Goal: Task Accomplishment & Management: Manage account settings

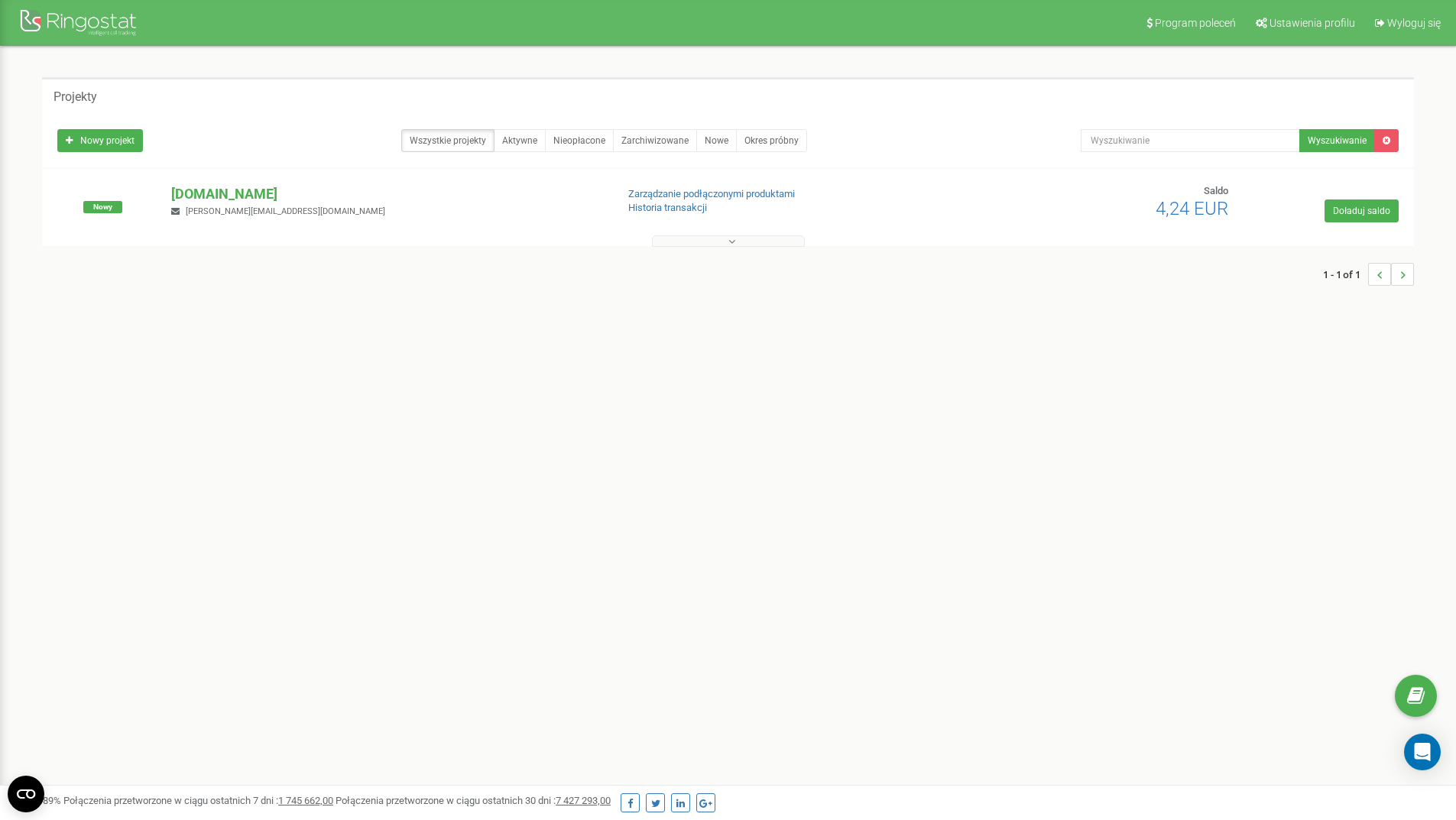
click at [731, 240] on icon at bounding box center [732, 241] width 7 height 11
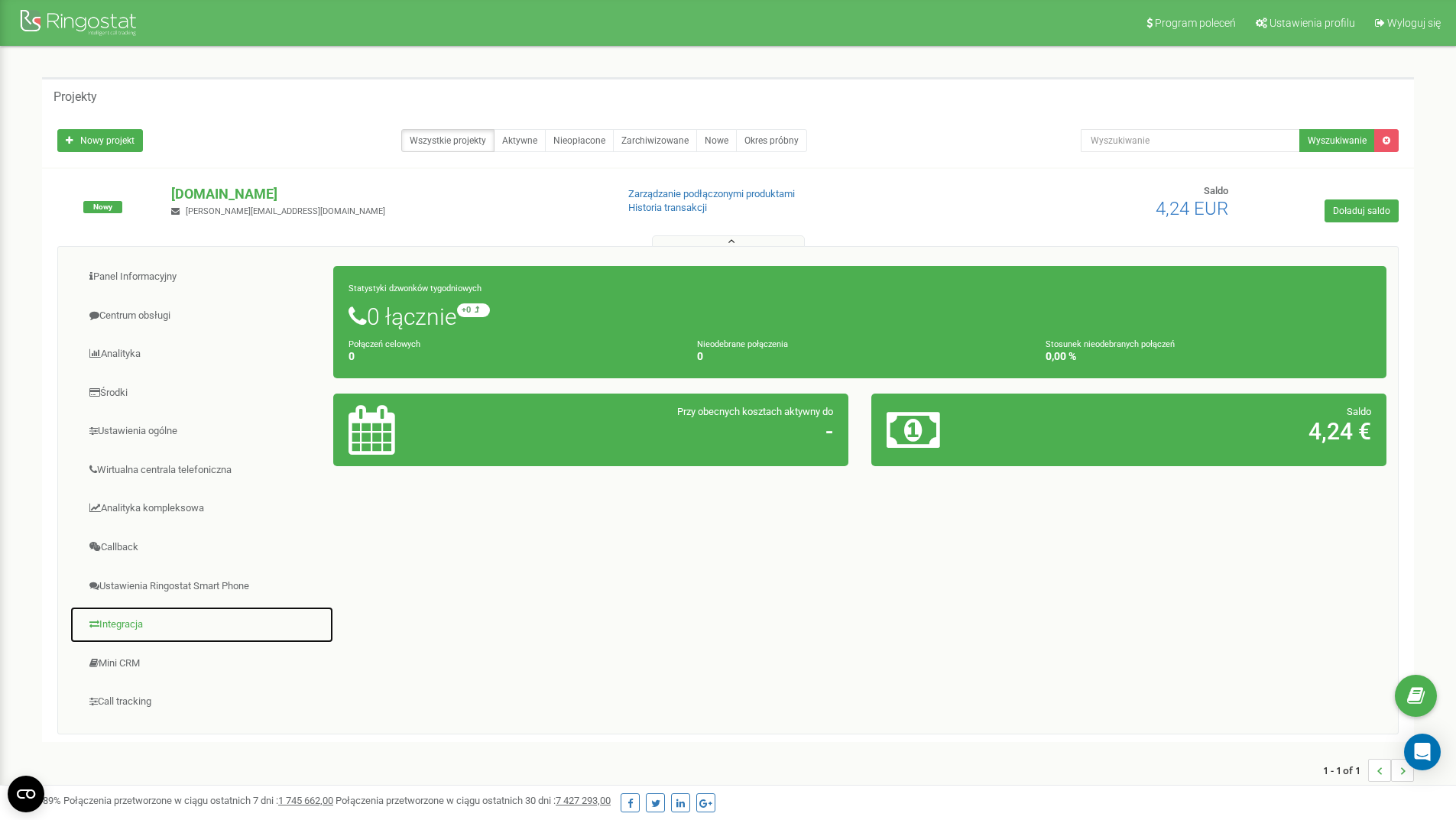
click at [127, 624] on link "Integracja" at bounding box center [202, 625] width 264 height 37
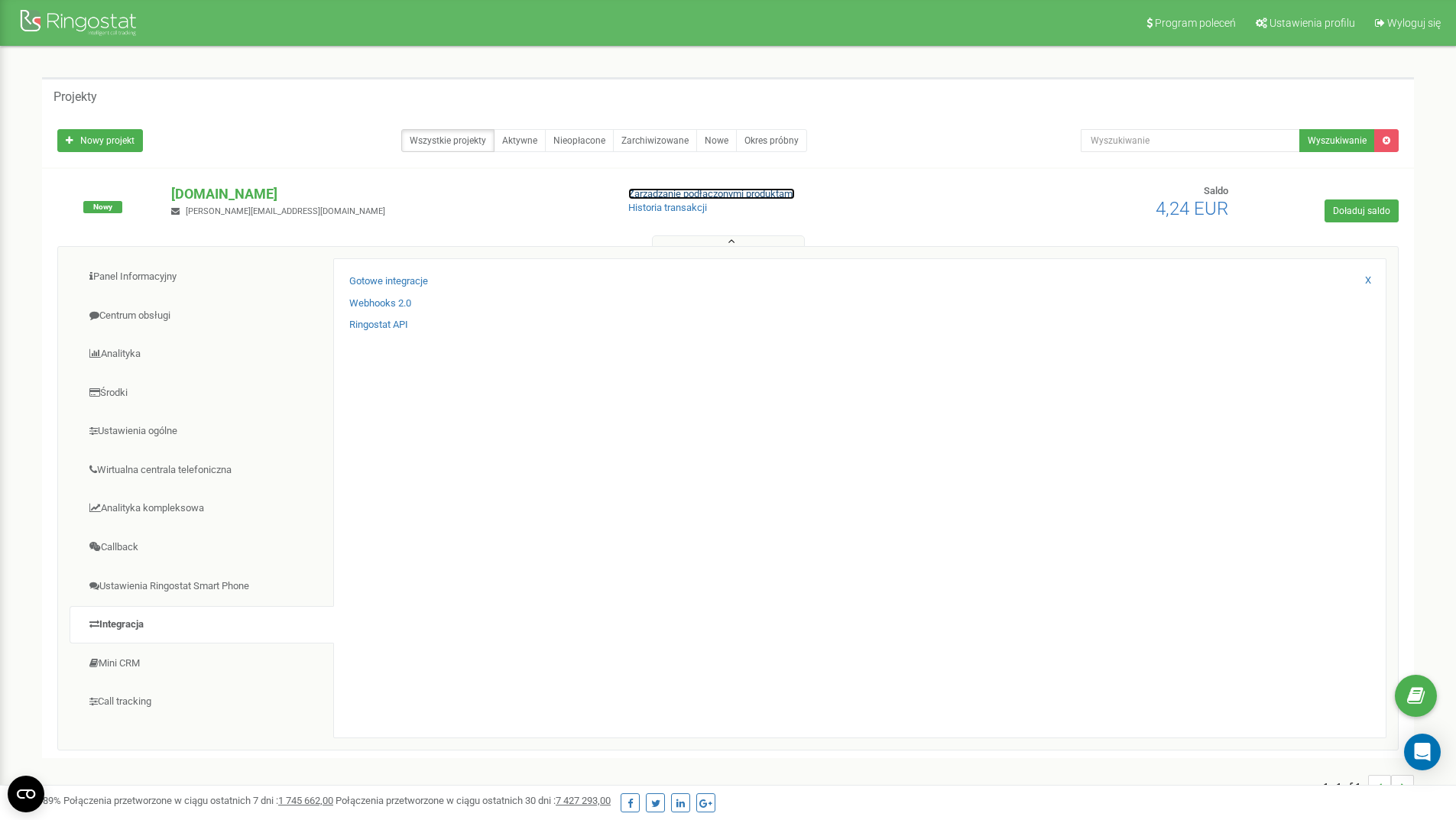
click at [682, 195] on link "Zarządzanie podłączonymi produktami" at bounding box center [711, 194] width 166 height 12
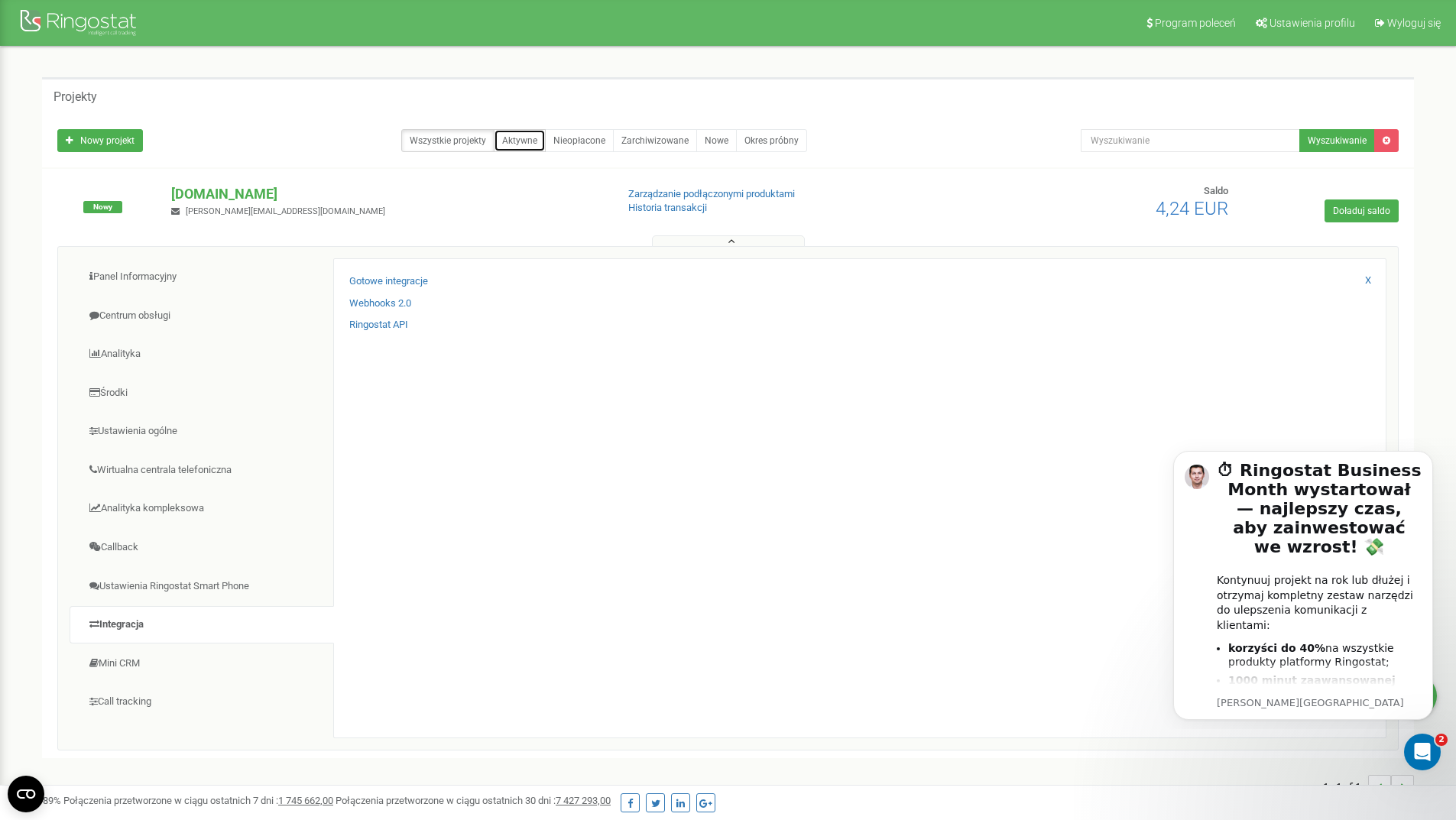
click at [512, 141] on link "Aktywne" at bounding box center [520, 141] width 52 height 23
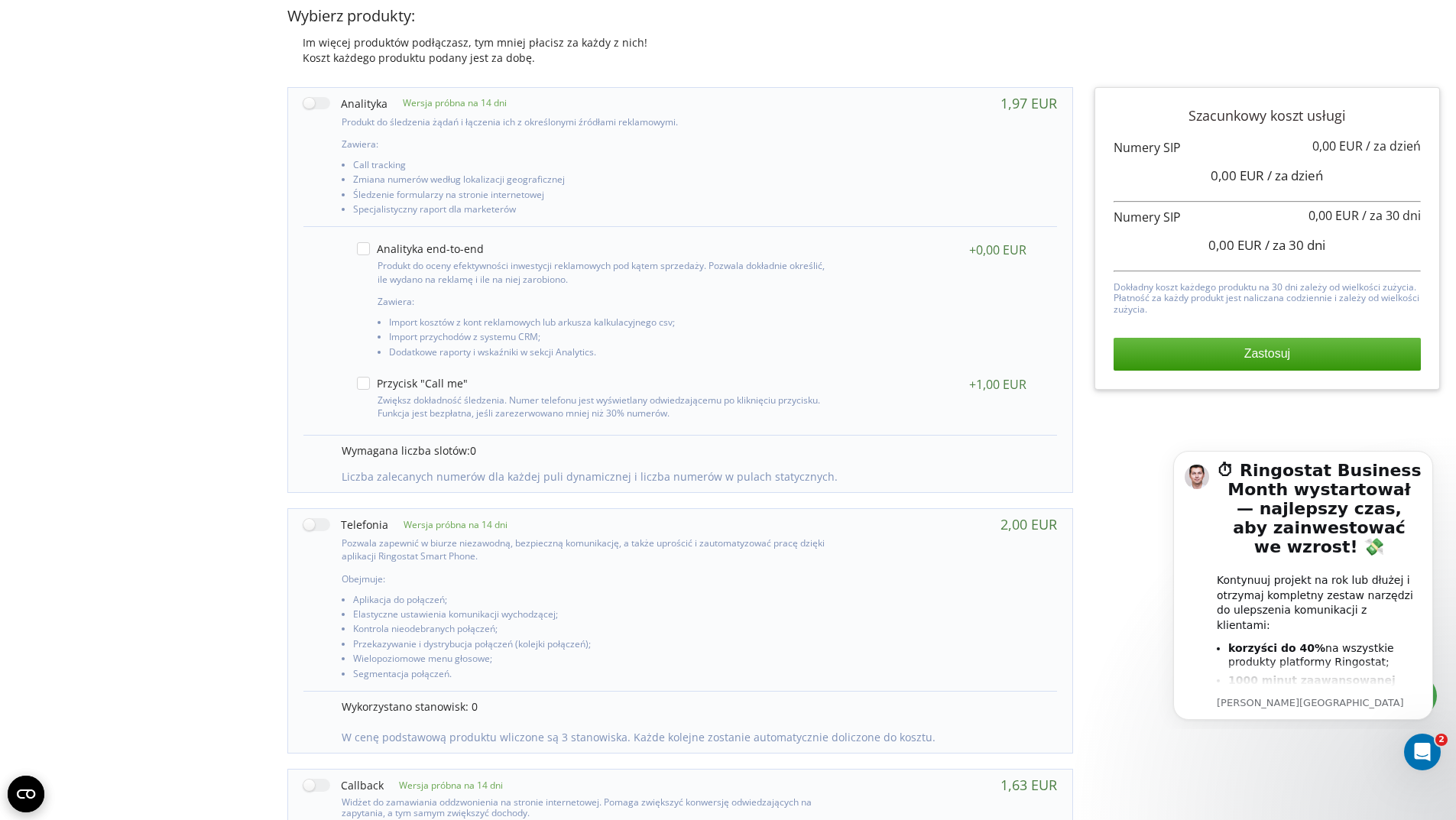
scroll to position [153, 0]
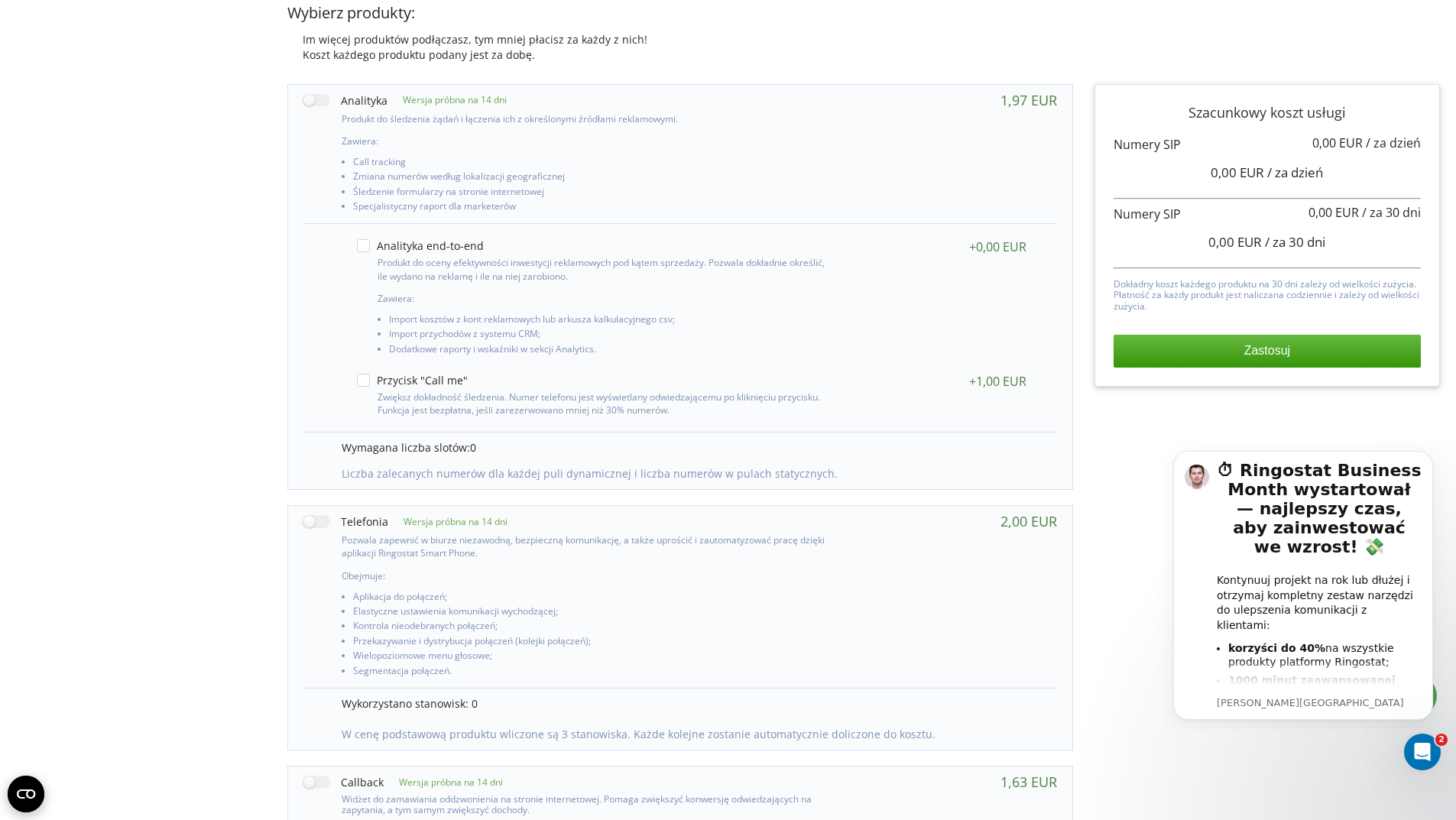
click at [1137, 151] on p at bounding box center [1266, 145] width 307 height 17
drag, startPoint x: 1189, startPoint y: 136, endPoint x: 1180, endPoint y: 138, distance: 9.2
click at [1184, 137] on p at bounding box center [1266, 145] width 307 height 17
click at [1177, 140] on p at bounding box center [1266, 145] width 307 height 17
drag, startPoint x: 1177, startPoint y: 141, endPoint x: 1078, endPoint y: 141, distance: 99.0
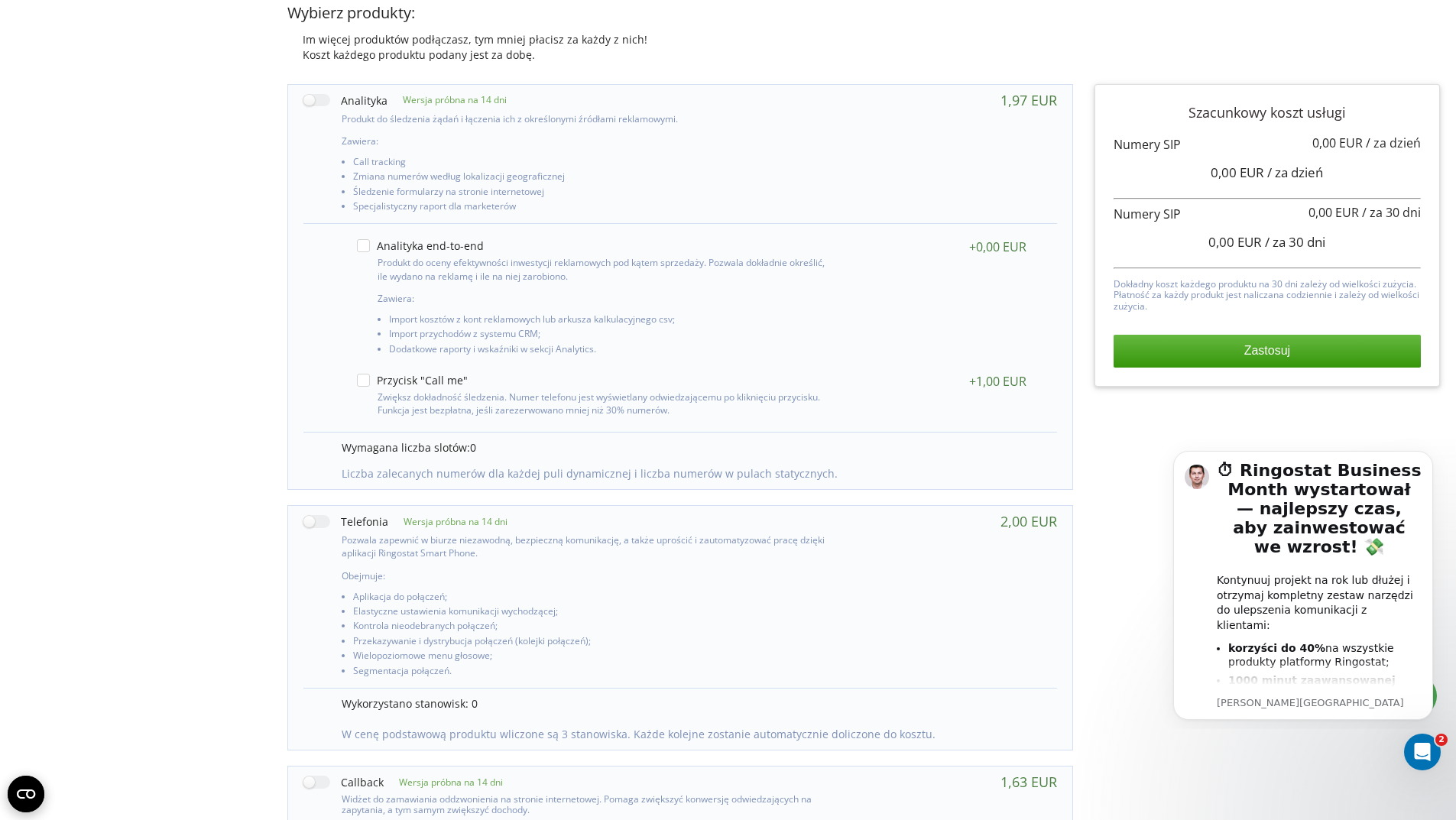
click at [1078, 141] on div "Wersja próbna na 14 dni Zawiera: 0 0" at bounding box center [864, 644] width 1174 height 1141
click at [1159, 145] on p at bounding box center [1266, 145] width 307 height 17
click at [1167, 156] on div "0,00 EUR / za dzień" at bounding box center [1266, 173] width 307 height 38
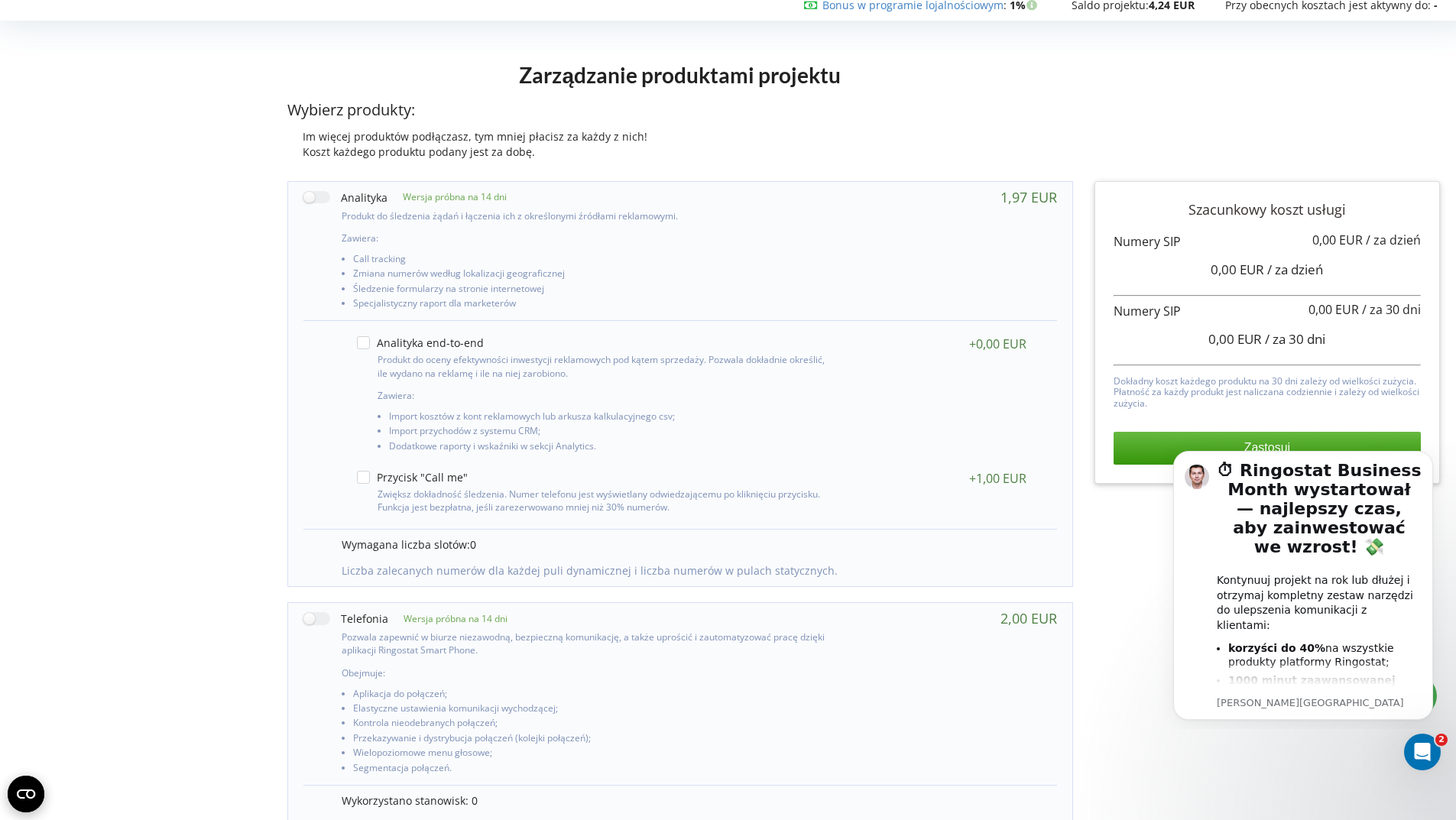
scroll to position [0, 0]
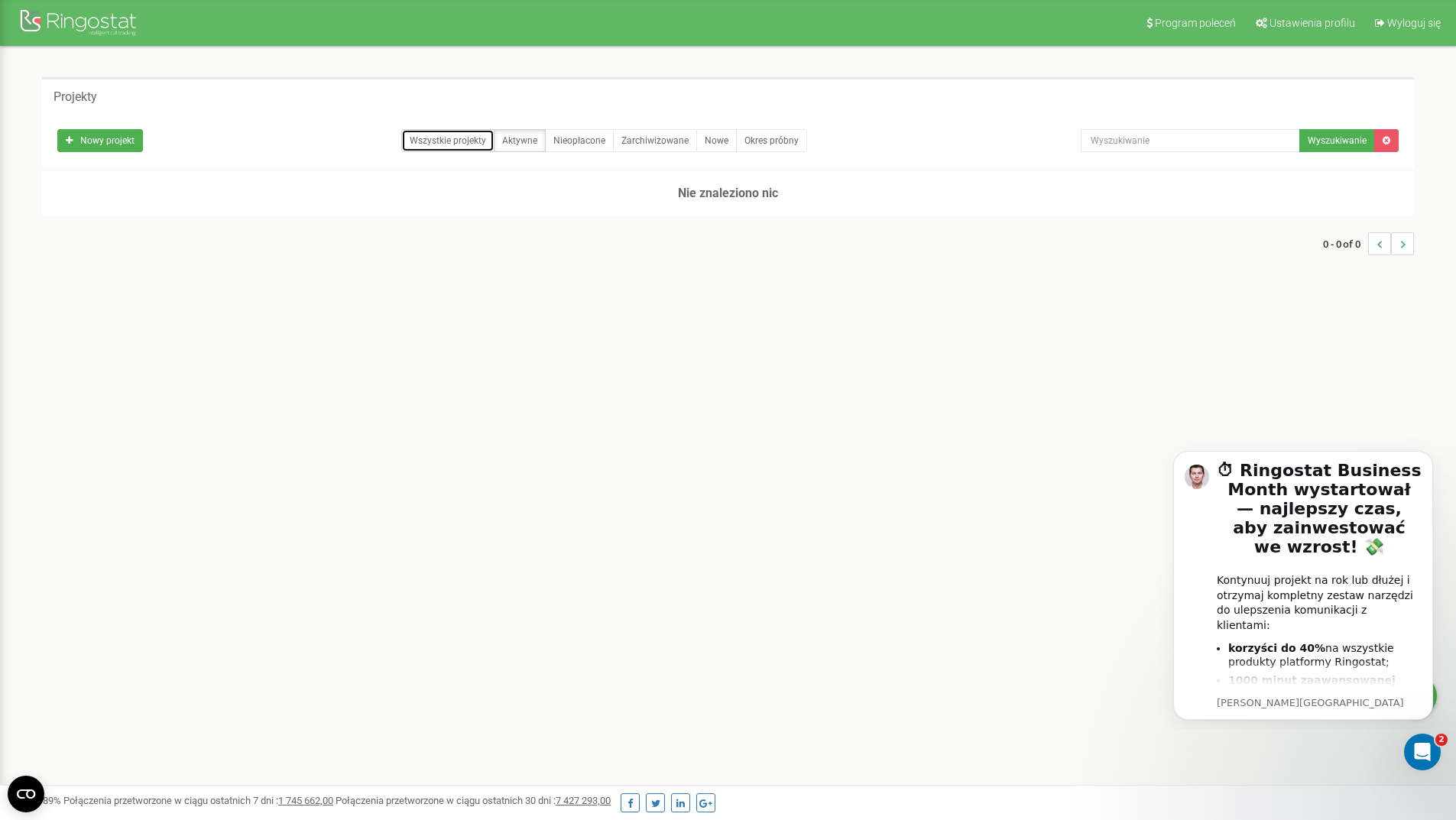
click at [450, 142] on link "Wszystkie projekty" at bounding box center [447, 141] width 93 height 23
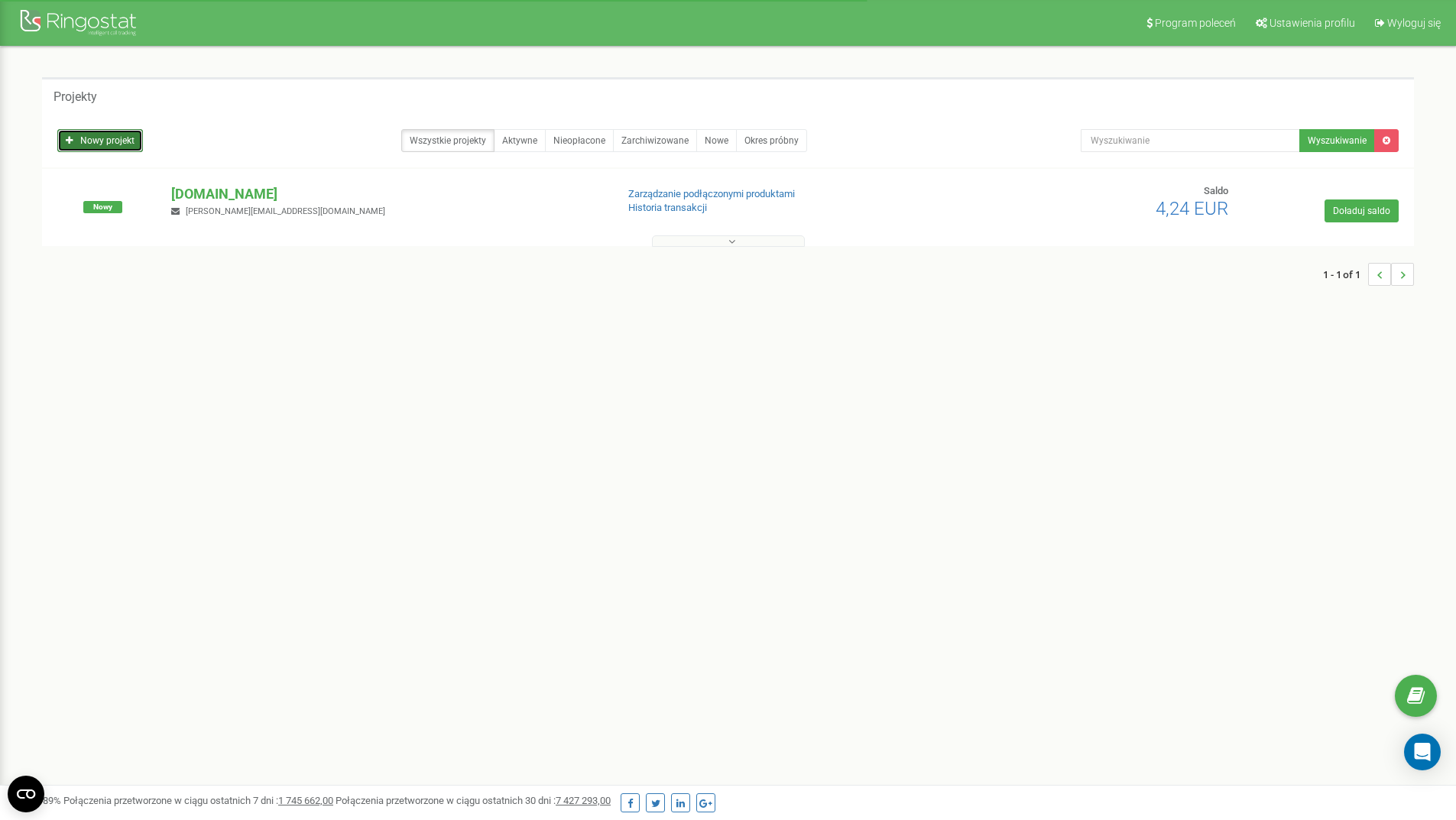
click at [103, 143] on link "Nowy projekt" at bounding box center [100, 141] width 86 height 23
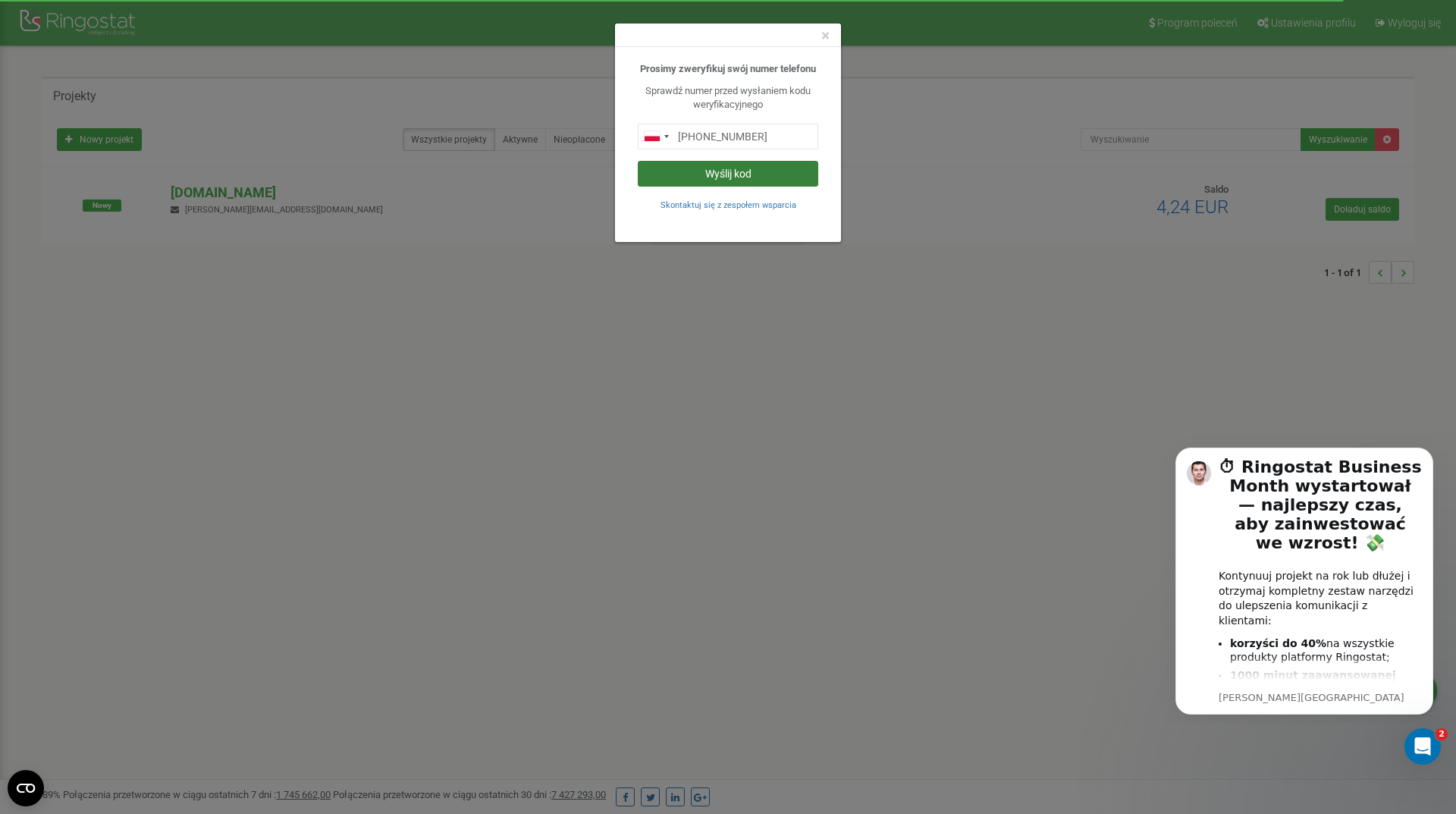
click at [738, 176] on button "Wyślij kod" at bounding box center [728, 173] width 181 height 26
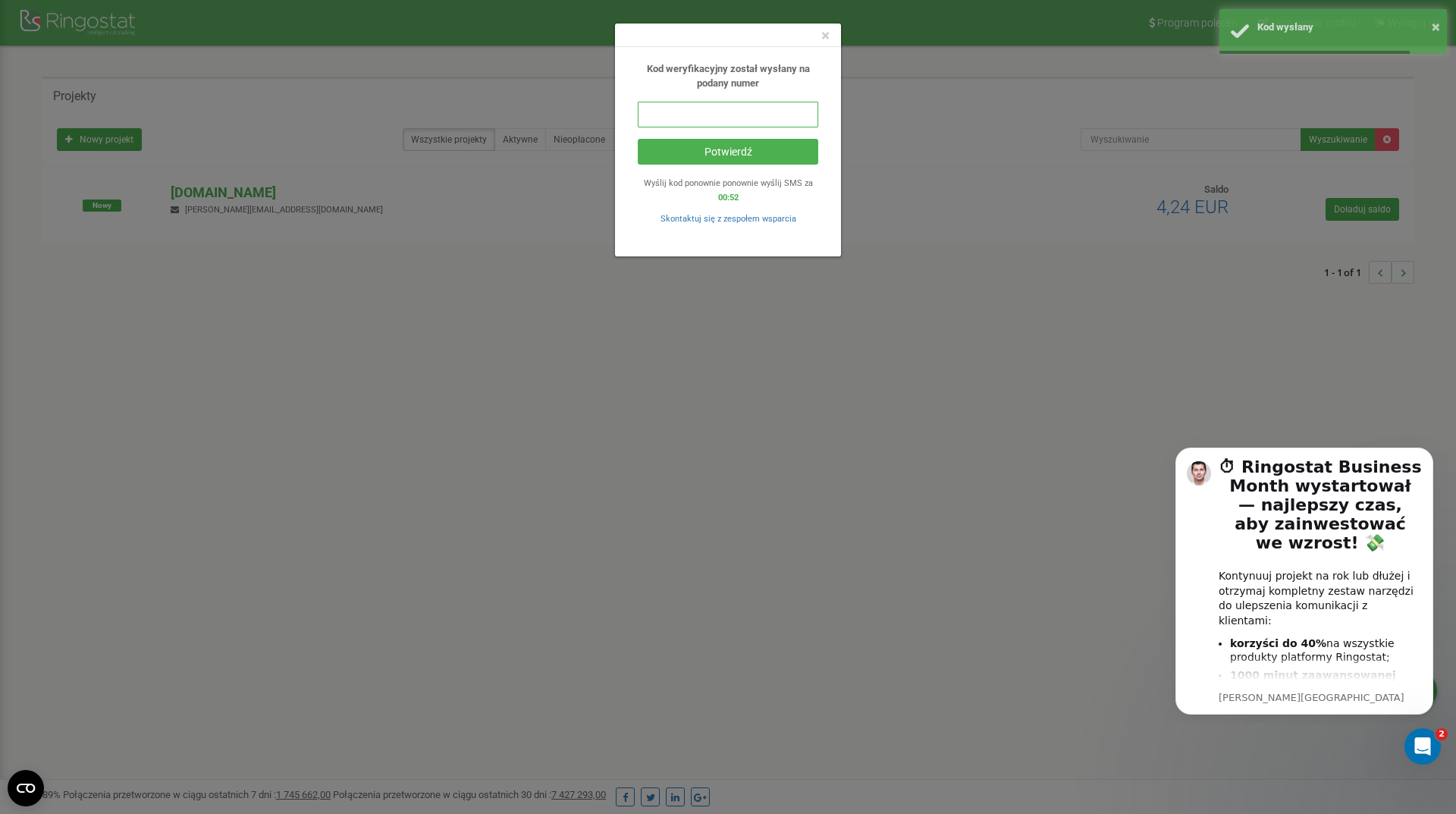
click at [725, 117] on input "text" at bounding box center [728, 114] width 181 height 26
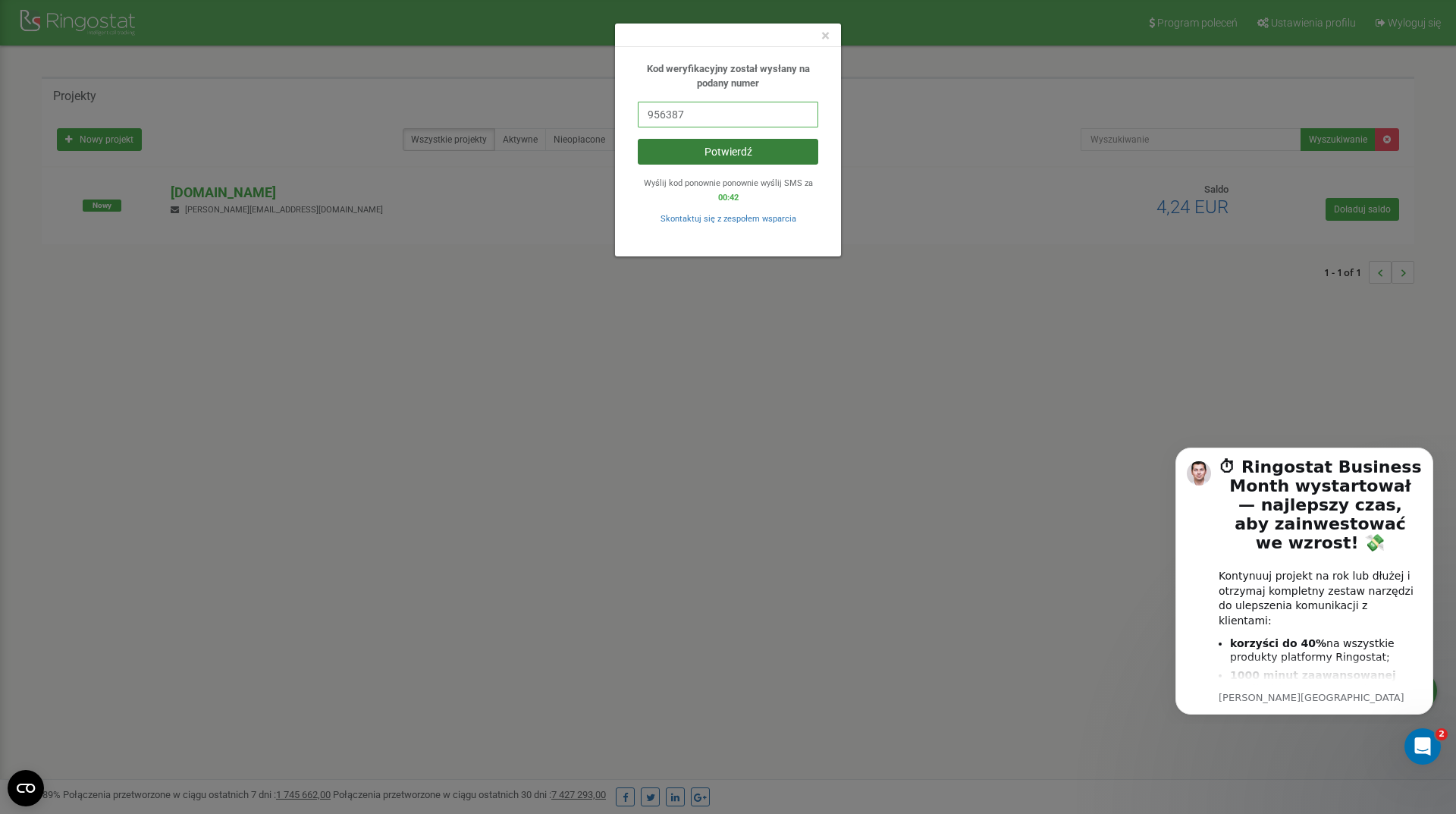
type input "956387"
click at [743, 158] on button "Potwierdź" at bounding box center [728, 151] width 181 height 26
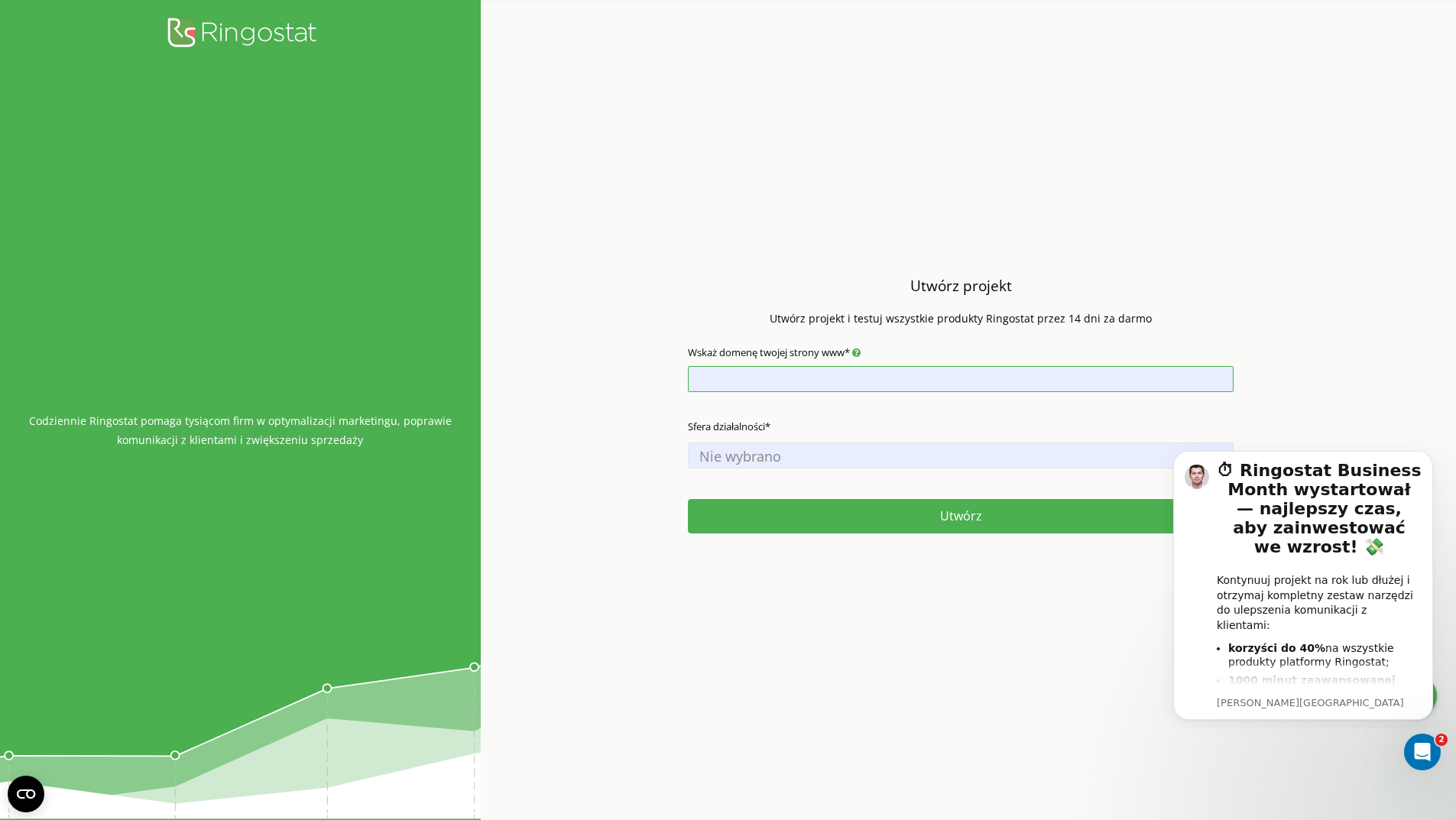
click at [900, 370] on input "Wskaż domenę twojej strony www*" at bounding box center [960, 378] width 545 height 26
type input "[DOMAIN_NAME]"
click at [750, 457] on span "Nie wybrano" at bounding box center [960, 457] width 535 height 22
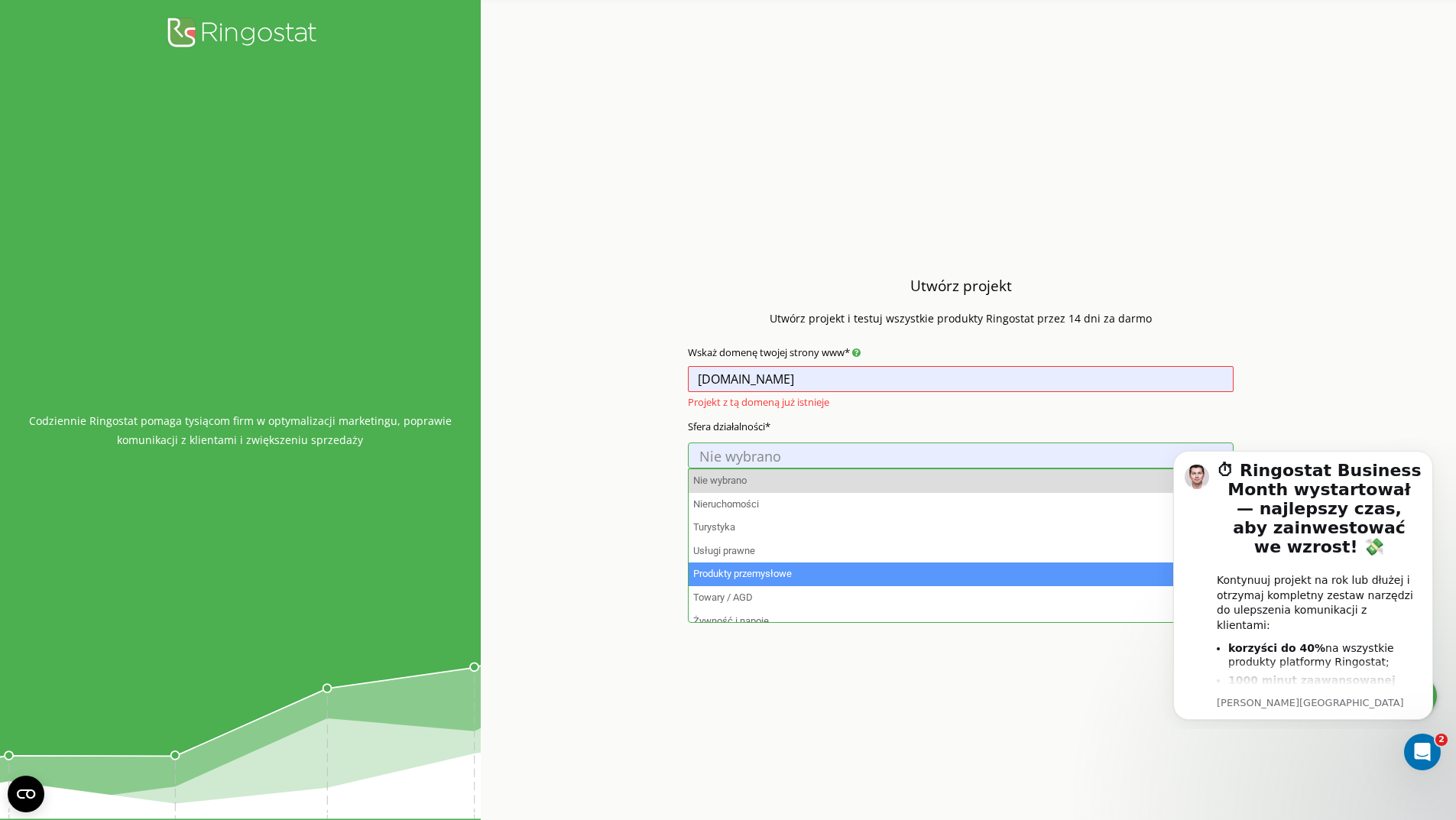
select select "4"
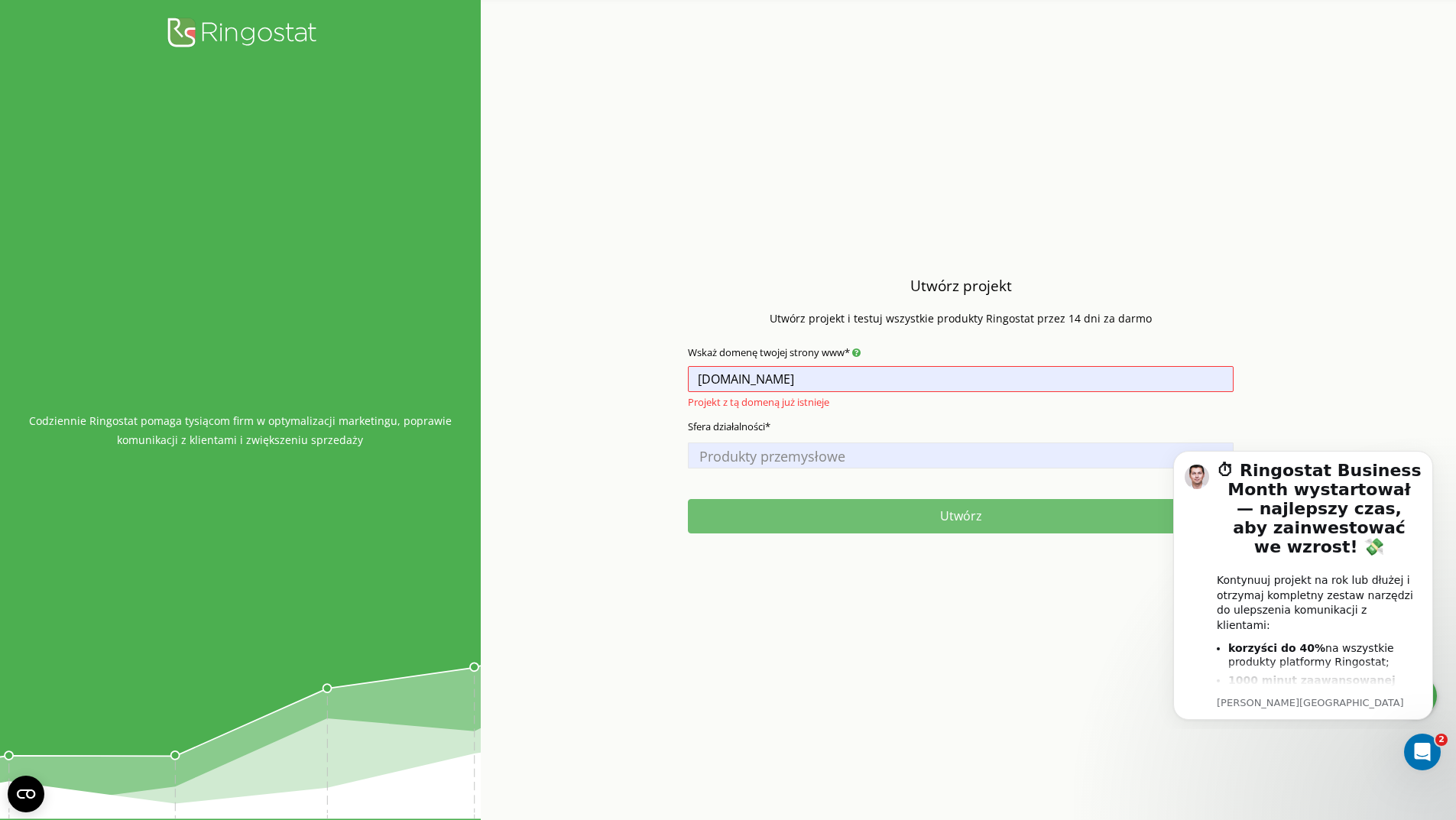
click at [906, 516] on button "Utwórz" at bounding box center [960, 516] width 545 height 34
click at [911, 520] on button "Utwórz" at bounding box center [960, 516] width 545 height 34
drag, startPoint x: 770, startPoint y: 380, endPoint x: 606, endPoint y: 362, distance: 165.0
click at [606, 362] on div "Utwórz projekt Utwórz projekt i testuj wszystkie produkty Ringostat przez 14 dn…" at bounding box center [960, 410] width 960 height 820
paste input "https://blue-technology-jaroslaw-bulik.livespace.io/Crm/dashboard"
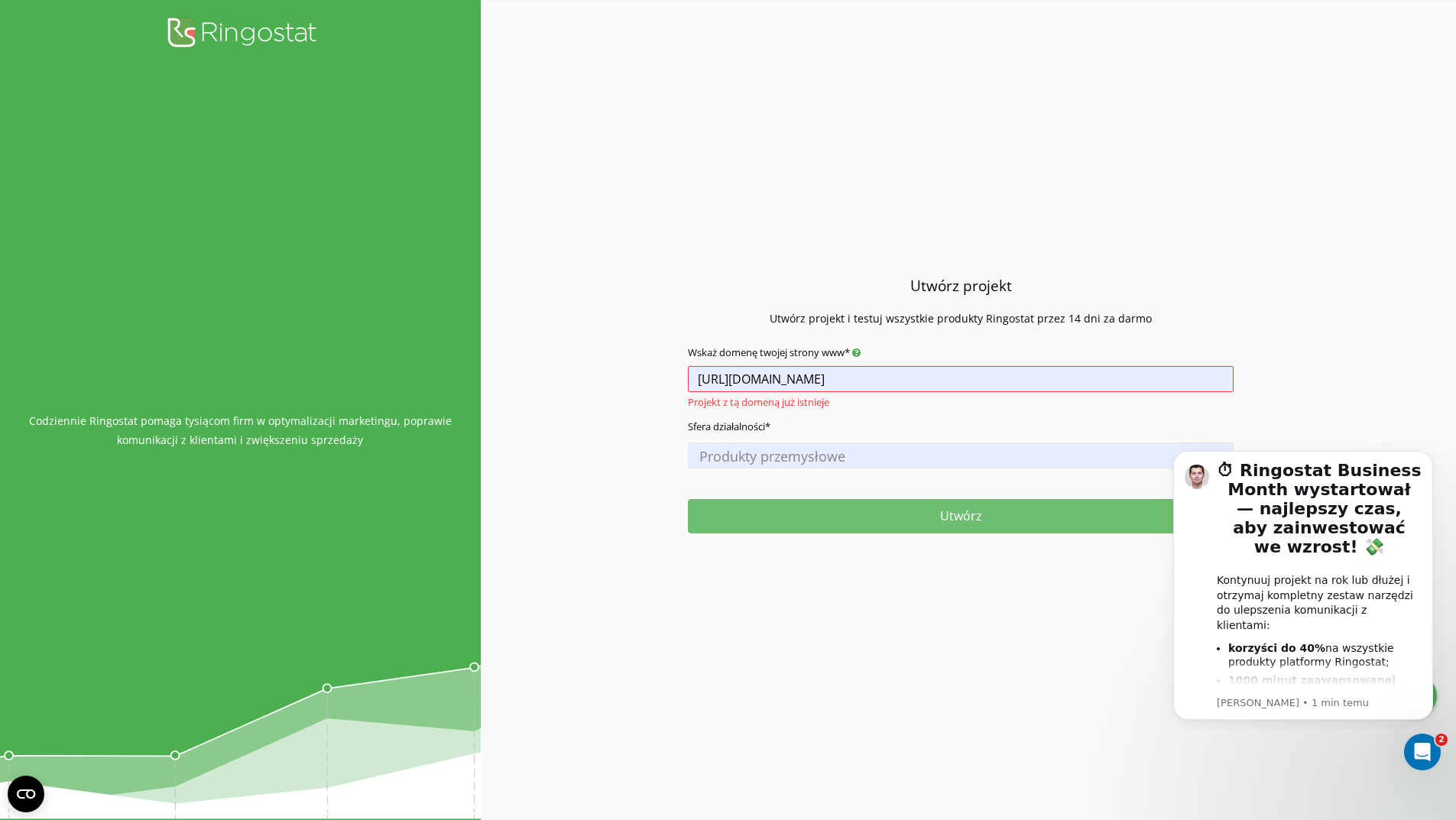
click at [895, 514] on button "Utwórz" at bounding box center [960, 516] width 545 height 34
click at [952, 512] on button "Utwórz" at bounding box center [960, 516] width 545 height 34
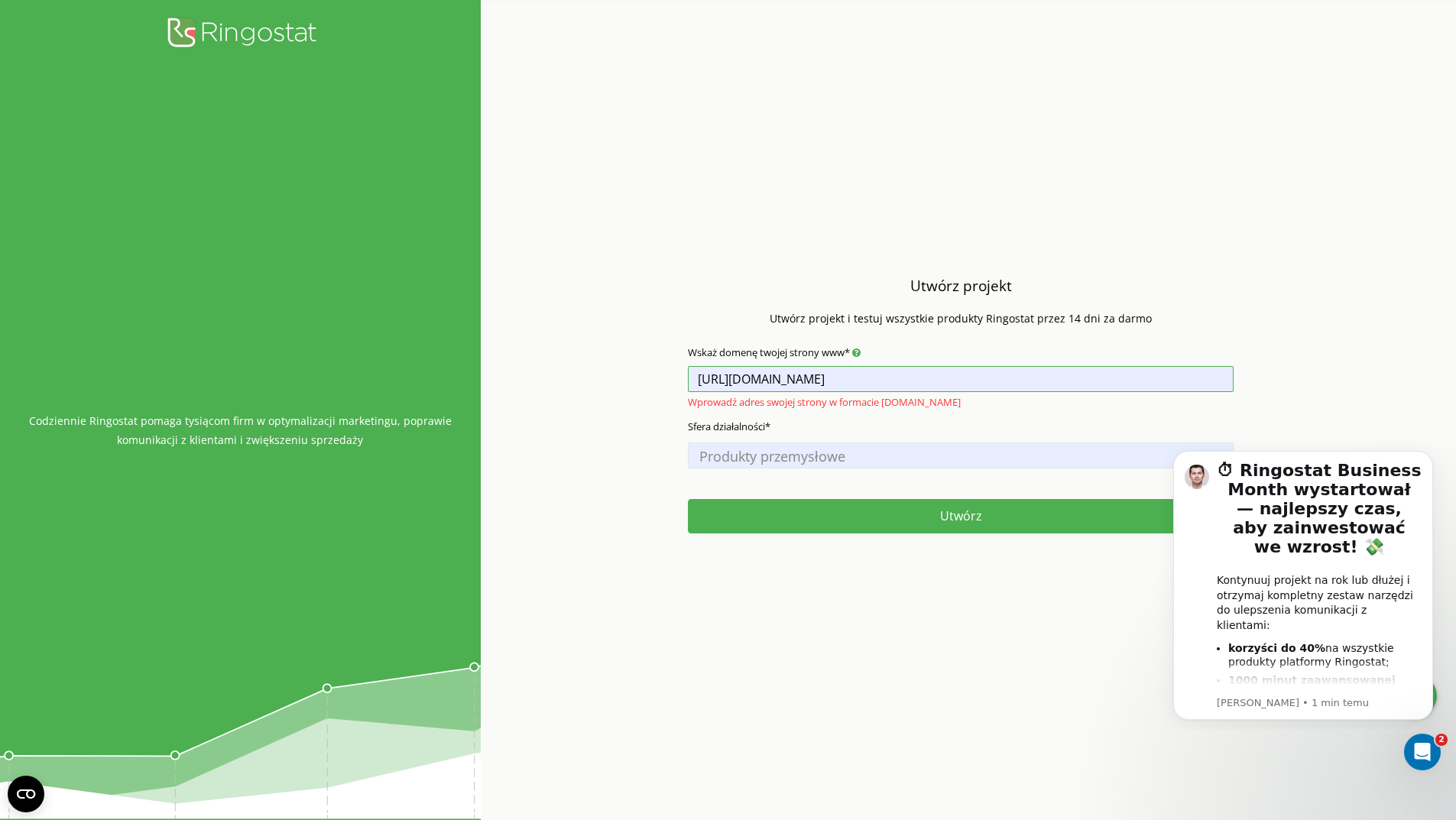
drag, startPoint x: 1125, startPoint y: 371, endPoint x: 982, endPoint y: 373, distance: 143.0
click at [982, 373] on input "https://blue-technology-jaroslaw-bulik.livespace.io/Crm/dashboard" at bounding box center [960, 378] width 545 height 26
click at [688, 499] on button "Utwórz" at bounding box center [960, 516] width 545 height 34
click at [967, 524] on button "Utwórz" at bounding box center [960, 516] width 545 height 34
click at [851, 373] on input "https://blue-technology-jaroslaw-bulik.livespace.io" at bounding box center [960, 378] width 545 height 26
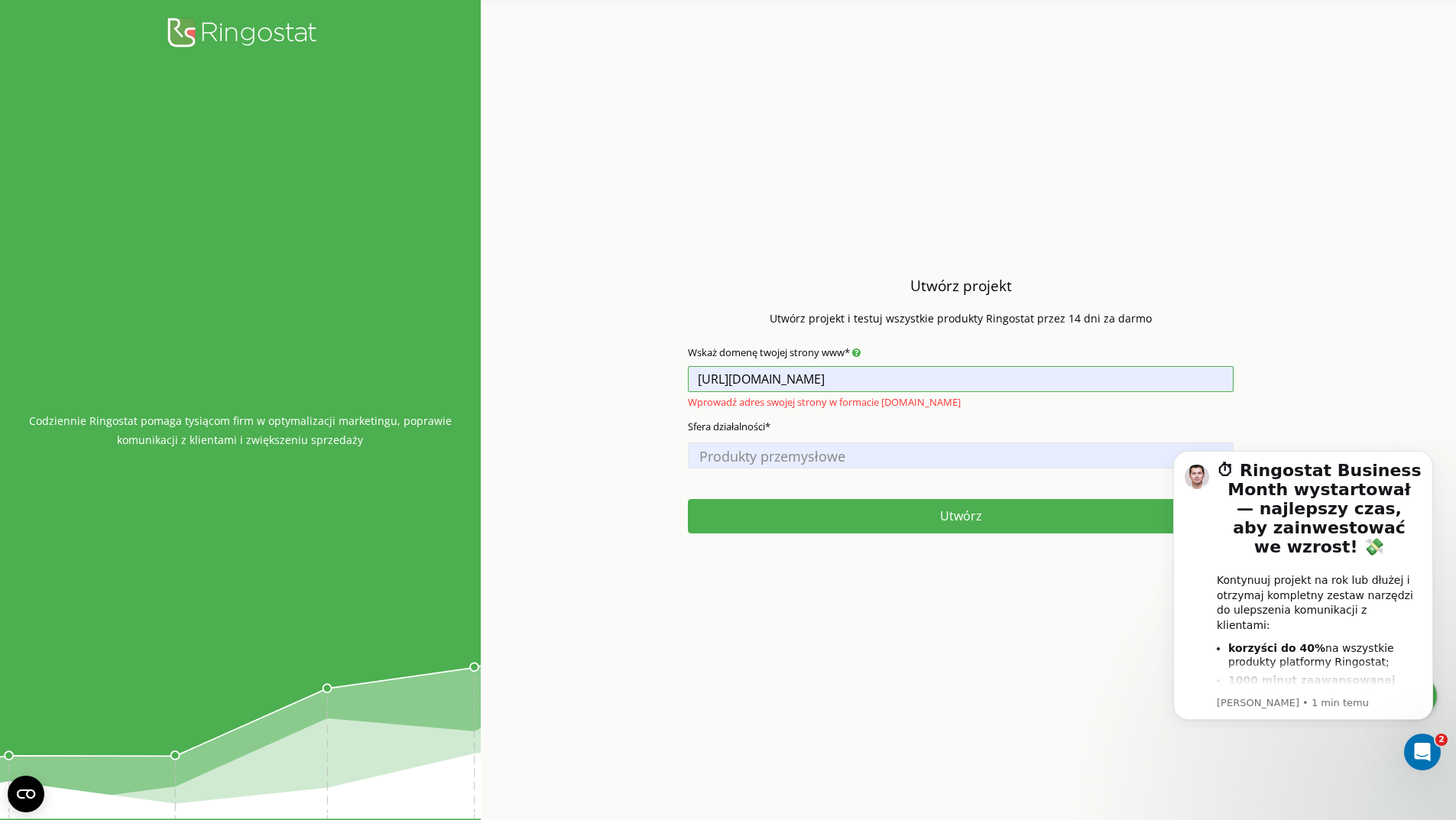
click at [851, 373] on input "https://blue-technology-jaroslaw-bulik.livespace.io" at bounding box center [960, 378] width 545 height 26
click at [884, 457] on span "Produkty przemysłowe" at bounding box center [960, 457] width 535 height 22
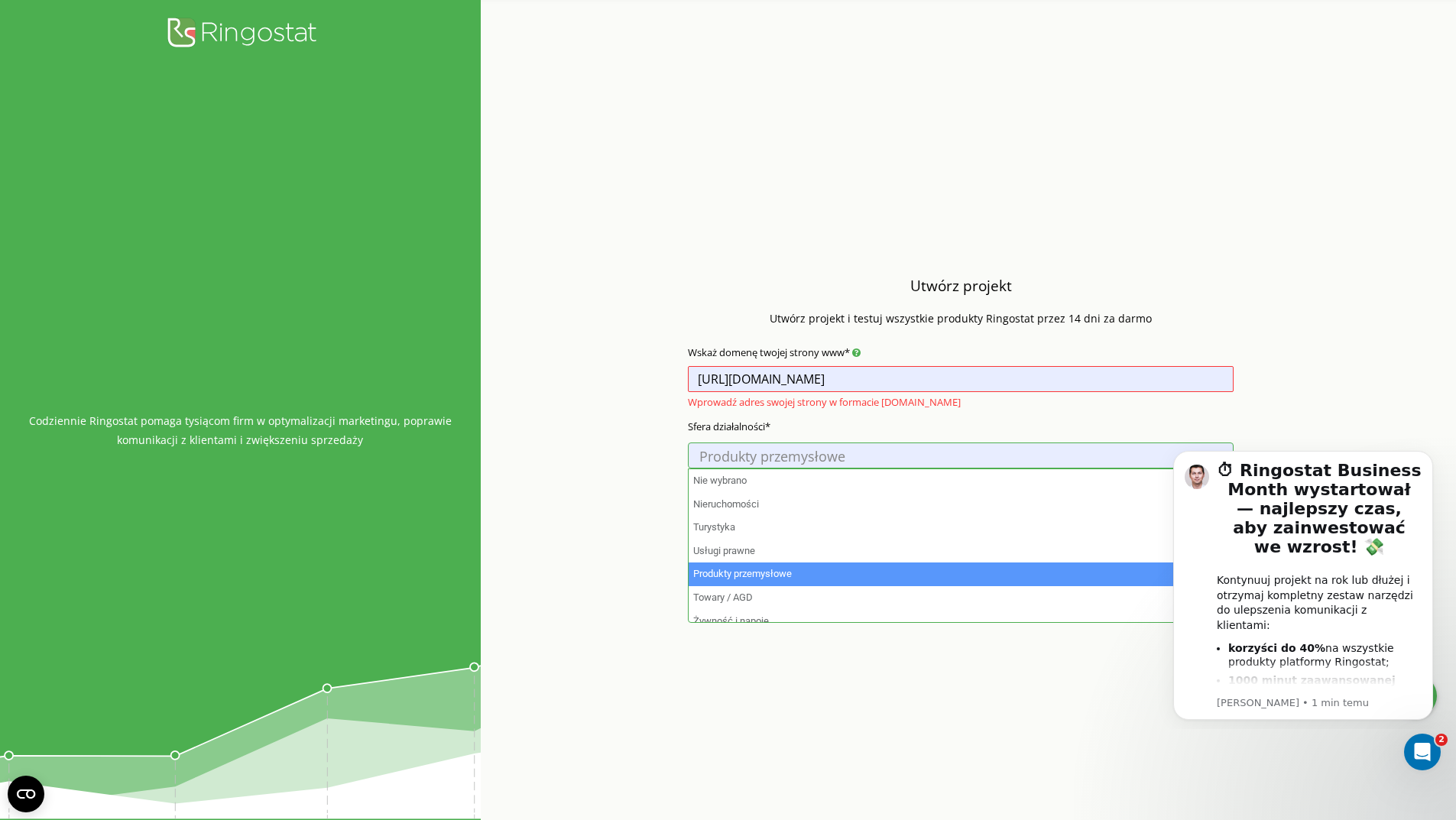
click at [1017, 363] on div "Wskaż domenę twojej strony www* https://blue-technology-jaroslaw-bulik.livespac…" at bounding box center [960, 373] width 545 height 74
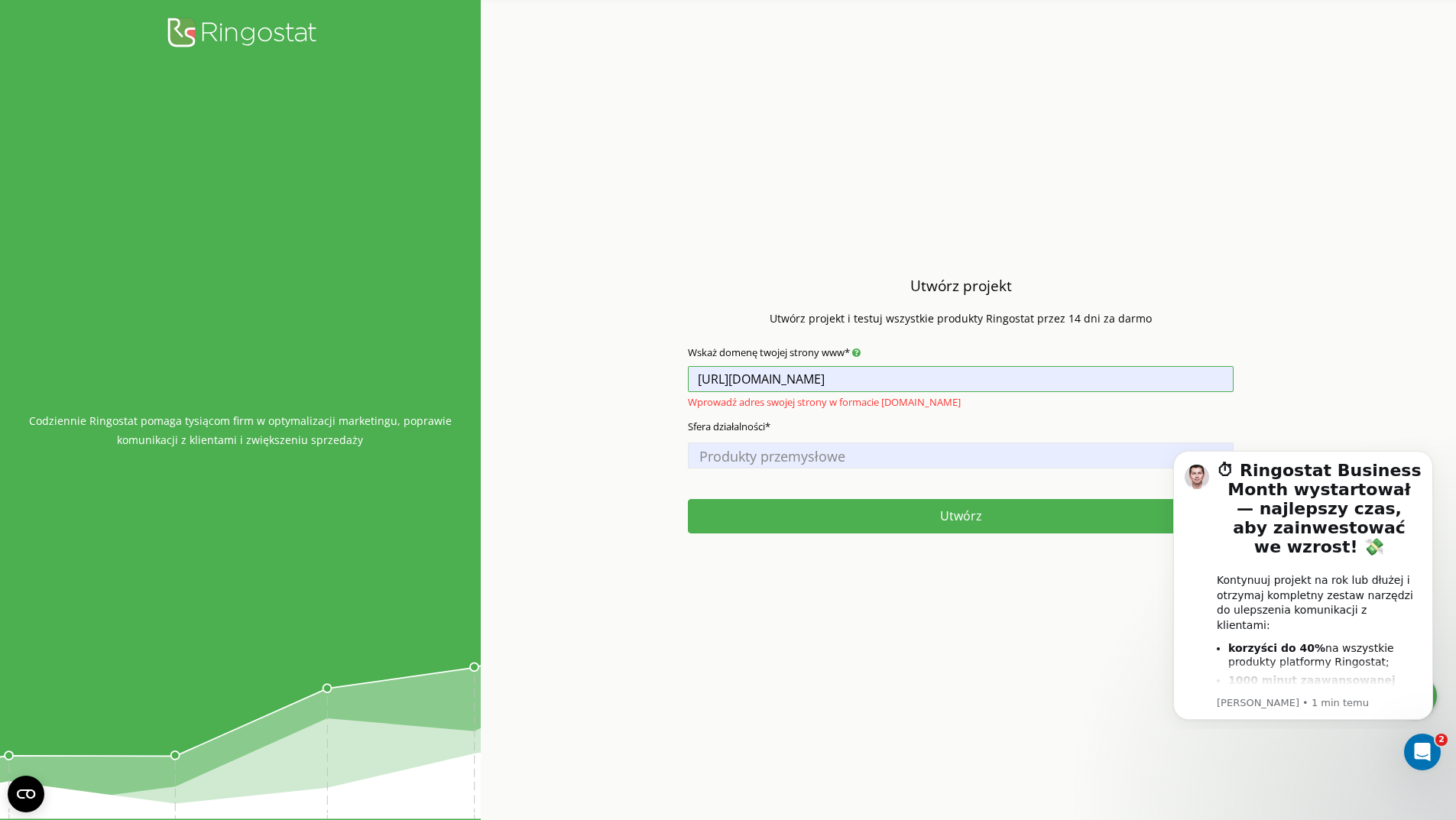
click at [1014, 380] on input "https://blue-technology-jaroslaw-bulik.livespace.io" at bounding box center [960, 378] width 545 height 26
click at [918, 398] on p "Wprowadź adres swojej strony w formacie example.com" at bounding box center [960, 401] width 545 height 19
drag, startPoint x: 952, startPoint y: 369, endPoint x: 578, endPoint y: 358, distance: 374.2
click at [578, 358] on div "Utwórz projekt Utwórz projekt i testuj wszystkie produkty Ringostat przez 14 dn…" at bounding box center [960, 410] width 960 height 820
type input "www.blueplast.pl"
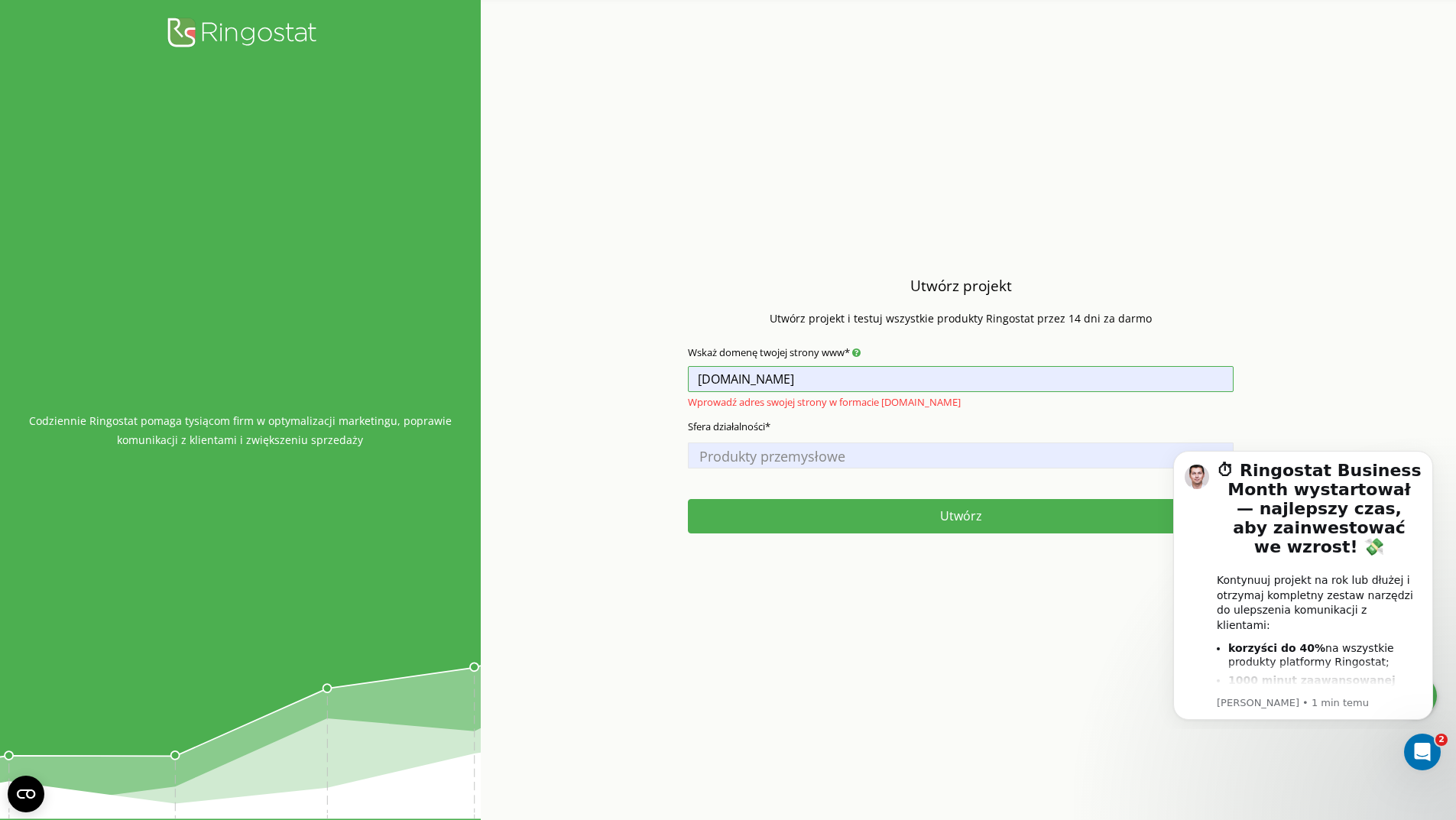
click at [688, 499] on button "Utwórz" at bounding box center [960, 516] width 545 height 34
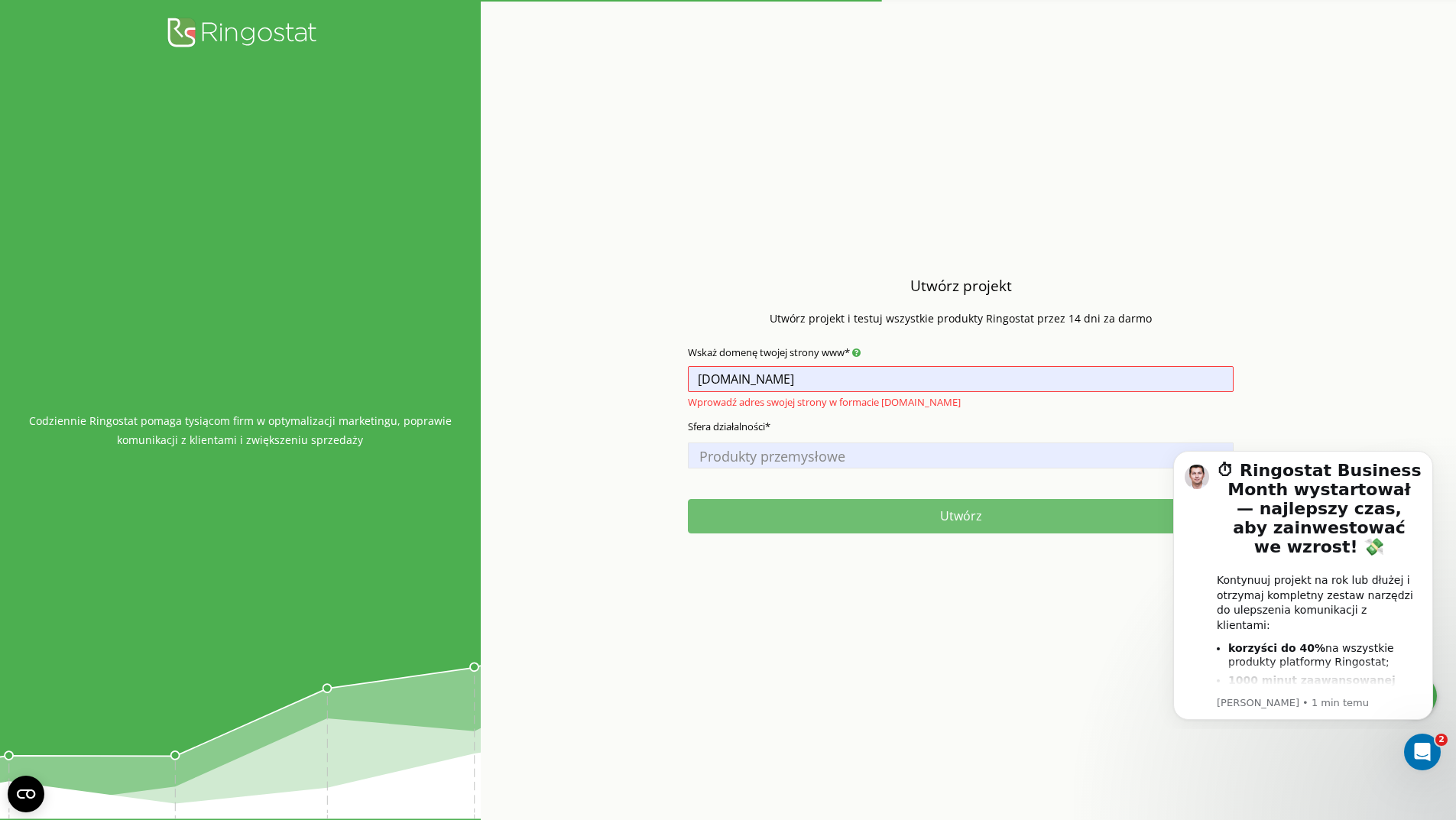
click at [1052, 526] on button "Utwórz" at bounding box center [960, 516] width 545 height 34
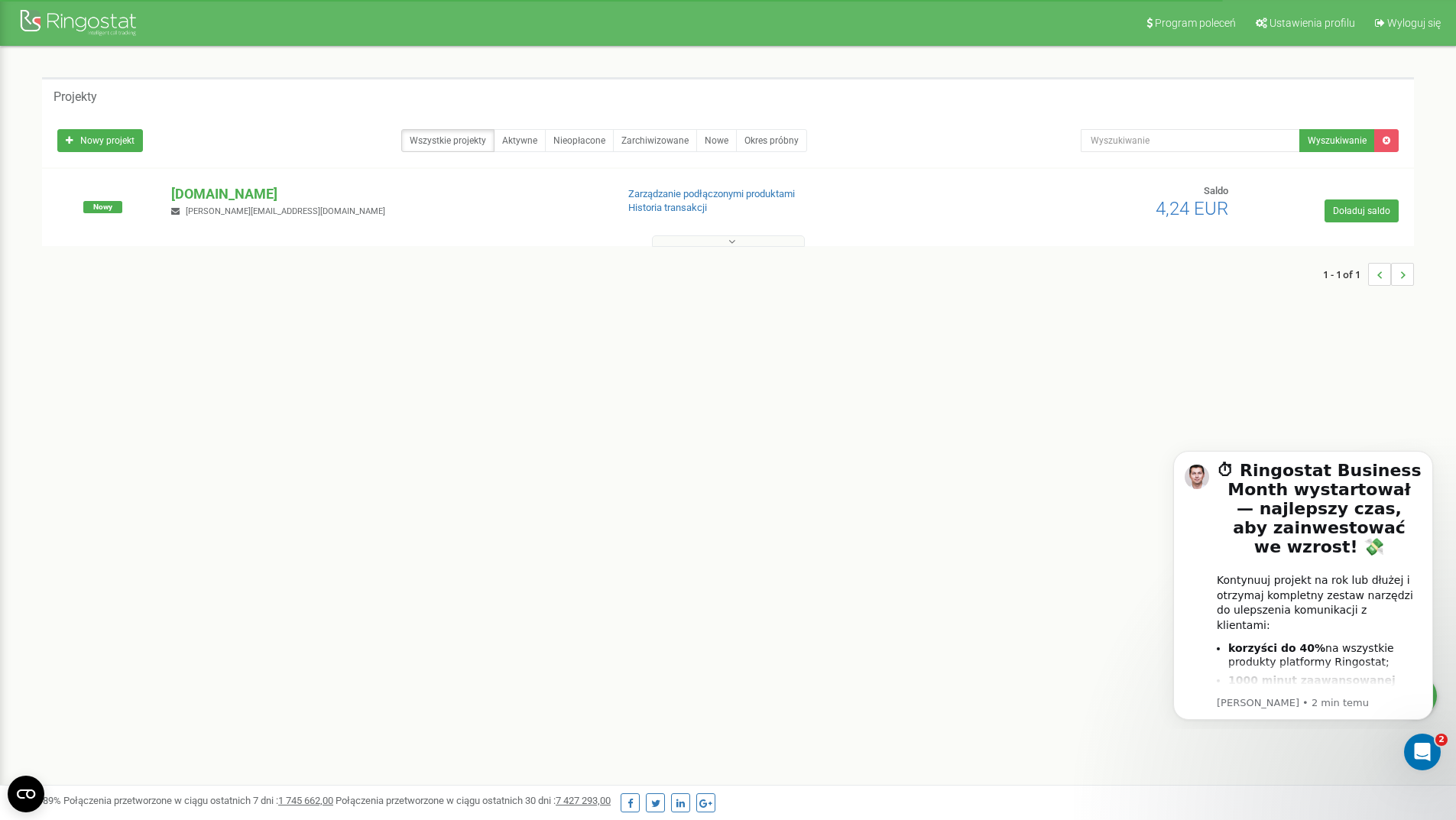
click at [689, 241] on button at bounding box center [728, 241] width 153 height 12
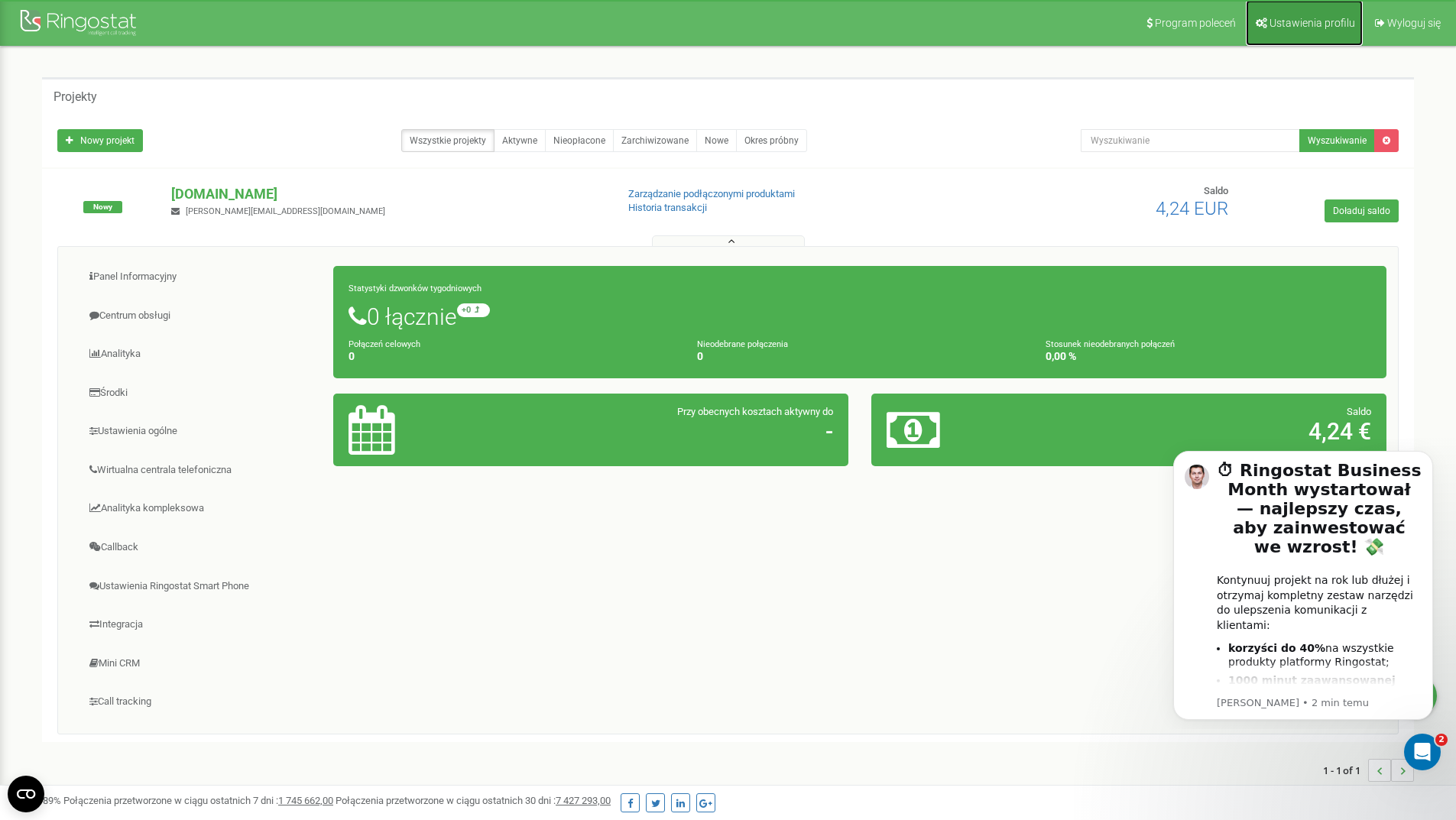
click at [1335, 29] on link "Ustawienia profilu" at bounding box center [1304, 22] width 117 height 46
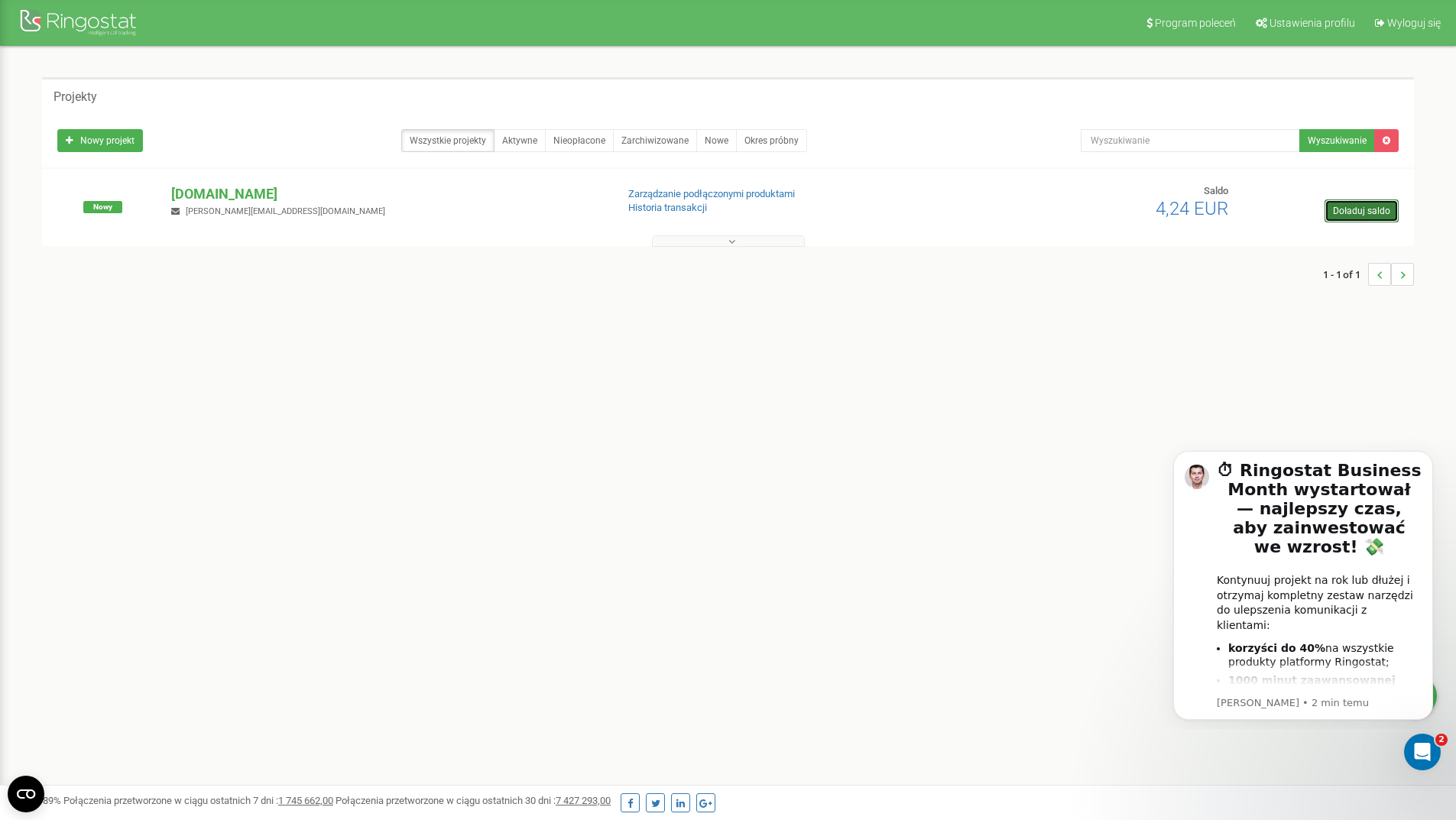
click at [1384, 211] on link "Doładuj saldo" at bounding box center [1361, 211] width 74 height 23
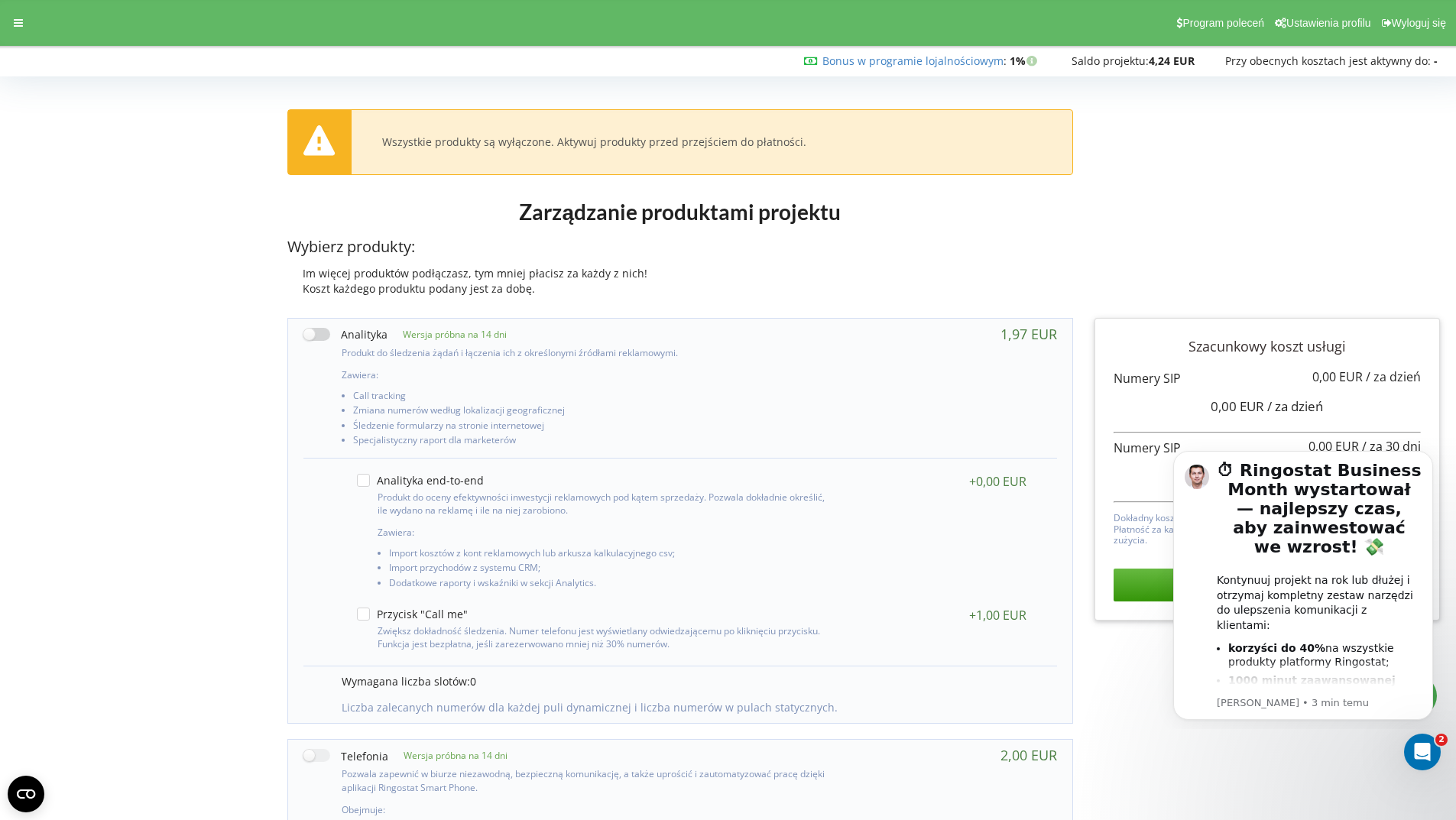
click at [311, 334] on label at bounding box center [345, 333] width 84 height 16
checkbox input "true"
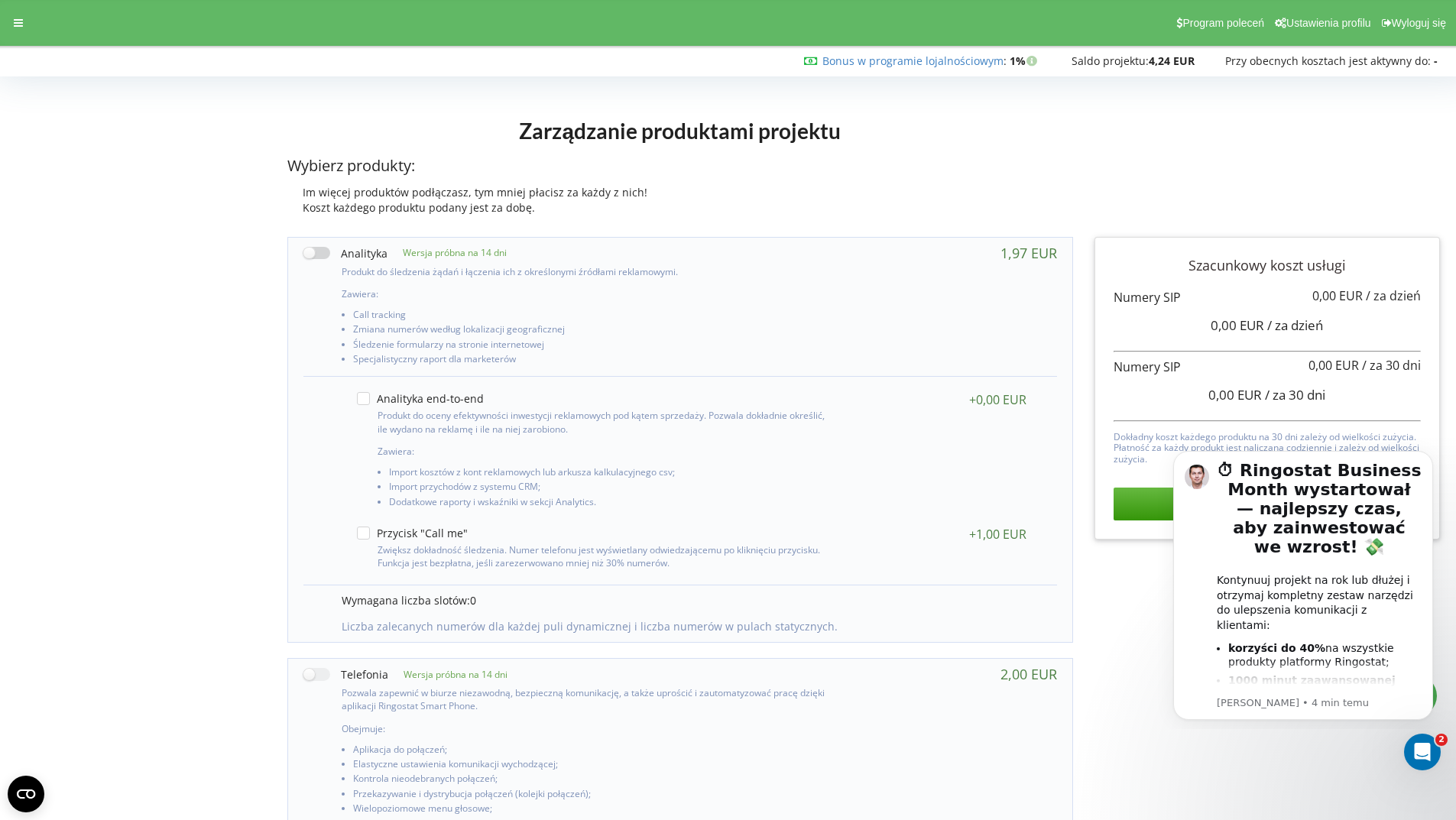
click at [308, 253] on label at bounding box center [345, 253] width 84 height 16
checkbox input "true"
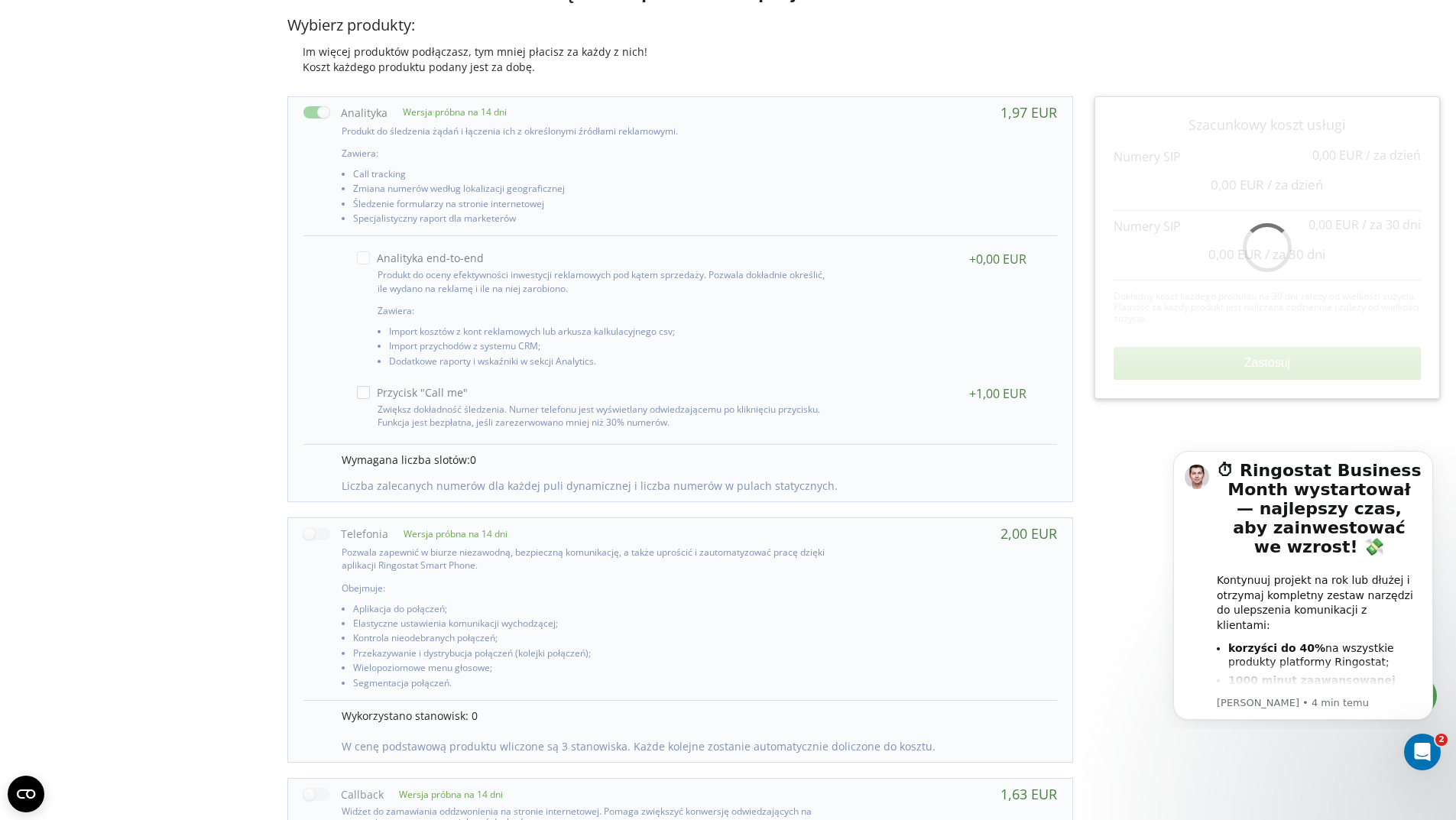
scroll to position [153, 0]
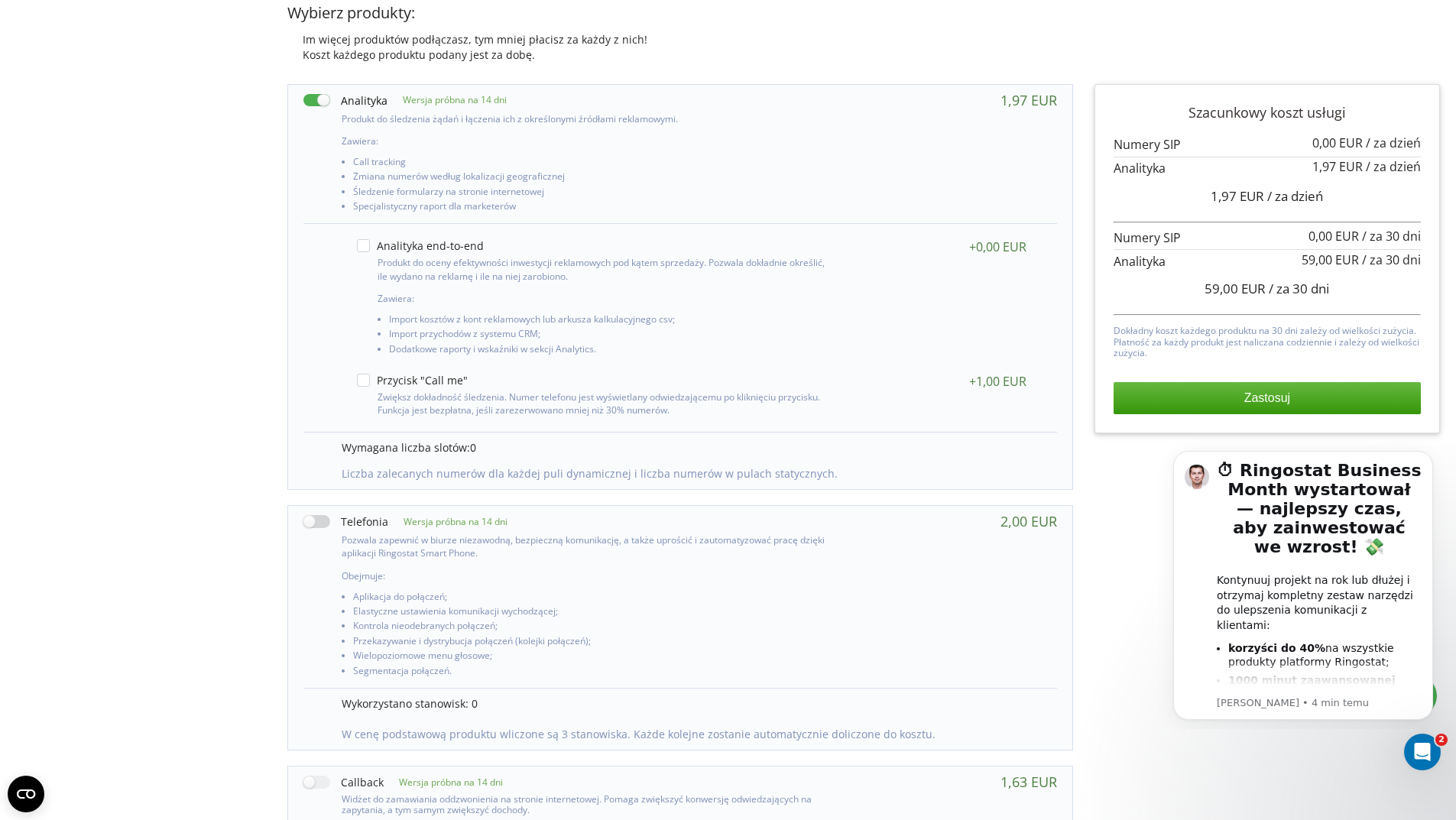
click at [310, 521] on label at bounding box center [346, 521] width 85 height 16
checkbox input "true"
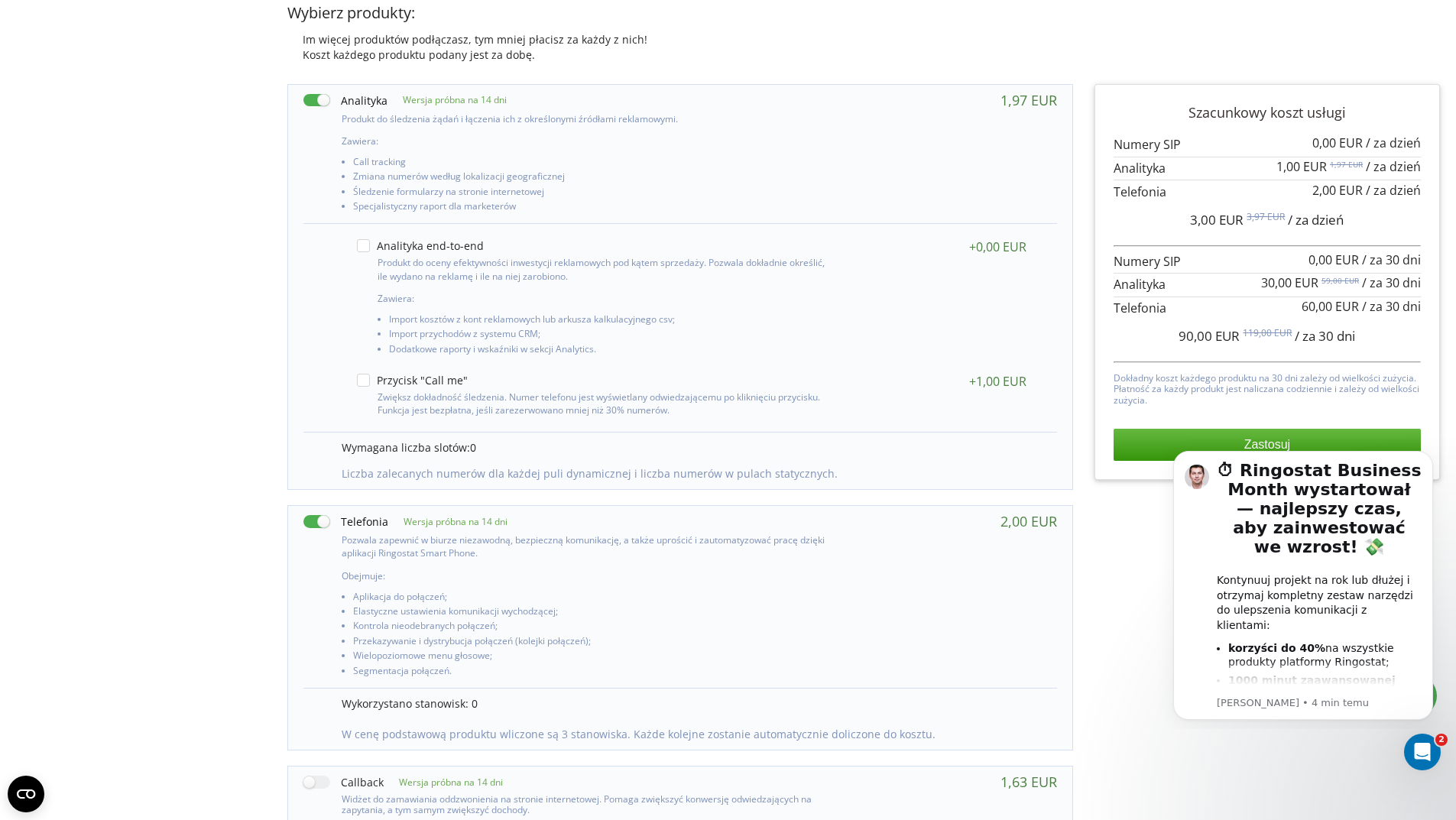
click at [323, 99] on label at bounding box center [345, 100] width 84 height 16
checkbox input "false"
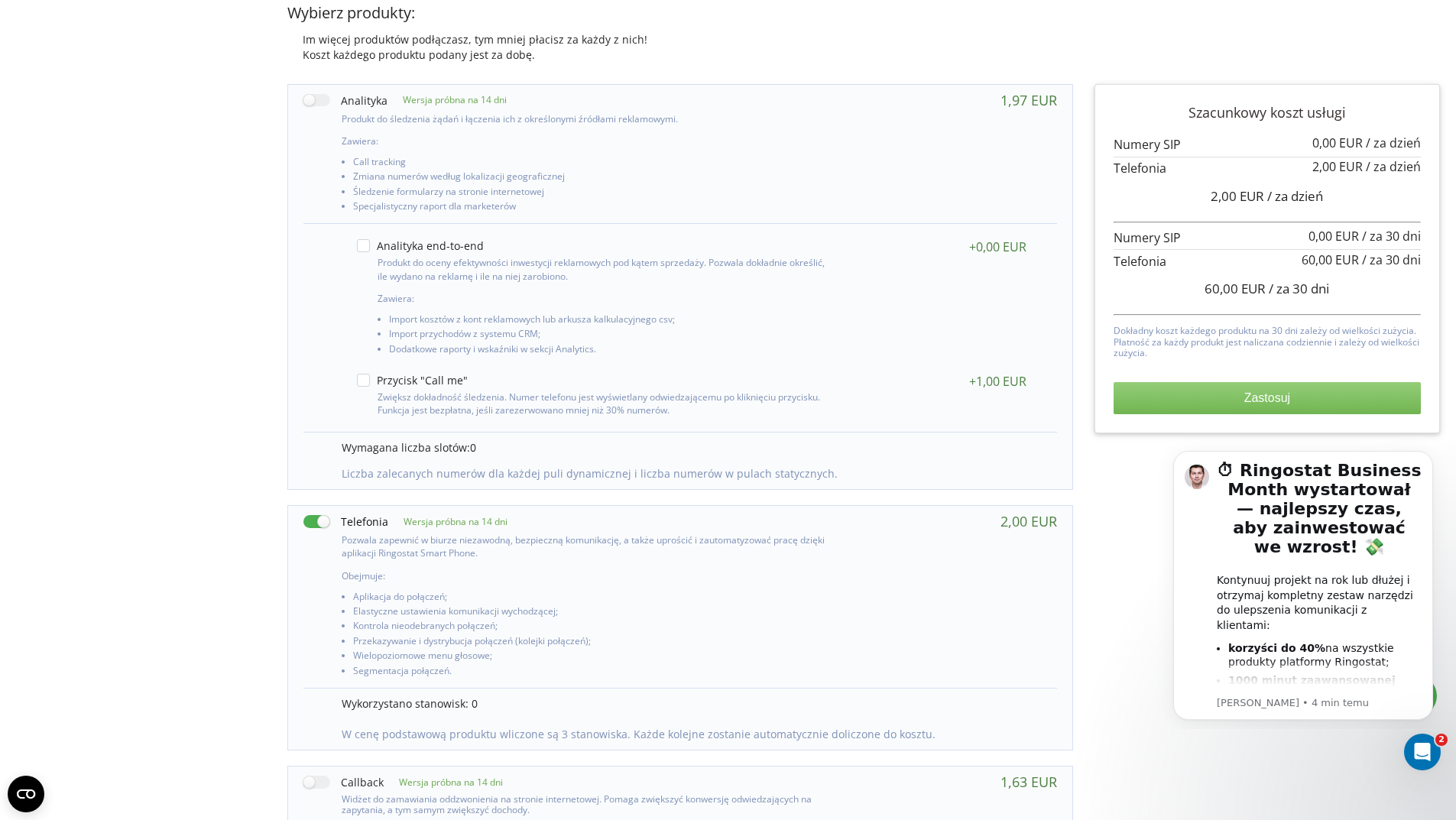
click at [1207, 396] on button "Zastosuj" at bounding box center [1266, 398] width 307 height 32
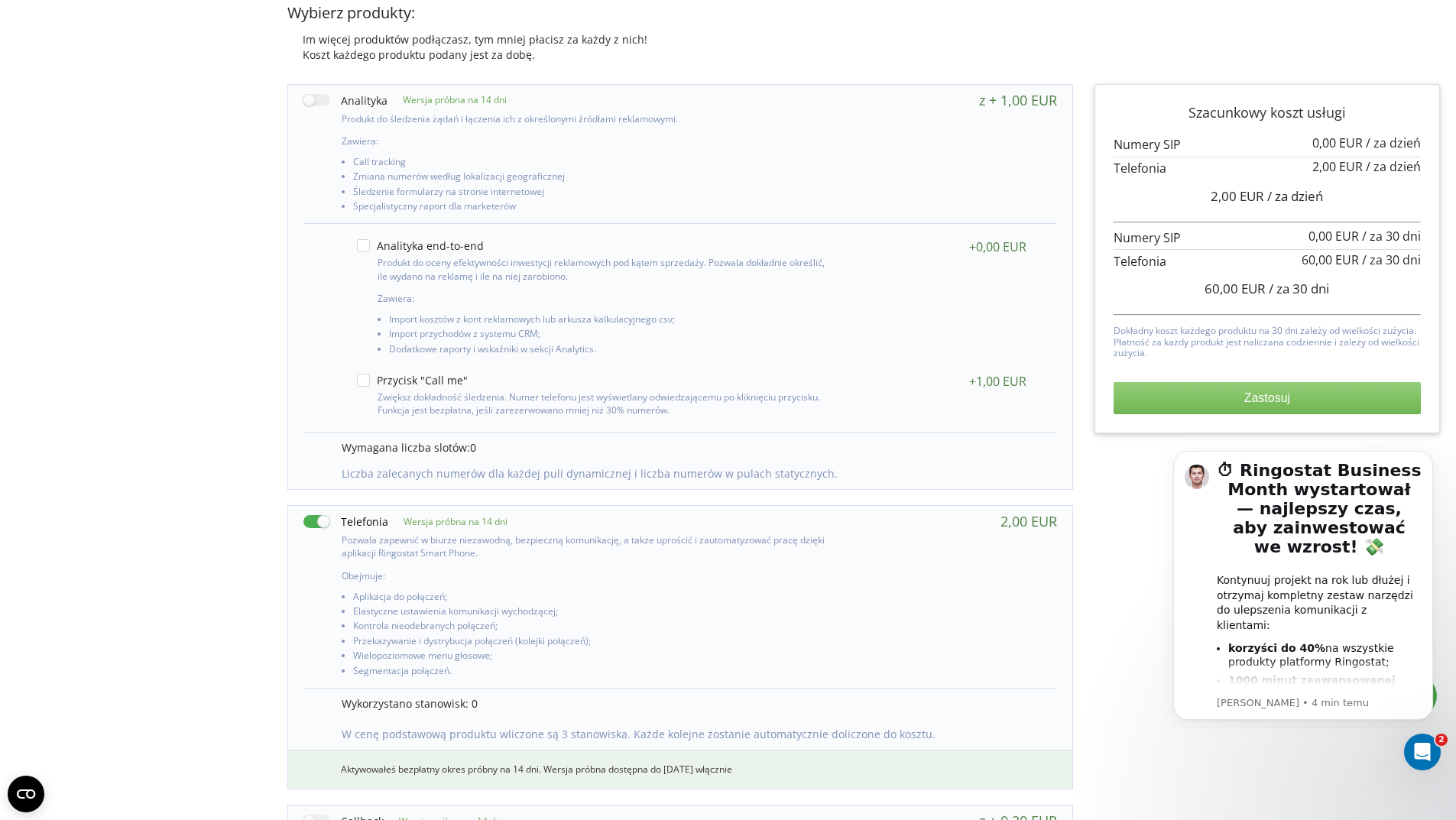
click at [1176, 403] on button "Zastosuj" at bounding box center [1266, 398] width 307 height 32
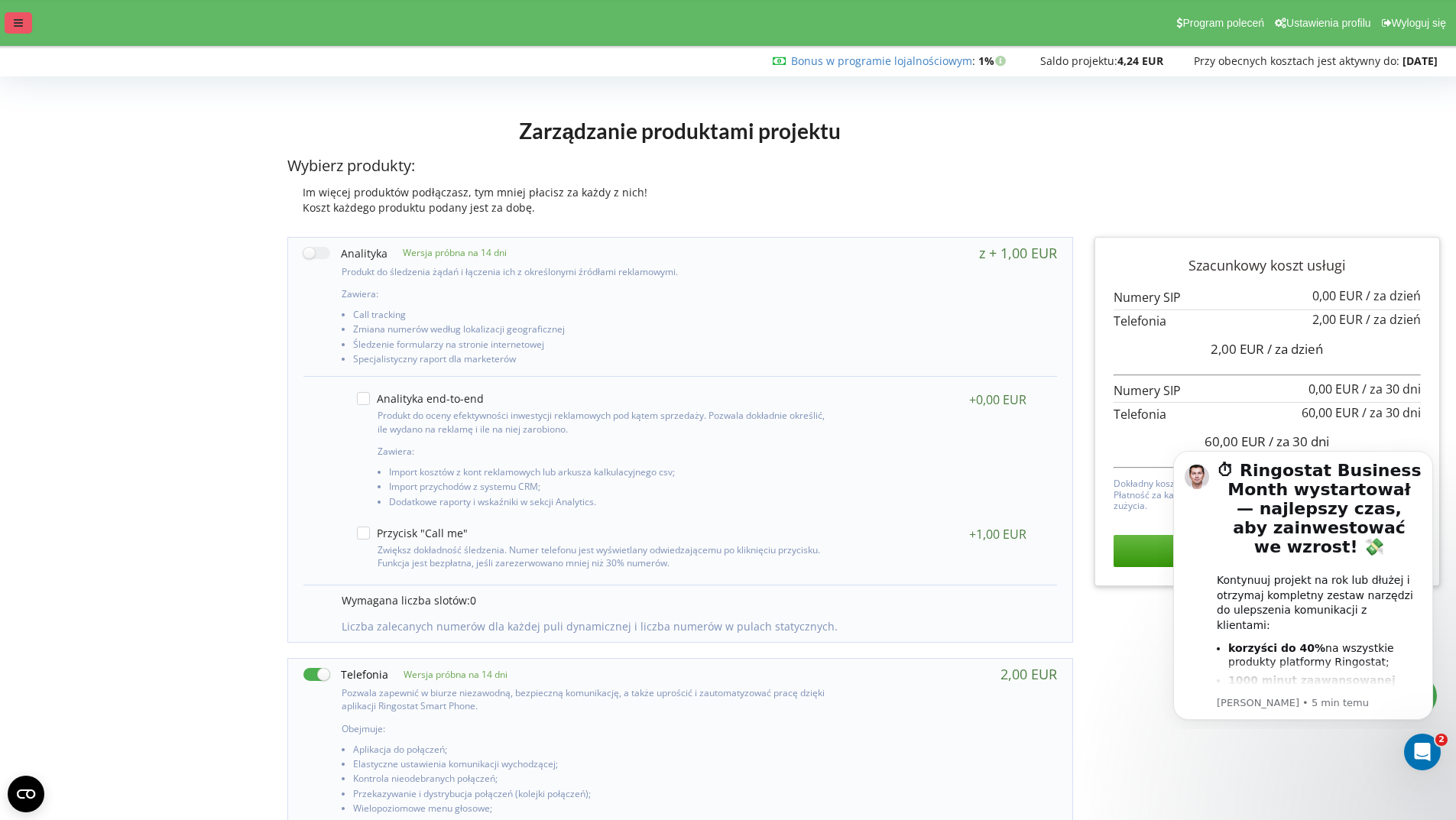
click at [31, 19] on div at bounding box center [18, 23] width 27 height 22
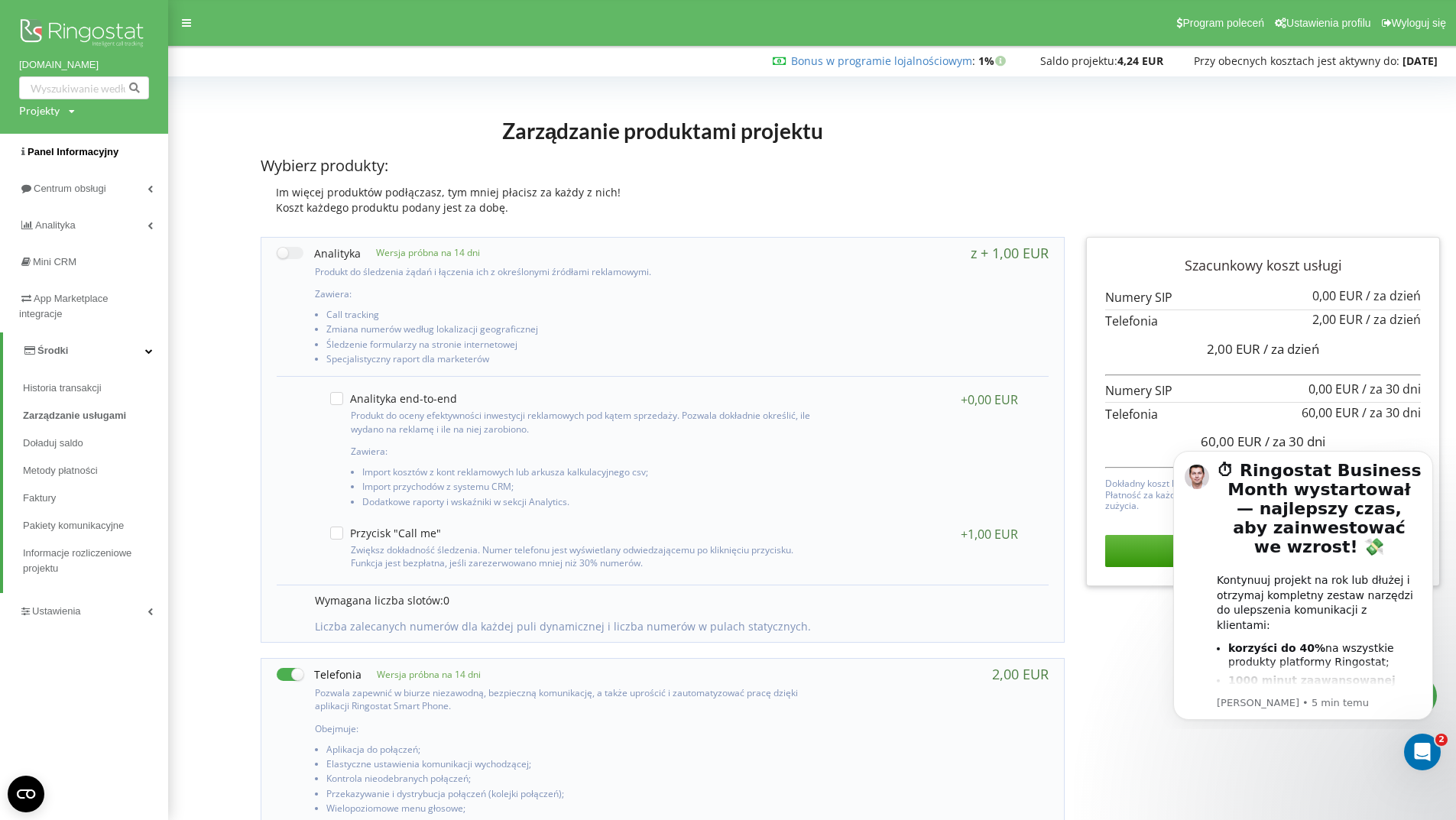
click at [87, 154] on span "Panel Informacyjny" at bounding box center [72, 152] width 91 height 12
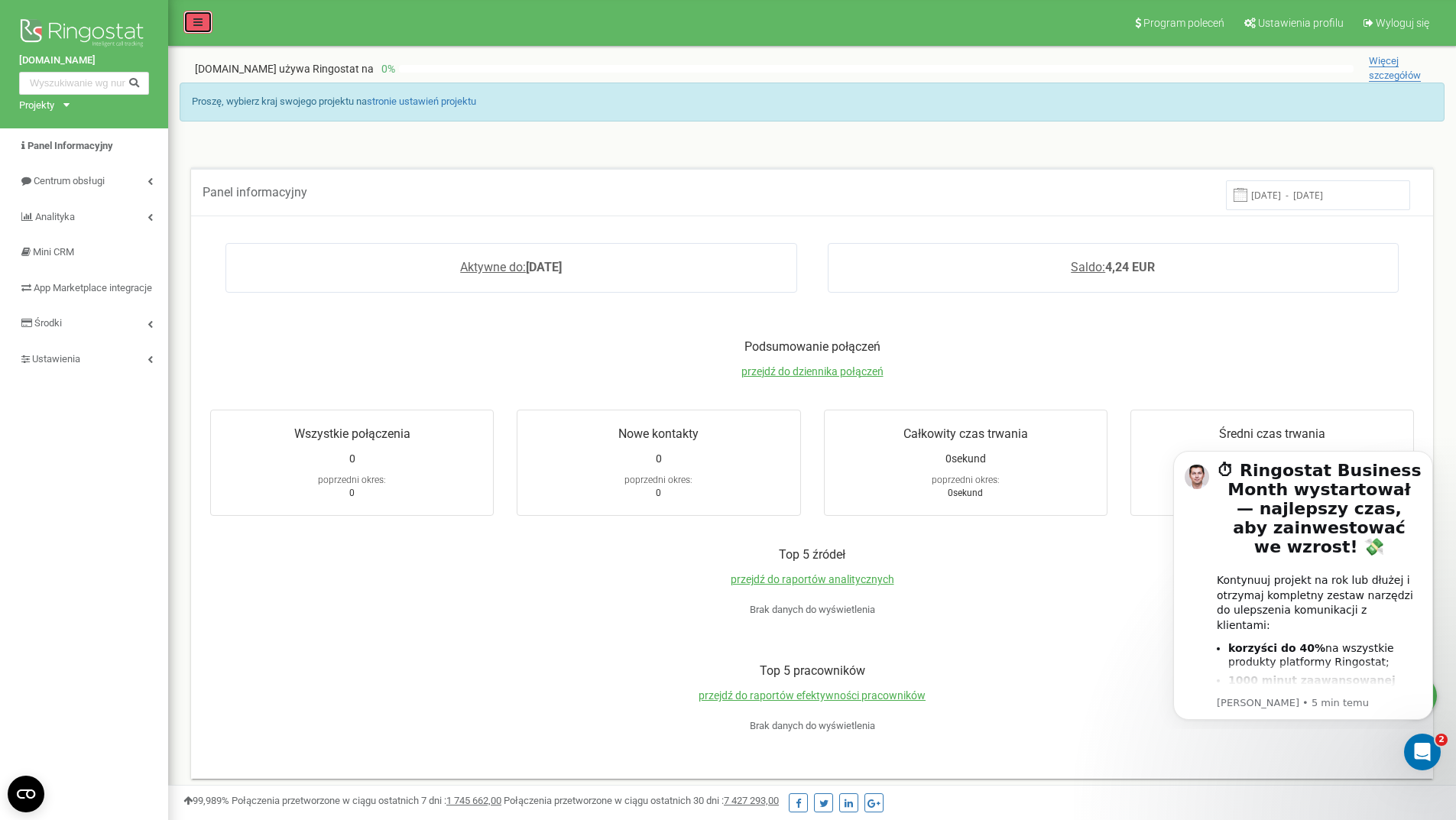
click at [208, 14] on link at bounding box center [198, 22] width 29 height 23
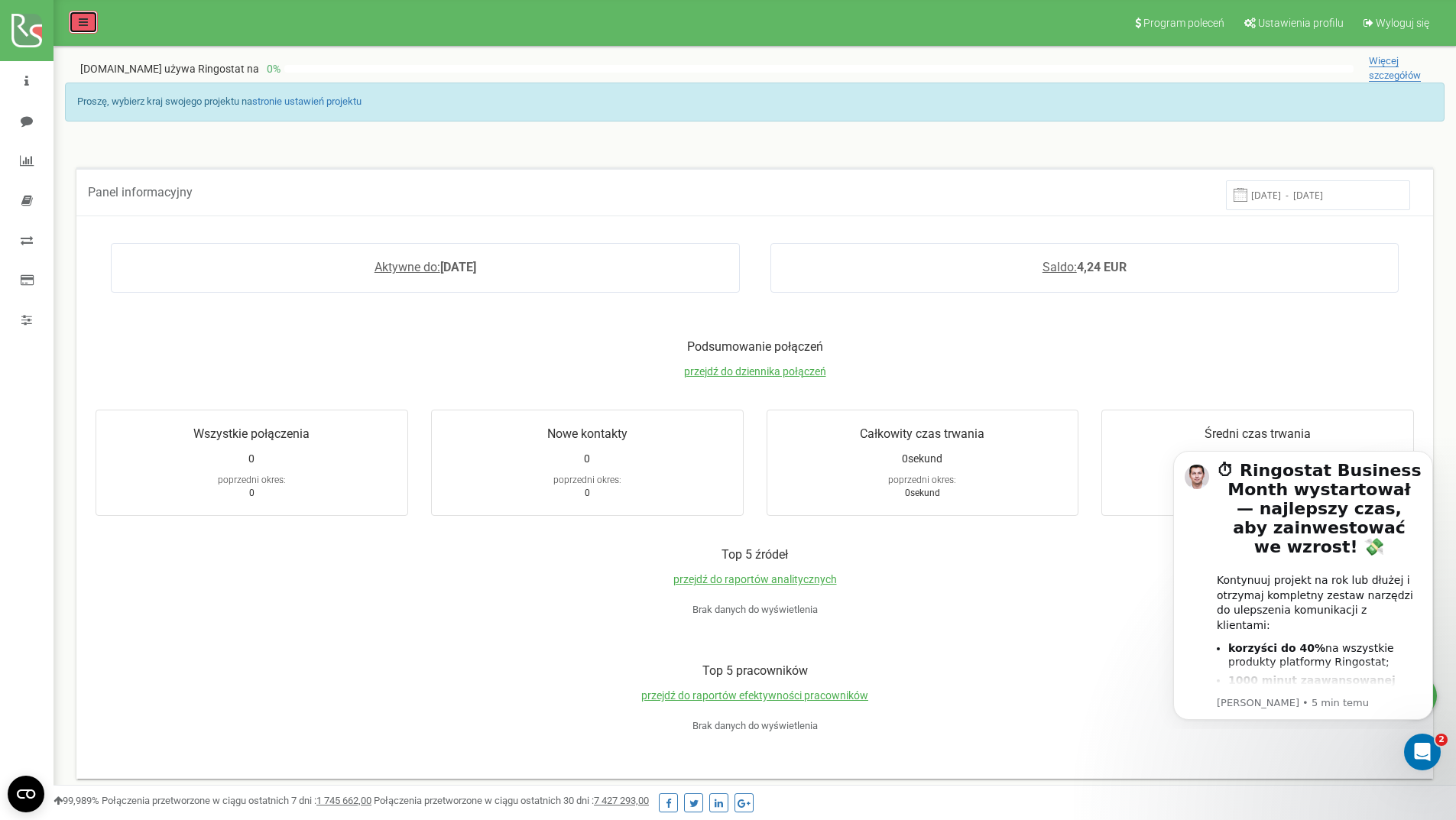
click at [85, 27] on link at bounding box center [83, 22] width 29 height 23
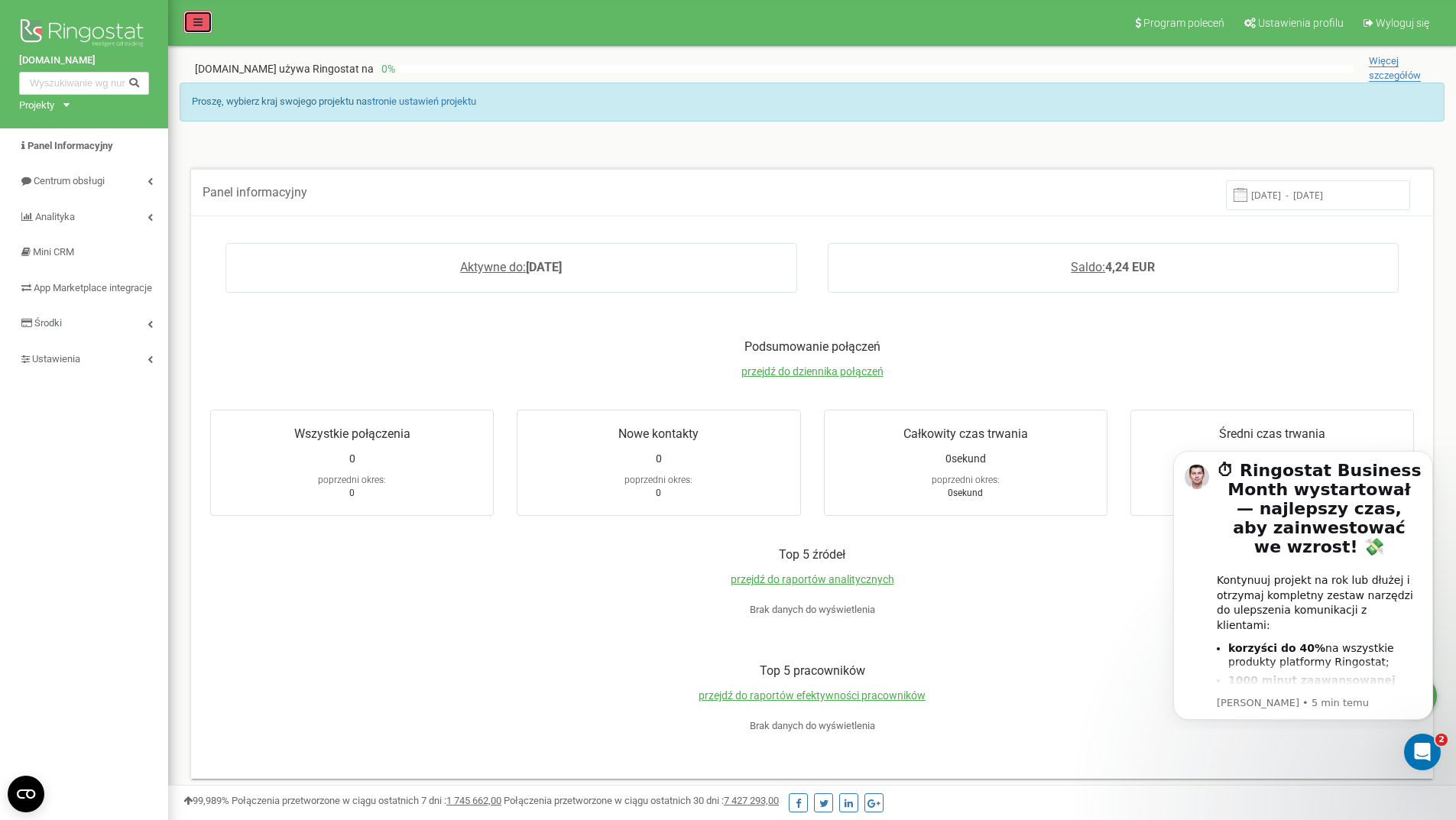
click at [188, 17] on link at bounding box center [198, 22] width 29 height 23
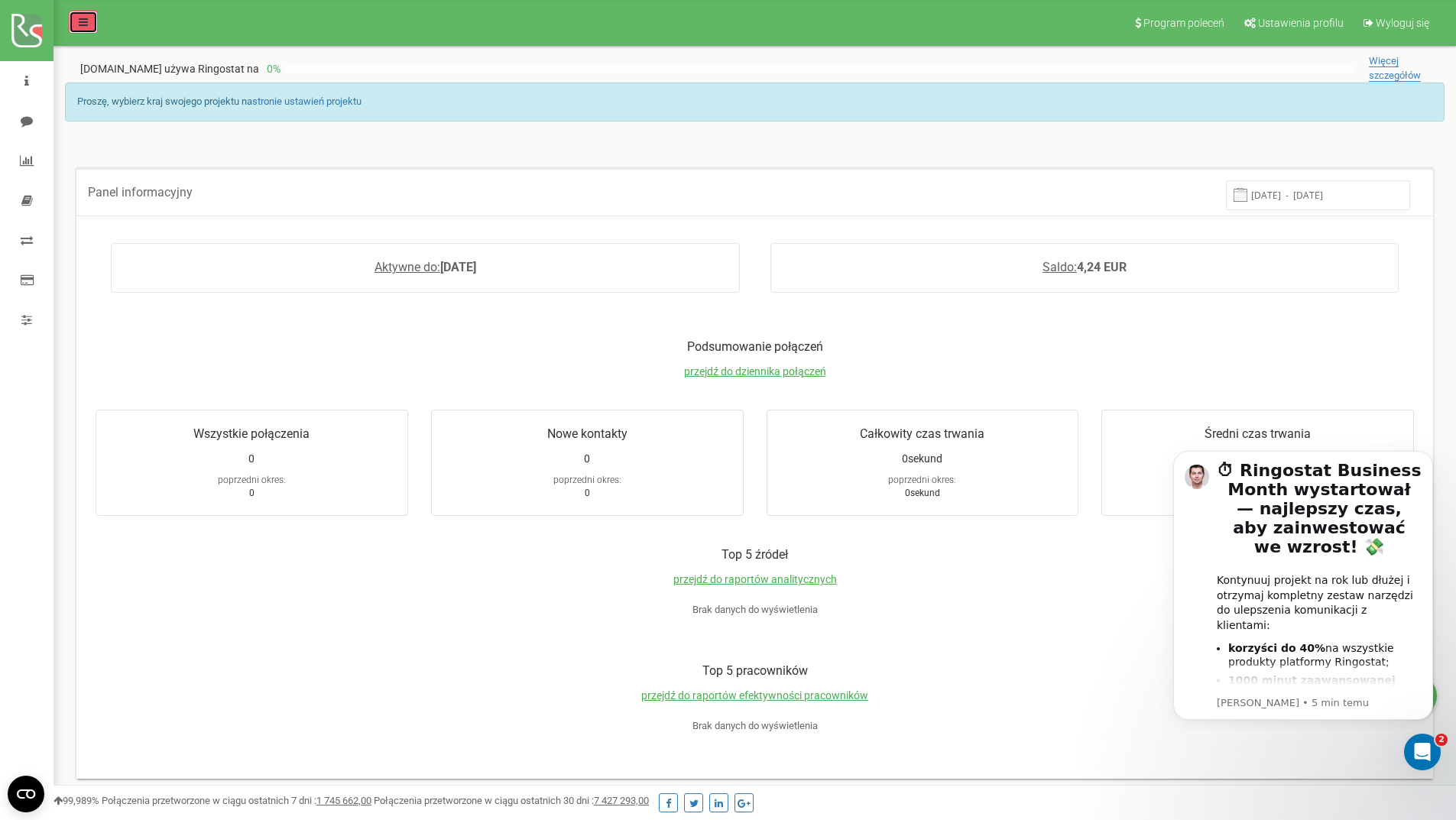
click at [81, 23] on icon at bounding box center [83, 22] width 9 height 11
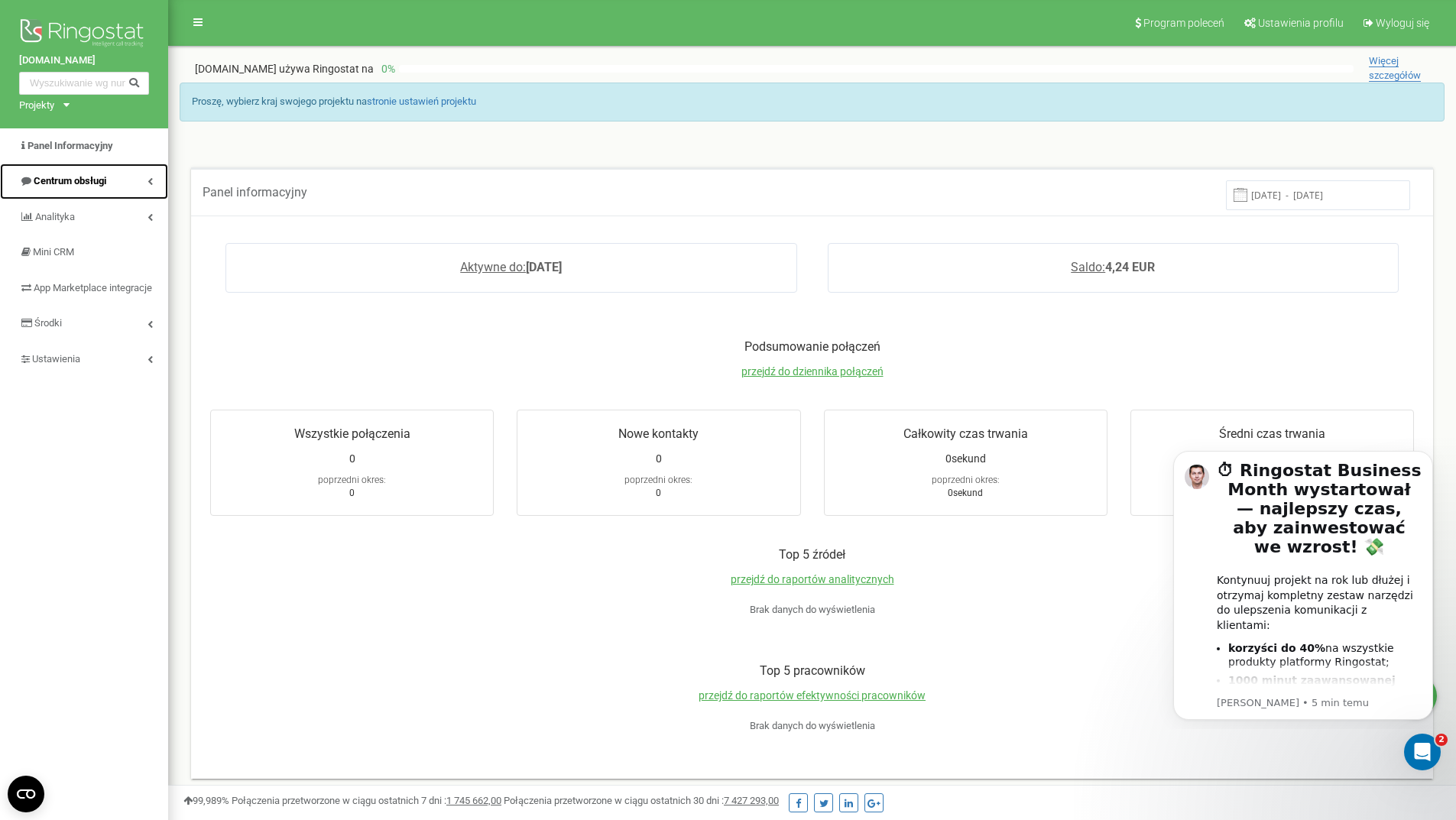
click at [96, 184] on span "Centrum obsługi" at bounding box center [69, 180] width 72 height 12
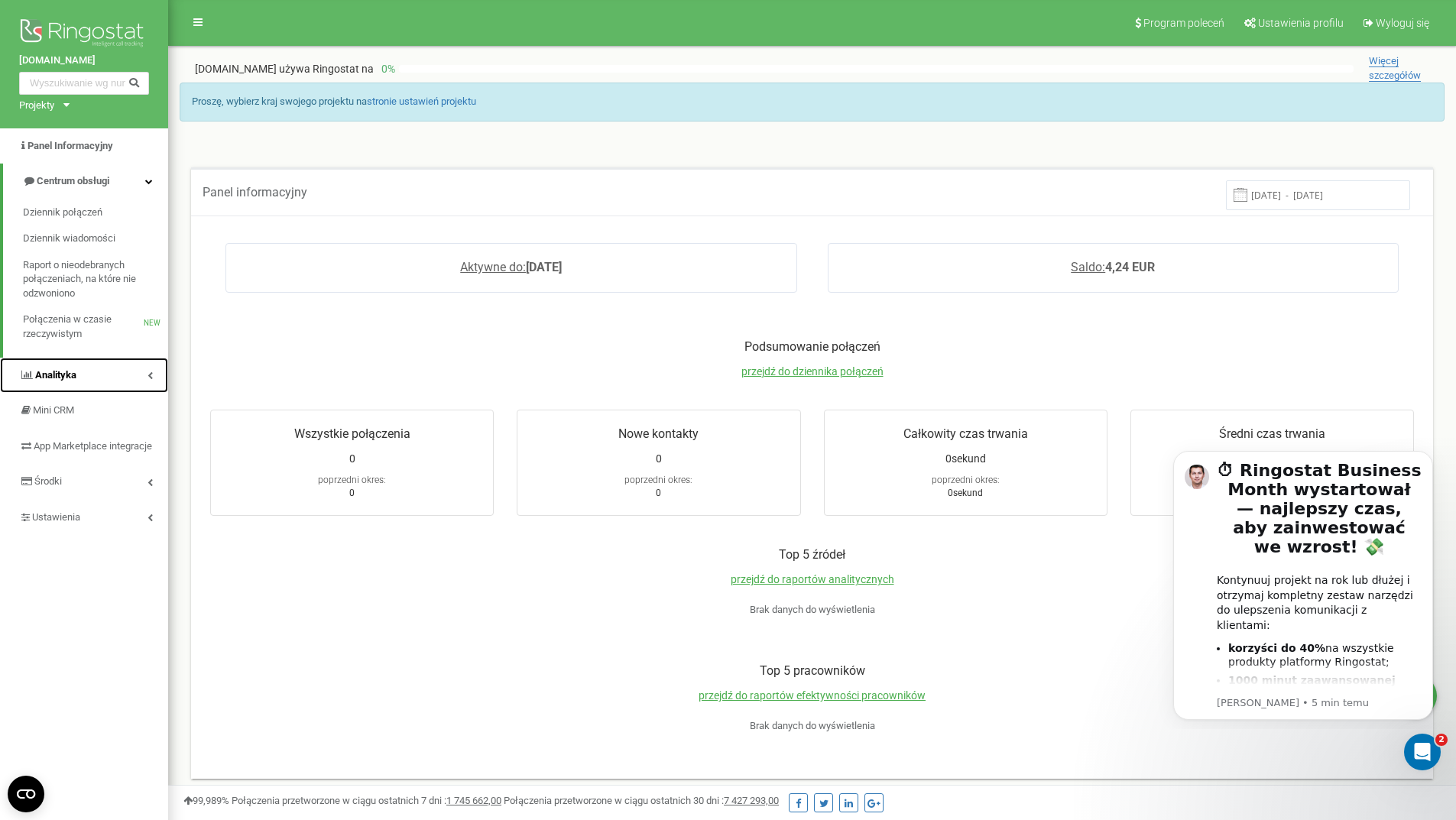
click at [81, 378] on link "Analityka" at bounding box center [84, 375] width 168 height 36
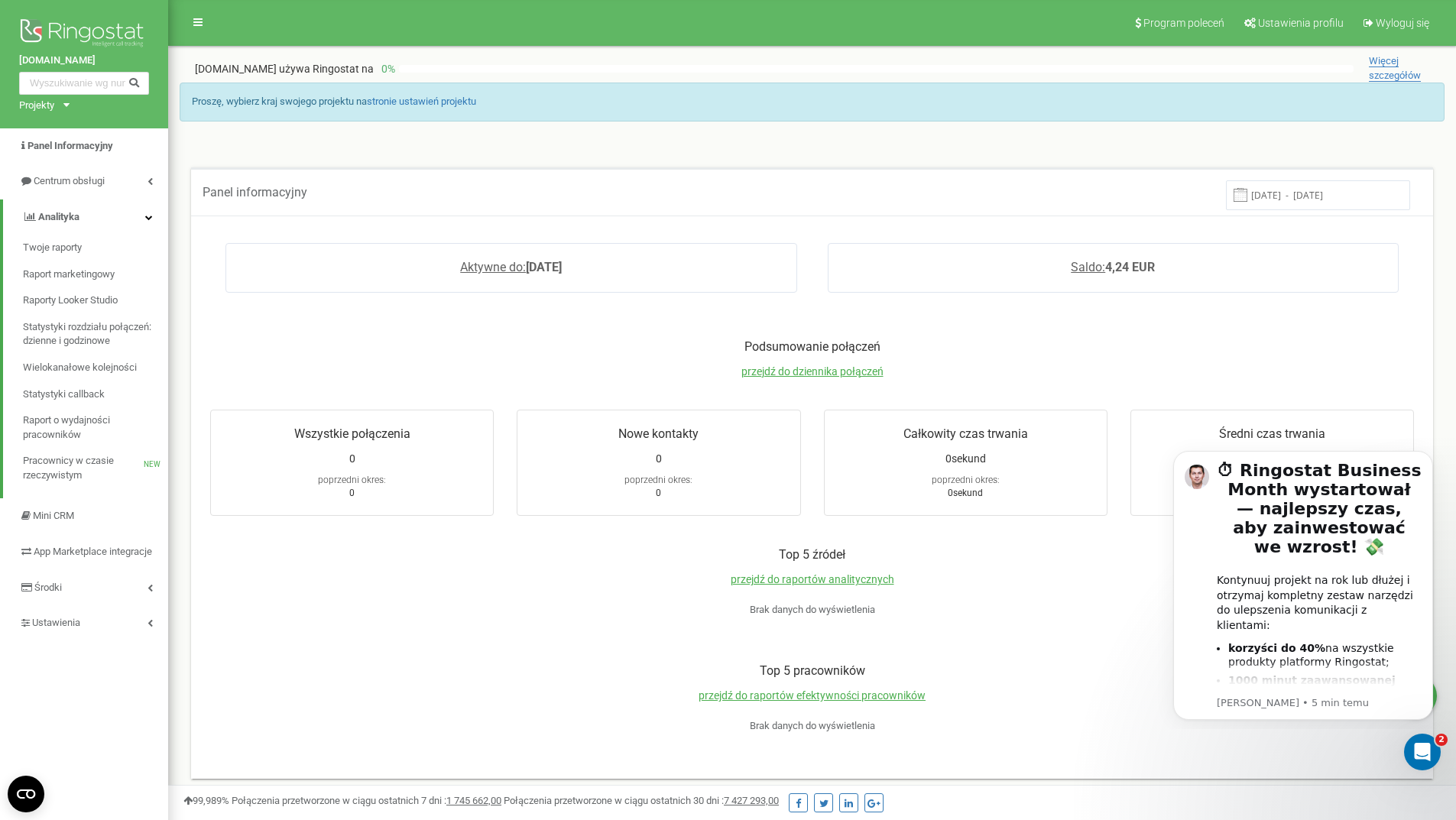
click at [62, 106] on div "Projekty blueplast.pl" at bounding box center [41, 106] width 44 height 14
click at [62, 124] on link "[DOMAIN_NAME]" at bounding box center [63, 122] width 70 height 7
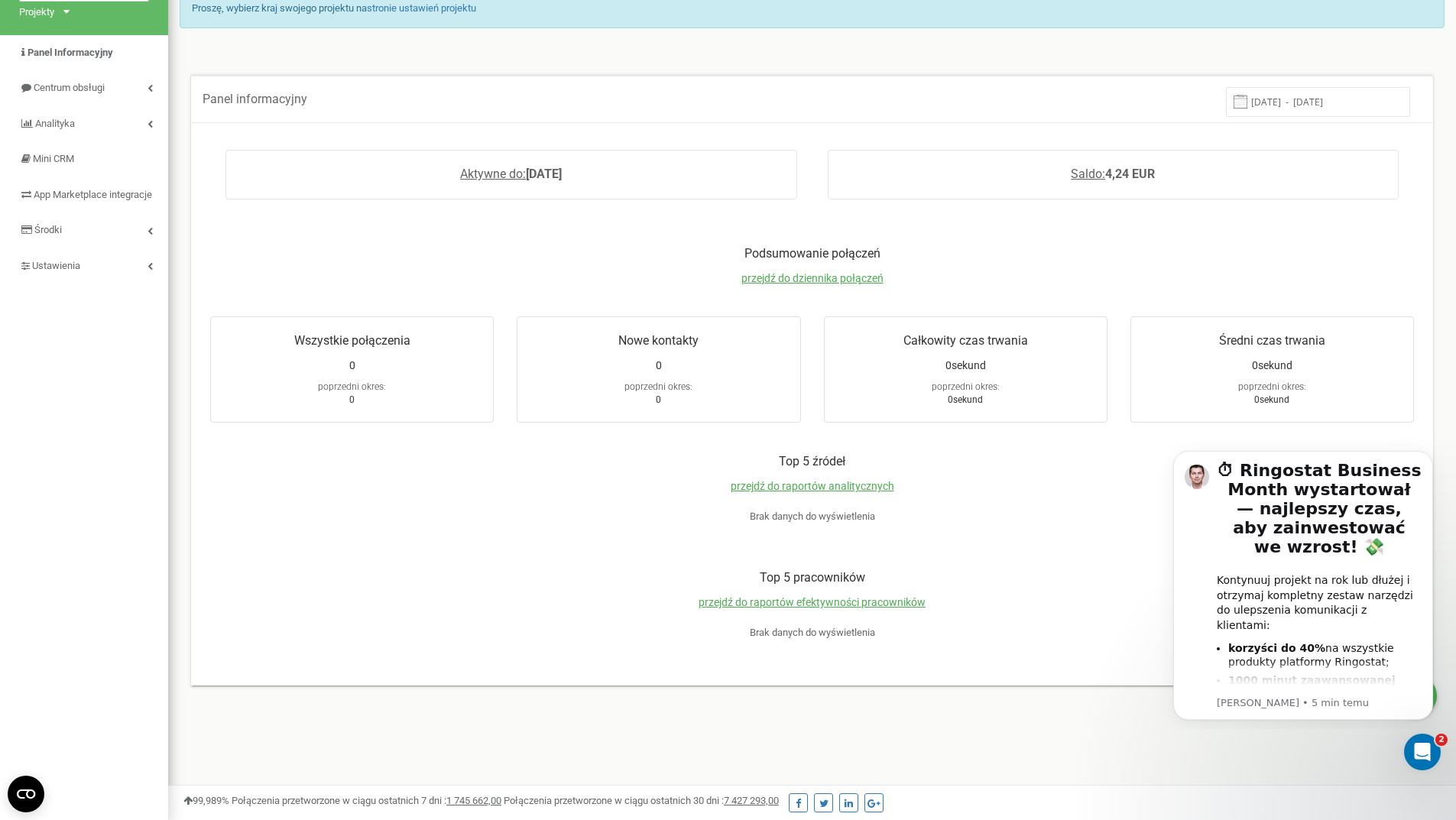
scroll to position [97, 0]
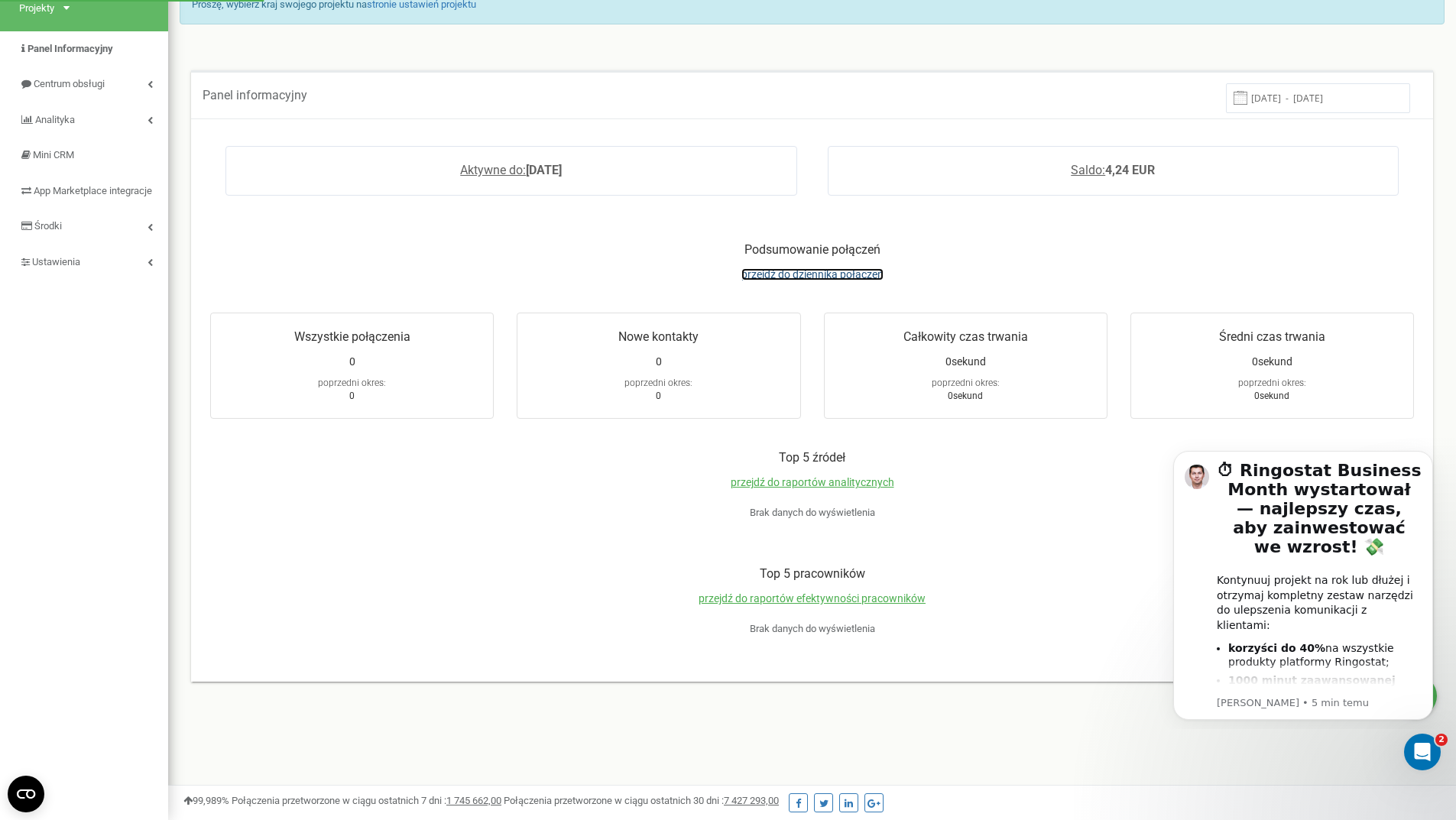
click at [803, 279] on span "przejdź do dziennika połączeń" at bounding box center [812, 274] width 142 height 12
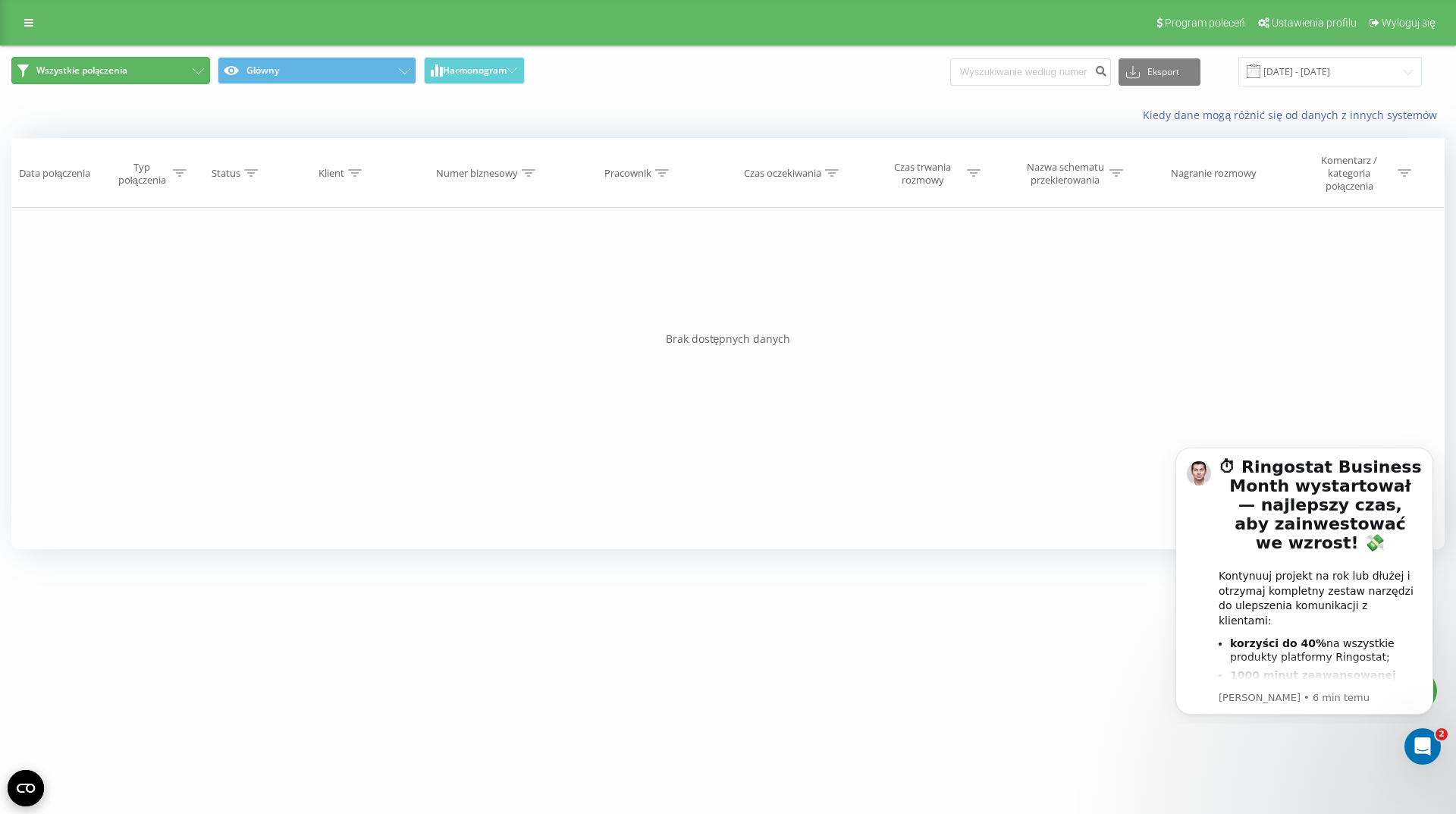
click at [181, 74] on button "Wszystkie połączenia" at bounding box center [111, 70] width 199 height 27
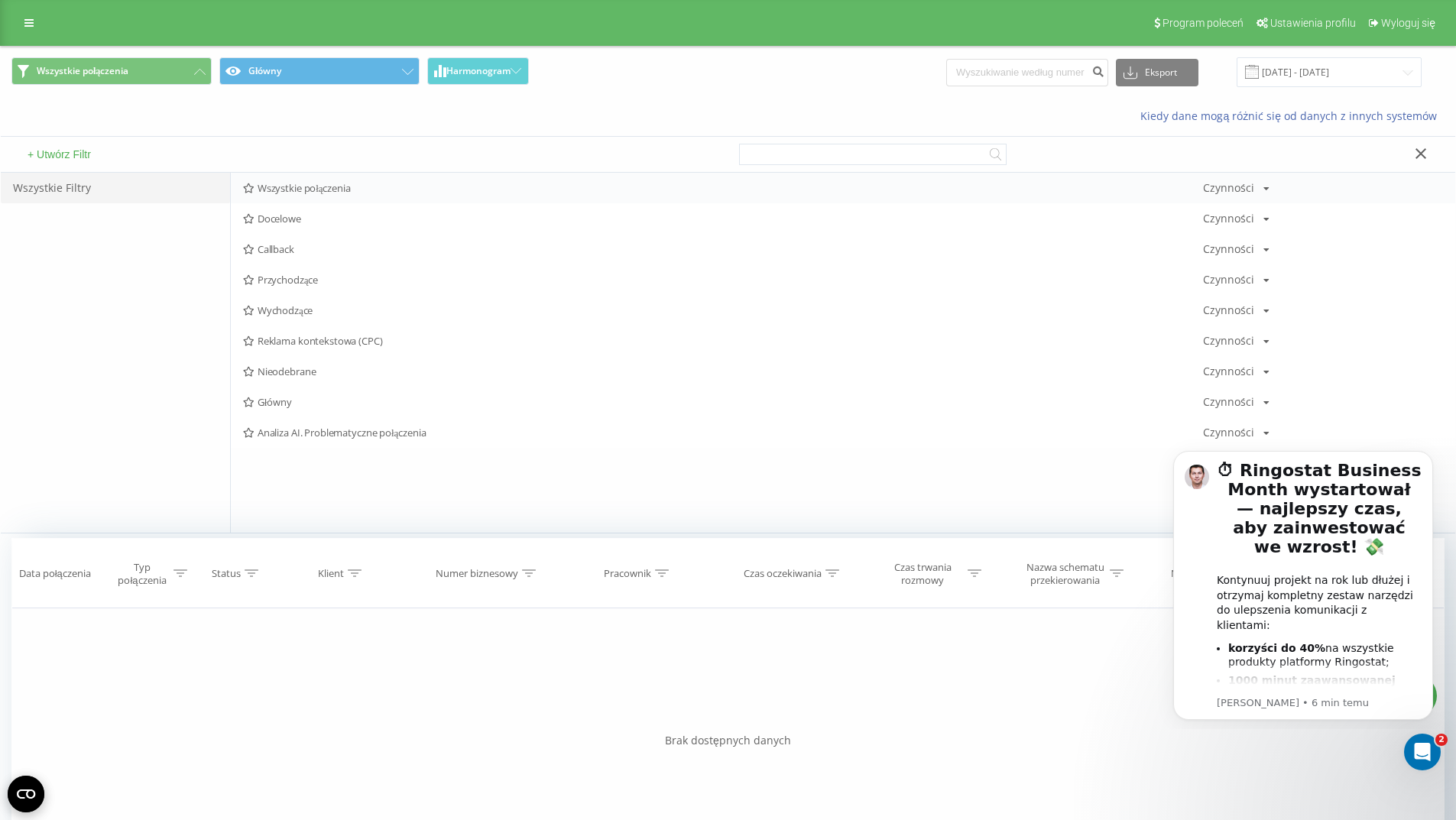
click at [279, 184] on span "Wszystkie połączenia" at bounding box center [723, 188] width 960 height 11
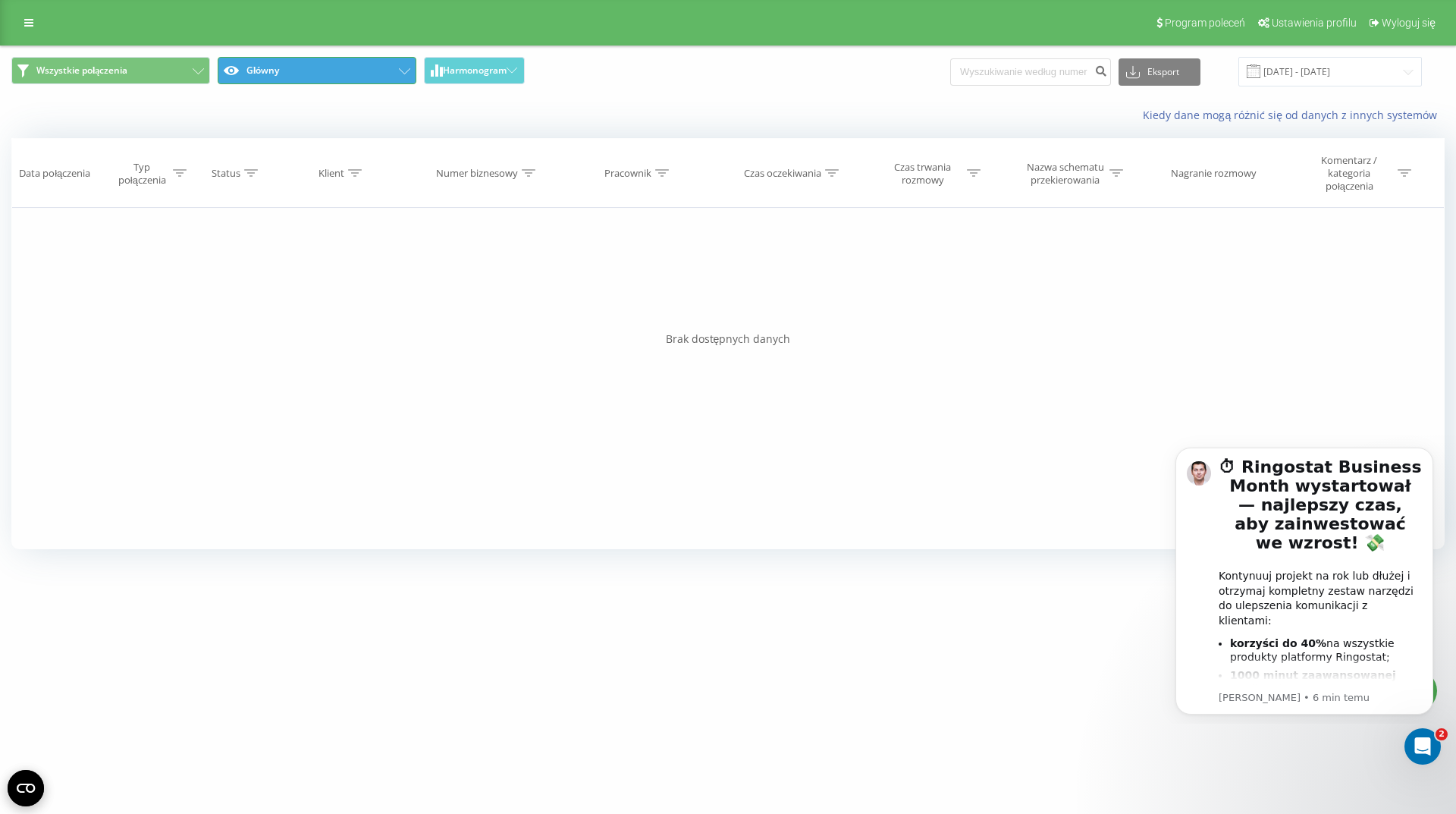
click at [362, 66] on button "Główny" at bounding box center [317, 70] width 199 height 27
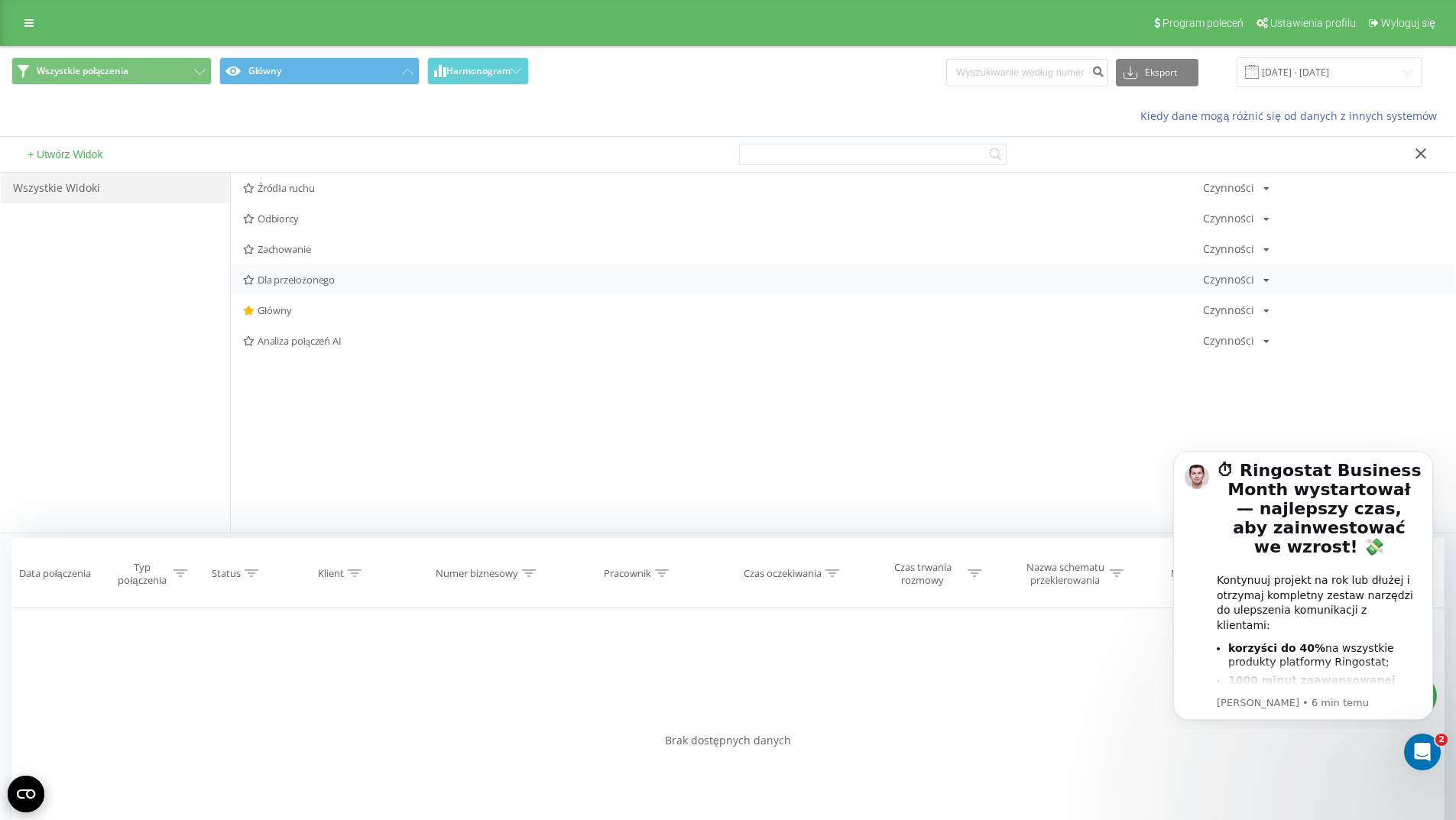
click at [317, 285] on span "Dla przełożonego" at bounding box center [723, 279] width 960 height 11
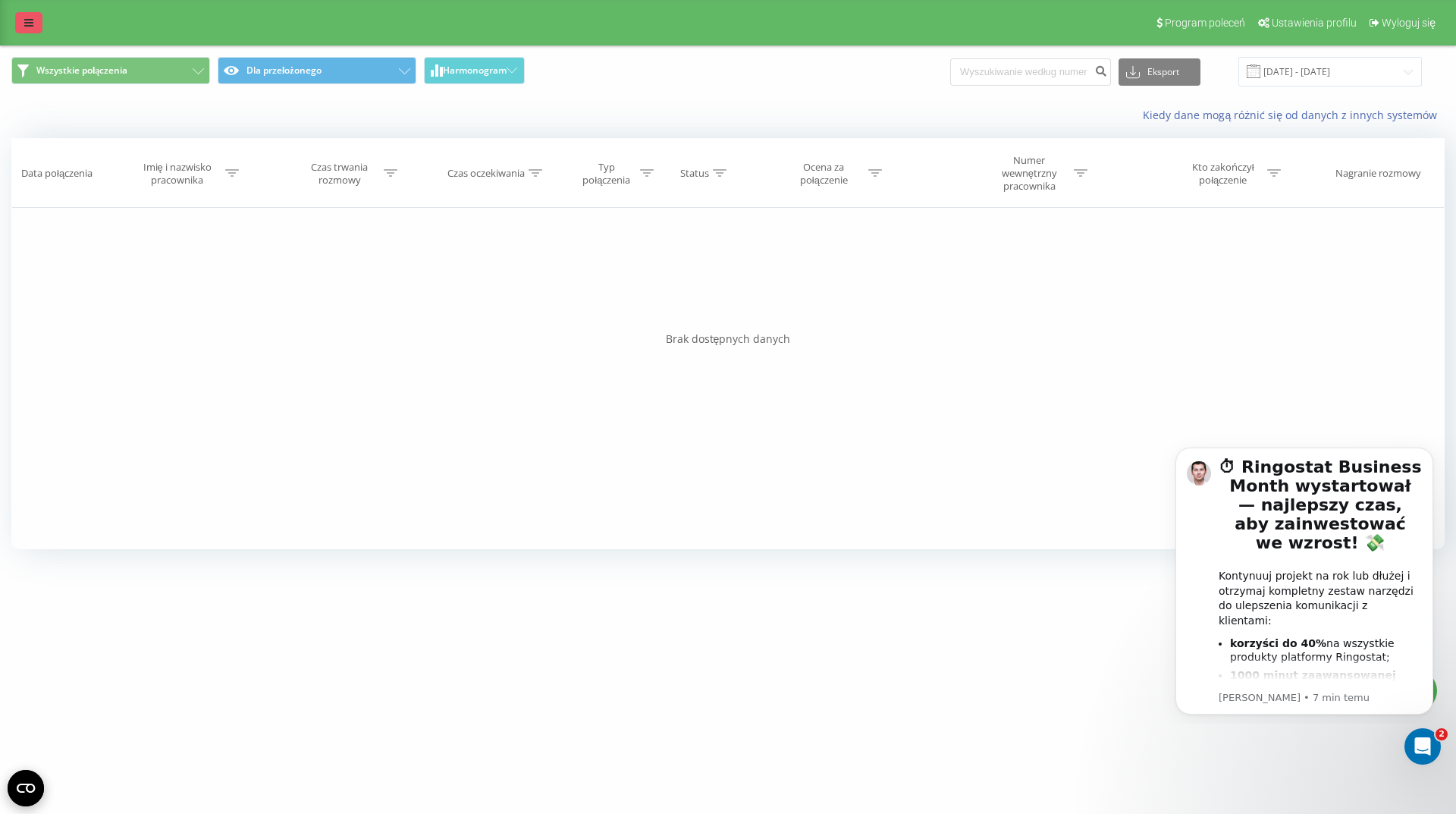
click at [30, 20] on icon at bounding box center [28, 22] width 9 height 11
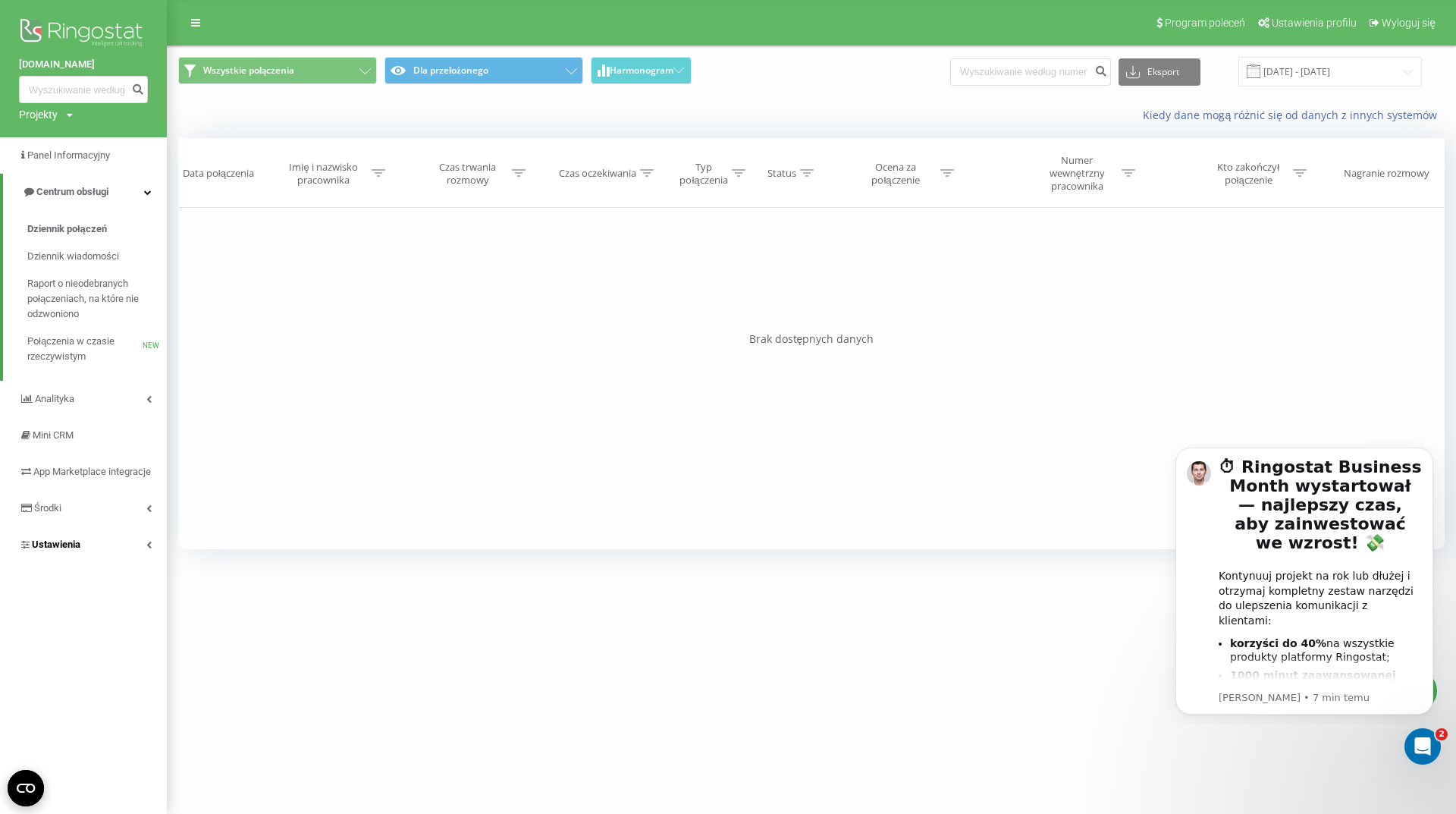
click at [129, 560] on link "Ustawienia" at bounding box center [83, 545] width 167 height 36
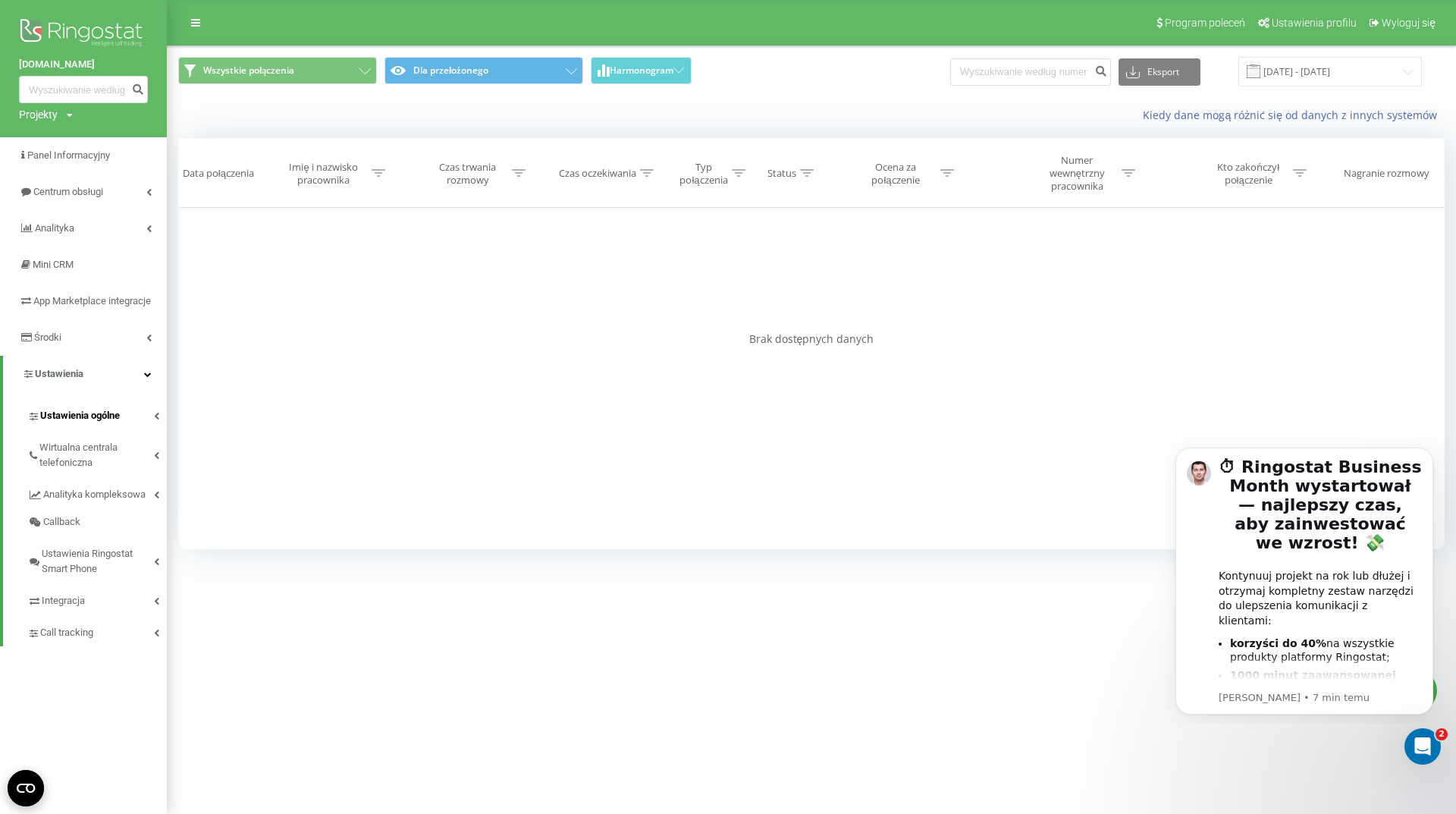
click at [87, 424] on span "Ustawienia ogólne" at bounding box center [80, 415] width 79 height 15
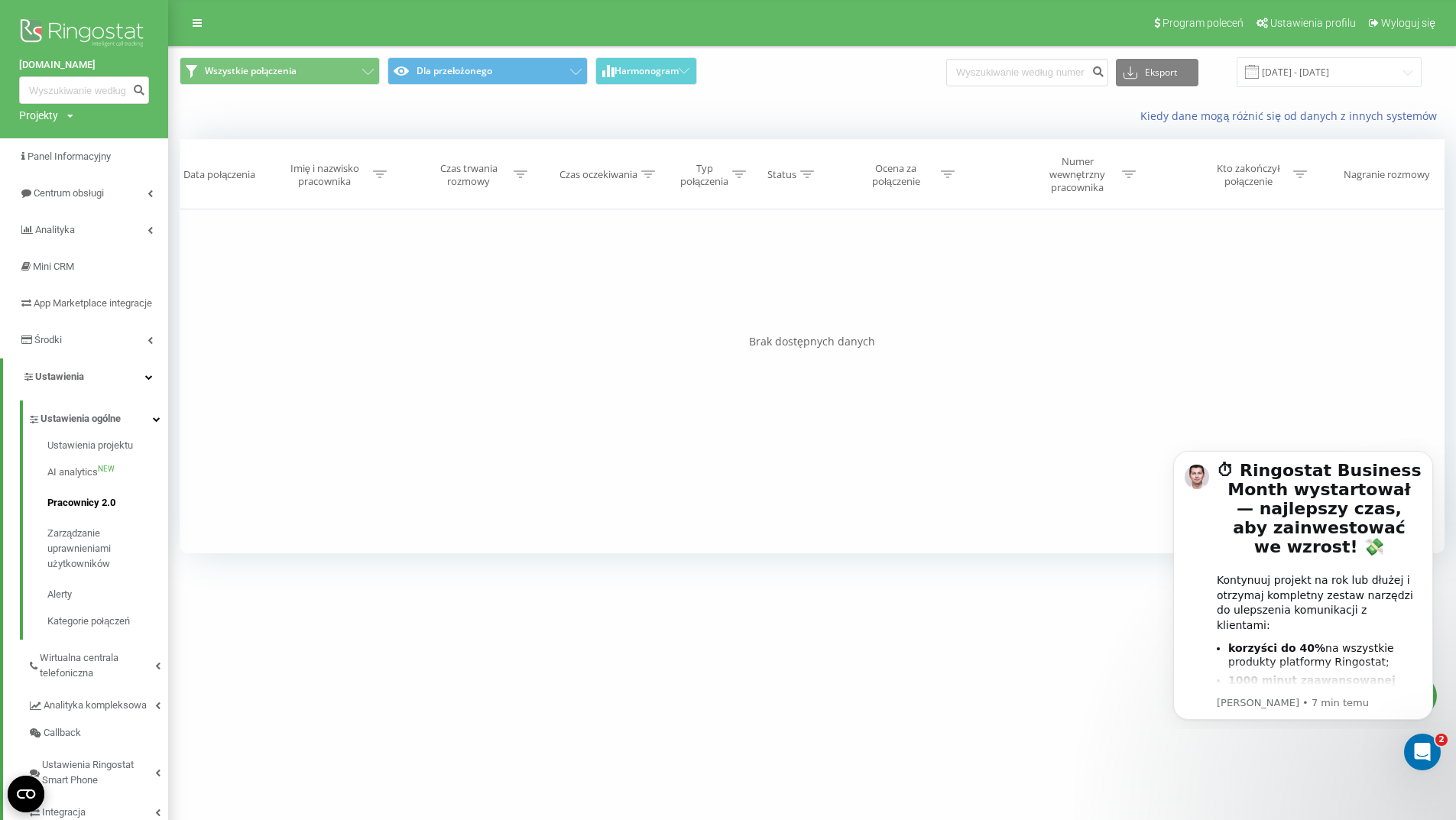
click at [101, 511] on span "Pracownicy 2.0" at bounding box center [81, 503] width 68 height 15
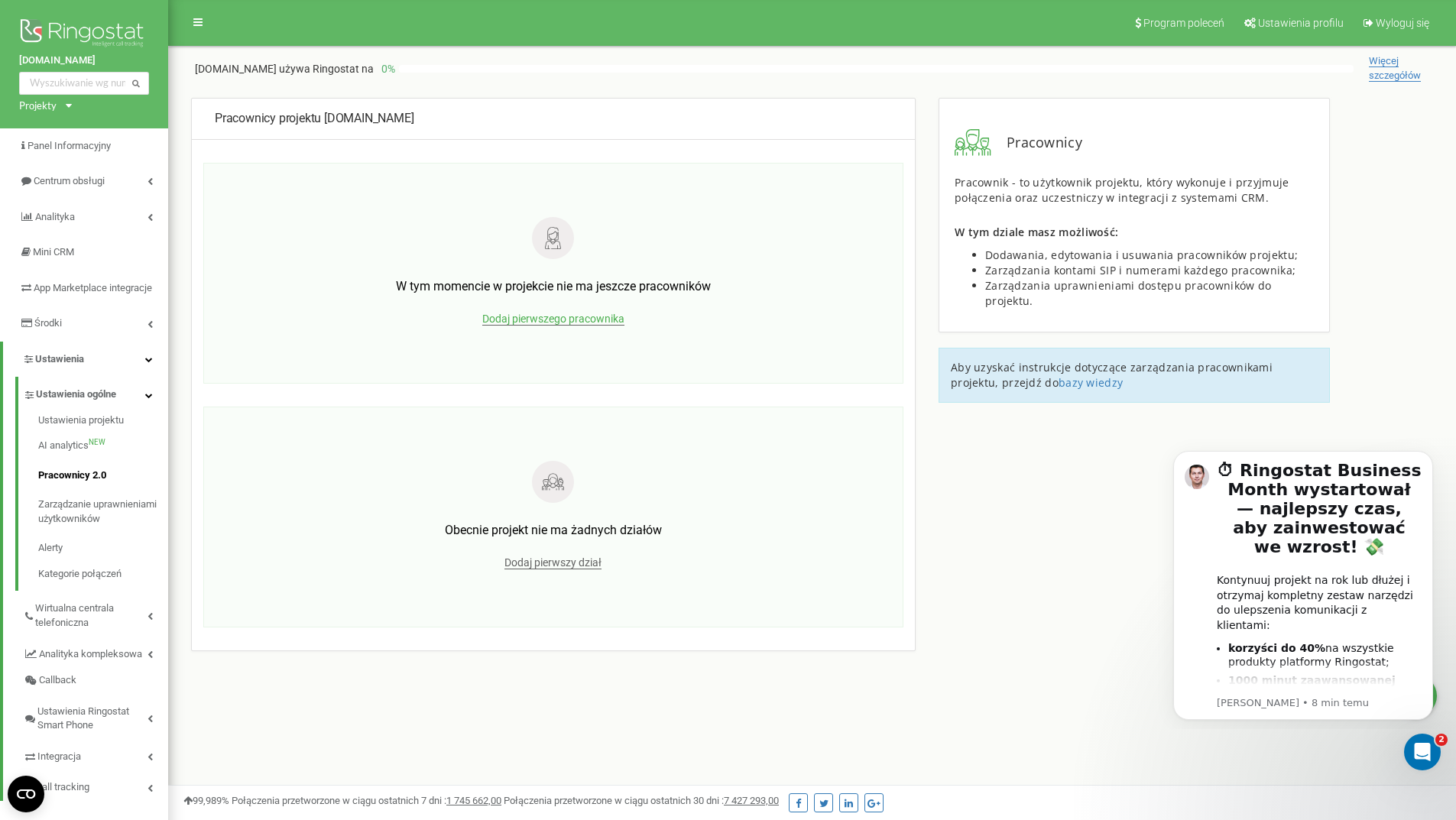
click at [580, 320] on span "Dodaj pierwszego pracownika" at bounding box center [553, 319] width 142 height 13
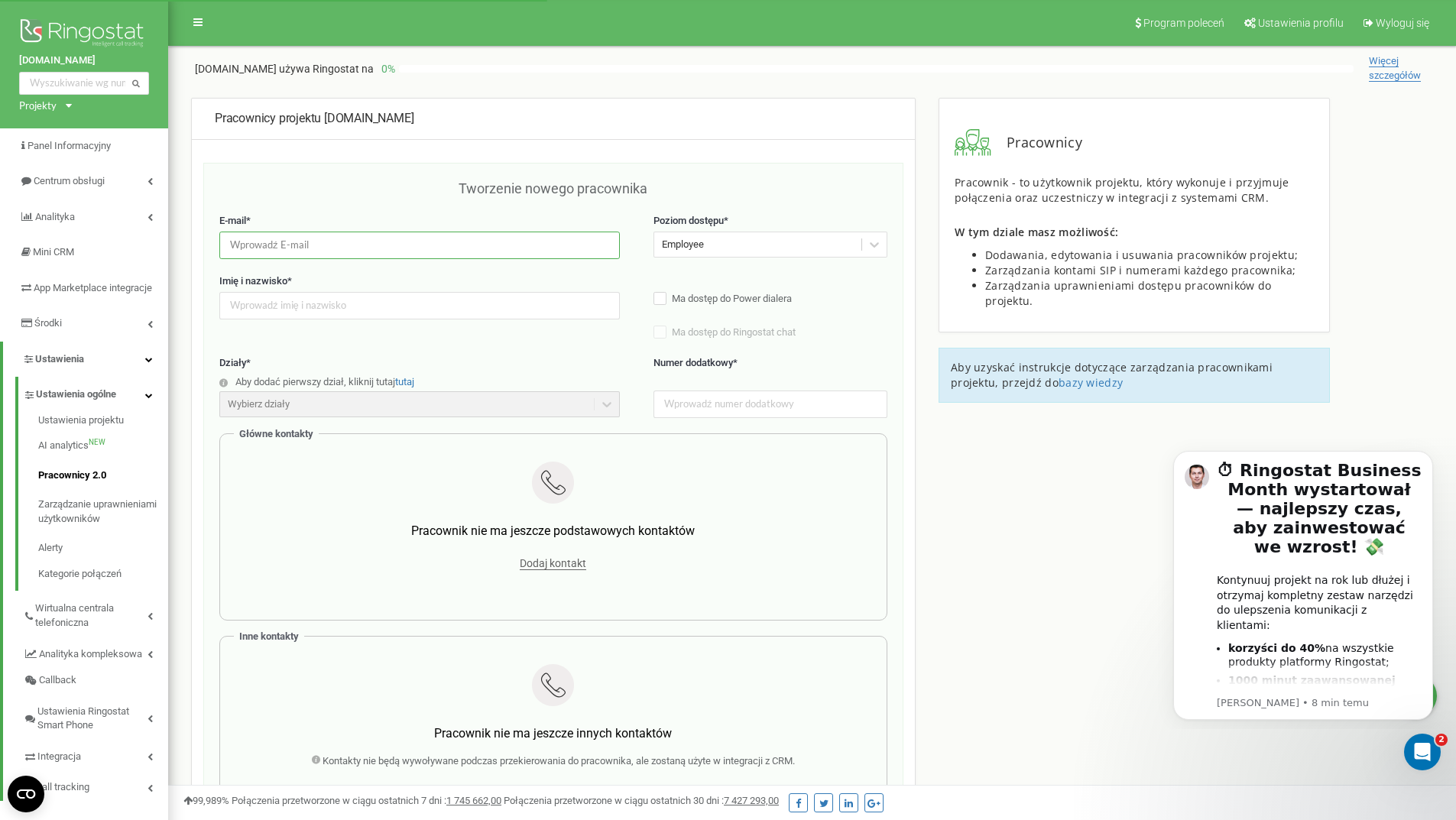
click at [363, 254] on input "email" at bounding box center [420, 245] width 401 height 27
click at [323, 241] on input "email" at bounding box center [420, 245] width 401 height 27
type input "[PERSON_NAME][EMAIL_ADDRESS][DOMAIN_NAME]"
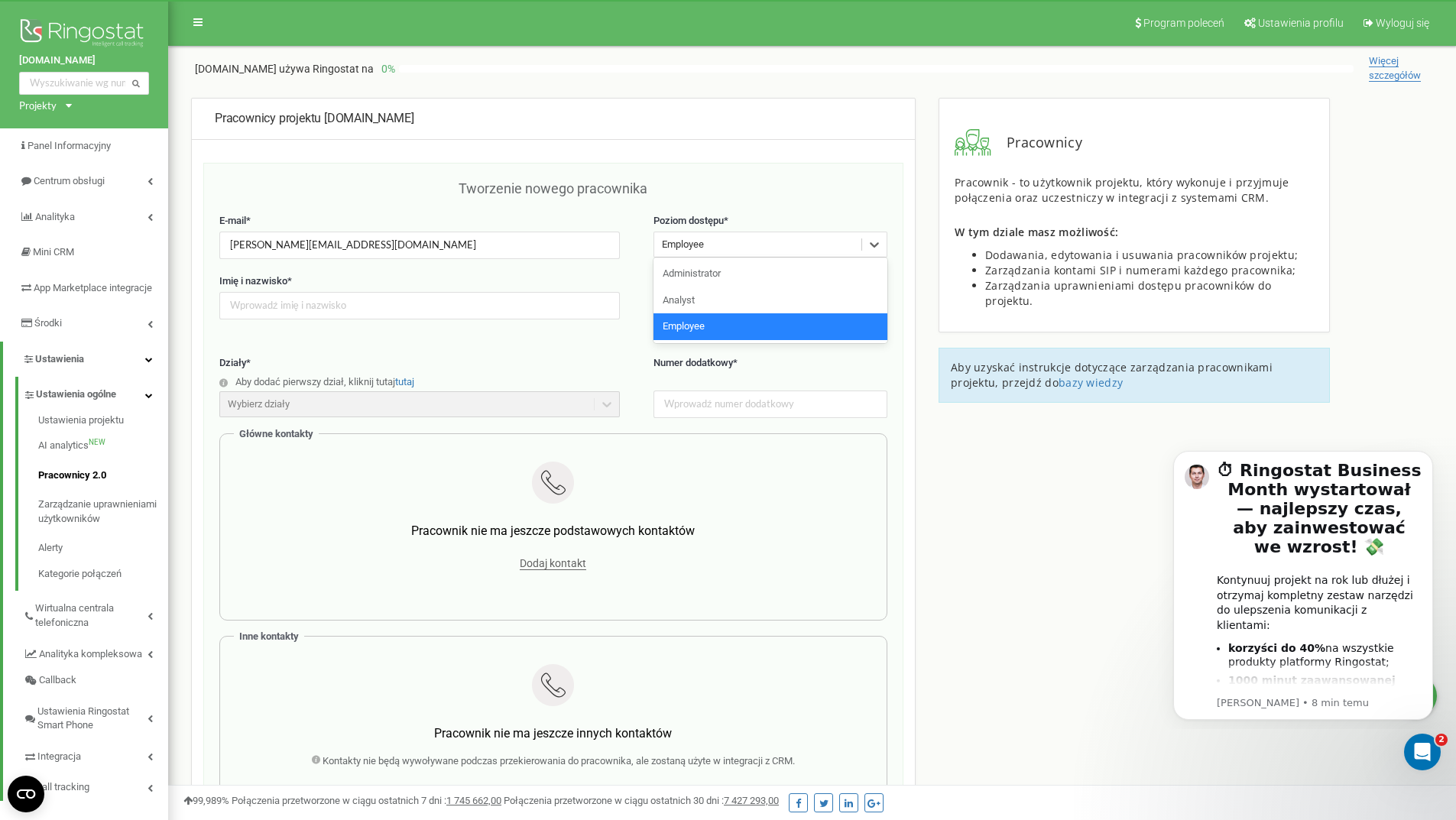
click at [764, 240] on div "Employee" at bounding box center [758, 245] width 207 height 23
click at [733, 274] on div "Administrator" at bounding box center [770, 274] width 234 height 27
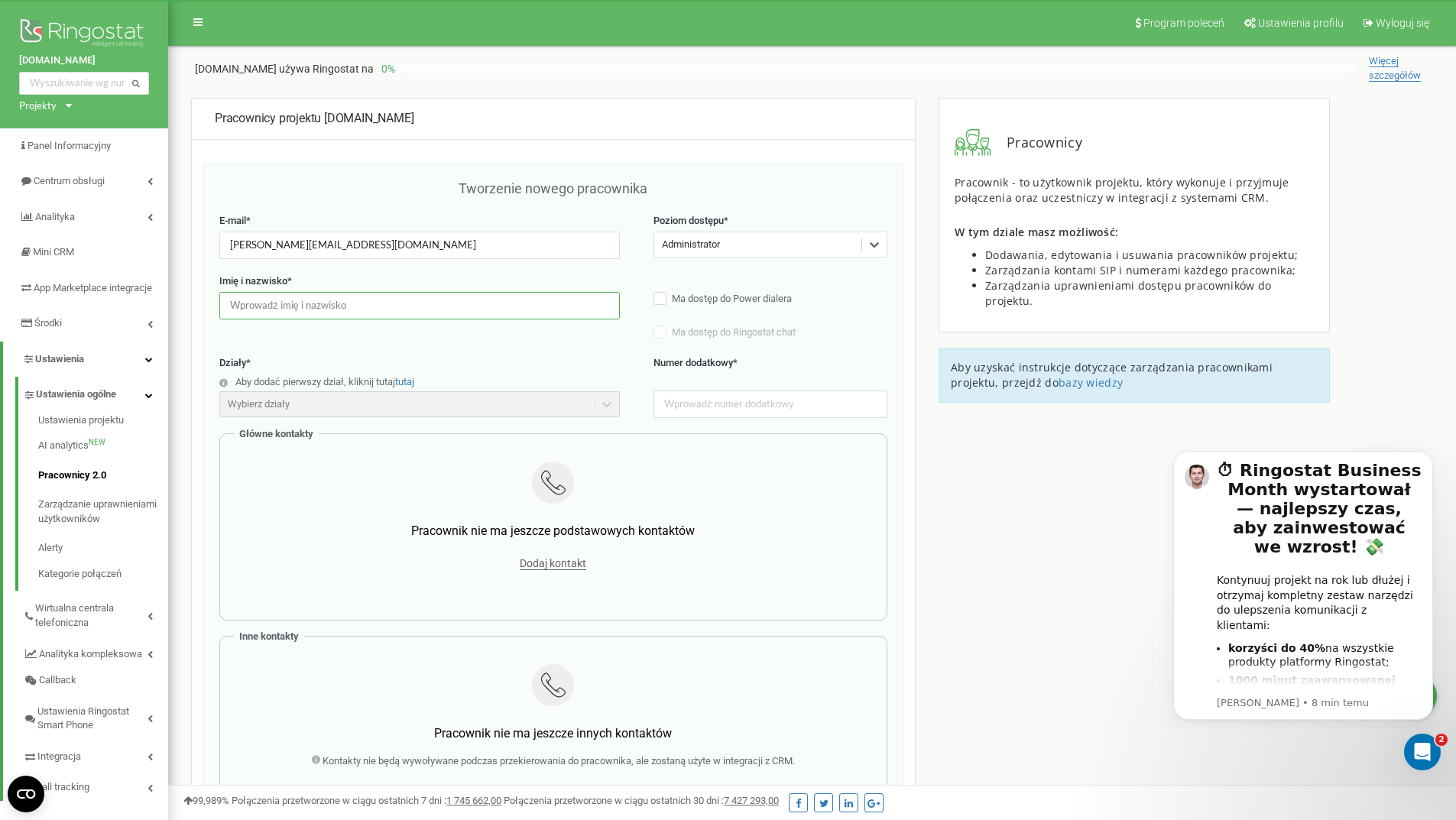
click at [453, 314] on input "text" at bounding box center [420, 305] width 401 height 27
type input "Małgorzata Sirak"
click at [461, 403] on div "Wybierz działy" at bounding box center [420, 404] width 401 height 26
click at [516, 403] on div "Wybierz działy" at bounding box center [420, 404] width 401 height 26
click at [703, 404] on input "text" at bounding box center [770, 404] width 234 height 27
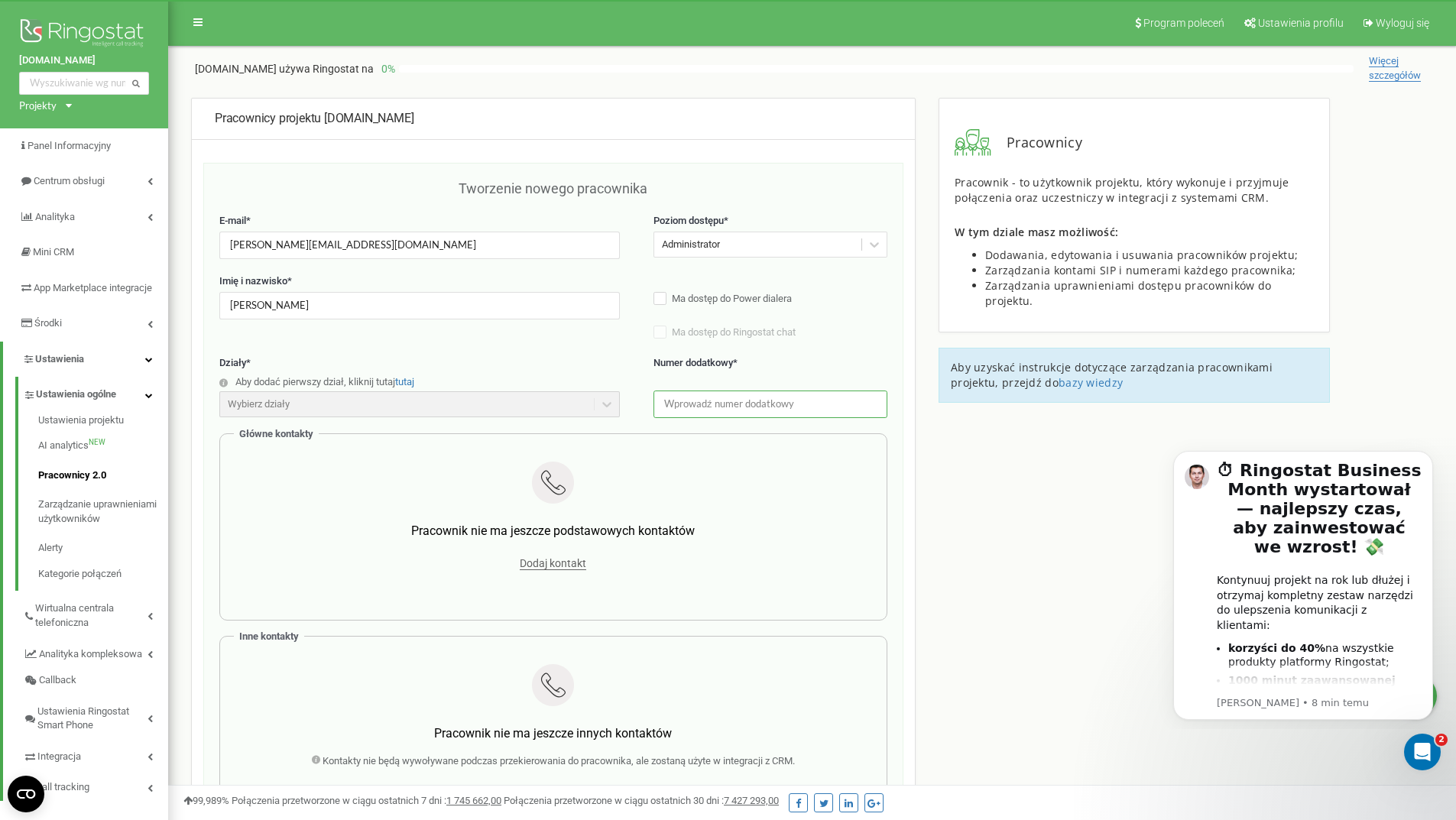
paste input "https://blue-technology-jaroslaw-bulik.livespace.io/Crm/dashboard"
type input "https://blue-technology-jaroslaw-bulik.livespace.io/Crm/dashboard"
click at [744, 402] on input "https://blue-technology-jaroslaw-bulik.livespace.io/Crm/dashboard" at bounding box center [770, 404] width 234 height 27
click at [749, 401] on input "https://blue-technology-jaroslaw-bulik.livespace.io/Crm/dashboard" at bounding box center [770, 404] width 234 height 27
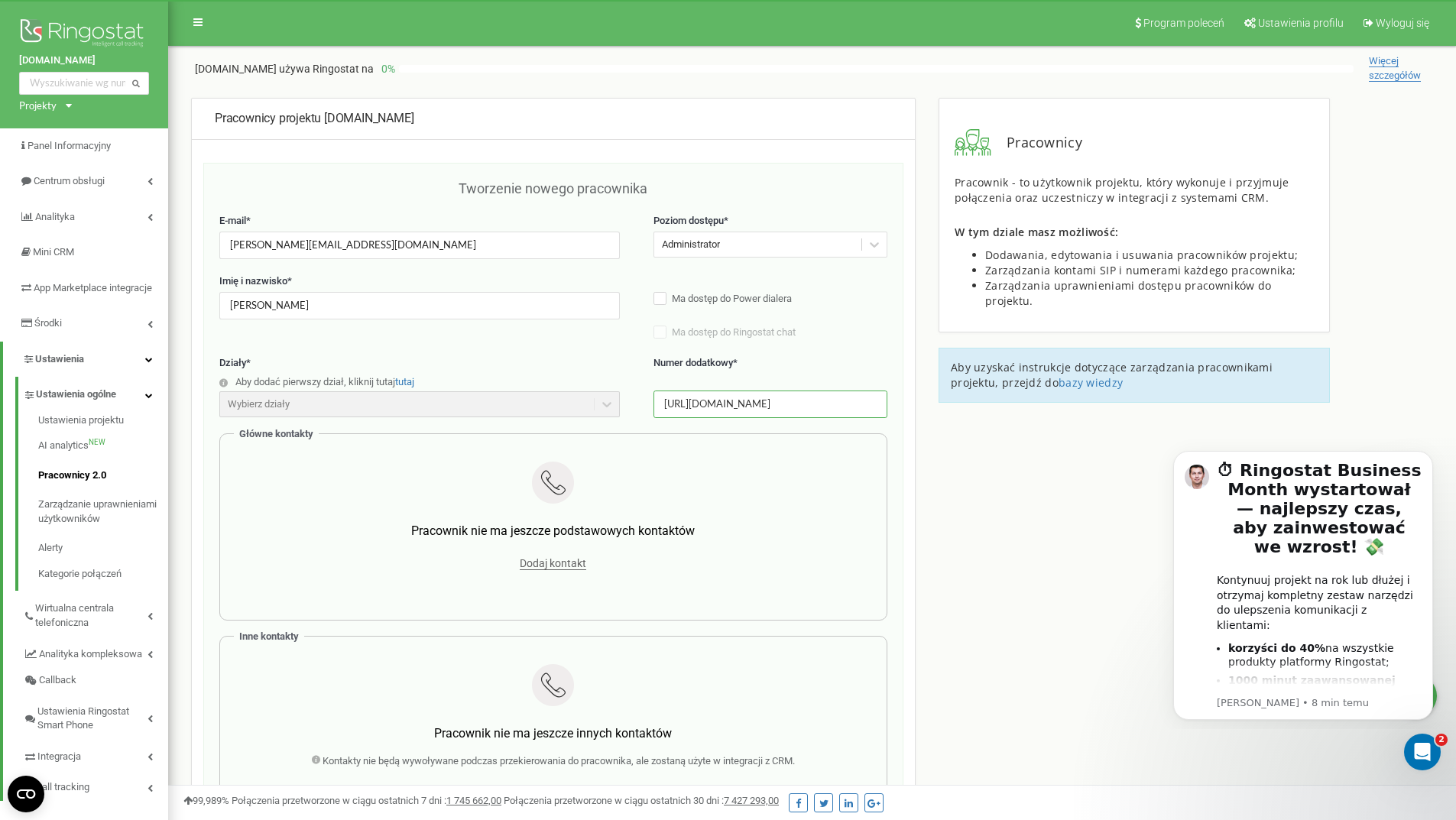
click at [749, 401] on input "https://blue-technology-jaroslaw-bulik.livespace.io/Crm/dashboard" at bounding box center [770, 404] width 234 height 27
click at [748, 401] on input "https://blue-technology-jaroslaw-bulik.livespace.io/Crm/dashboard" at bounding box center [770, 404] width 234 height 27
click at [750, 402] on input "https://blue-technology-jaroslaw-bulik.livespace.io/Crm/dashboard" at bounding box center [770, 404] width 234 height 27
click at [766, 396] on input "text" at bounding box center [770, 404] width 234 height 27
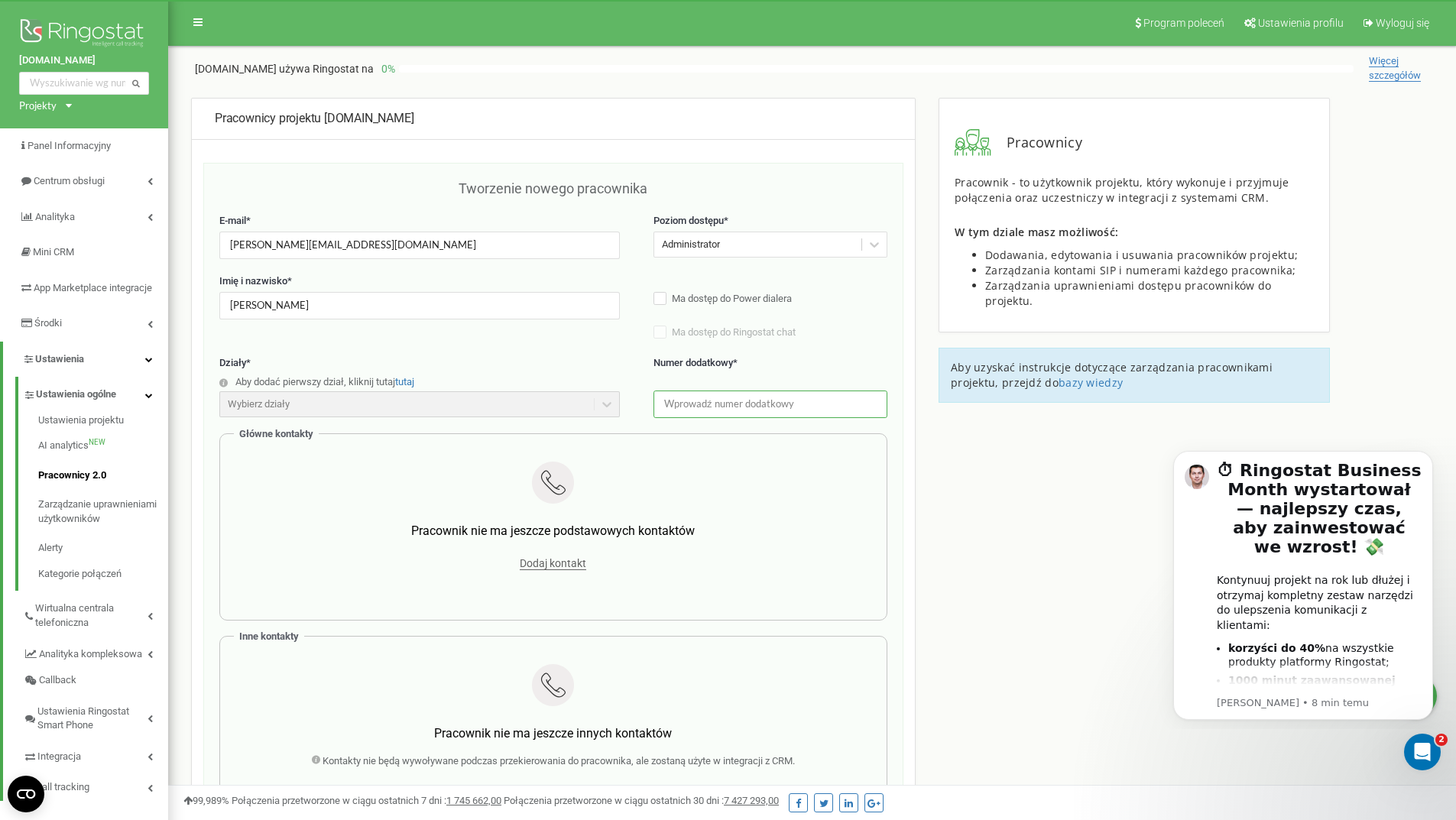
paste input "690 696 265"
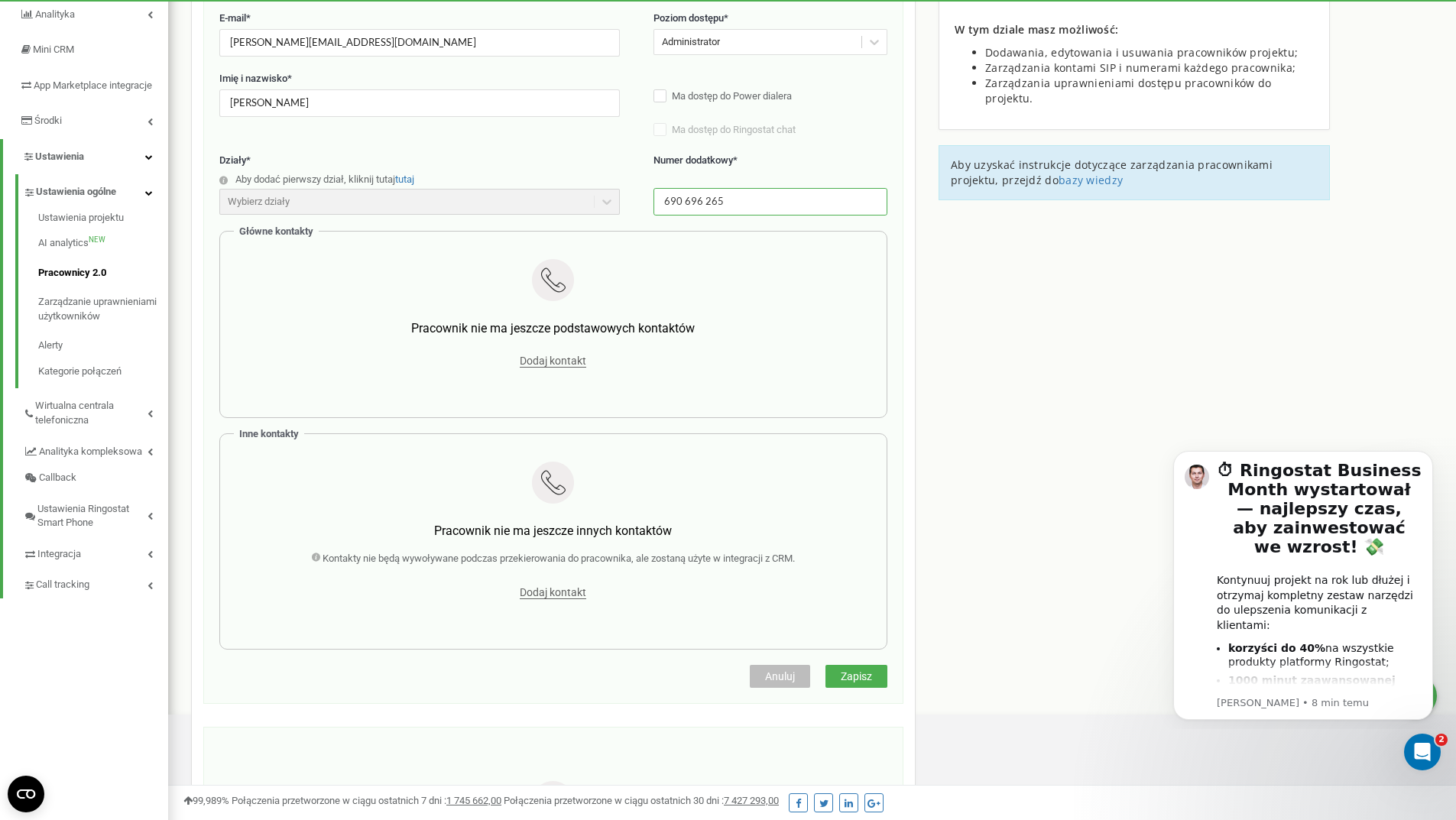
scroll to position [230, 0]
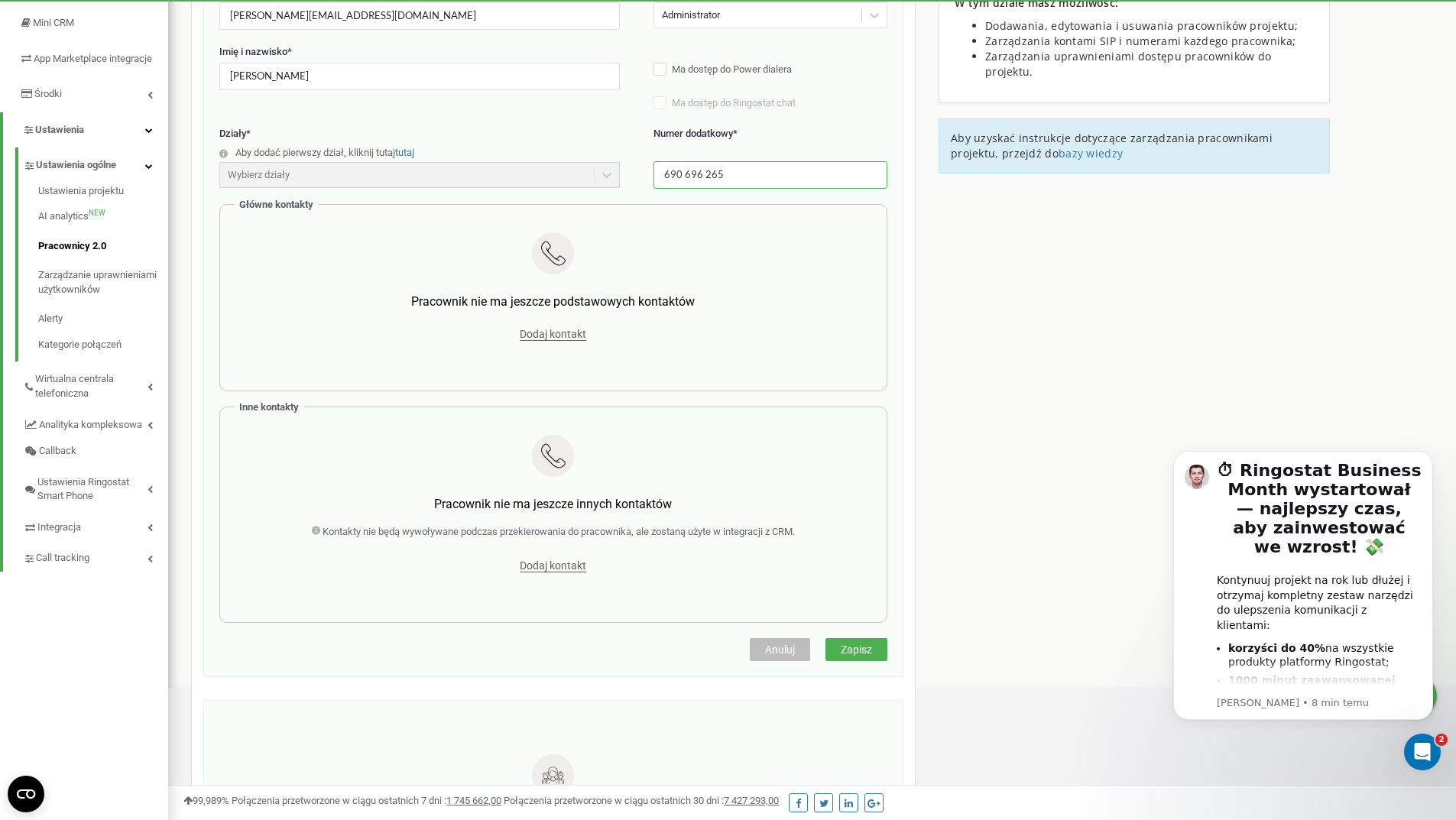
type input "690 696 265"
click at [854, 650] on span "Zapisz" at bounding box center [856, 650] width 32 height 12
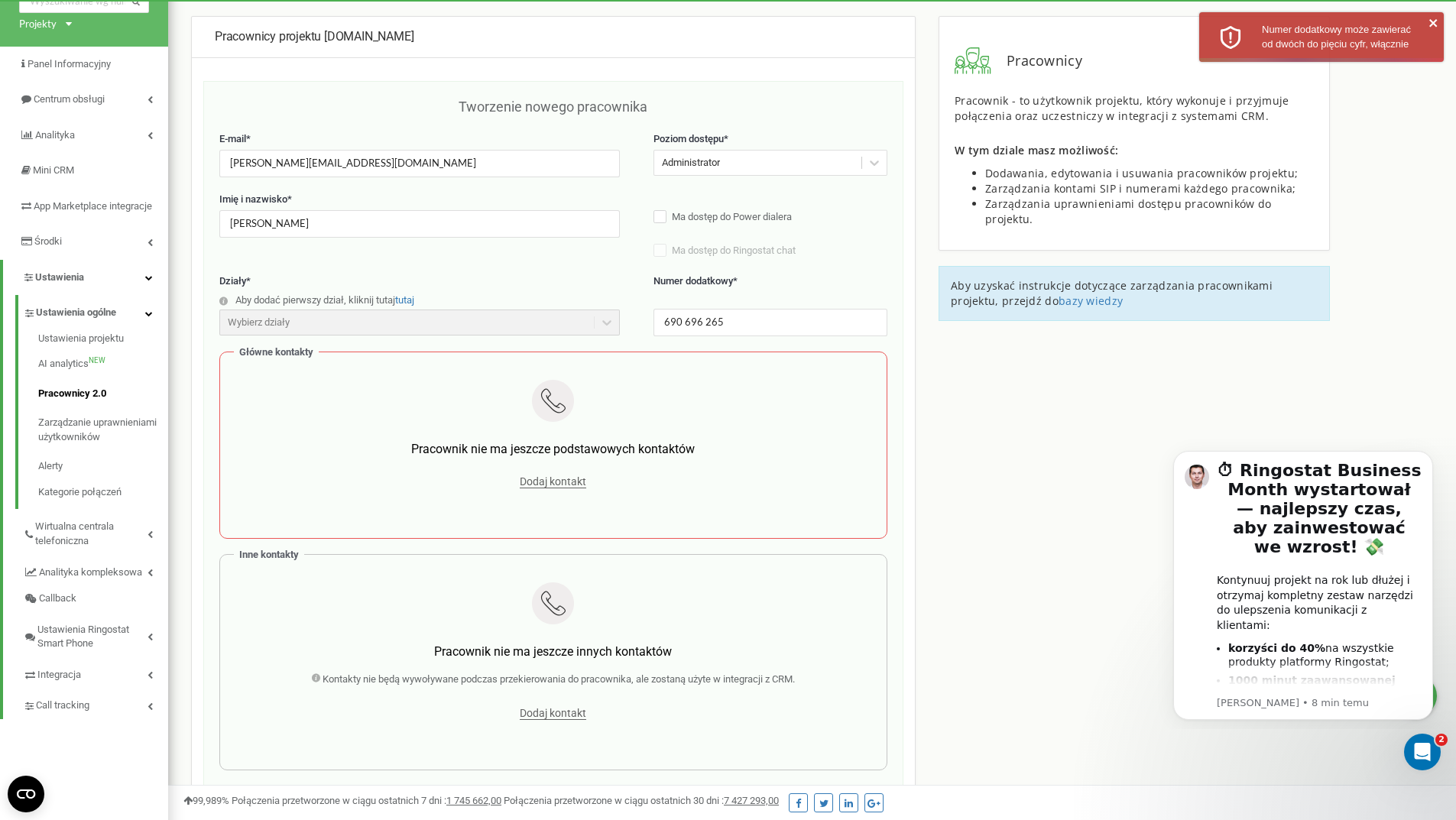
scroll to position [77, 0]
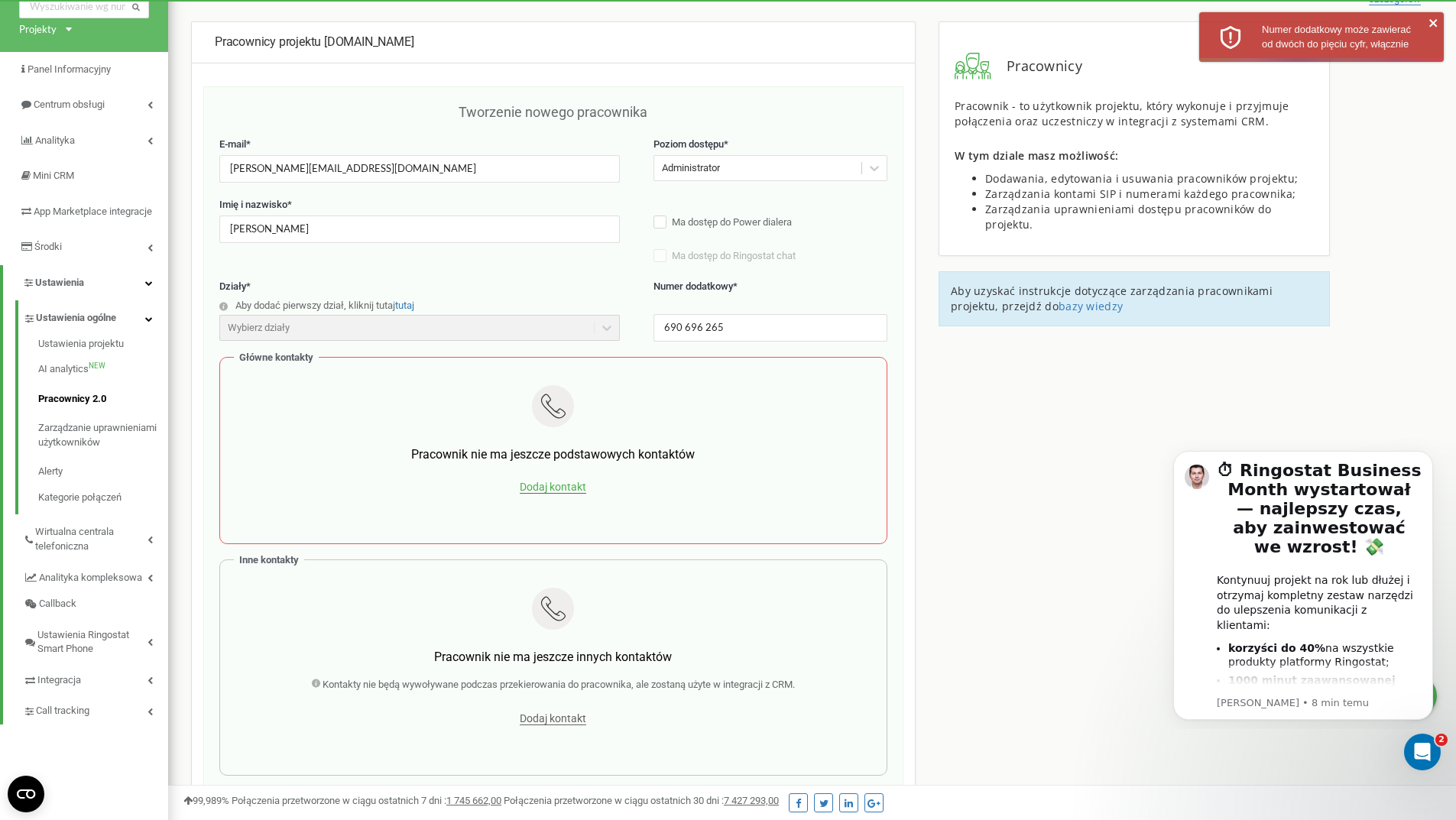
click at [576, 491] on span "Dodaj kontakt" at bounding box center [553, 487] width 67 height 13
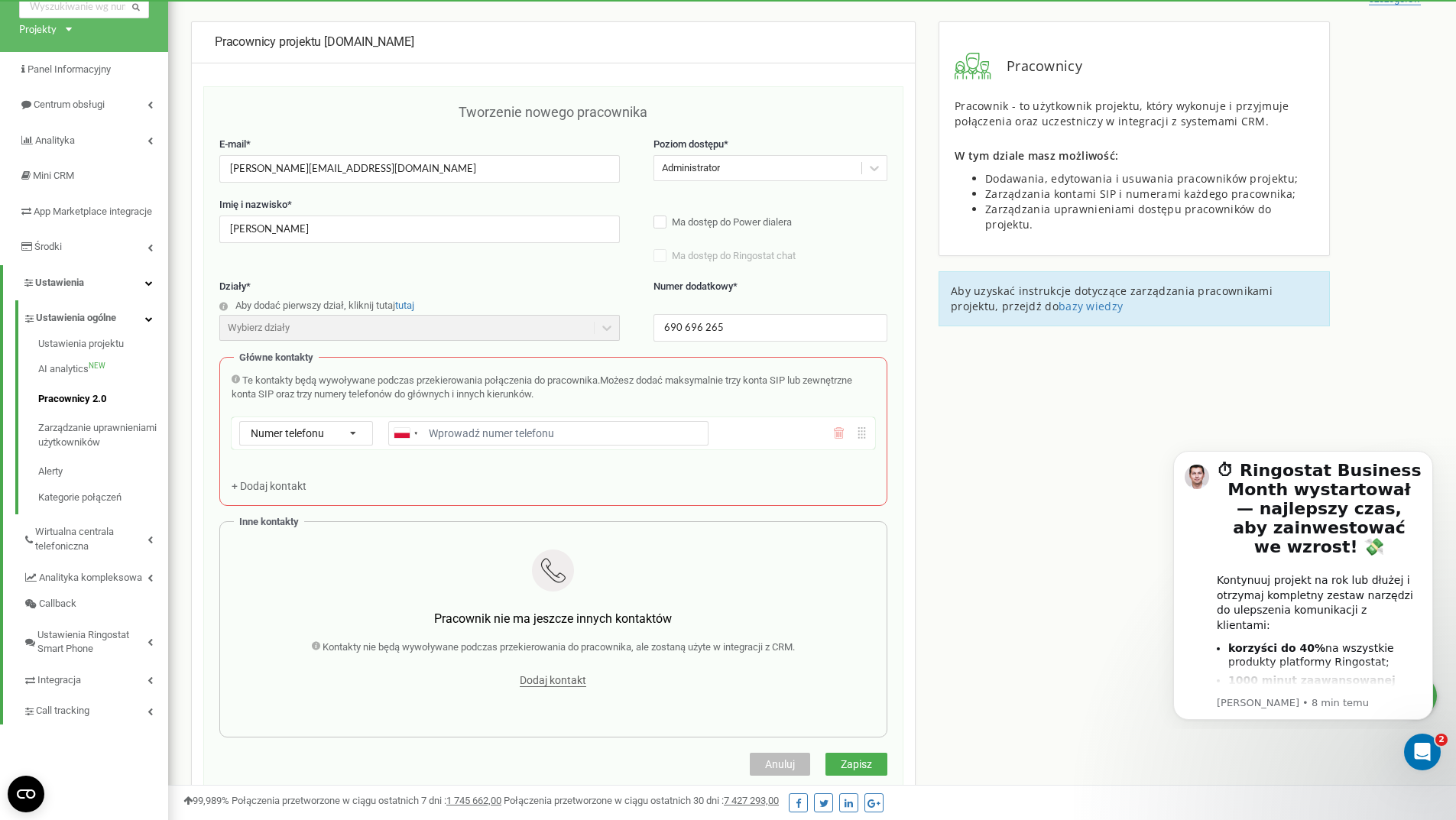
click at [553, 435] on input "E-mail *" at bounding box center [548, 432] width 320 height 24
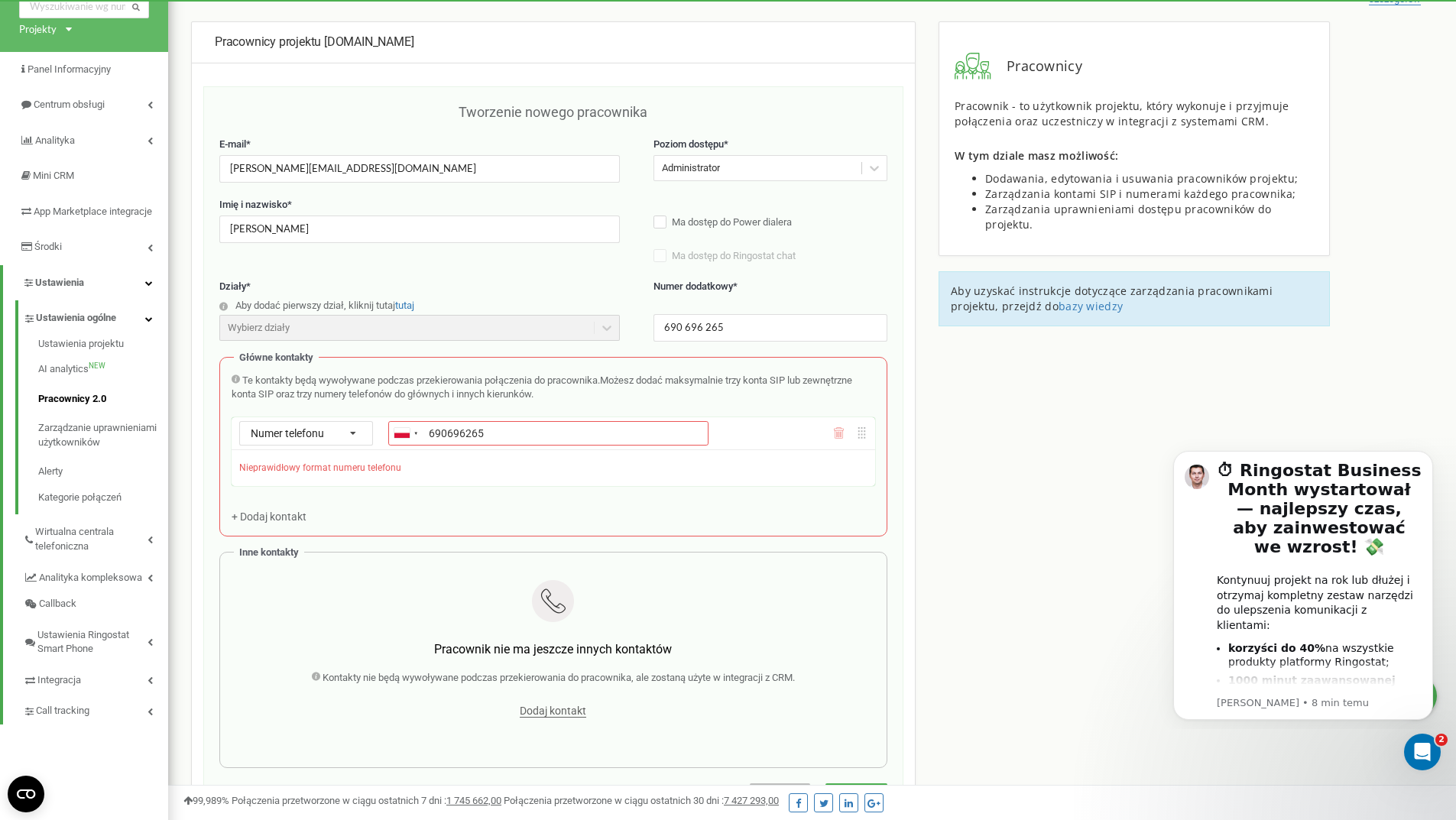
click at [415, 472] on div "Te kontakty będą wywoływane podczas przekierowania połączenia do pracownika. Mo…" at bounding box center [553, 448] width 644 height 151
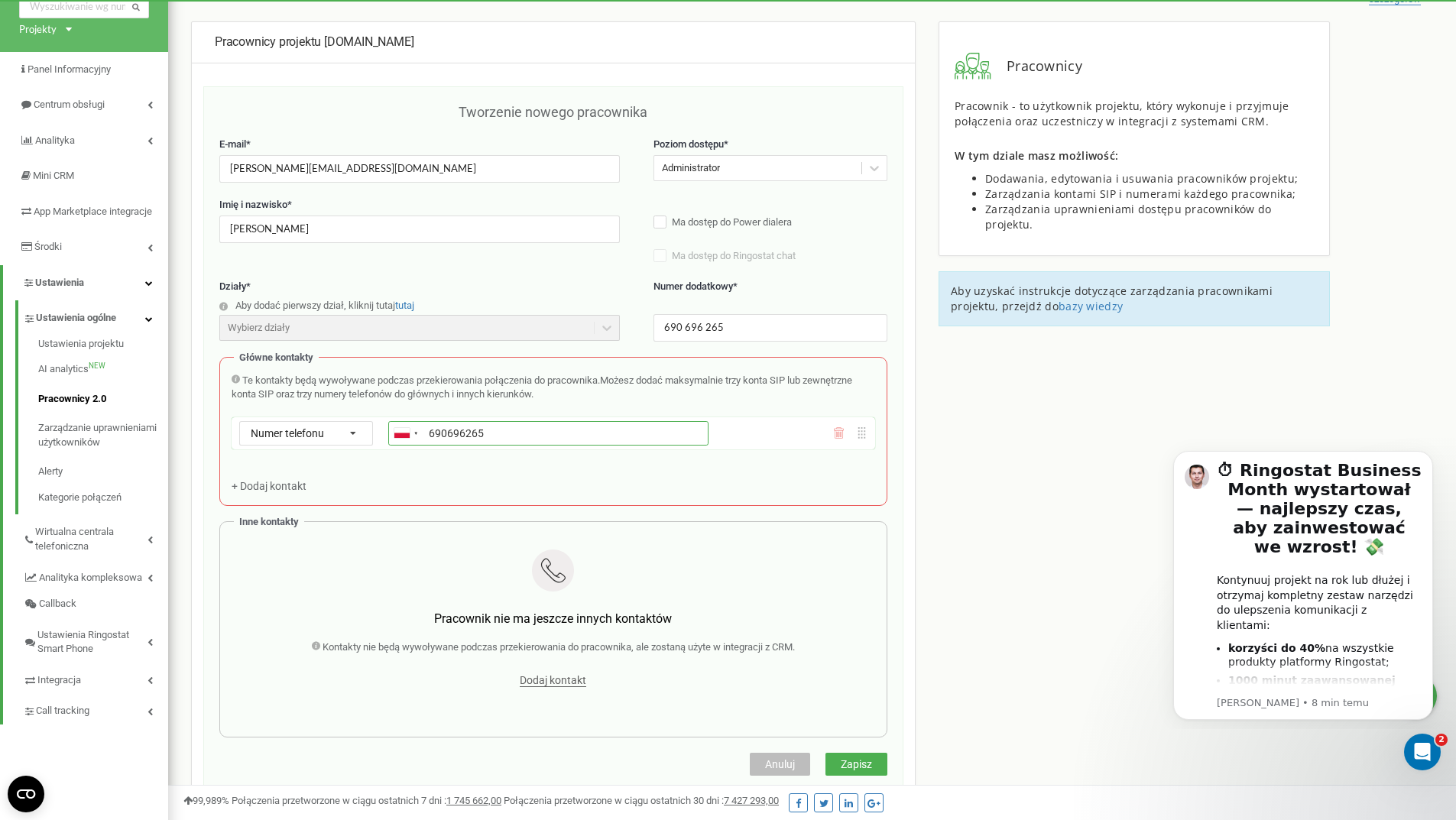
click at [429, 431] on input "690696265" at bounding box center [548, 432] width 320 height 24
type input "+48690696265"
click at [631, 487] on div "Te kontakty będą wywoływane podczas przekierowania połączenia do pracownika. Mo…" at bounding box center [553, 433] width 644 height 120
click at [869, 768] on span "Zapisz" at bounding box center [856, 764] width 32 height 12
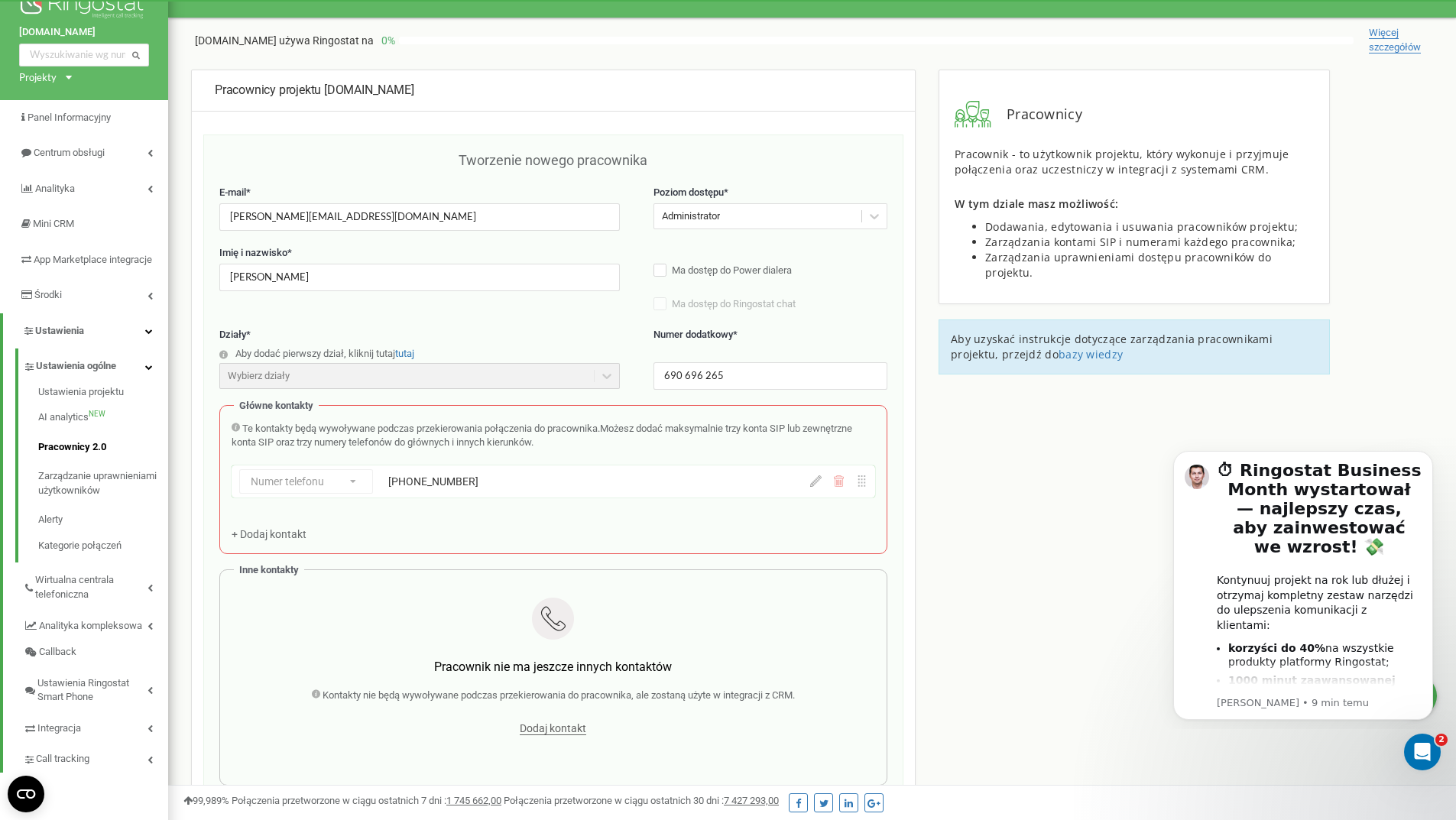
scroll to position [0, 0]
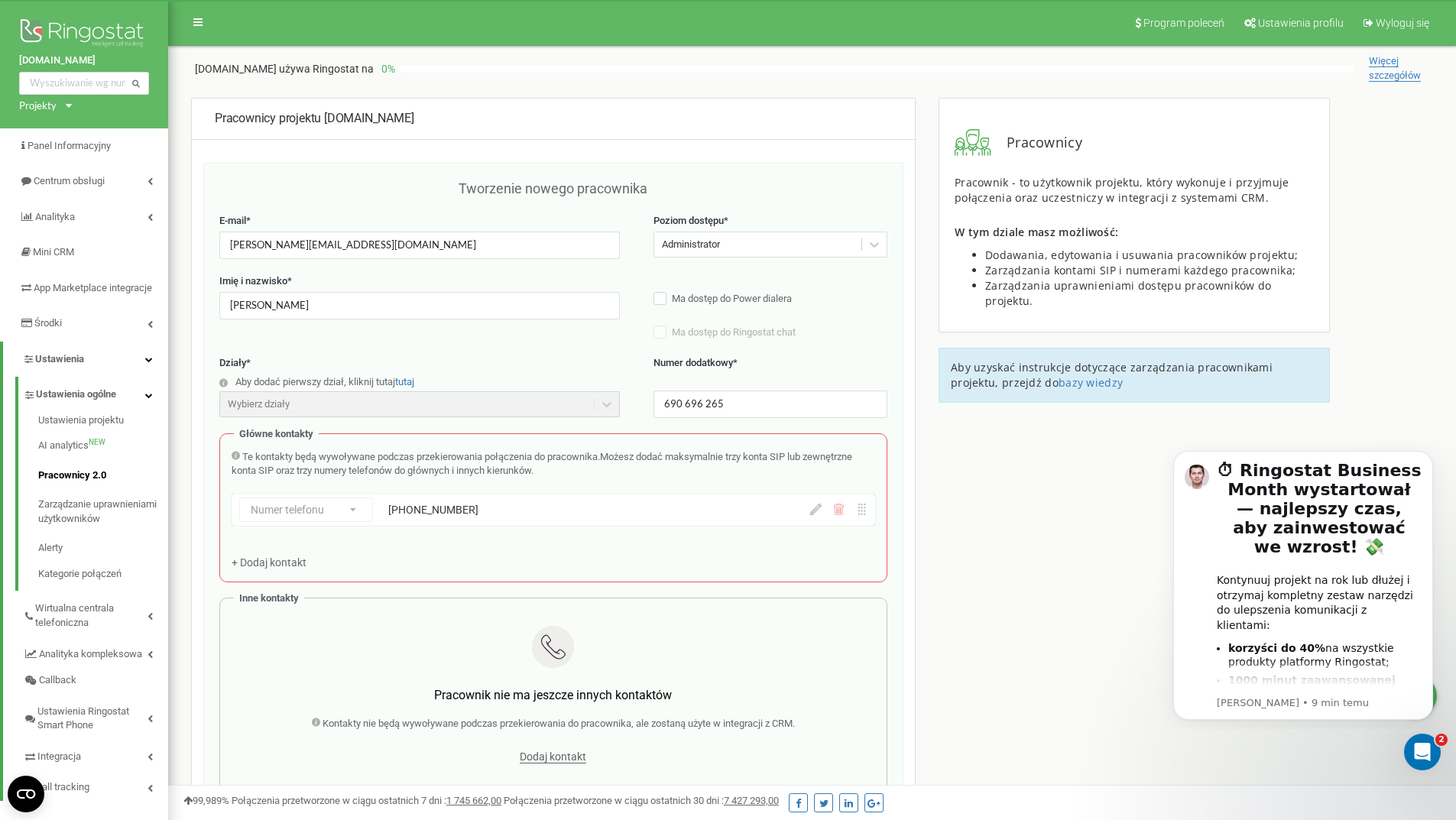
click at [841, 516] on div "Numer telefonu Numer telefonu SIP Zewnętrzny SIP +48690696265" at bounding box center [553, 510] width 644 height 32
click at [382, 521] on div "Numer telefonu Numer telefonu SIP Zewnętrzny SIP +48690696265" at bounding box center [506, 509] width 534 height 24
click at [501, 516] on div "+48690696265" at bounding box center [548, 510] width 320 height 15
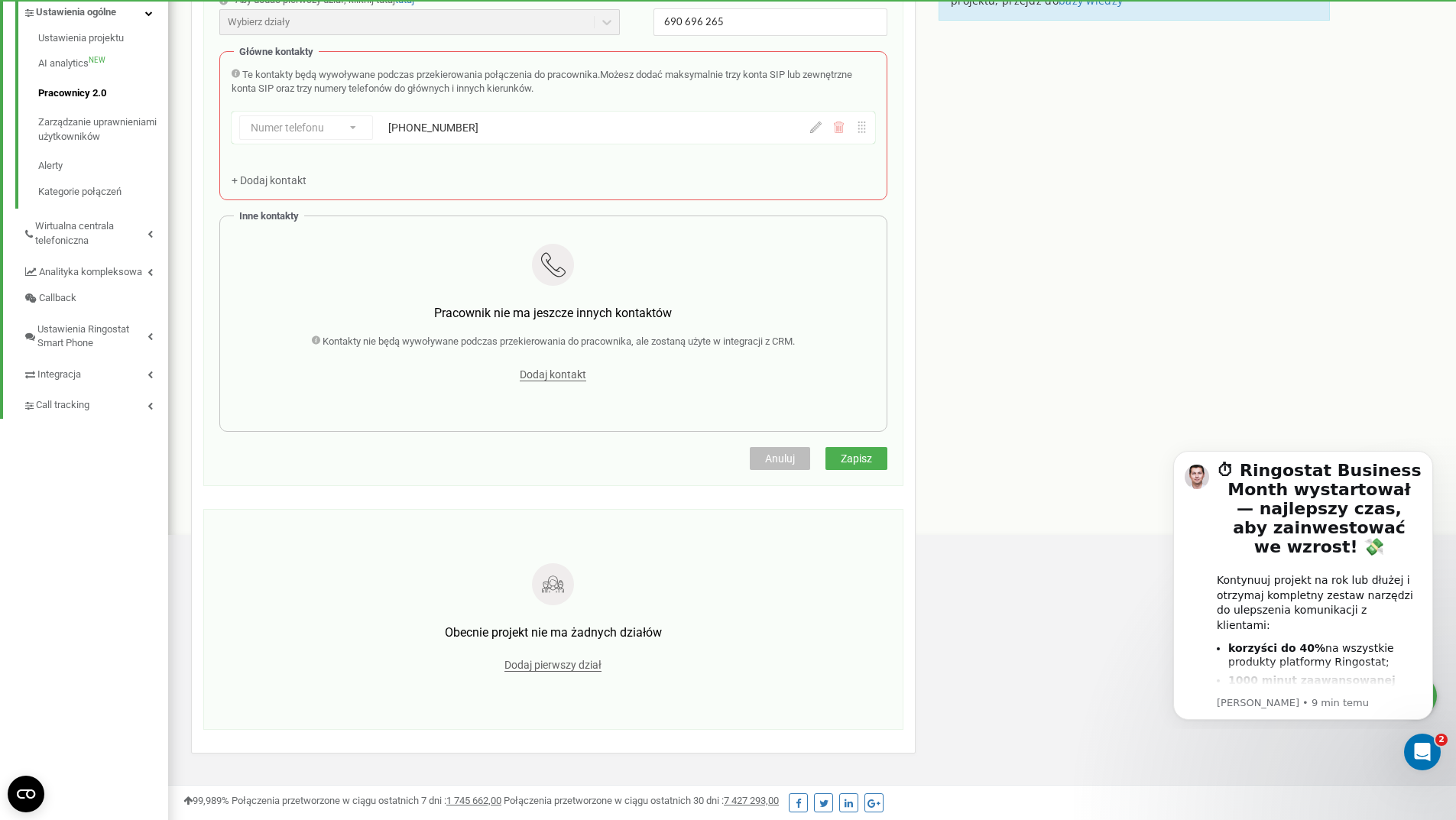
click at [849, 462] on span "Zapisz" at bounding box center [856, 458] width 32 height 12
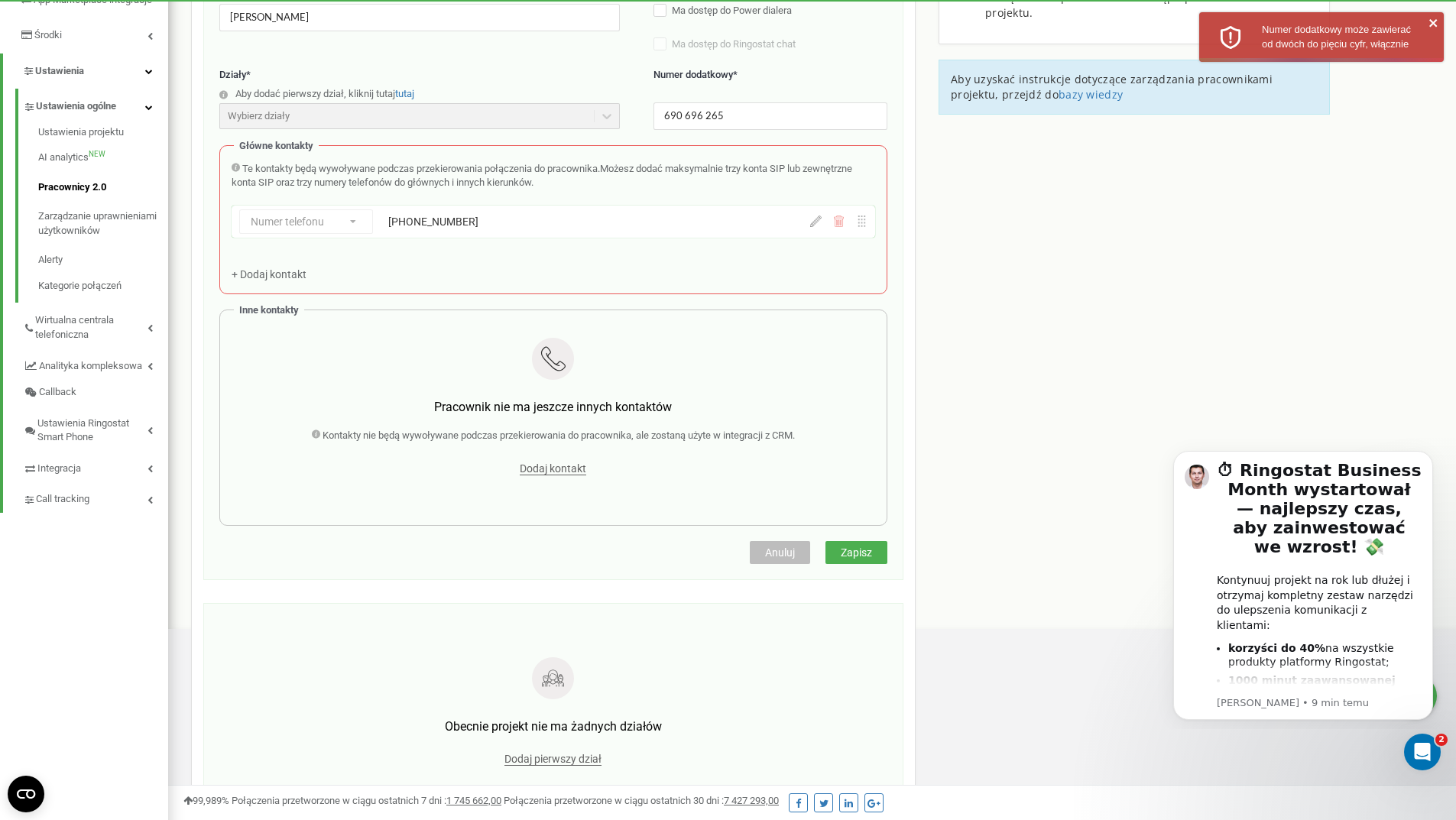
scroll to position [230, 0]
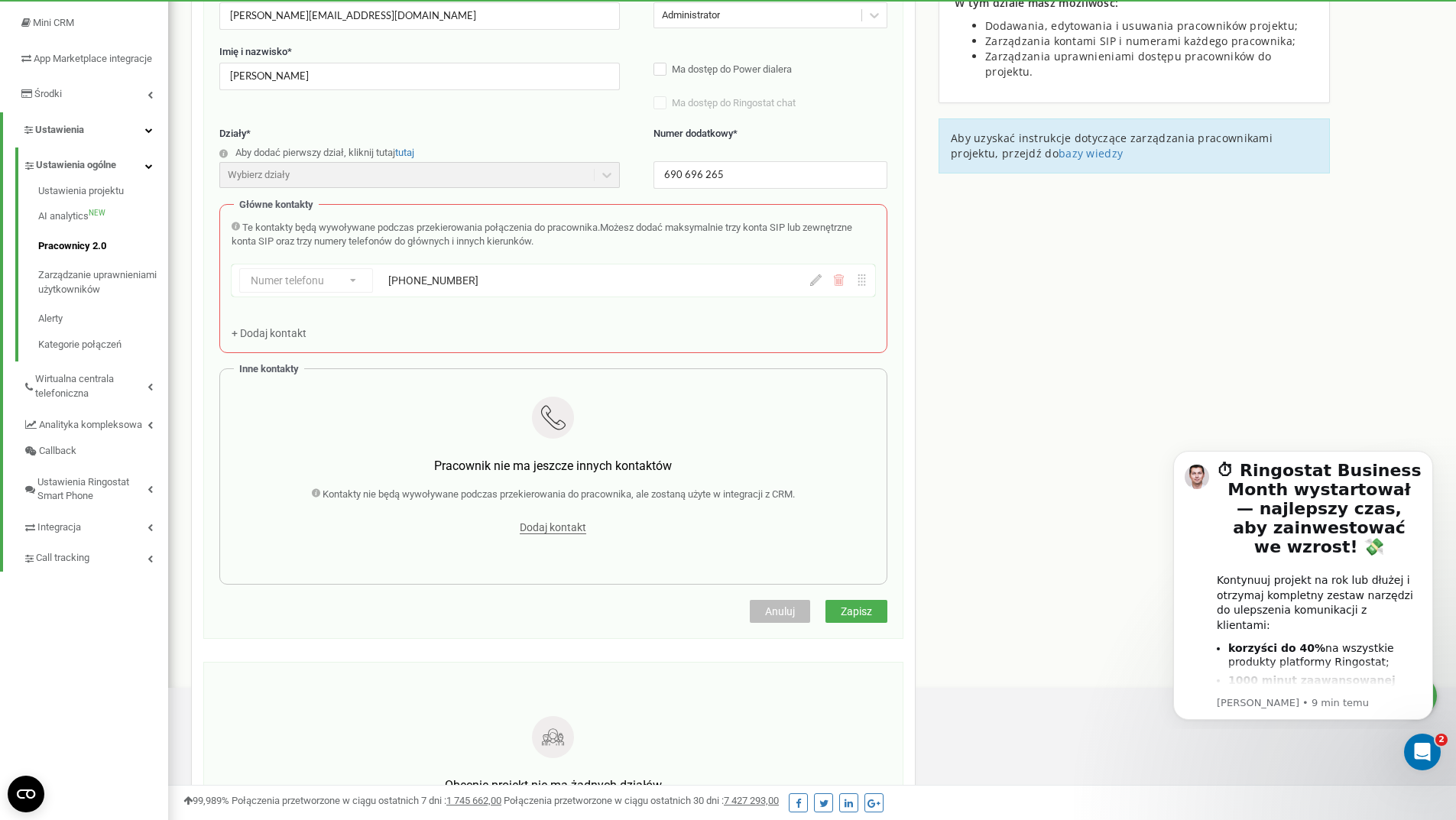
click at [480, 276] on div "+48690696265" at bounding box center [548, 280] width 320 height 15
click at [479, 281] on div "+48690696265" at bounding box center [548, 280] width 320 height 15
click at [469, 286] on div "+48690696265" at bounding box center [548, 280] width 320 height 15
click at [844, 282] on div at bounding box center [838, 280] width 57 height 12
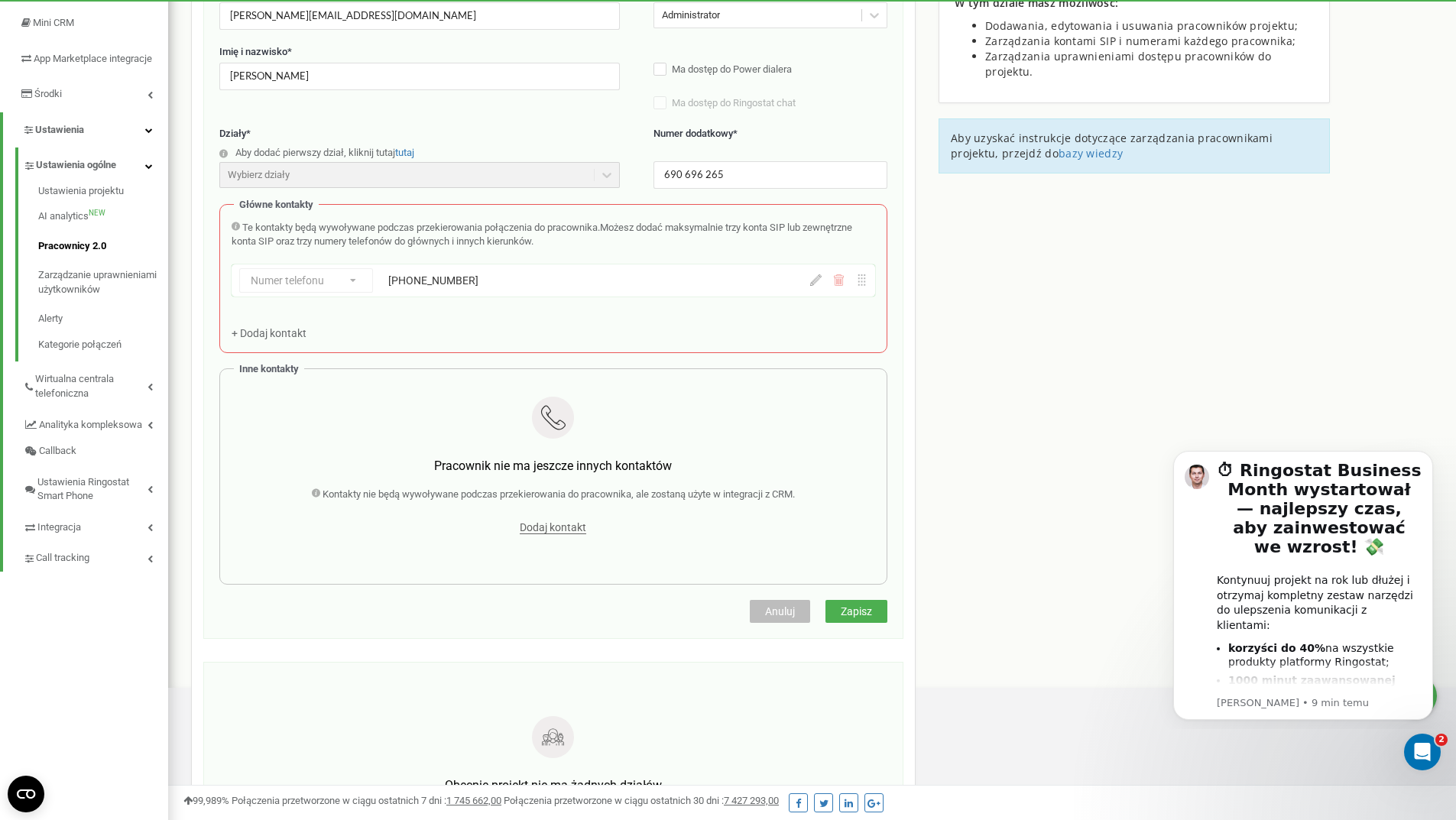
drag, startPoint x: 841, startPoint y: 283, endPoint x: 500, endPoint y: 283, distance: 341.0
click at [825, 283] on div "Numer telefonu Numer telefonu SIP Zewnętrzny SIP +48690696265" at bounding box center [553, 284] width 644 height 38
drag, startPoint x: 473, startPoint y: 284, endPoint x: 442, endPoint y: 279, distance: 31.4
click at [449, 282] on div "Numer telefonu Numer telefonu SIP Zewnętrzny SIP +48690696265" at bounding box center [553, 284] width 644 height 38
drag, startPoint x: 387, startPoint y: 278, endPoint x: 281, endPoint y: 267, distance: 106.6
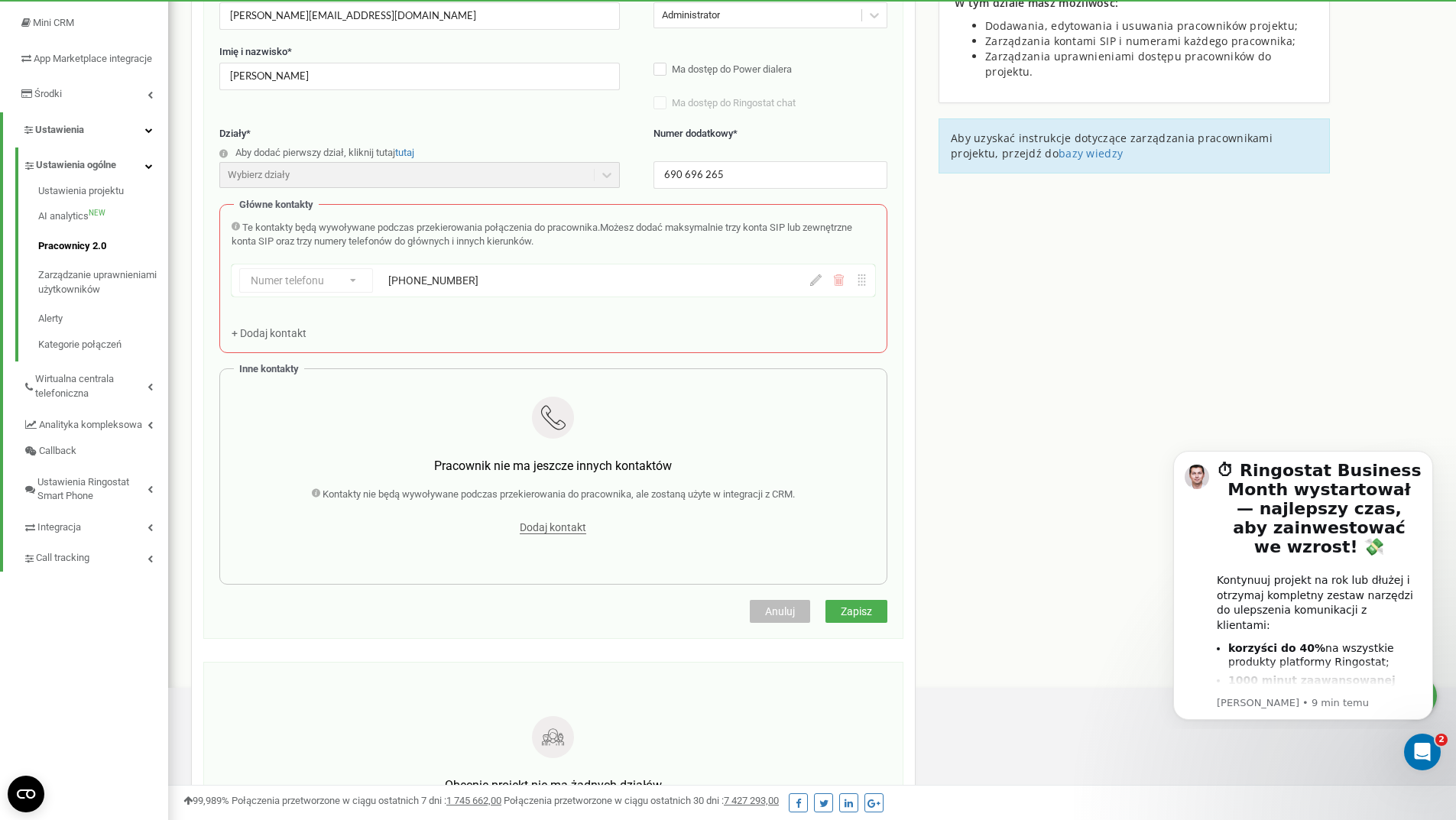
click at [347, 278] on div "Numer telefonu Numer telefonu SIP Zewnętrzny SIP +48690696265" at bounding box center [553, 284] width 644 height 38
click at [279, 269] on div "Numer telefonu Numer telefonu SIP Zewnętrzny SIP +48690696265" at bounding box center [506, 280] width 534 height 24
drag, startPoint x: 264, startPoint y: 330, endPoint x: 443, endPoint y: 272, distance: 188.2
click at [434, 273] on div "+48690696265" at bounding box center [548, 280] width 320 height 15
click at [451, 279] on div "+48690696265" at bounding box center [548, 280] width 320 height 15
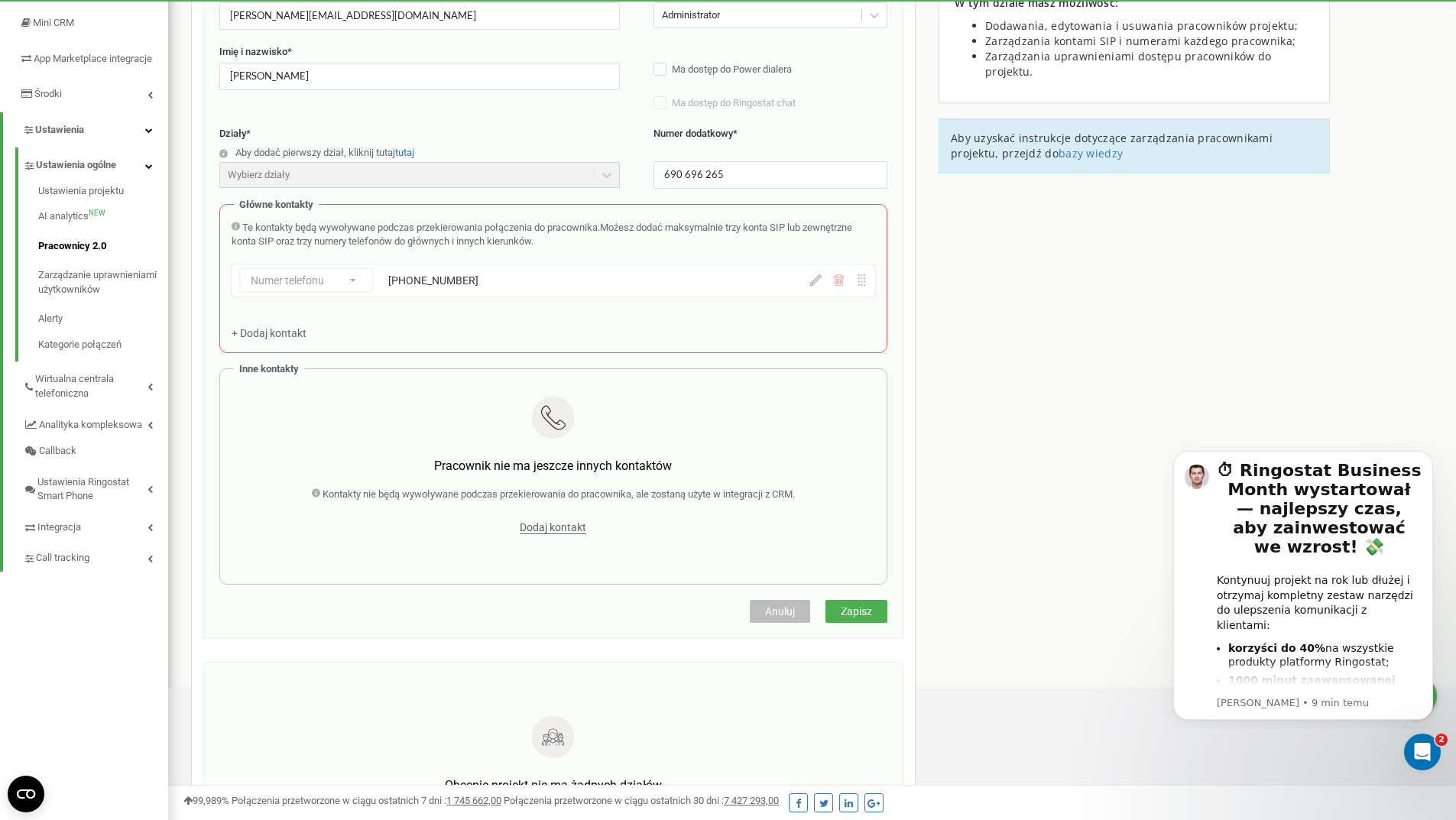
click at [452, 281] on div "+48690696265" at bounding box center [548, 280] width 320 height 15
click at [322, 279] on div "Numer telefonu Numer telefonu SIP Zewnętrzny SIP +48690696265" at bounding box center [506, 280] width 534 height 24
click at [331, 284] on div "Numer telefonu Numer telefonu SIP Zewnętrzny SIP +48690696265" at bounding box center [506, 280] width 534 height 24
click at [401, 288] on div "+48690696265" at bounding box center [548, 280] width 320 height 15
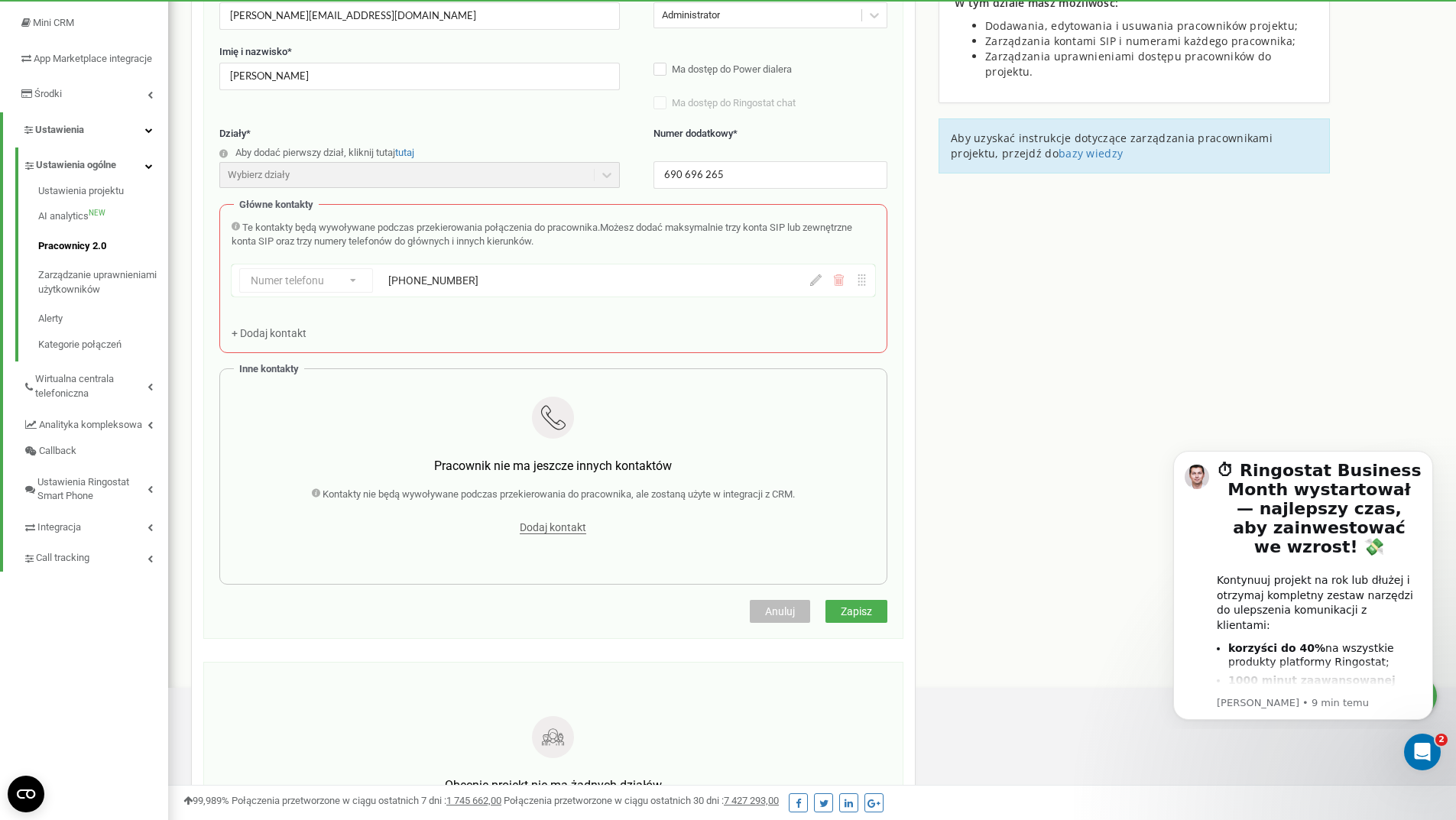
click at [401, 288] on div "+48690696265" at bounding box center [548, 280] width 320 height 15
click at [464, 291] on div "Numer telefonu Numer telefonu SIP Zewnętrzny SIP +48690696265" at bounding box center [506, 280] width 534 height 24
click at [264, 336] on span "+ Dodaj kontakt" at bounding box center [269, 333] width 75 height 12
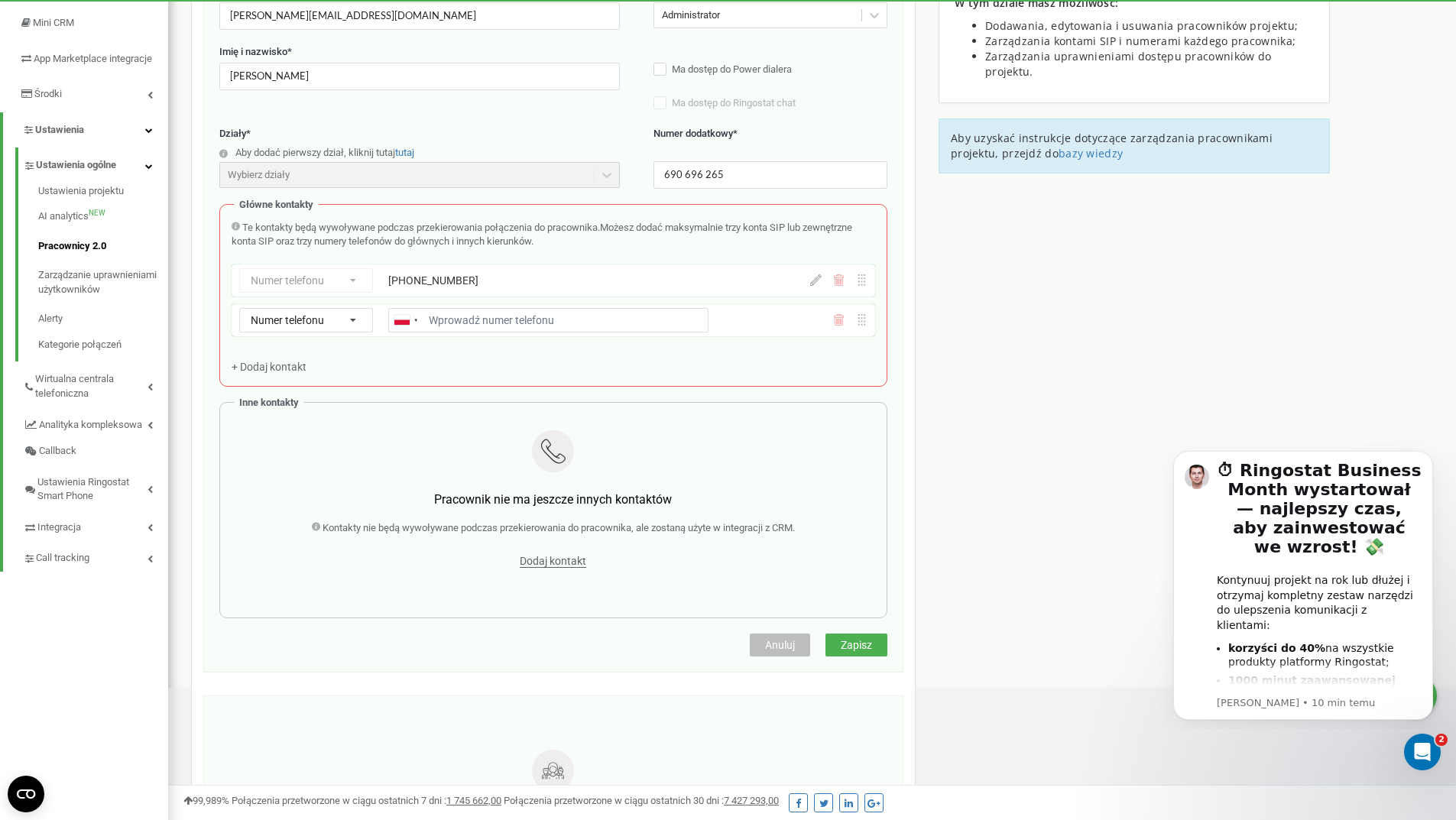
click at [840, 316] on icon at bounding box center [839, 320] width 12 height 12
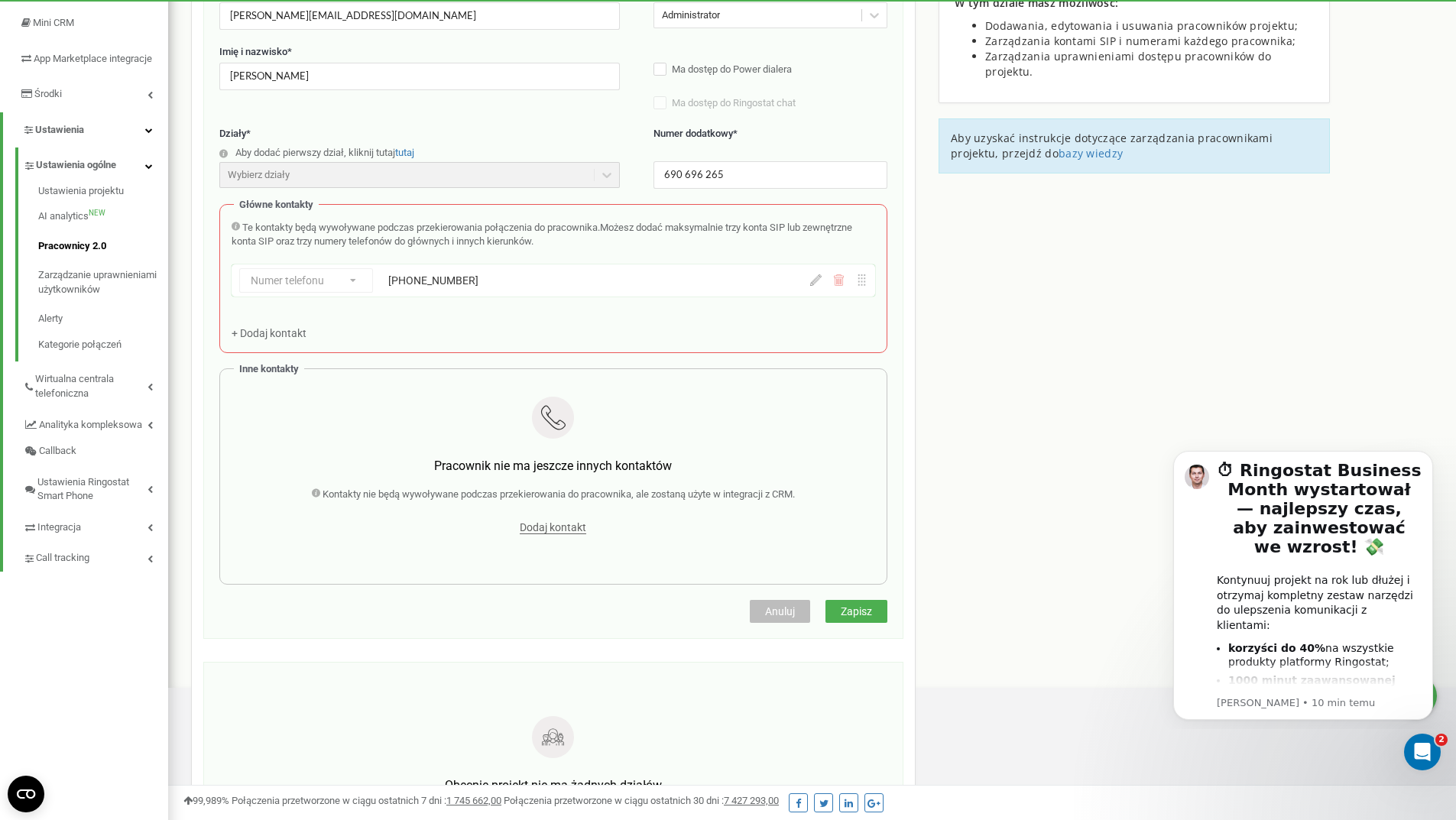
click at [844, 284] on icon at bounding box center [839, 280] width 12 height 12
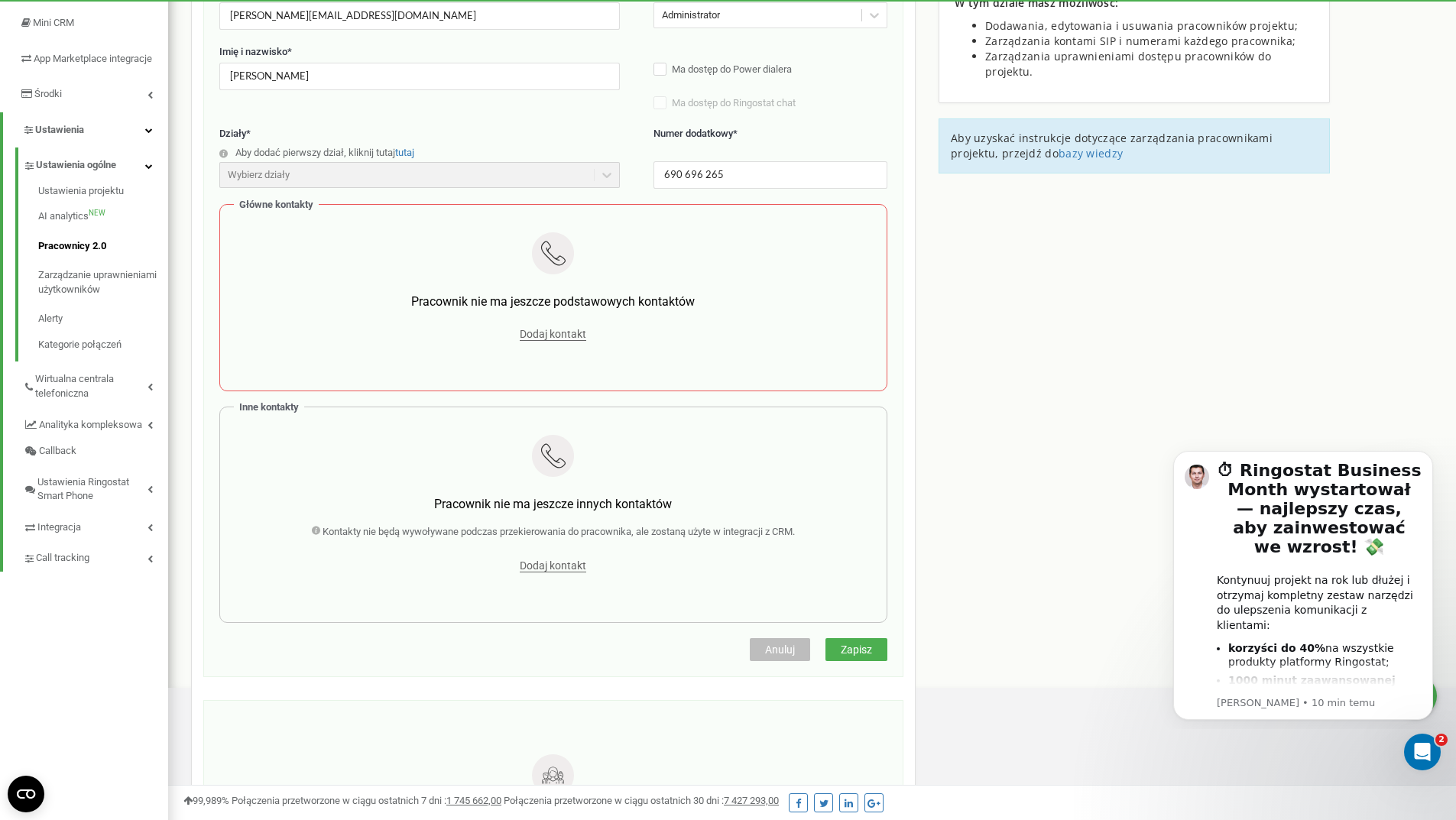
click at [866, 647] on span "Zapisz" at bounding box center [856, 650] width 32 height 12
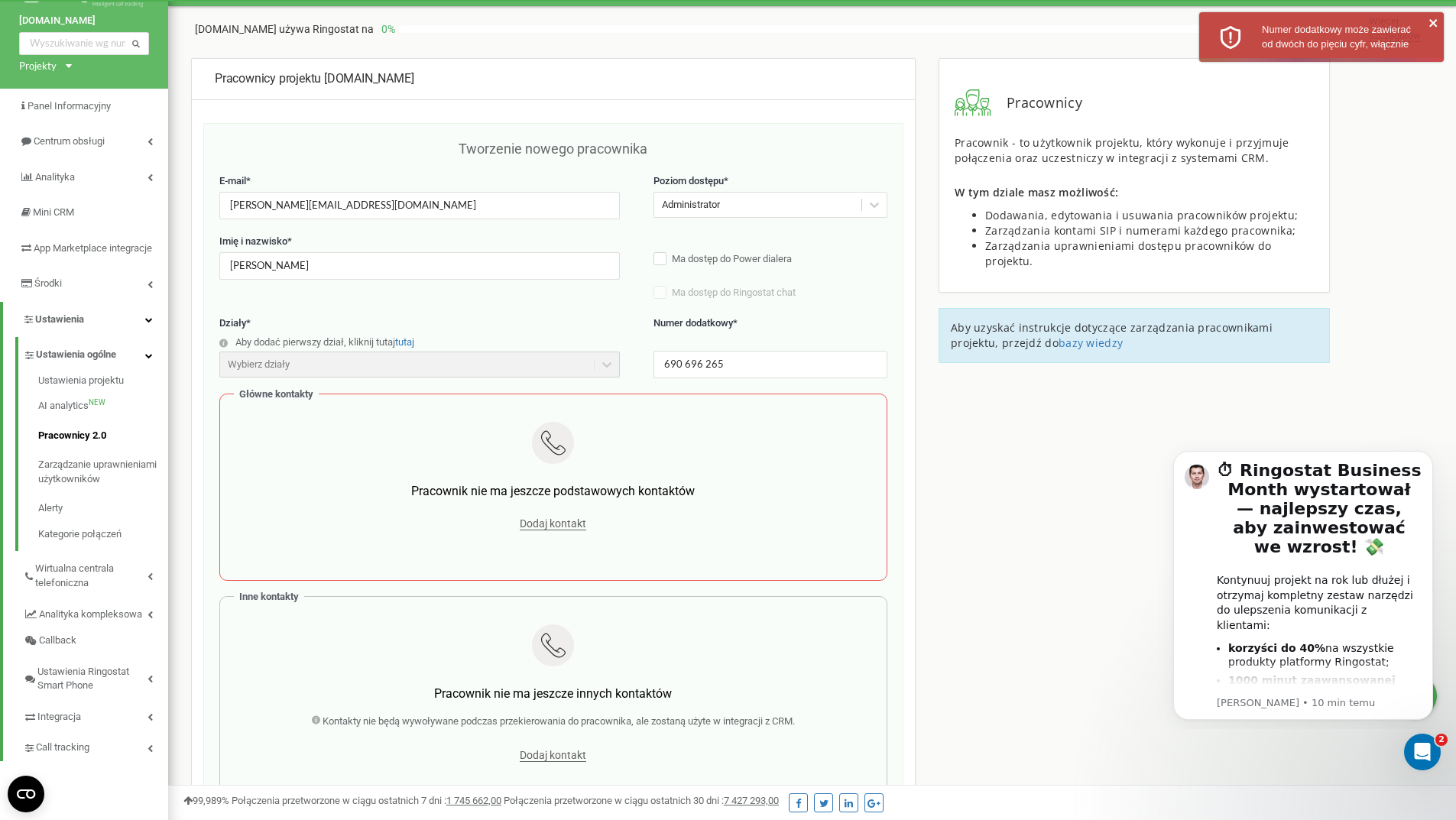
scroll to position [0, 0]
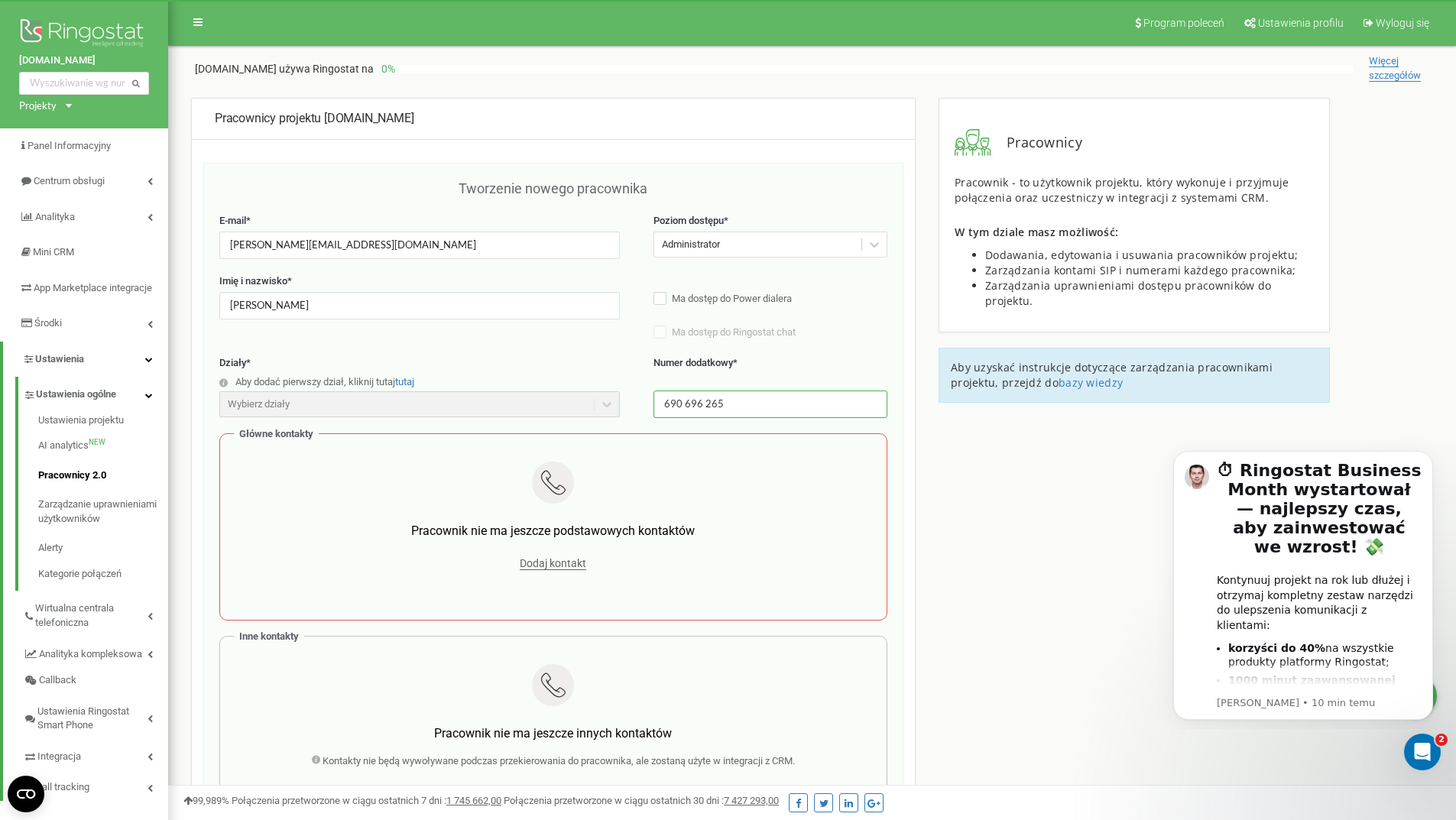
click at [670, 408] on input "690 696 265" at bounding box center [770, 404] width 234 height 27
click at [663, 401] on input "690 696 265" at bounding box center [770, 404] width 234 height 27
drag, startPoint x: 750, startPoint y: 397, endPoint x: 590, endPoint y: 402, distance: 160.1
click at [590, 402] on div "Działy * Aby dodać pierwszy dział, kliknij tutaj tutaj Wybierz działy Działy ni…" at bounding box center [553, 394] width 668 height 77
drag, startPoint x: 1046, startPoint y: 510, endPoint x: 1010, endPoint y: 491, distance: 40.7
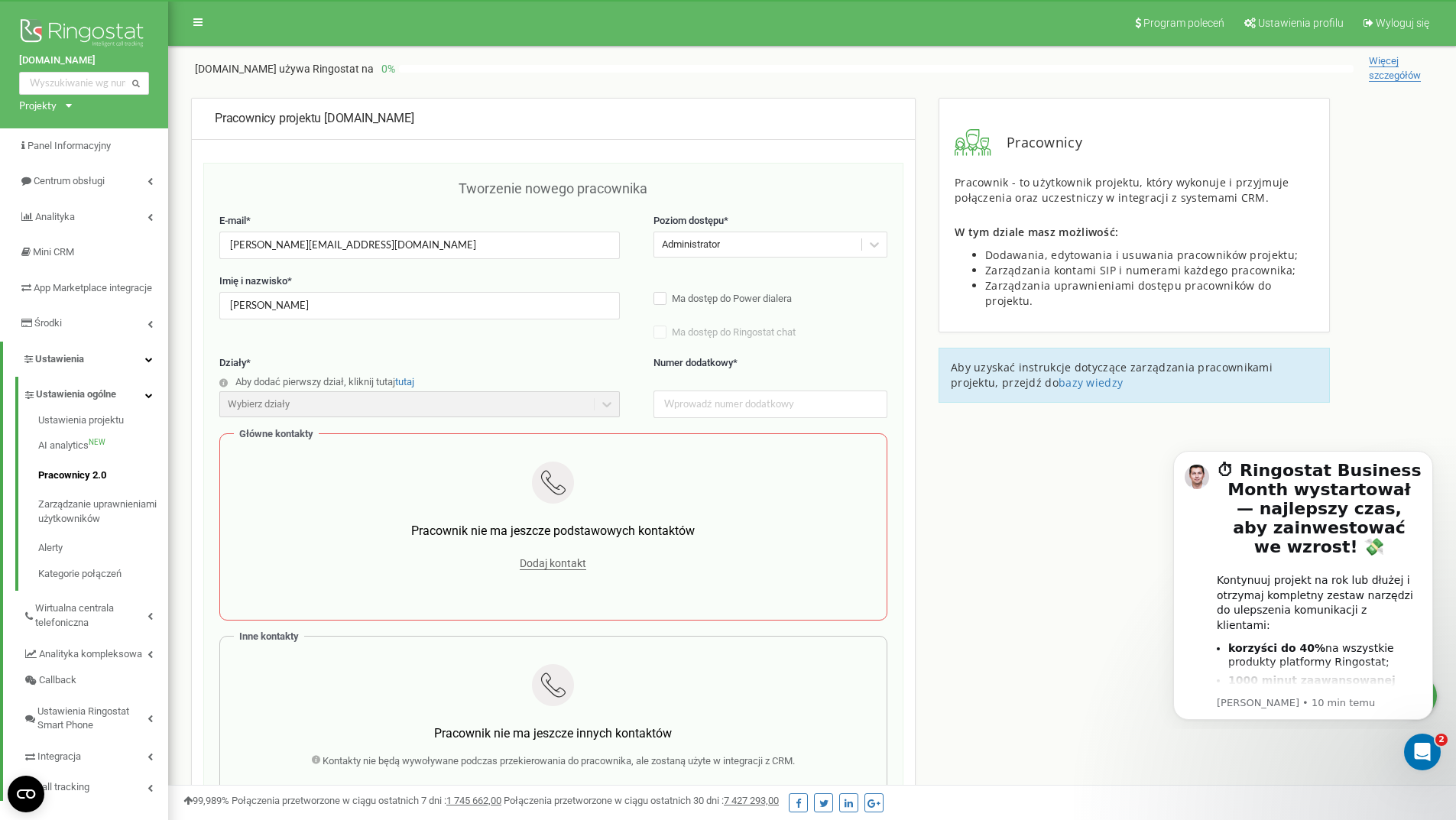
click at [1039, 510] on div "Pracownicy projektu blueplast.pl Tworzenie nowego pracownika E-mail * malgorzat…" at bounding box center [812, 685] width 1265 height 1175
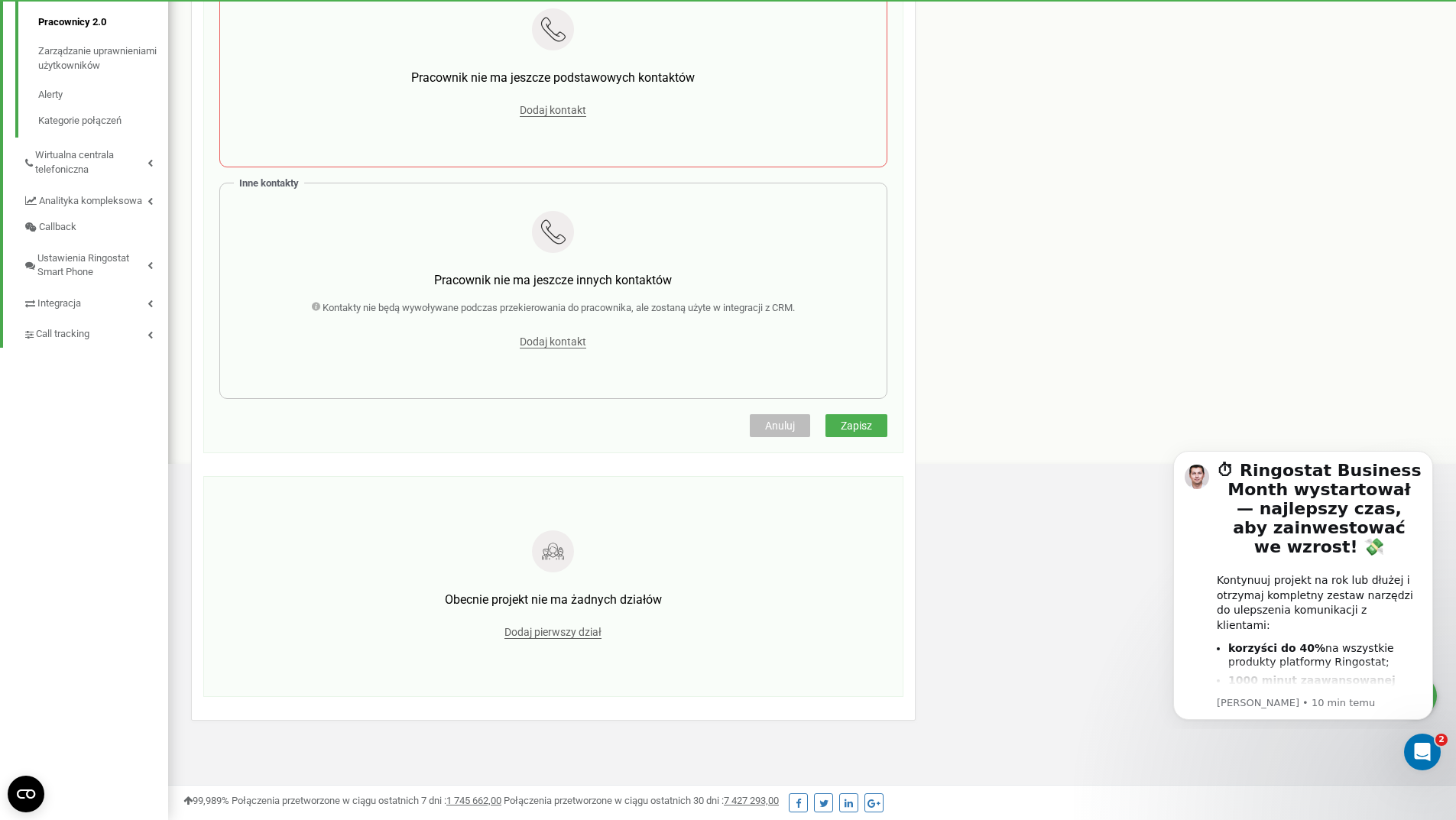
scroll to position [456, 0]
click at [859, 426] on span "Zapisz" at bounding box center [856, 426] width 32 height 12
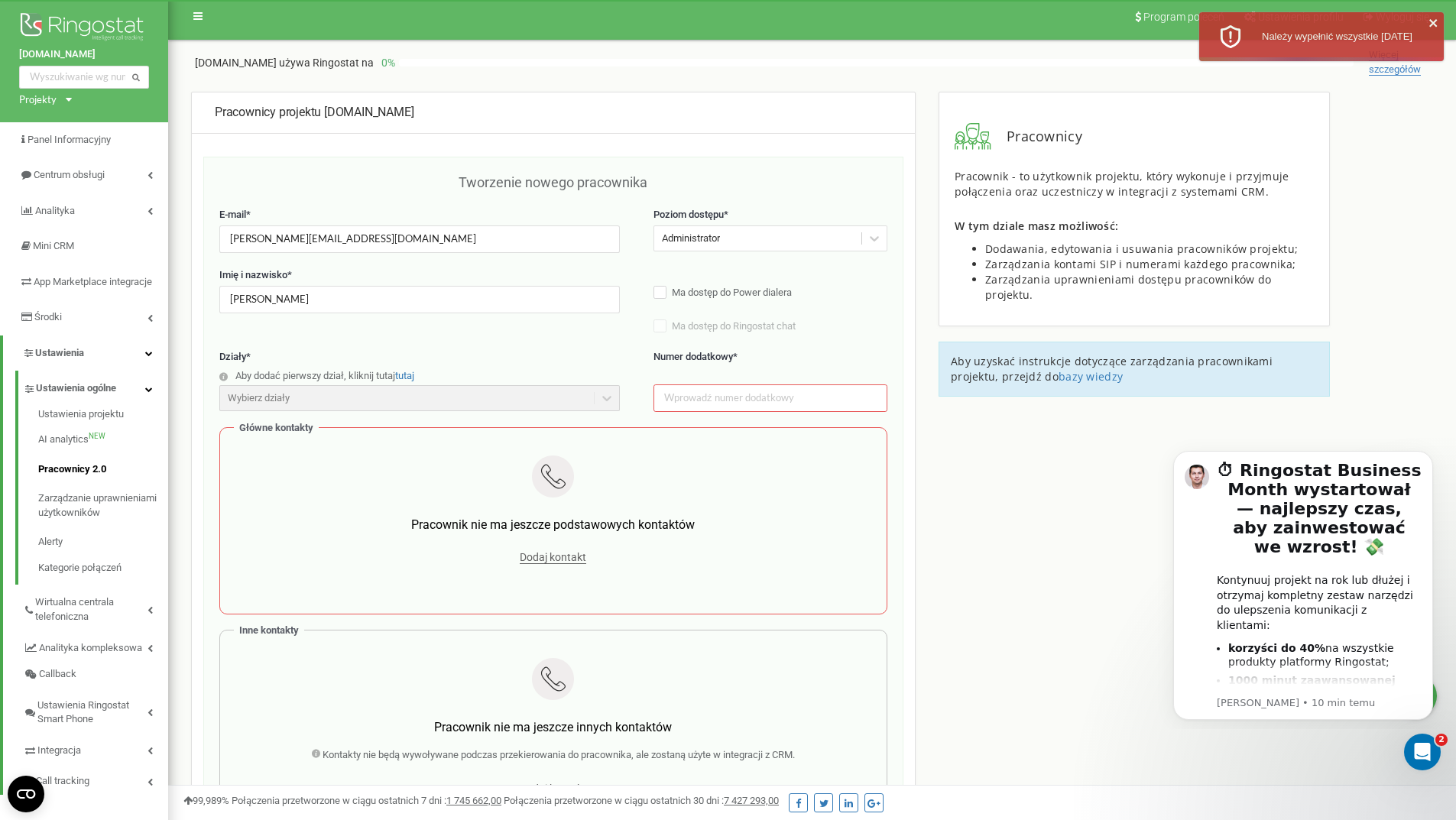
scroll to position [0, 0]
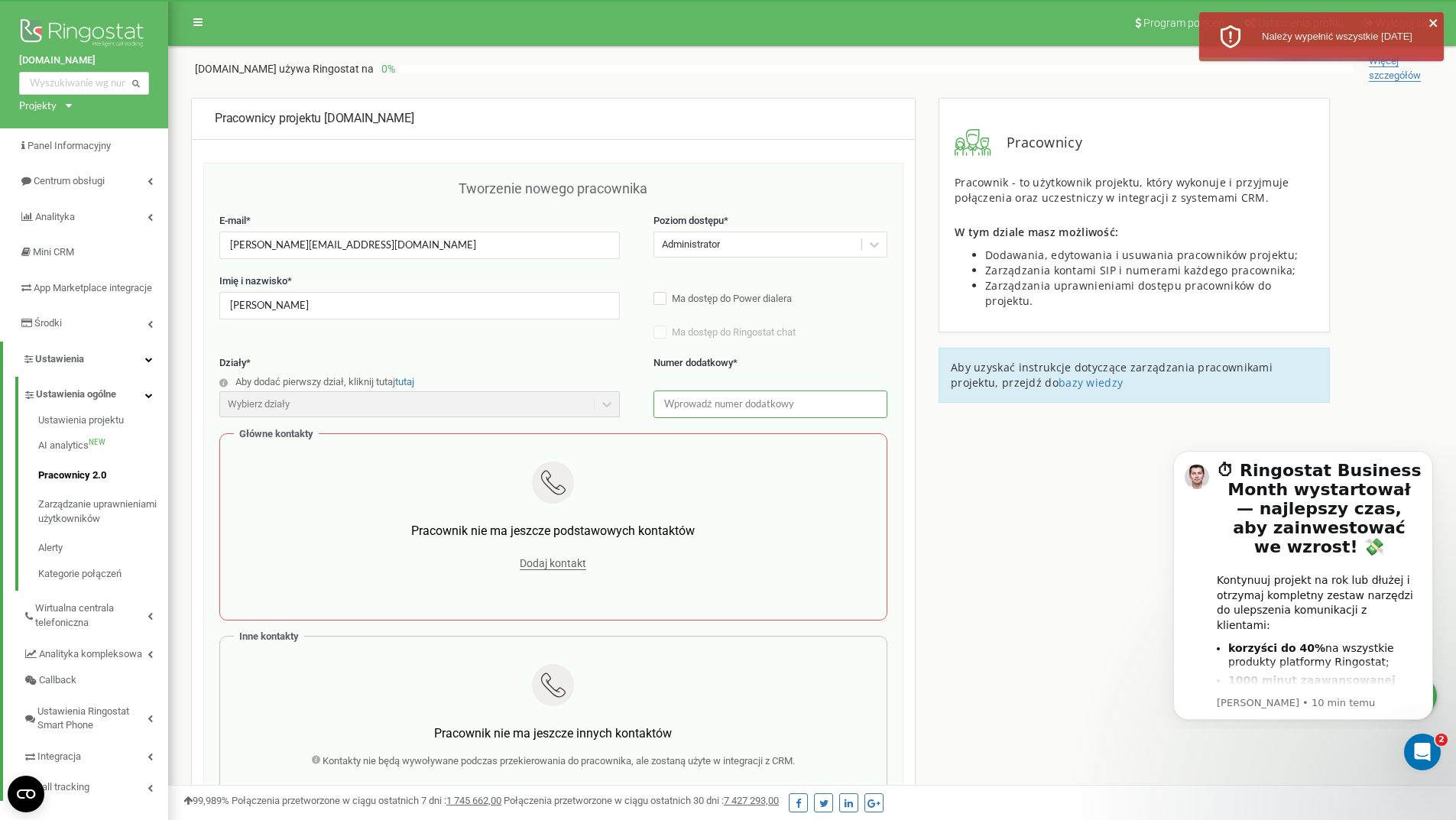
click at [669, 404] on input "text" at bounding box center [770, 404] width 234 height 27
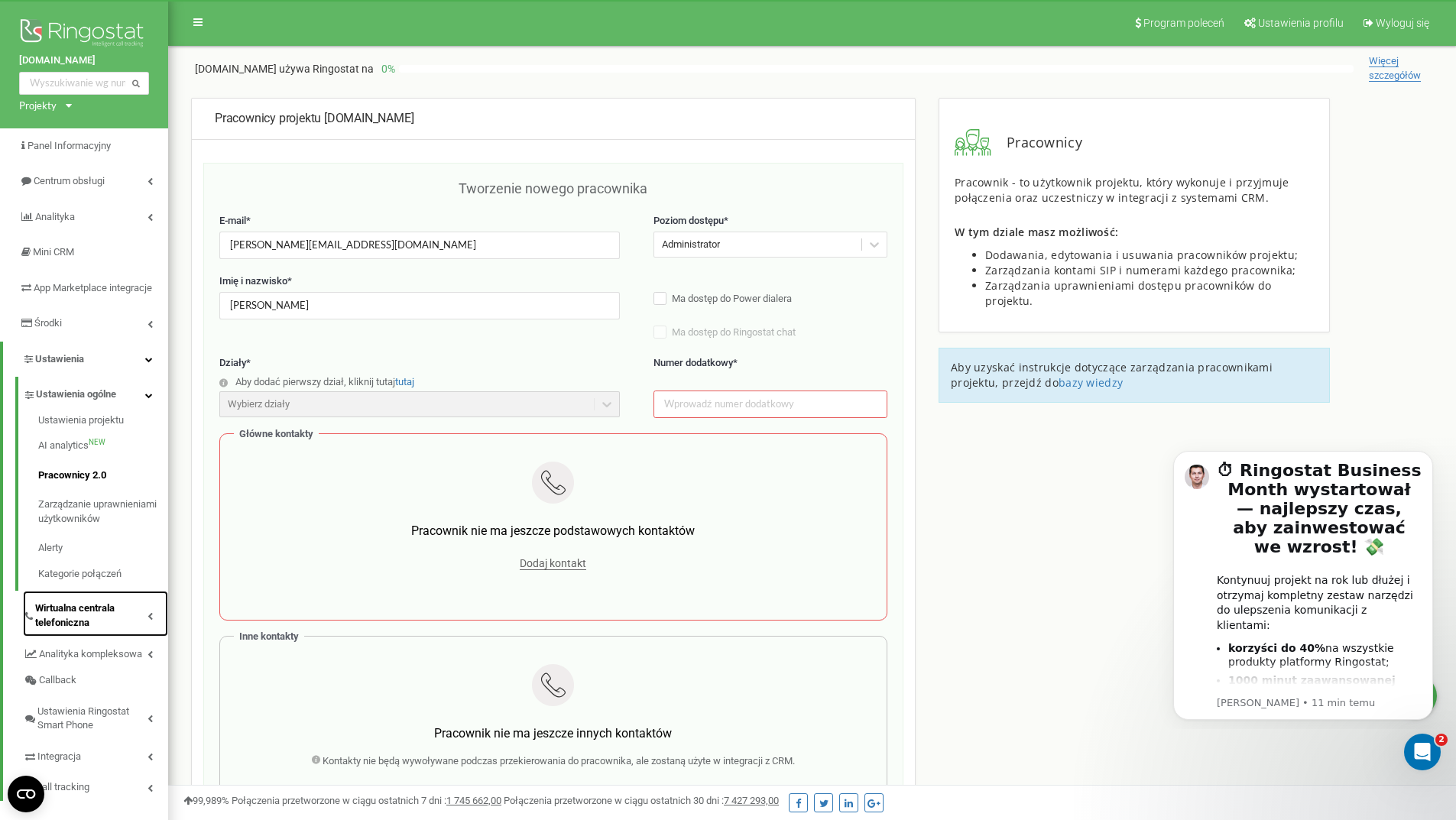
click at [101, 623] on span "Wirtualna centrala telefoniczna" at bounding box center [91, 615] width 112 height 28
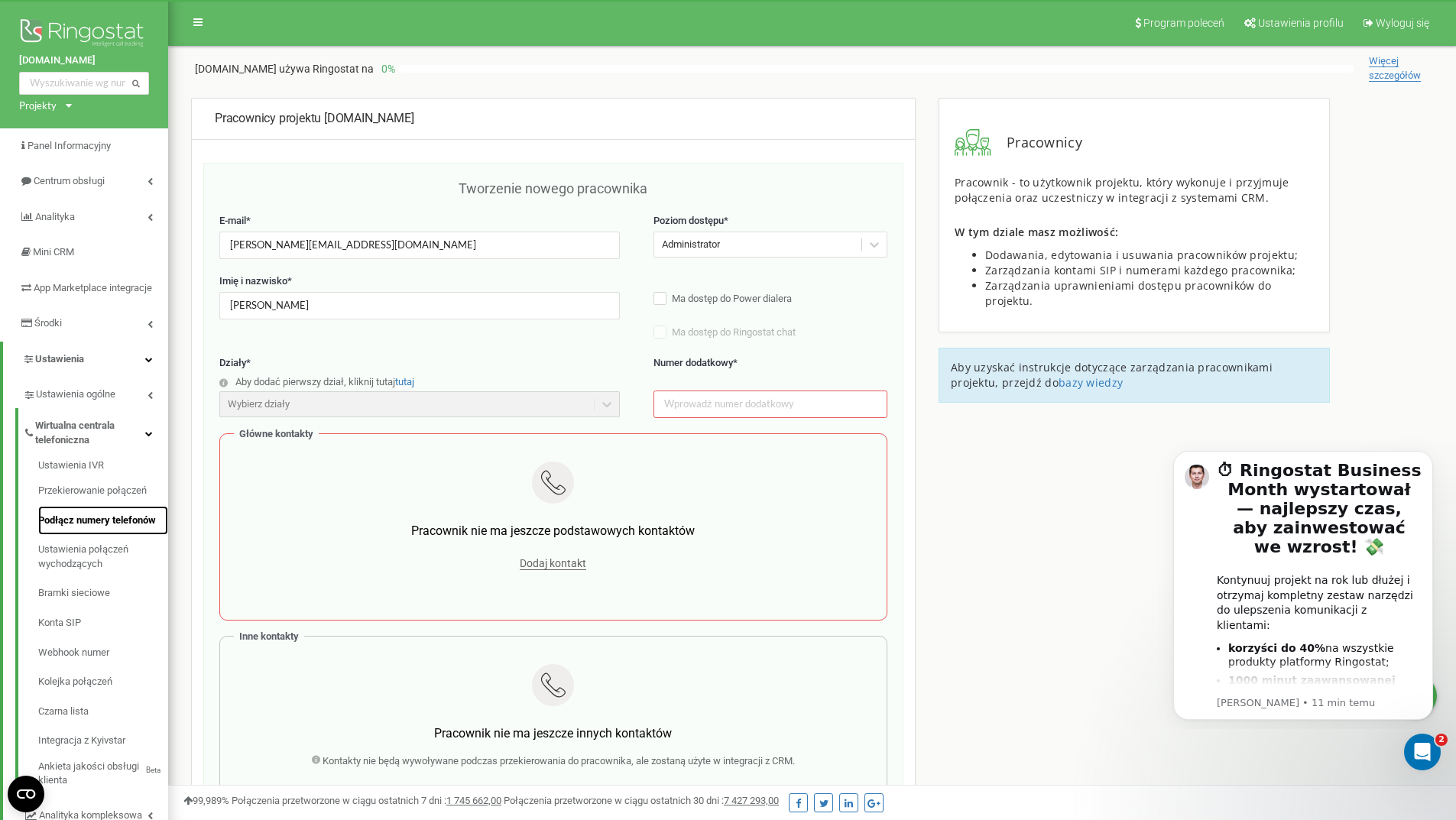
click at [91, 536] on link "Podłącz numery telefonów" at bounding box center [103, 521] width 130 height 30
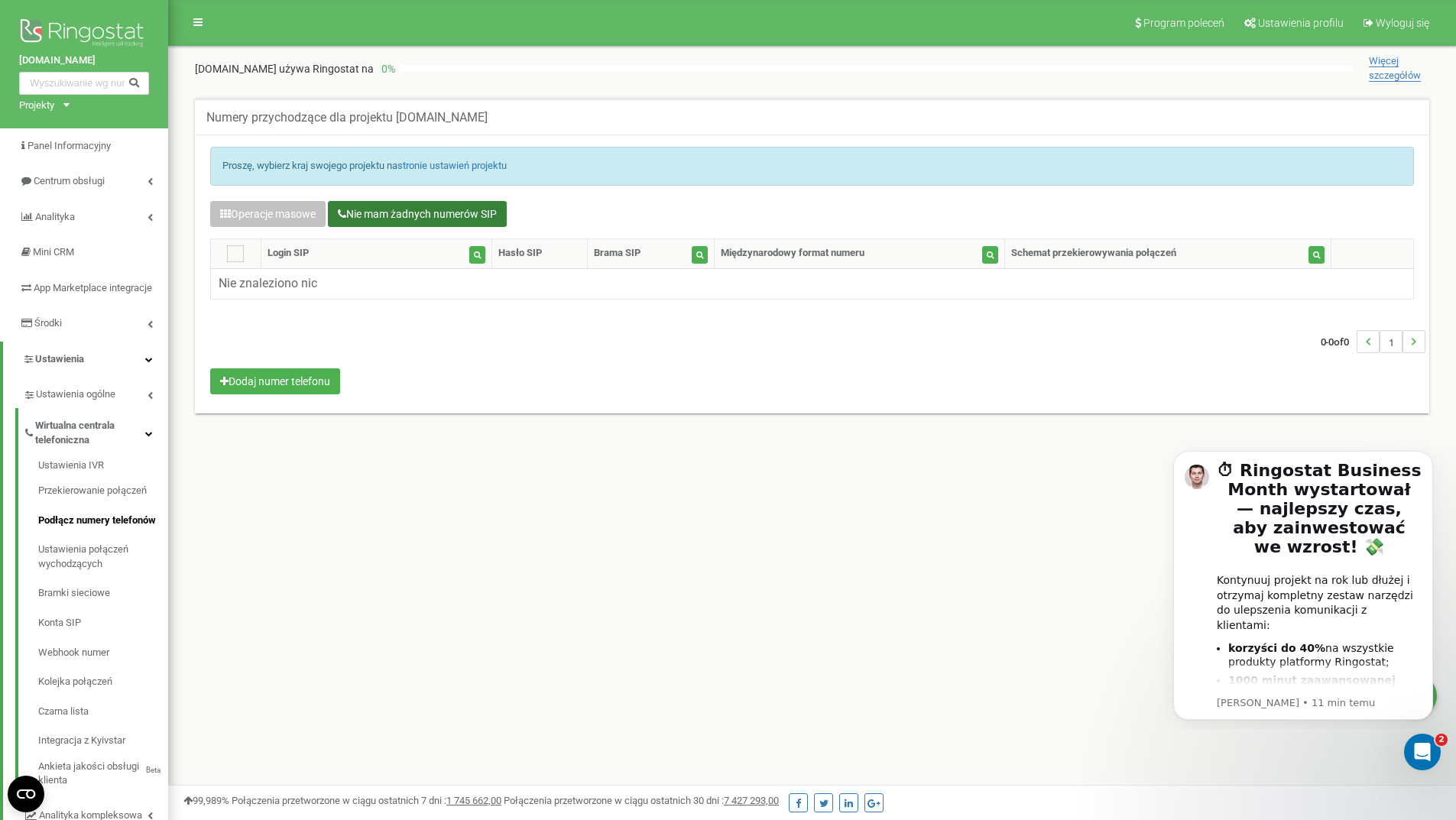
click at [417, 216] on button "Nie mam żadnych numerów SIP" at bounding box center [417, 214] width 179 height 26
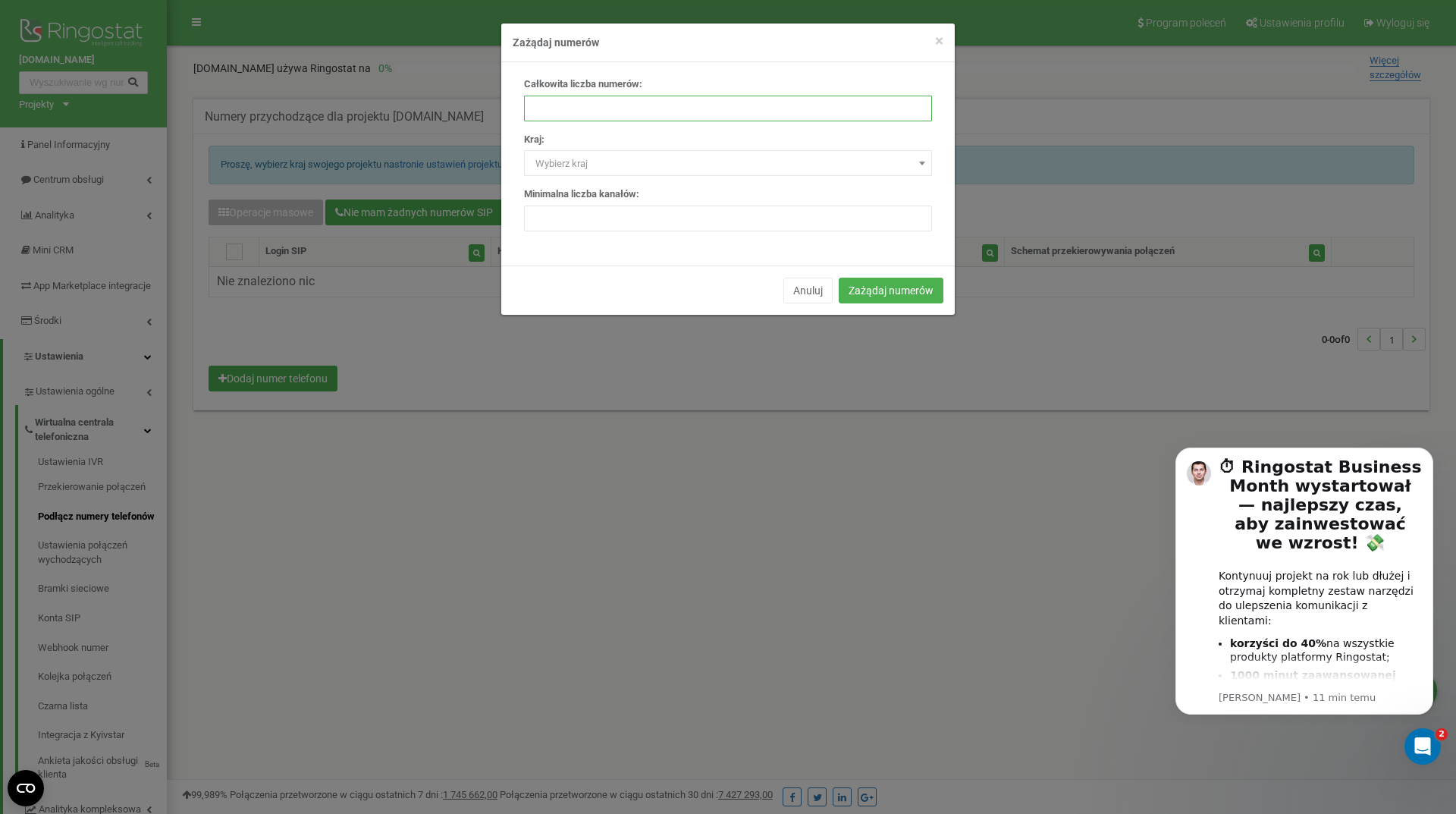
click at [599, 109] on input "number" at bounding box center [728, 108] width 408 height 26
click at [815, 295] on button "Anuluj" at bounding box center [808, 290] width 50 height 26
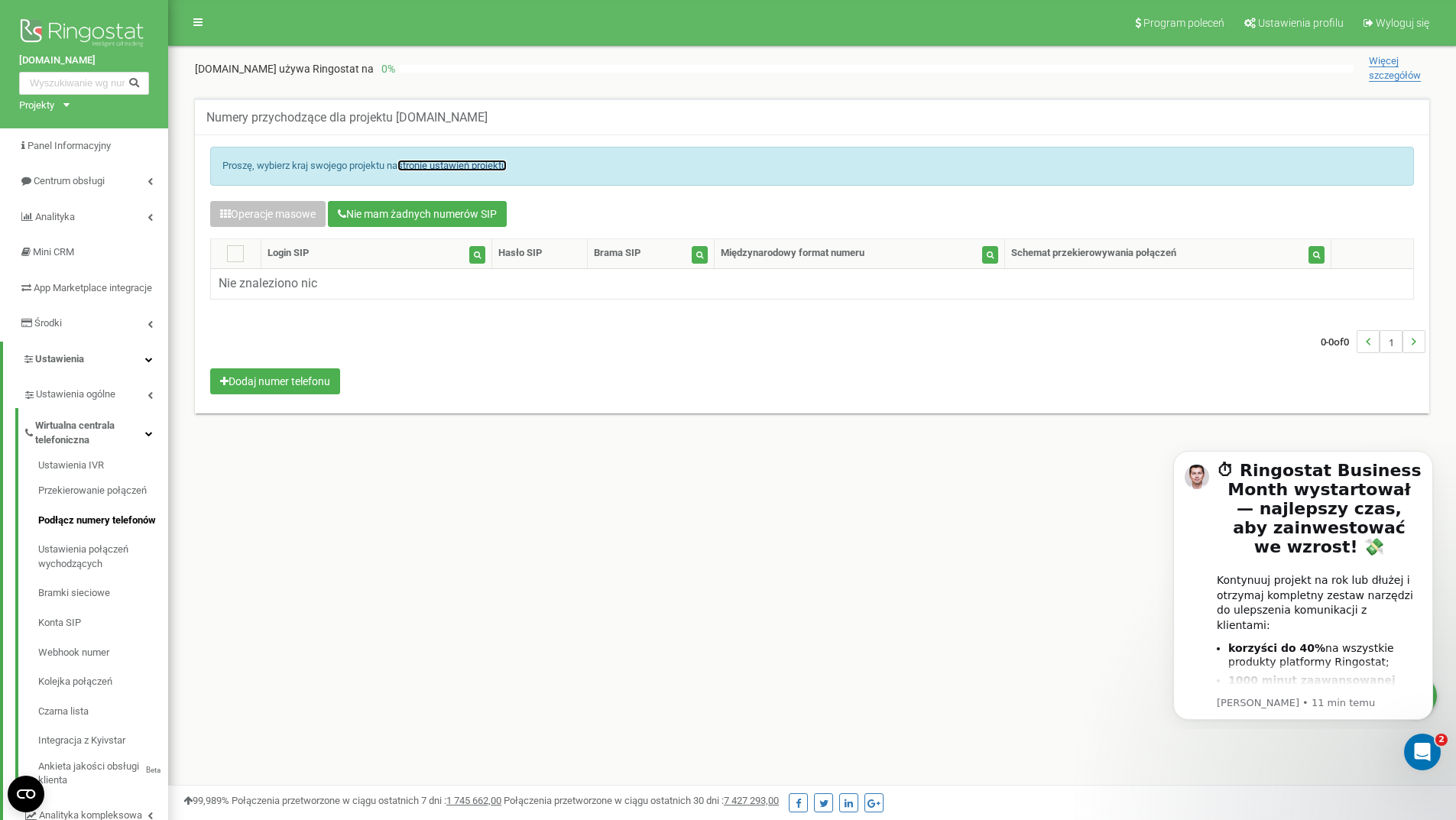
click at [481, 169] on link "stronie ustawień projektu" at bounding box center [452, 165] width 109 height 12
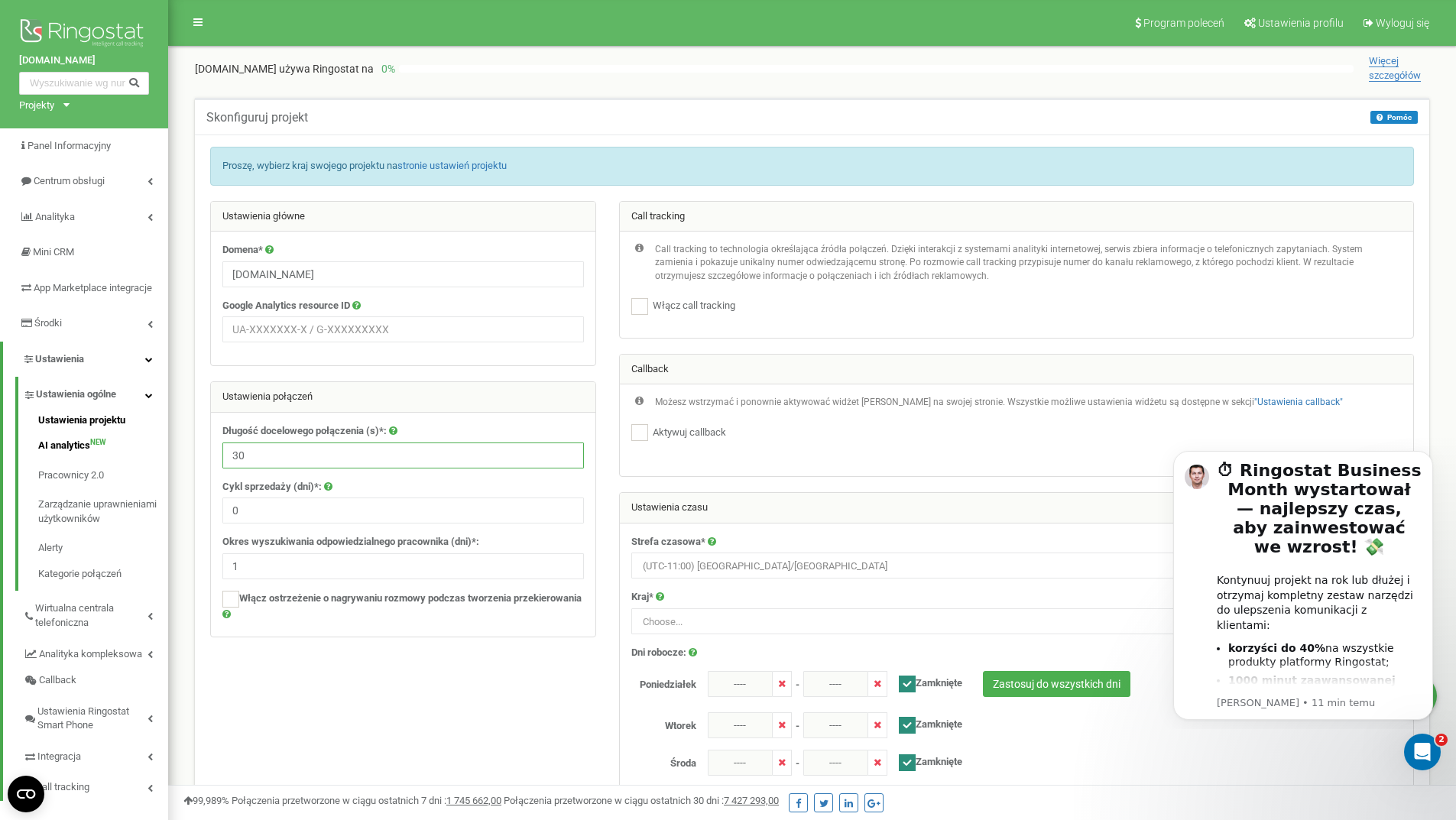
drag, startPoint x: 297, startPoint y: 451, endPoint x: 146, endPoint y: 457, distance: 151.1
click at [146, 457] on div "[DOMAIN_NAME] Projekty [DOMAIN_NAME] Panel Informacyjny Centrum obsługi Anality…" at bounding box center [728, 620] width 1456 height 1240
click at [494, 686] on div at bounding box center [812, 673] width 1226 height 944
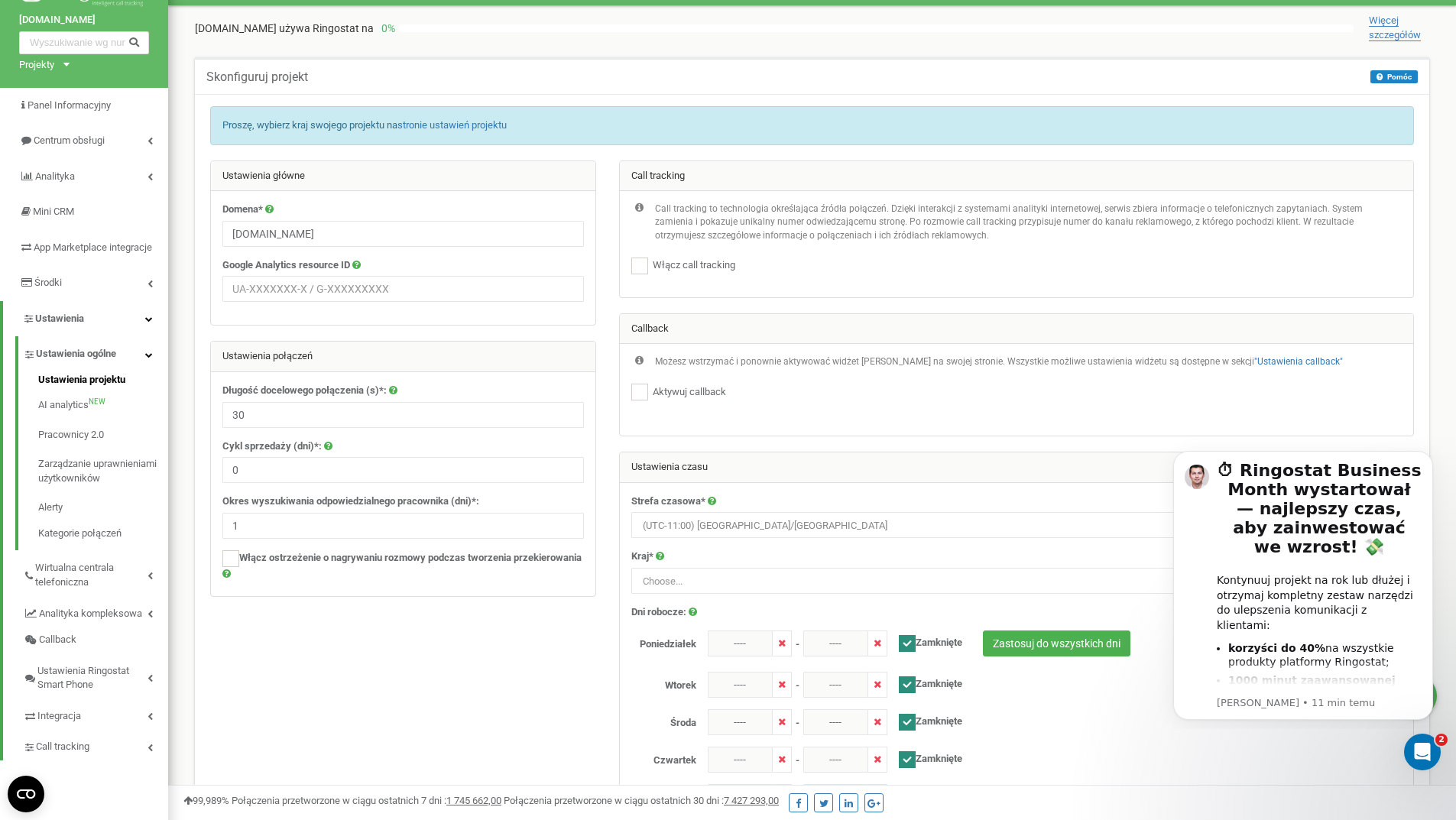
scroll to position [77, 0]
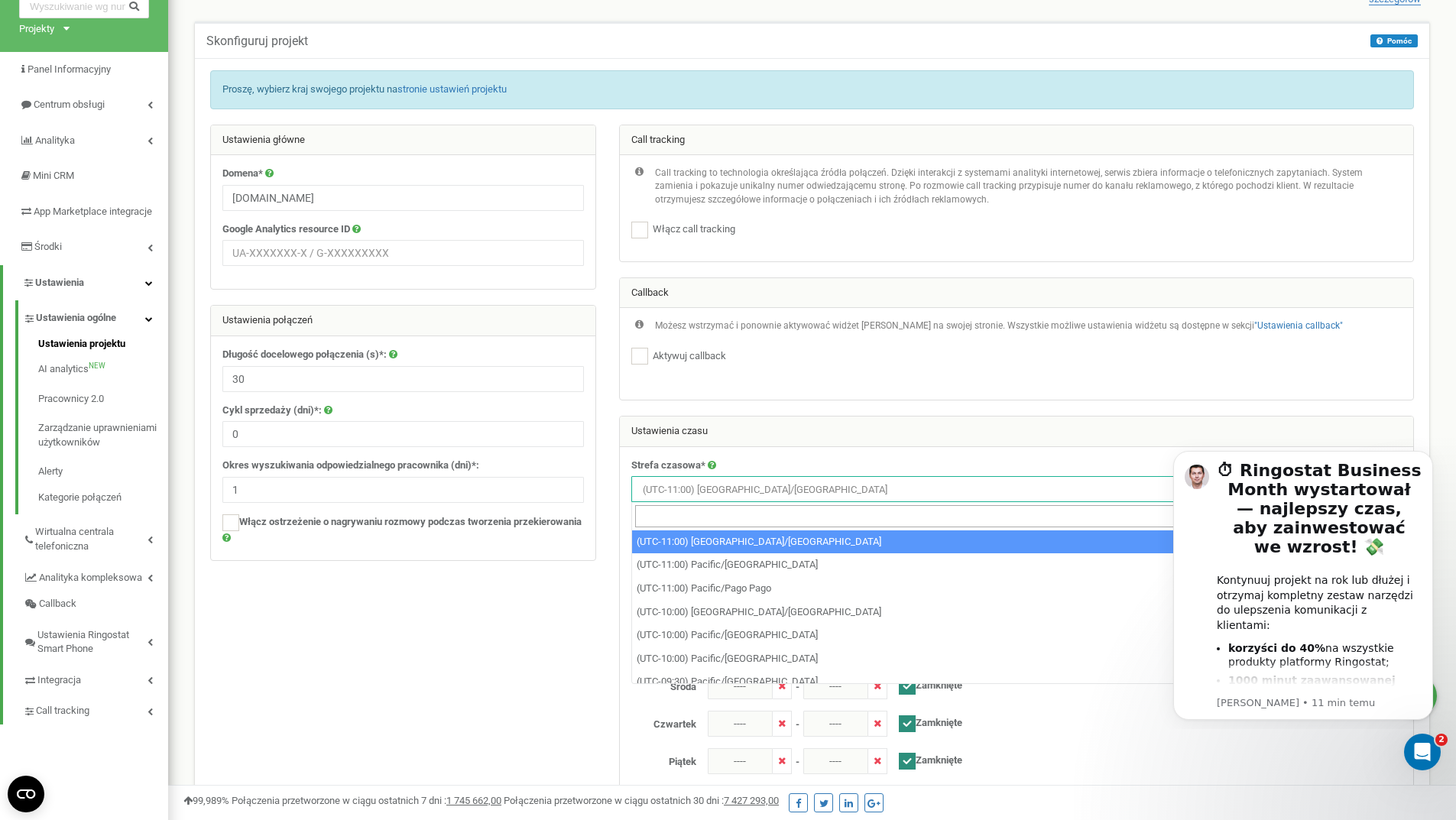
click at [786, 486] on span "× (UTC-11:00) [GEOGRAPHIC_DATA]/[GEOGRAPHIC_DATA]" at bounding box center [1016, 490] width 759 height 22
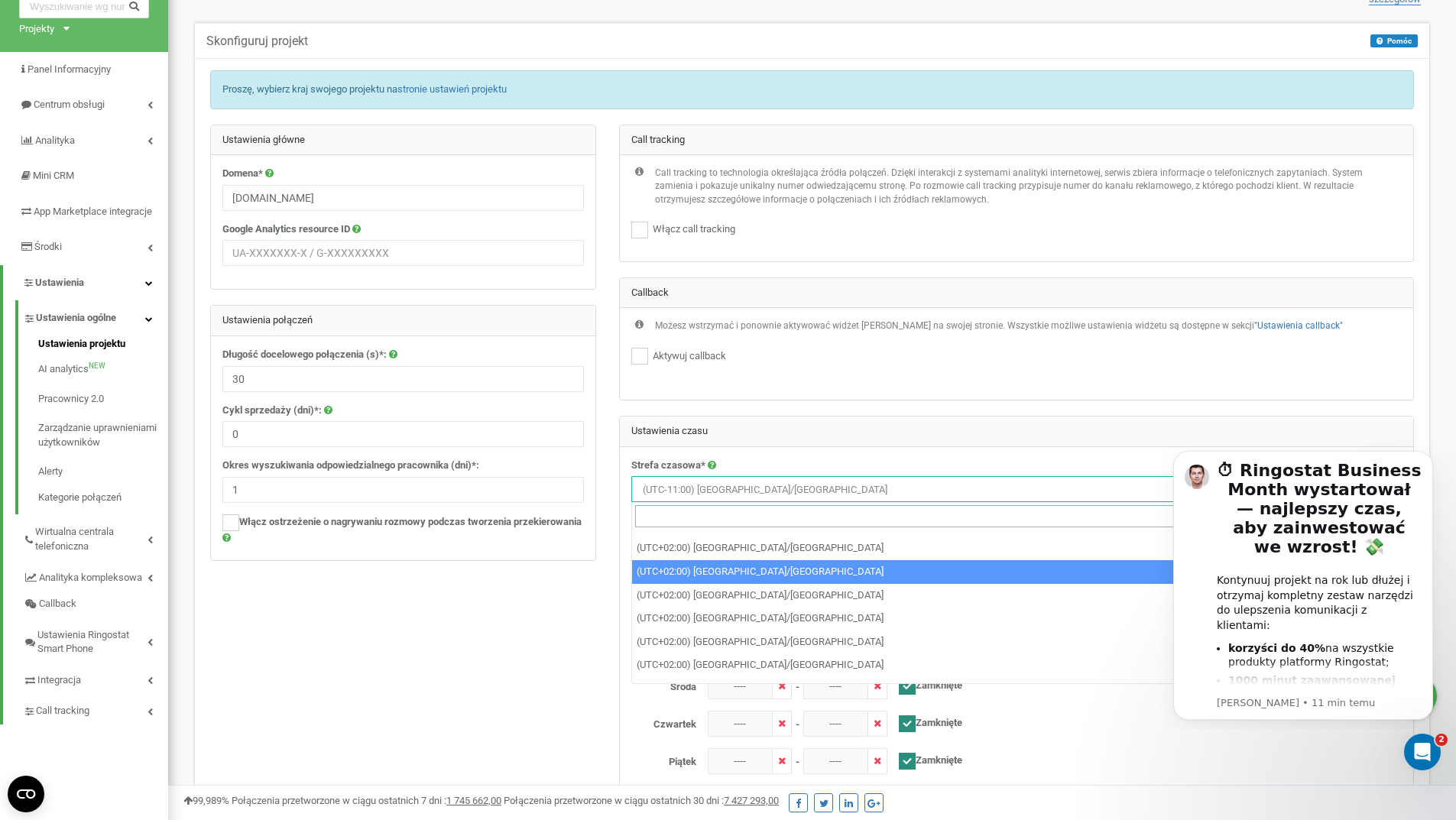
scroll to position [5808, 0]
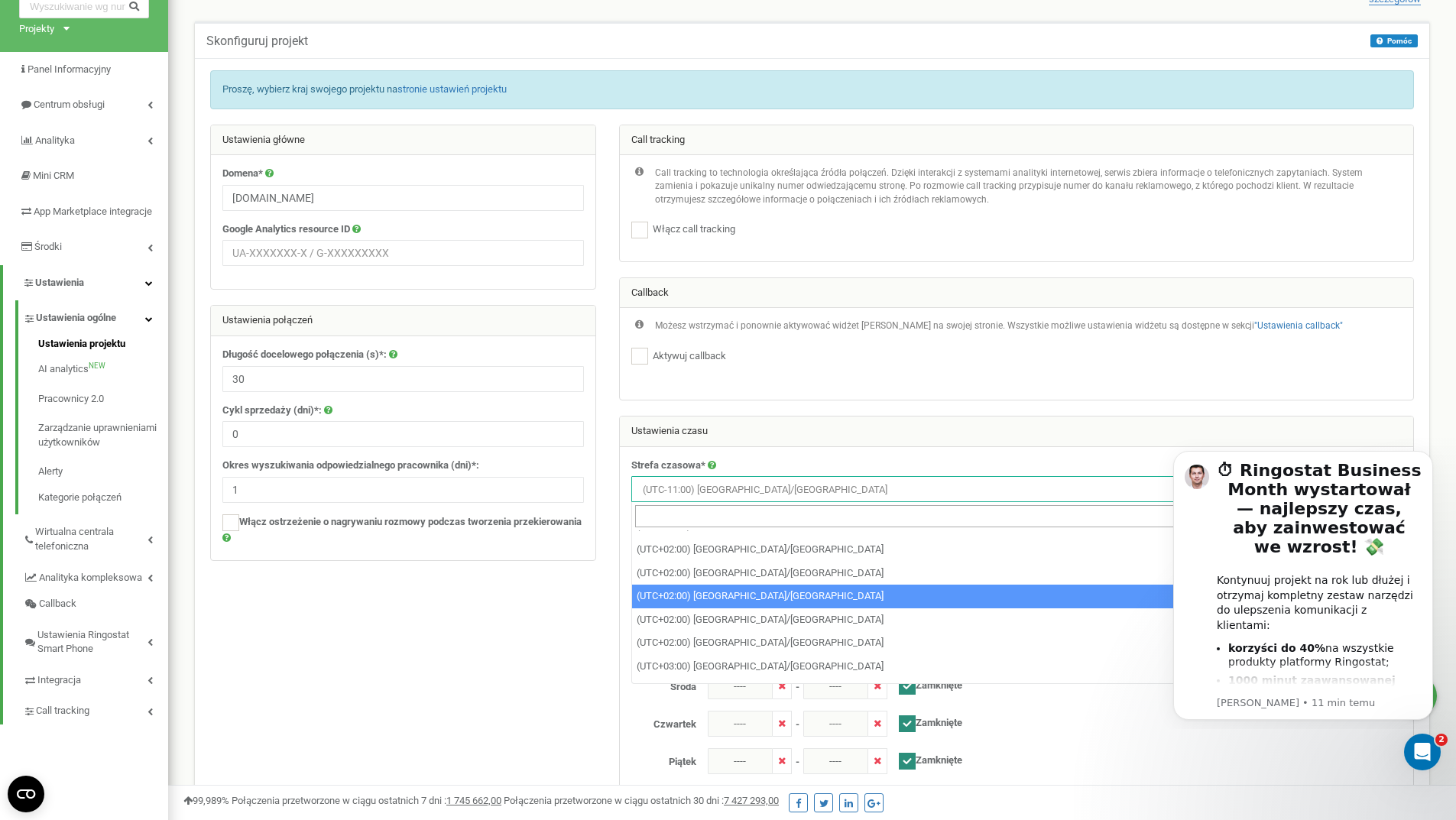
select select "Europe/[GEOGRAPHIC_DATA]"
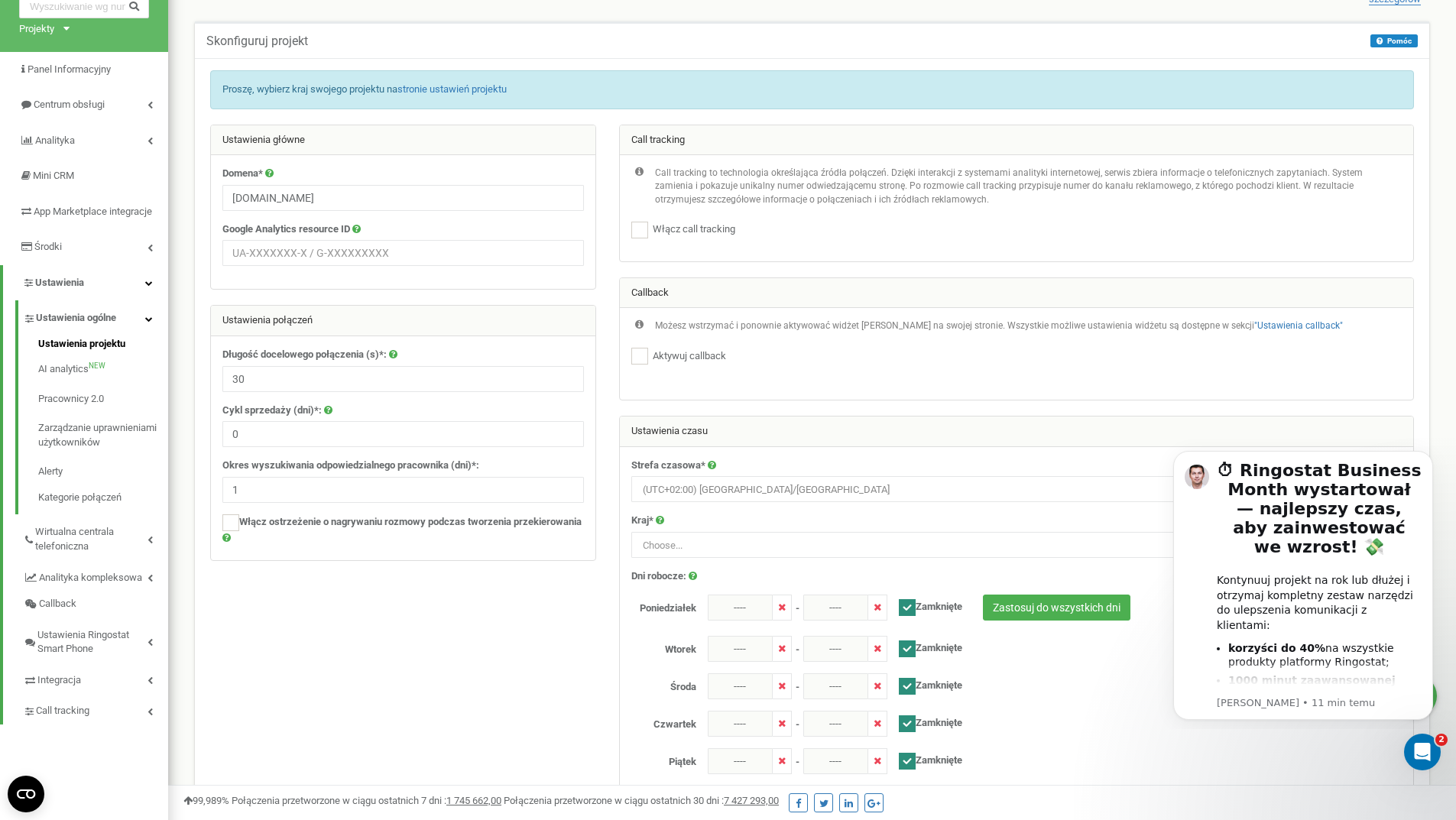
click at [733, 552] on span "Choose..." at bounding box center [1016, 546] width 759 height 22
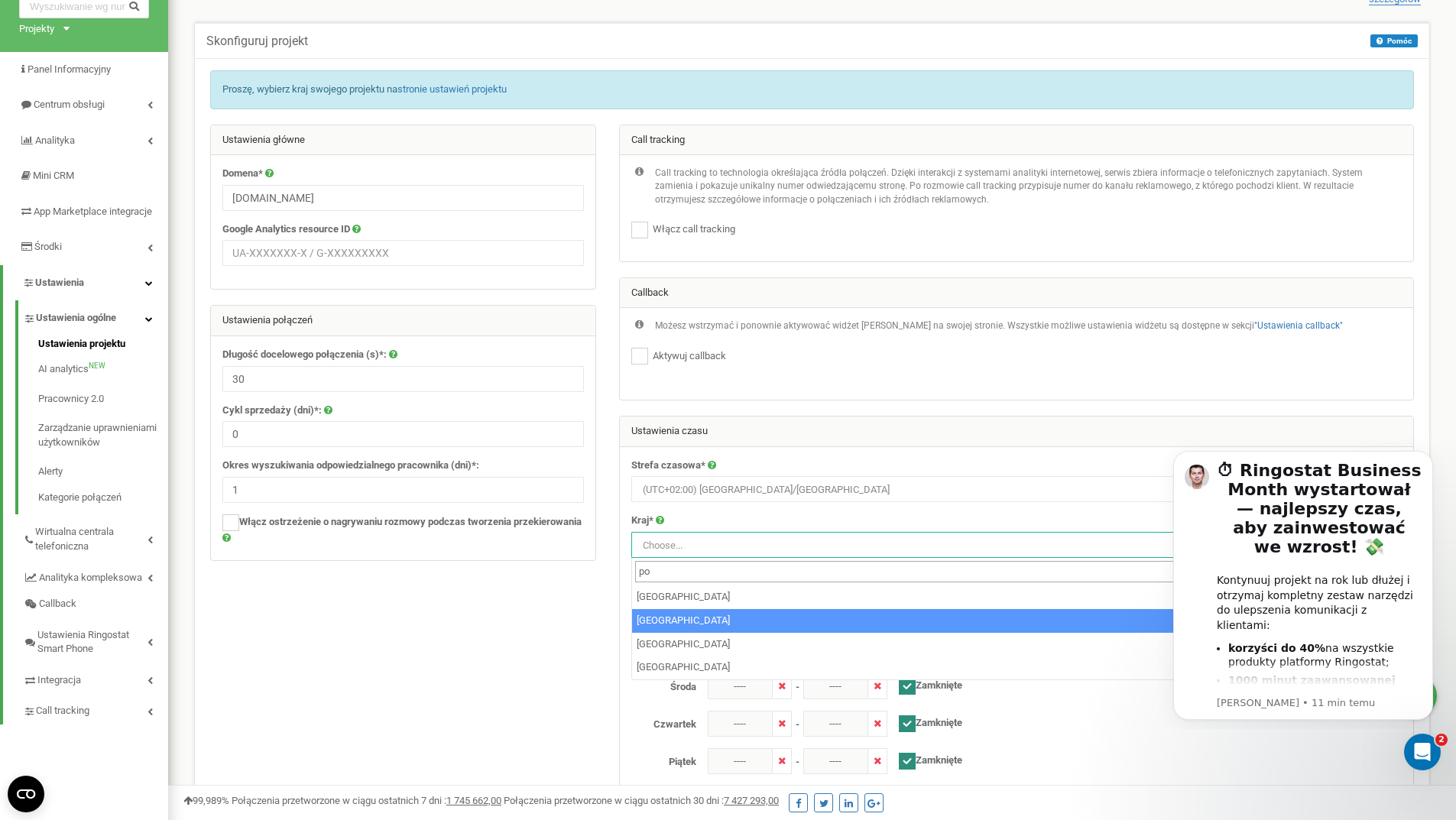
type input "po"
select select "POL"
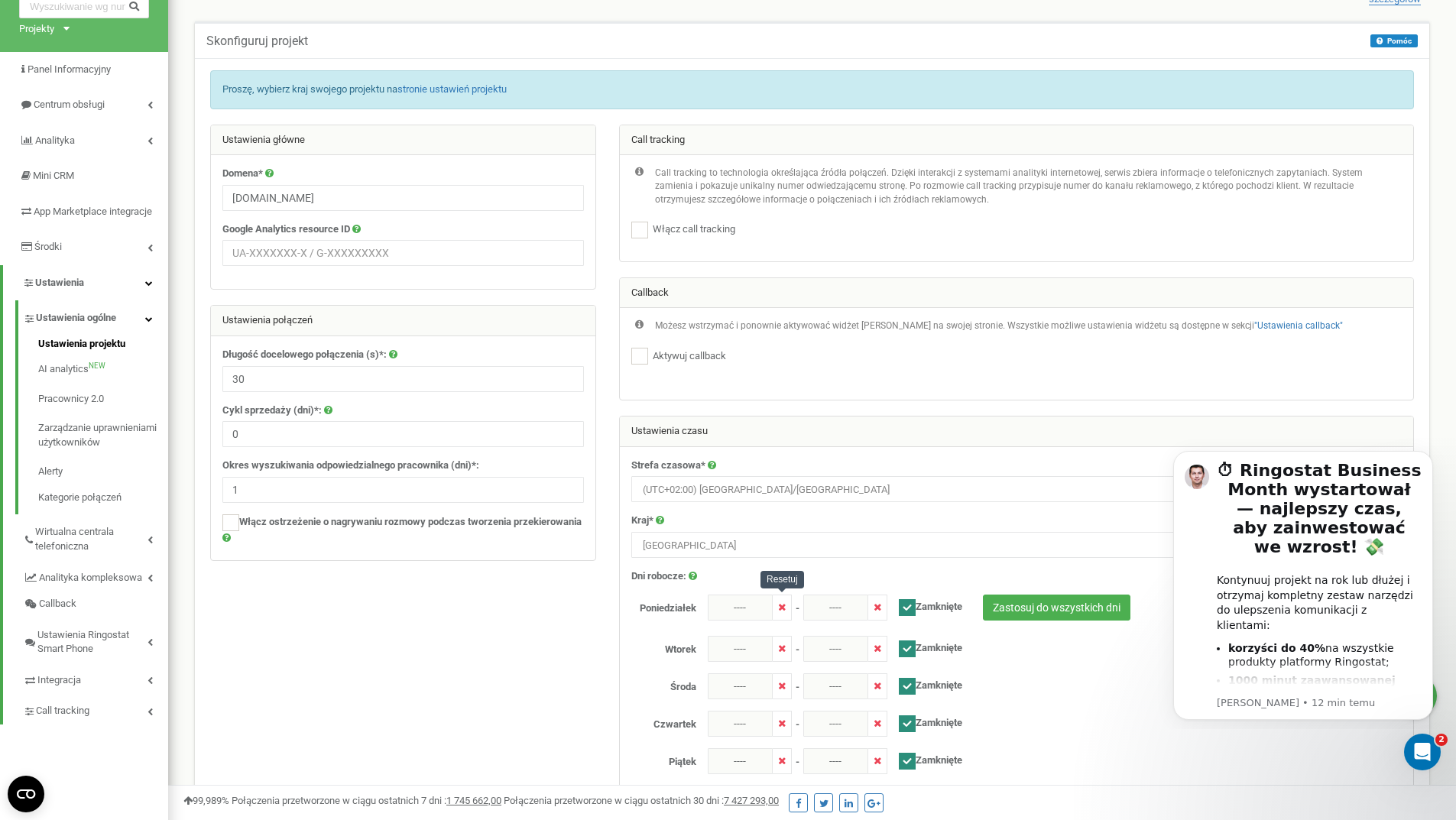
click at [782, 607] on icon at bounding box center [782, 607] width 7 height 10
drag, startPoint x: 909, startPoint y: 604, endPoint x: 911, endPoint y: 634, distance: 30.1
click at [909, 603] on ins at bounding box center [907, 607] width 17 height 17
checkbox input "false"
click at [907, 655] on ins at bounding box center [907, 649] width 17 height 17
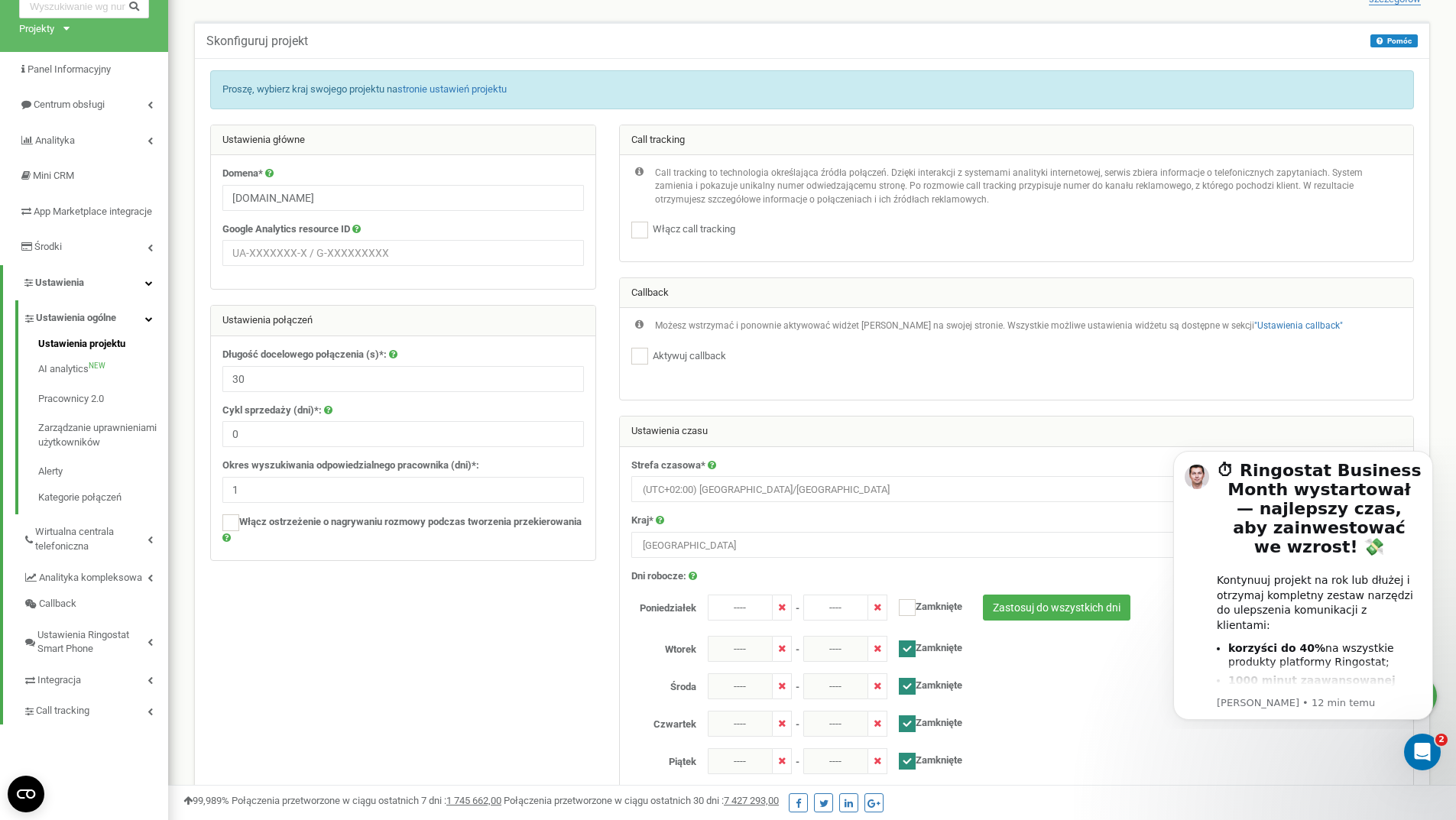
checkbox input "false"
click at [896, 684] on label "Zamknięte" at bounding box center [925, 684] width 75 height 22
checkbox input "false"
click at [899, 724] on ins at bounding box center [907, 724] width 17 height 17
checkbox input "false"
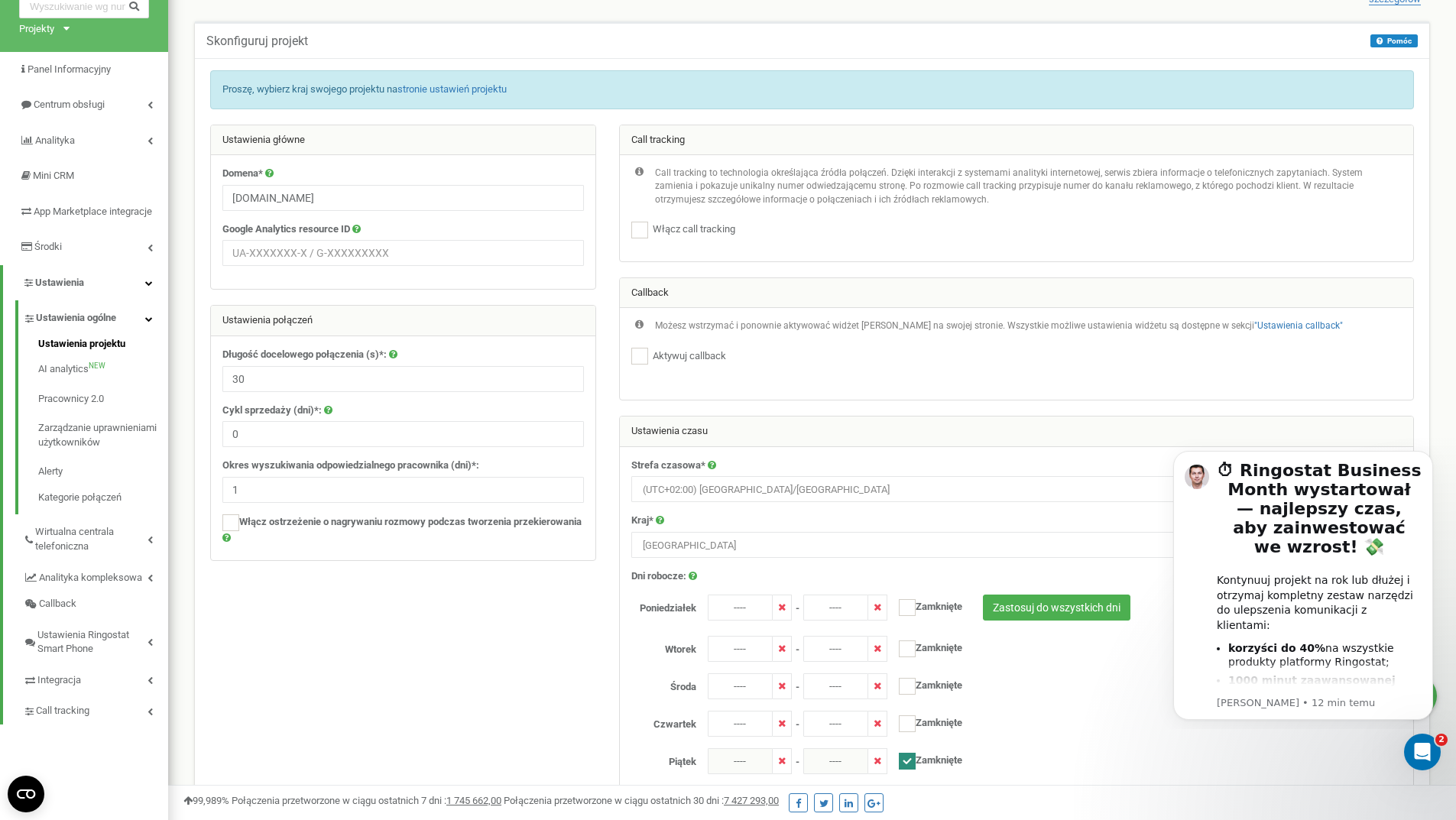
click at [896, 760] on label "Zamknięte" at bounding box center [925, 759] width 75 height 22
checkbox input "false"
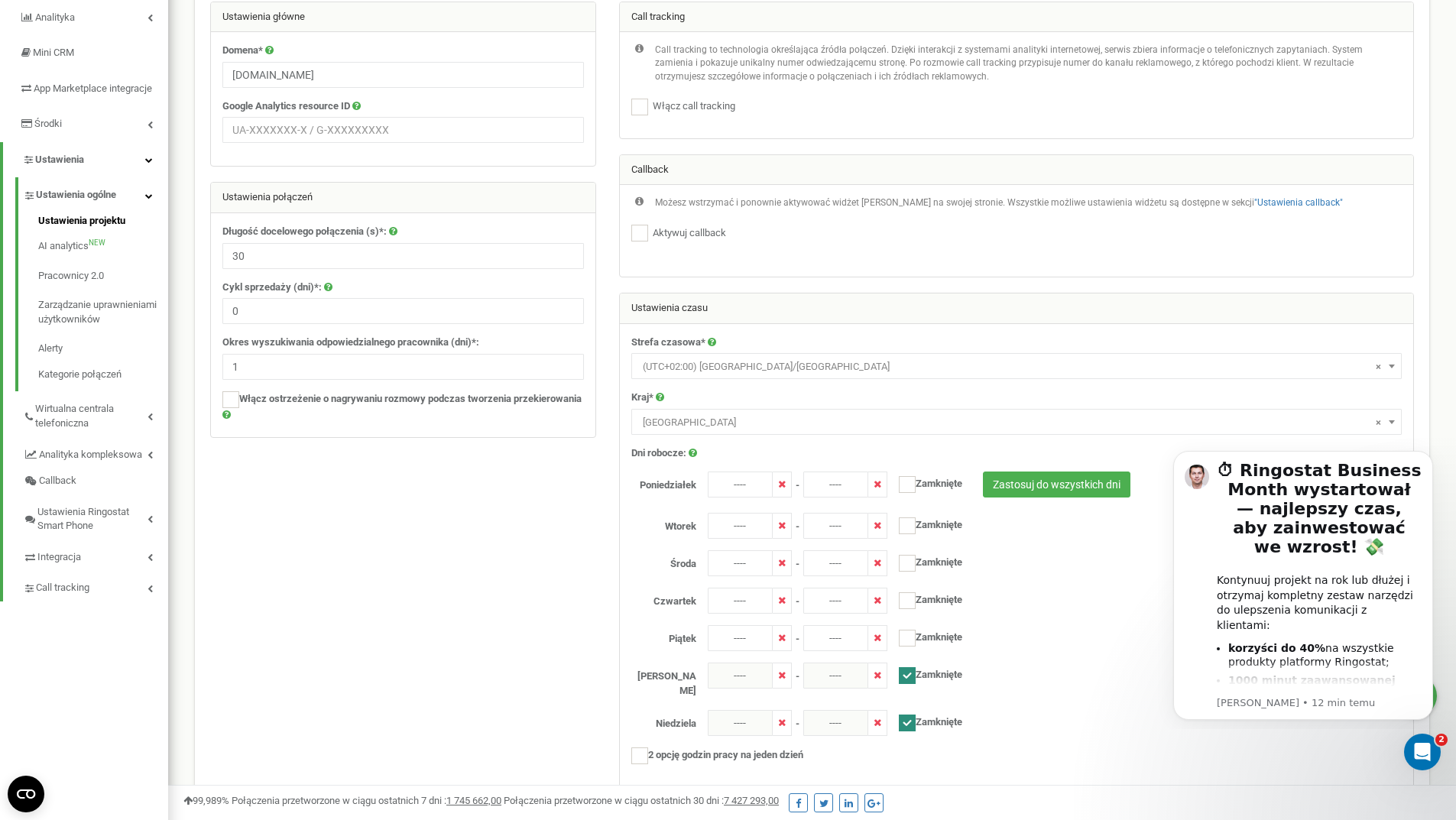
scroll to position [230, 0]
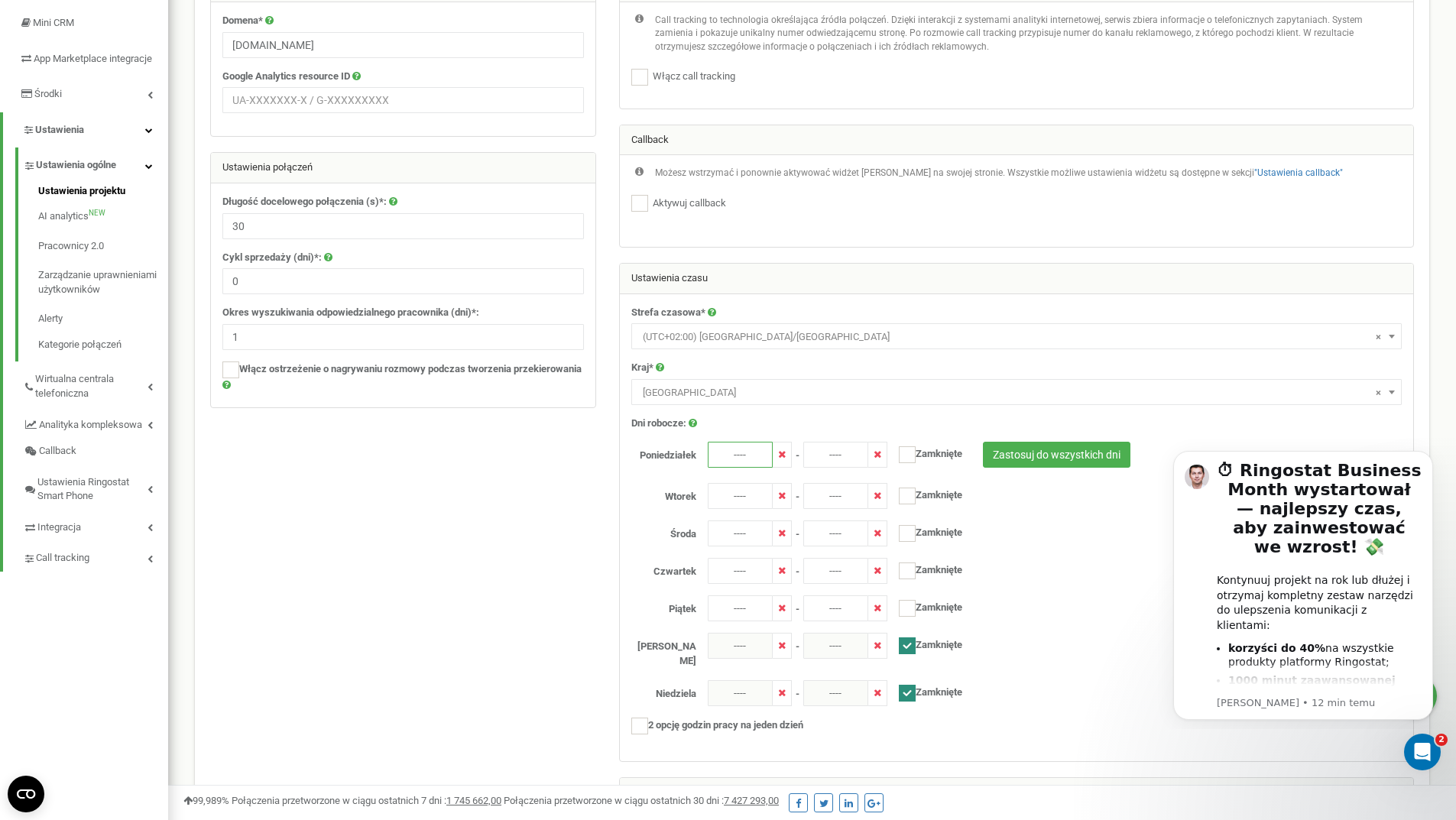
click at [732, 457] on input "----" at bounding box center [740, 454] width 65 height 26
click at [776, 380] on div "00 1 2 3 4 5 6 7 8 9 10 11 12 13 14 15 16 17 18 19 20 21 22 23 00 05 10 15 20 2…" at bounding box center [795, 347] width 153 height 153
click at [795, 284] on div "00 1 2 3 4 5 6 7 8 9 10 11 12 13 14 15 16 17 18 19 20 21 22 23 00 05 10 15 20 2…" at bounding box center [795, 347] width 153 height 153
type input "07:00"
click at [829, 451] on input "----" at bounding box center [836, 454] width 65 height 26
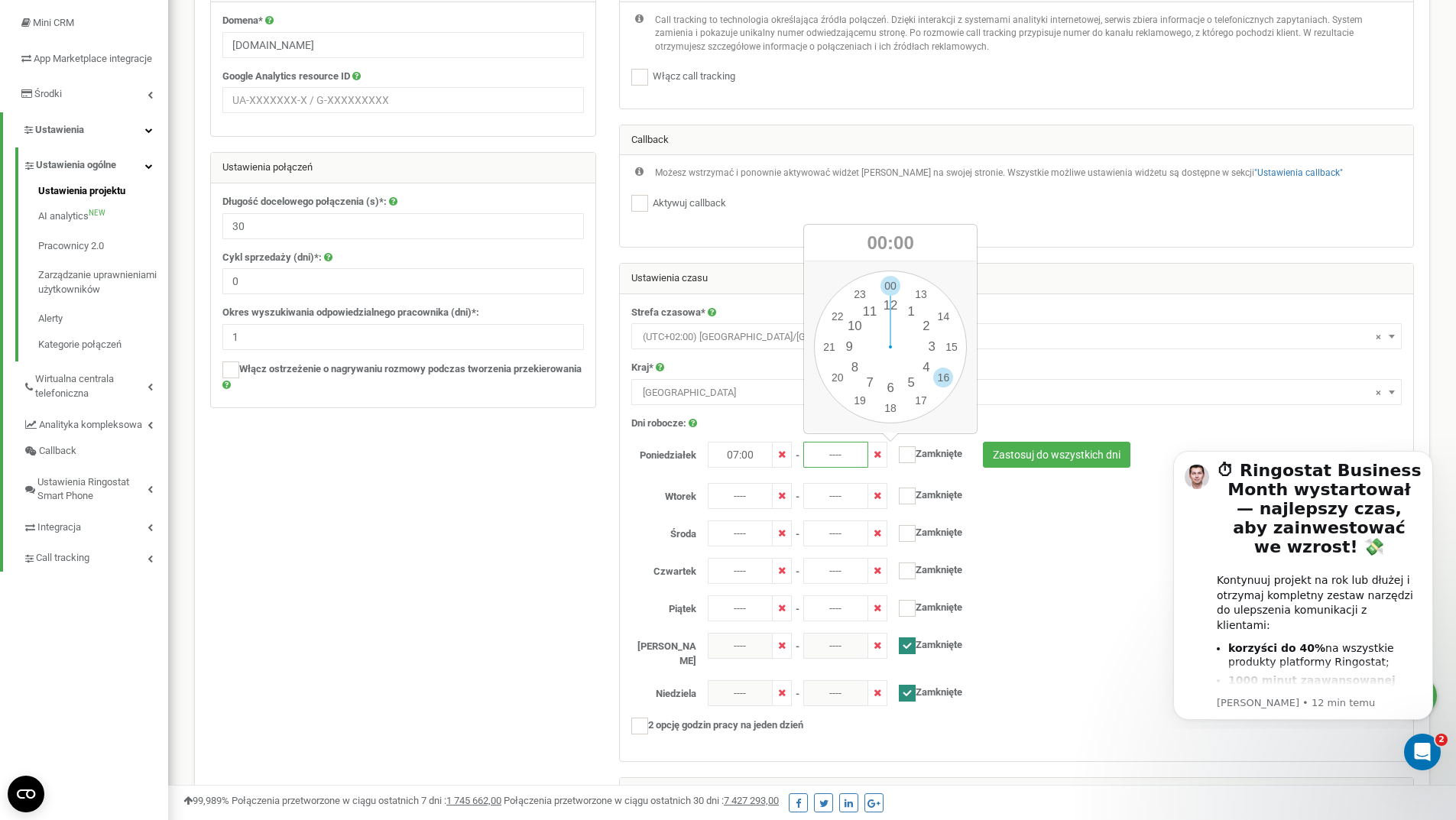
click at [942, 374] on div "00 1 2 3 4 5 6 7 8 9 10 11 12 13 14 15 16 17 18 19 20 21 22 23 00 05 10 15 20 2…" at bounding box center [891, 347] width 153 height 153
click at [890, 293] on div "00 1 2 3 4 5 6 7 8 9 10 11 12 13 14 15 16 17 18 19 20 21 22 23 00 05 10 15 20 2…" at bounding box center [891, 347] width 153 height 153
type input "16:00"
click at [742, 501] on input "----" at bounding box center [740, 496] width 65 height 26
click at [763, 408] on div "00 1 2 3 4 5 6 7 8 9 10 11 12 13 14 15 16 17 18 19 20 21 22 23 00 05 10 15 20 2…" at bounding box center [795, 388] width 153 height 153
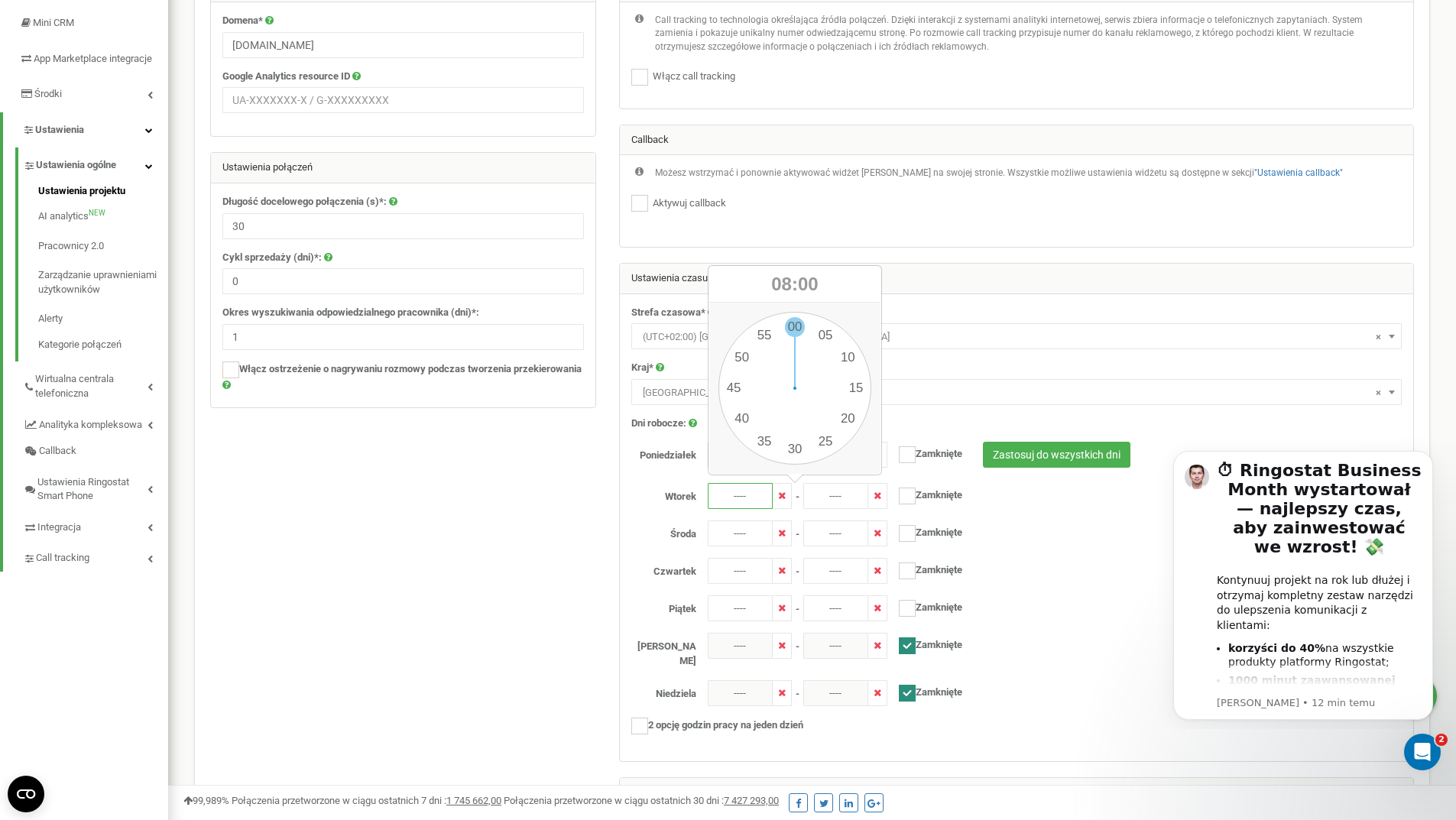
click at [797, 328] on div "00 1 2 3 4 5 6 7 8 9 10 11 12 13 14 15 16 17 18 19 20 21 22 23 00 05 10 15 20 2…" at bounding box center [795, 388] width 153 height 153
type input "08:00"
click at [822, 495] on input "----" at bounding box center [836, 496] width 65 height 26
click at [942, 426] on div "00 1 2 3 4 5 6 7 8 9 10 11 12 13 14 15 16 17 18 19 20 21 22 23 00 05 10 15 20 2…" at bounding box center [891, 388] width 153 height 153
click at [891, 326] on div "00 1 2 3 4 5 6 7 8 9 10 11 12 13 14 15 16 17 18 19 20 21 22 23 00 05 10 15 20 2…" at bounding box center [891, 388] width 153 height 153
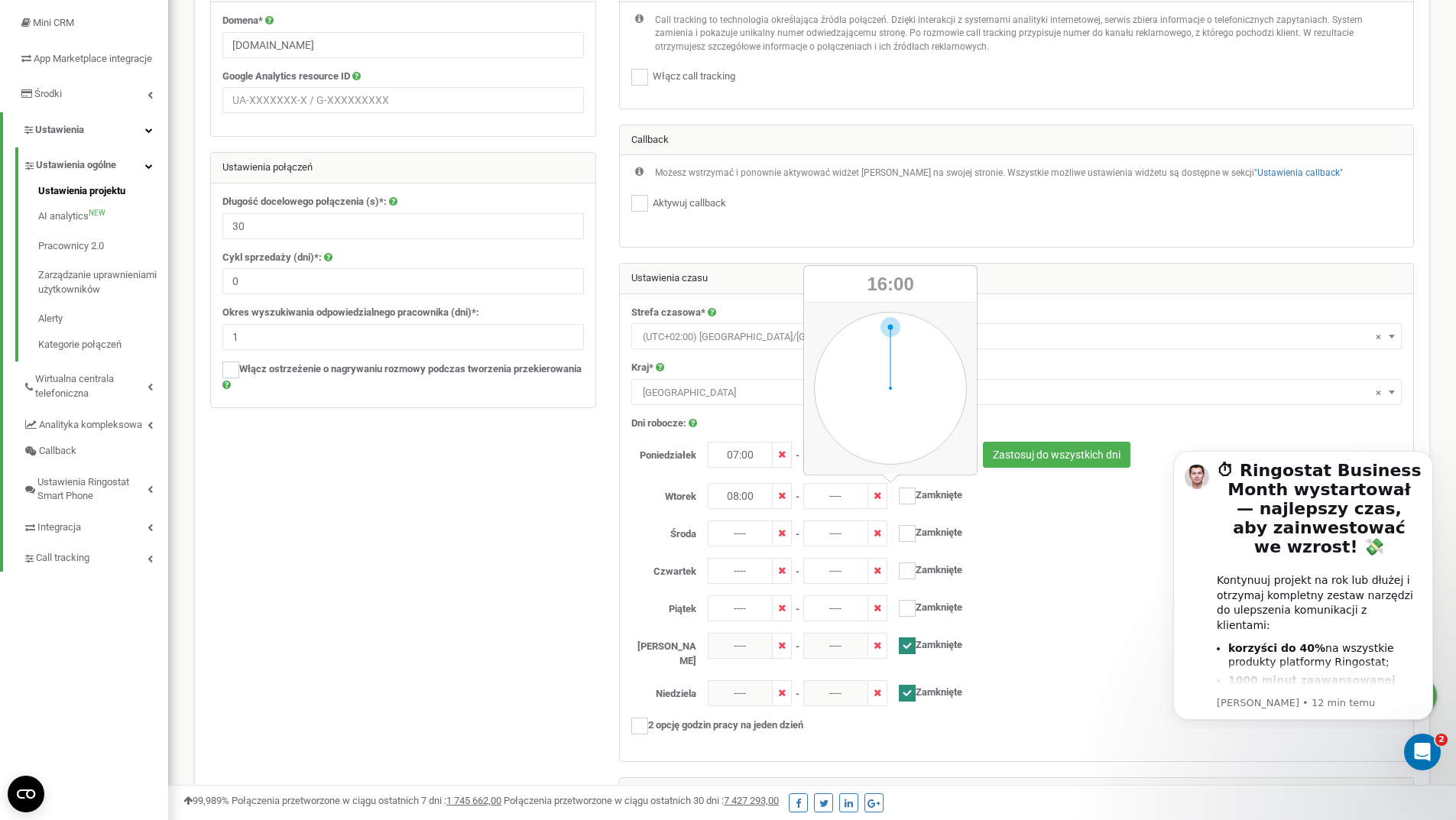
type input "16:00"
click at [756, 457] on input "07:00" at bounding box center [740, 454] width 65 height 26
click at [758, 365] on div "00 1 2 3 4 5 6 7 8 9 10 11 12 13 14 15 16 17 18 19 20 21 22 23 00 05 10 15 20 2…" at bounding box center [795, 347] width 153 height 153
click at [790, 289] on div "00 1 2 3 4 5 6 7 8 9 10 11 12 13 14 15 16 17 18 19 20 21 22 23 00 05 10 15 20 2…" at bounding box center [795, 347] width 153 height 153
type input "08:00"
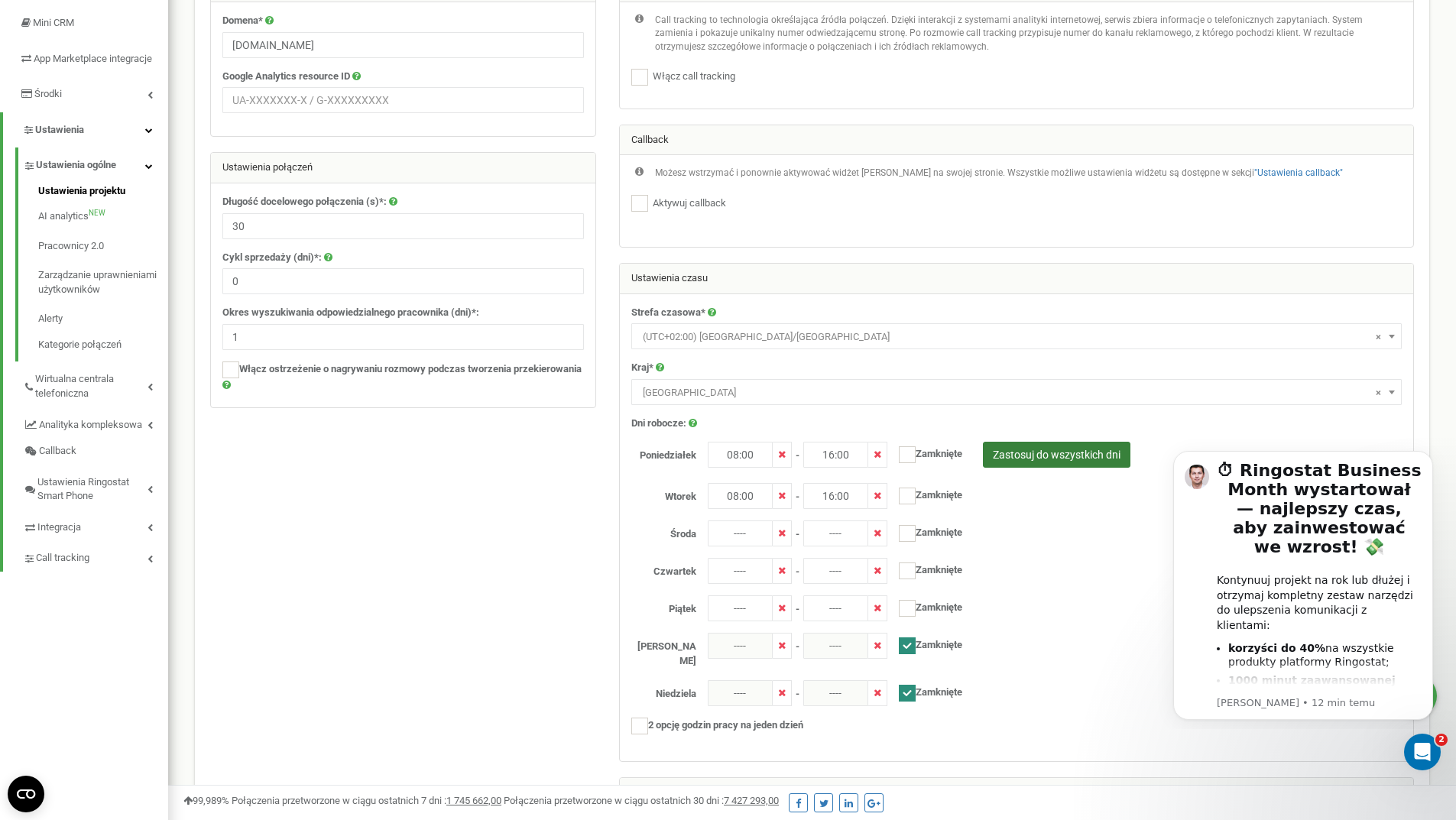
click at [1050, 461] on button "Zastosuj do wszystkich dni" at bounding box center [1056, 454] width 147 height 26
type input "08:00"
type input "16:00"
type input "08:00"
type input "16:00"
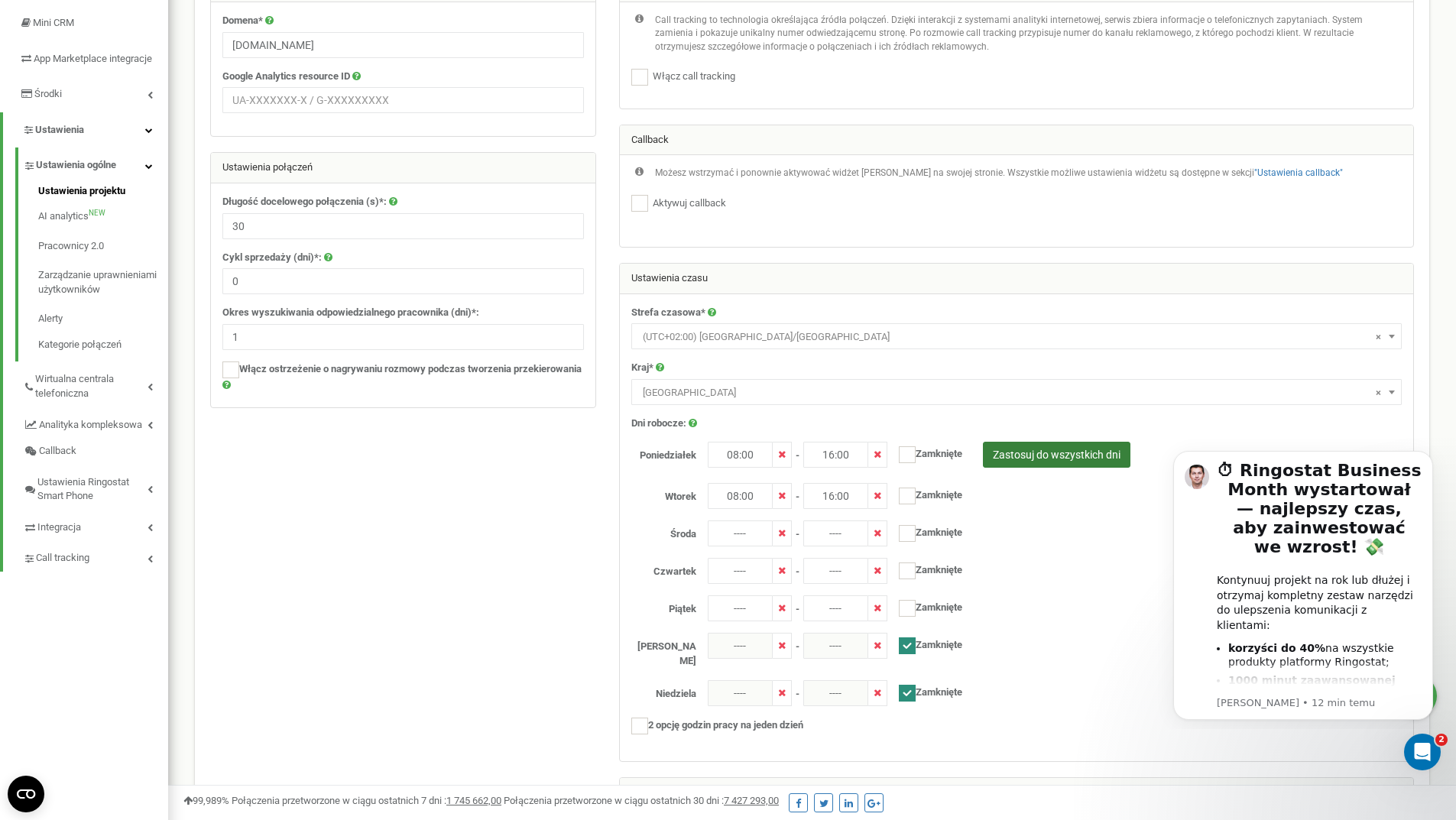
type input "08:00"
type input "16:00"
type input "08:00"
type input "16:00"
checkbox input "false"
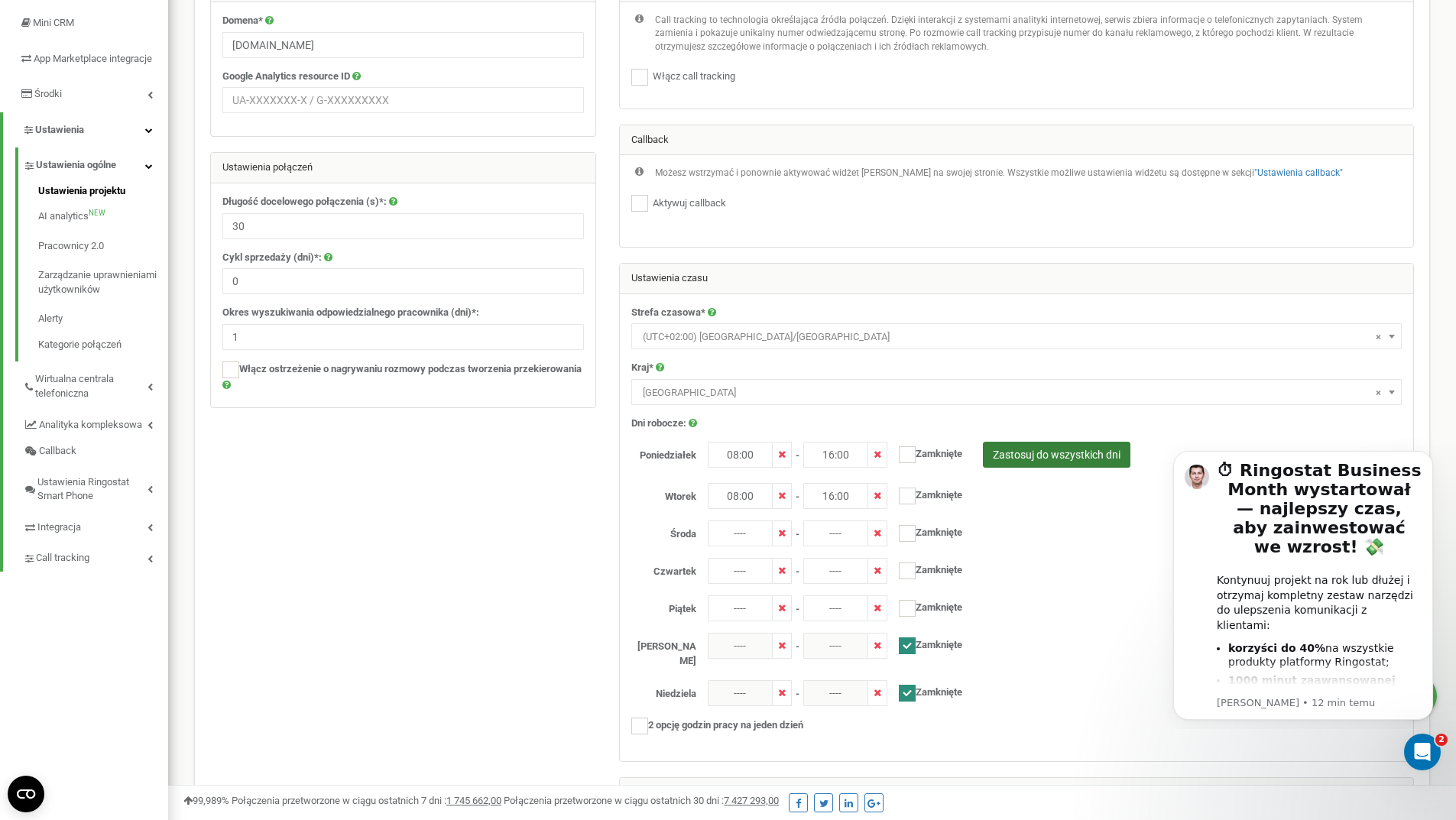
type input "08:00"
type input "16:00"
checkbox input "false"
click at [906, 646] on ins at bounding box center [907, 645] width 17 height 17
checkbox input "true"
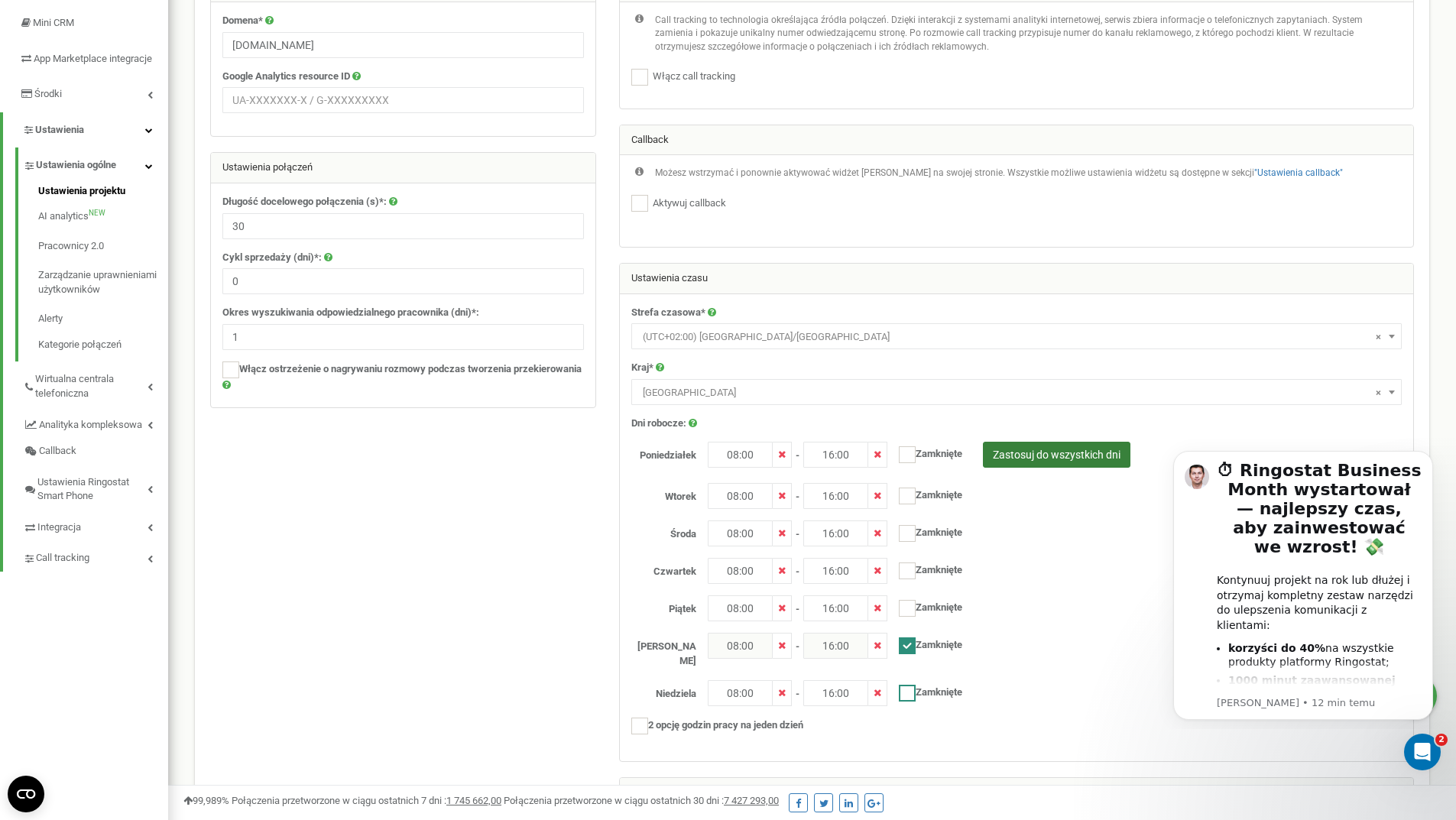
click at [906, 685] on ins at bounding box center [907, 693] width 17 height 17
checkbox input "true"
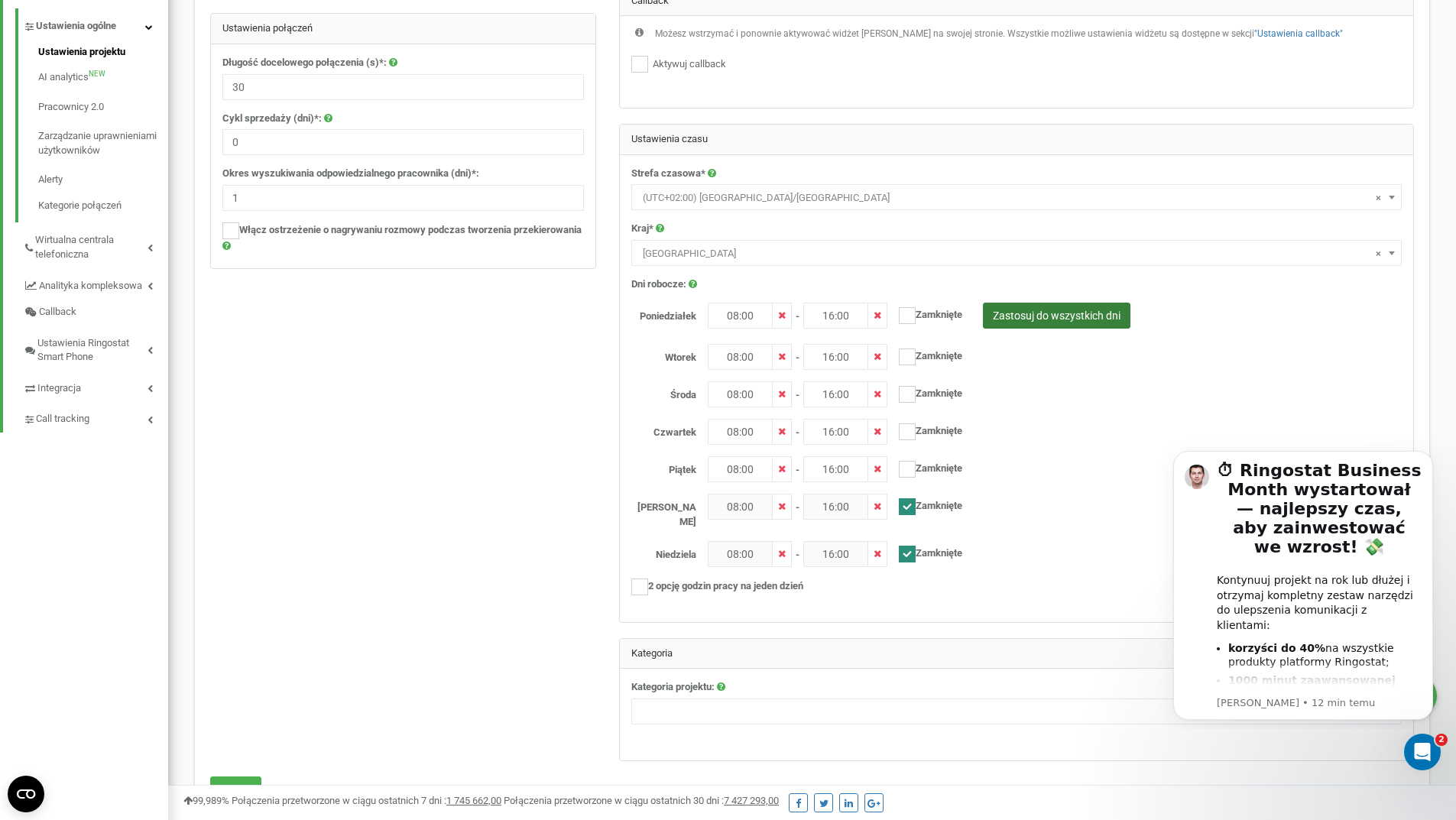
scroll to position [334, 0]
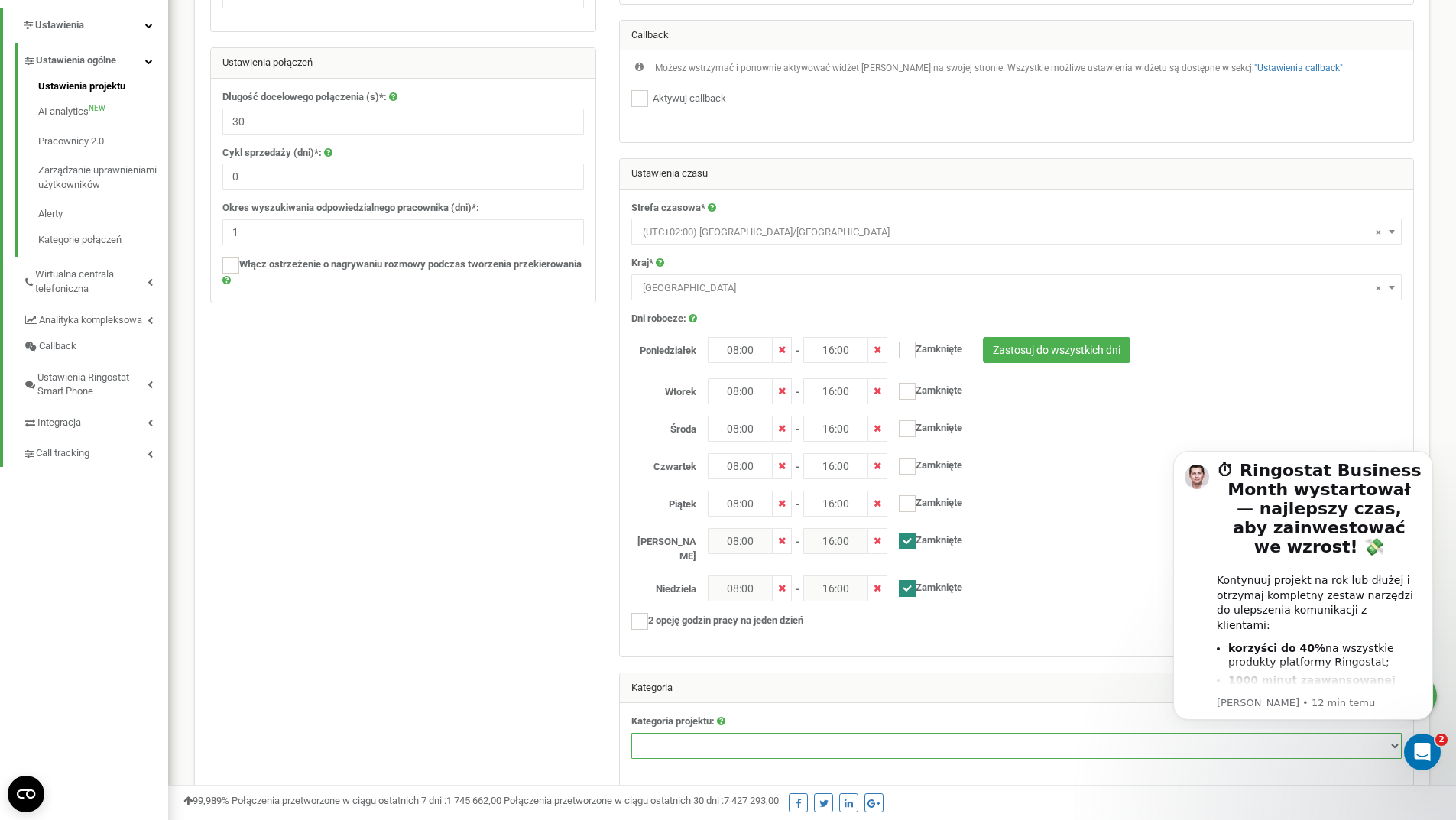
click at [831, 735] on select "Nieruchomości Turystyka Usługi prawne Produkty przemysłowe Towary / AGD Żywność…" at bounding box center [1016, 745] width 770 height 26
select select "4"
click at [631, 733] on select "Nieruchomości Turystyka Usługi prawne Produkty przemysłowe Towary / AGD Żywność…" at bounding box center [1016, 745] width 770 height 26
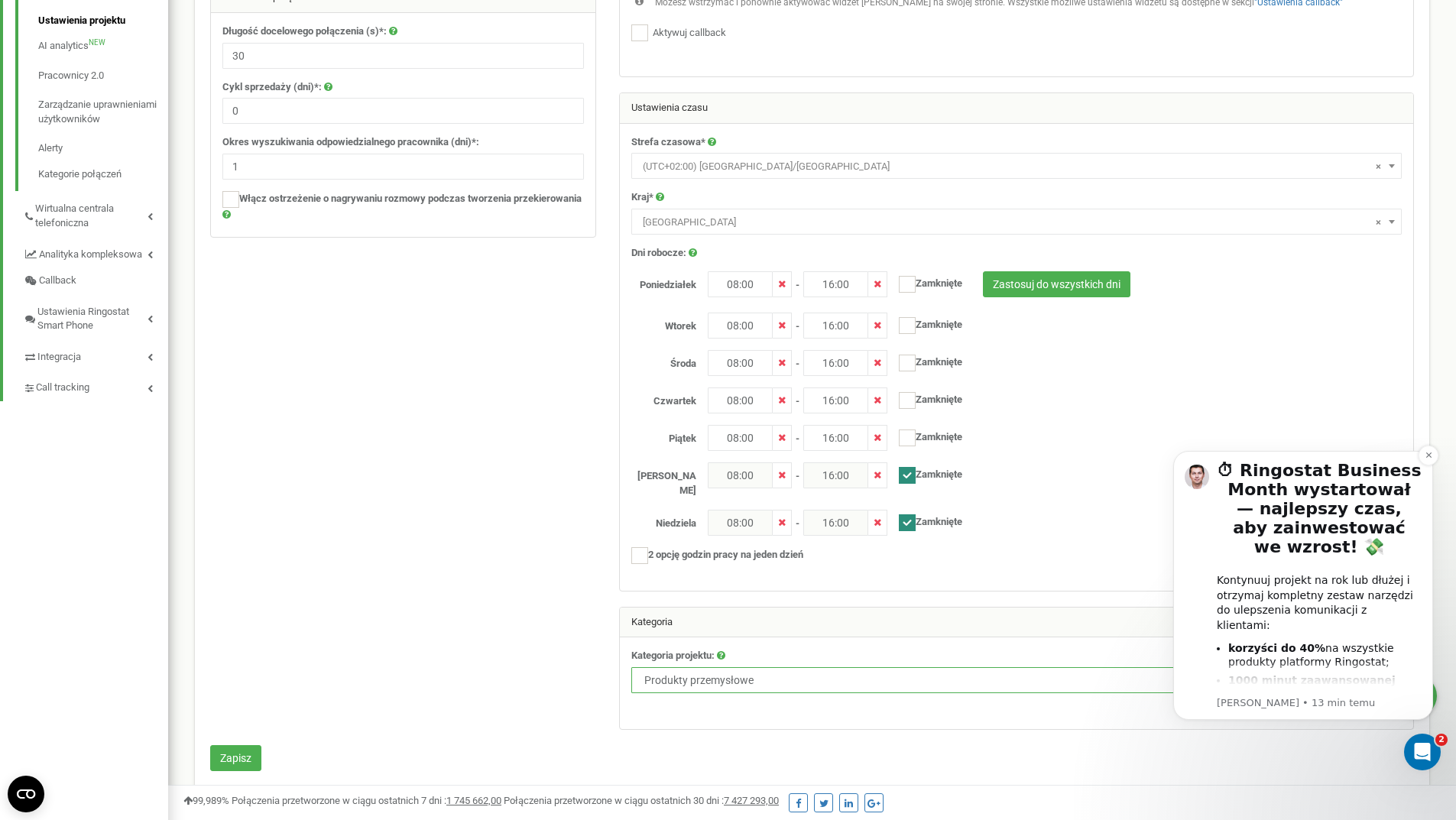
scroll to position [410, 0]
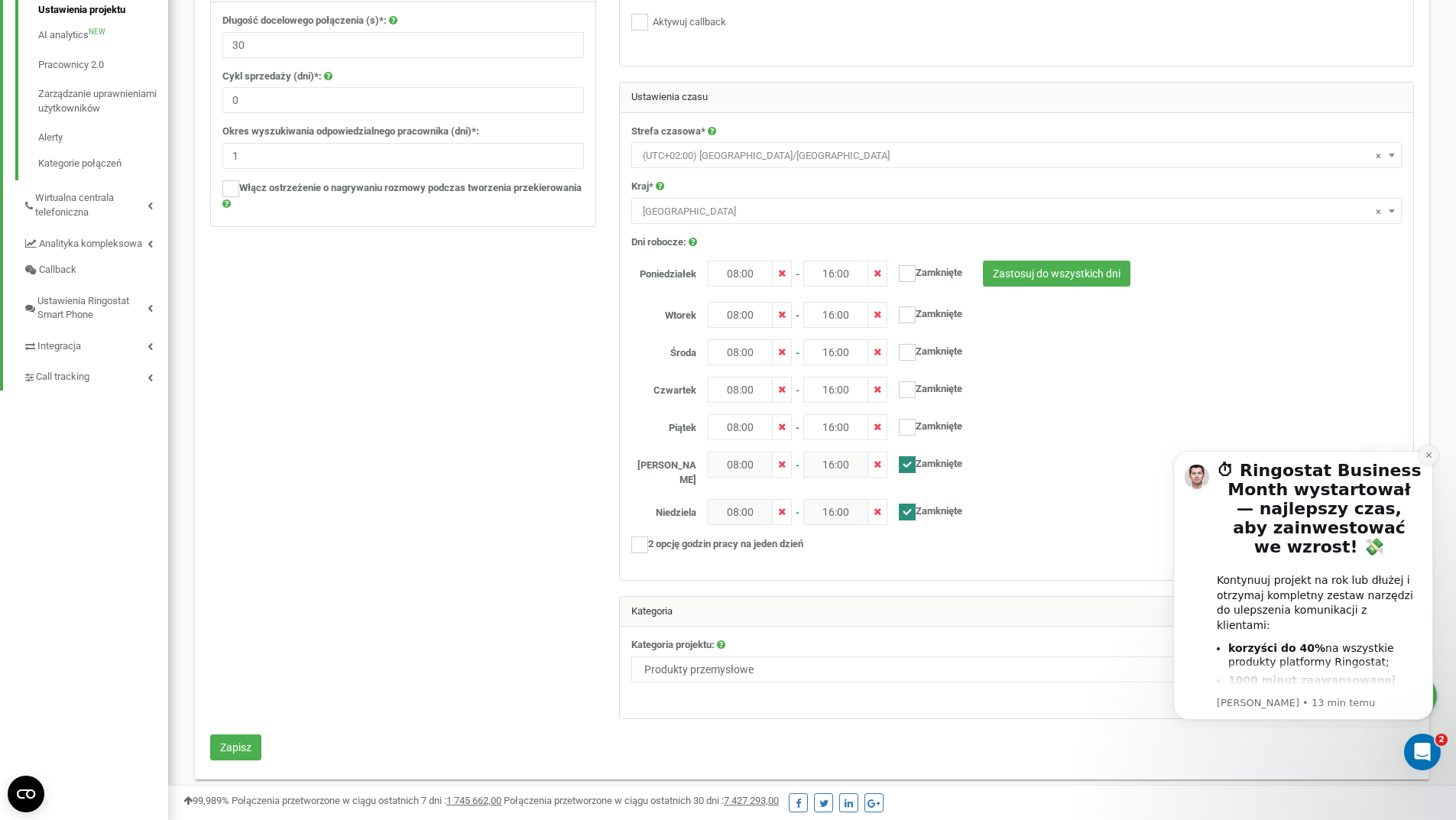
click at [1428, 457] on icon "Dismiss notification" at bounding box center [1429, 455] width 8 height 8
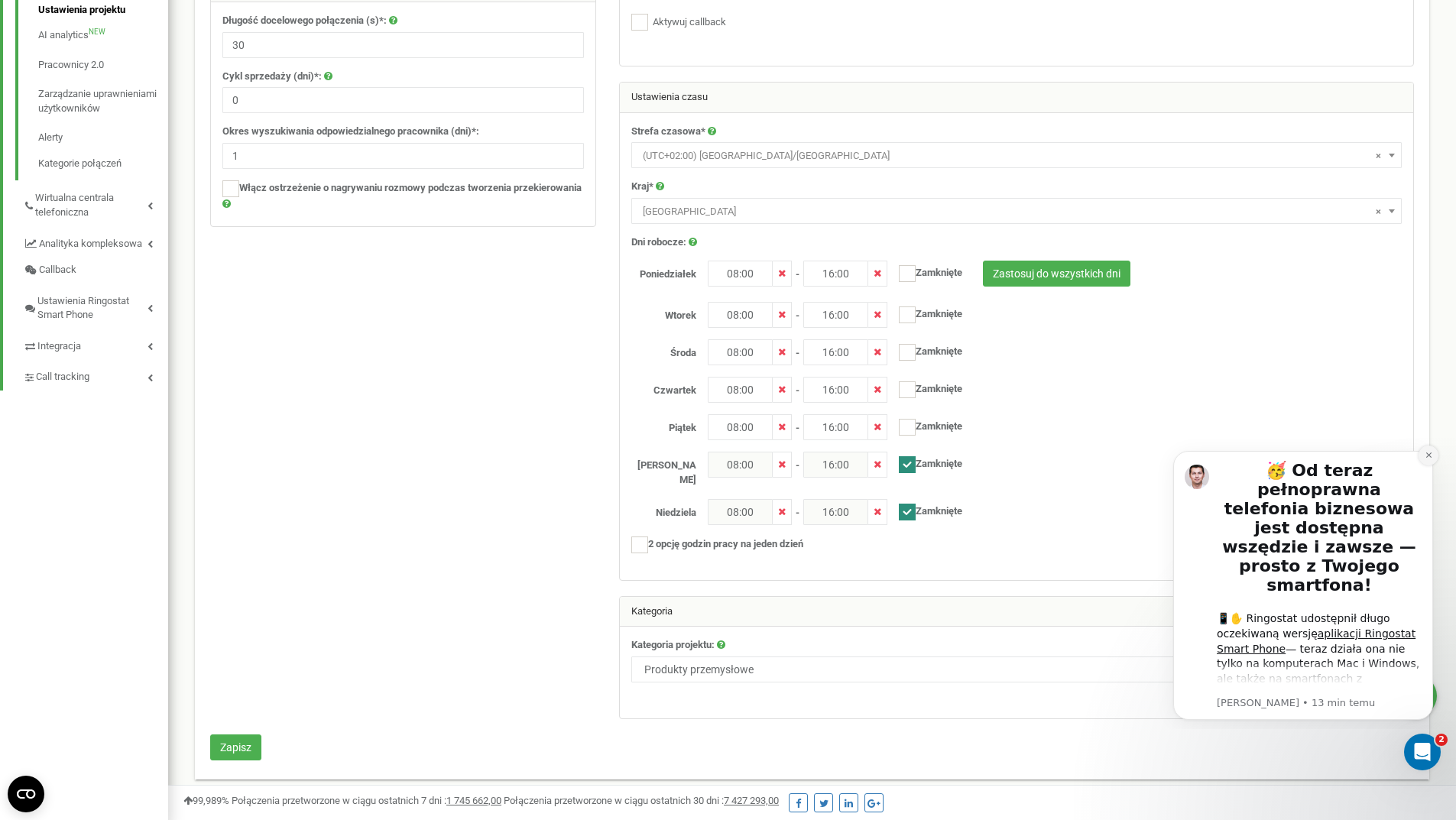
click at [1429, 458] on icon "Dismiss notification" at bounding box center [1429, 455] width 8 height 8
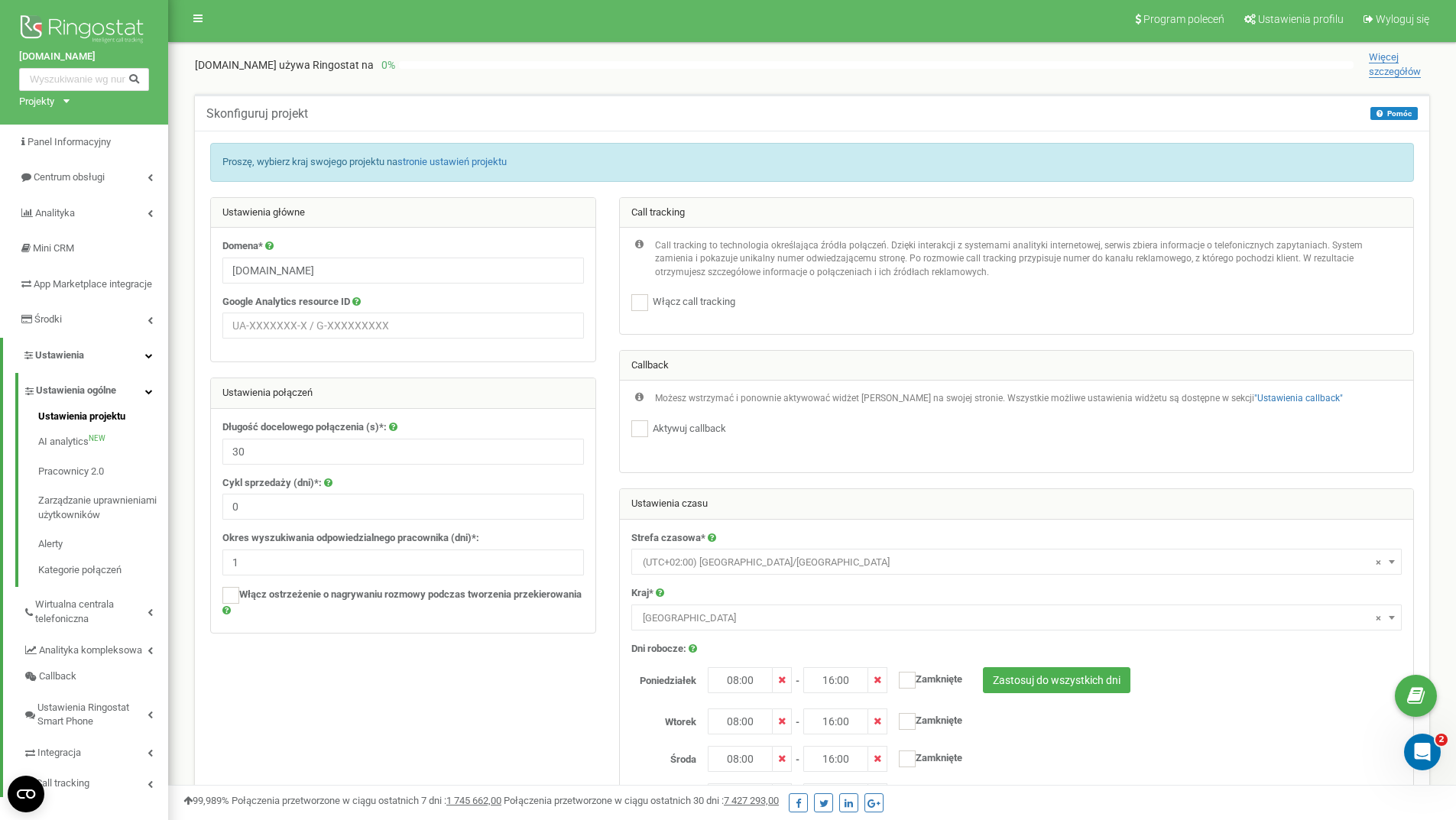
scroll to position [0, 0]
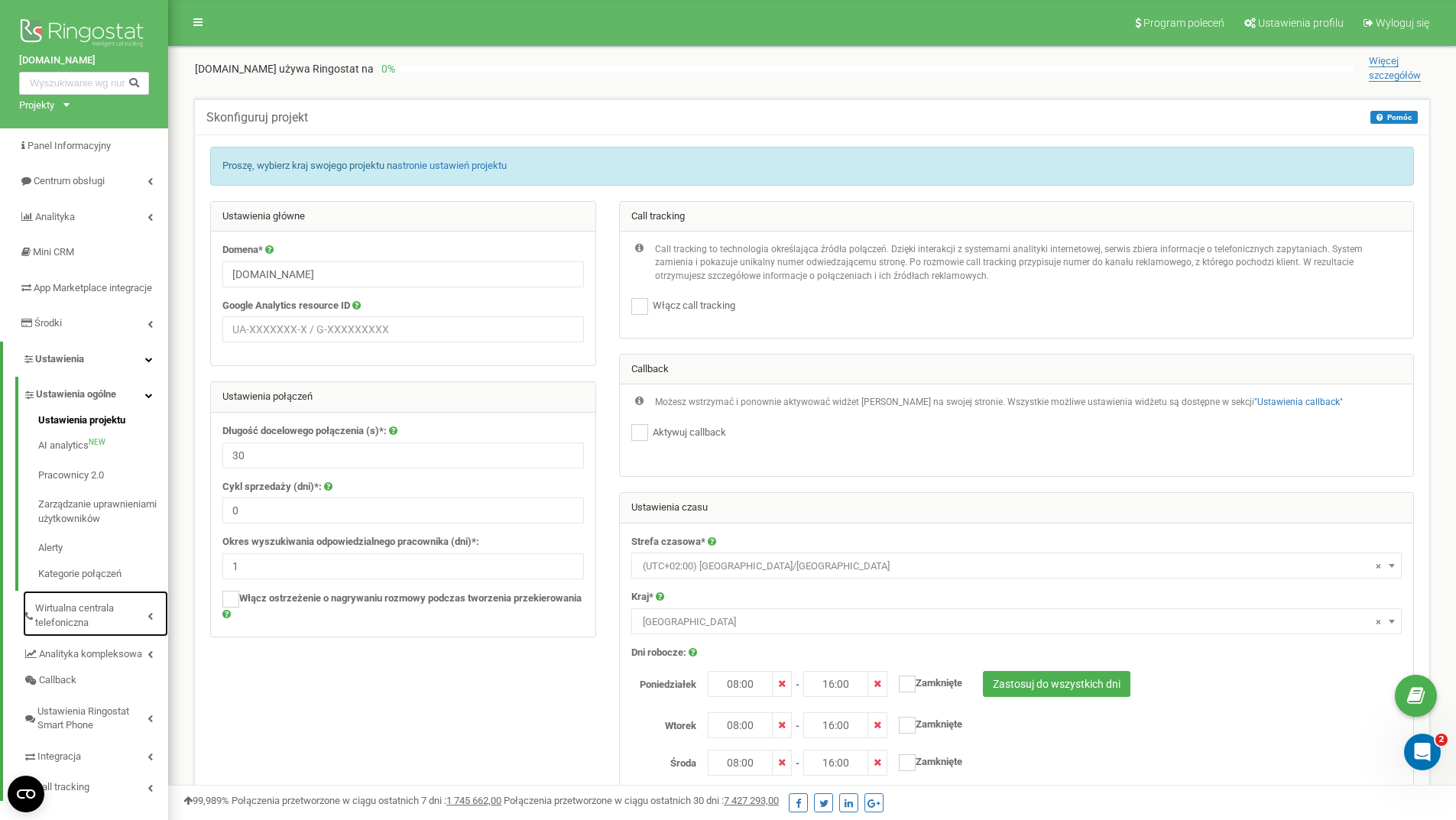
click at [101, 618] on span "Wirtualna centrala telefoniczna" at bounding box center [91, 615] width 112 height 28
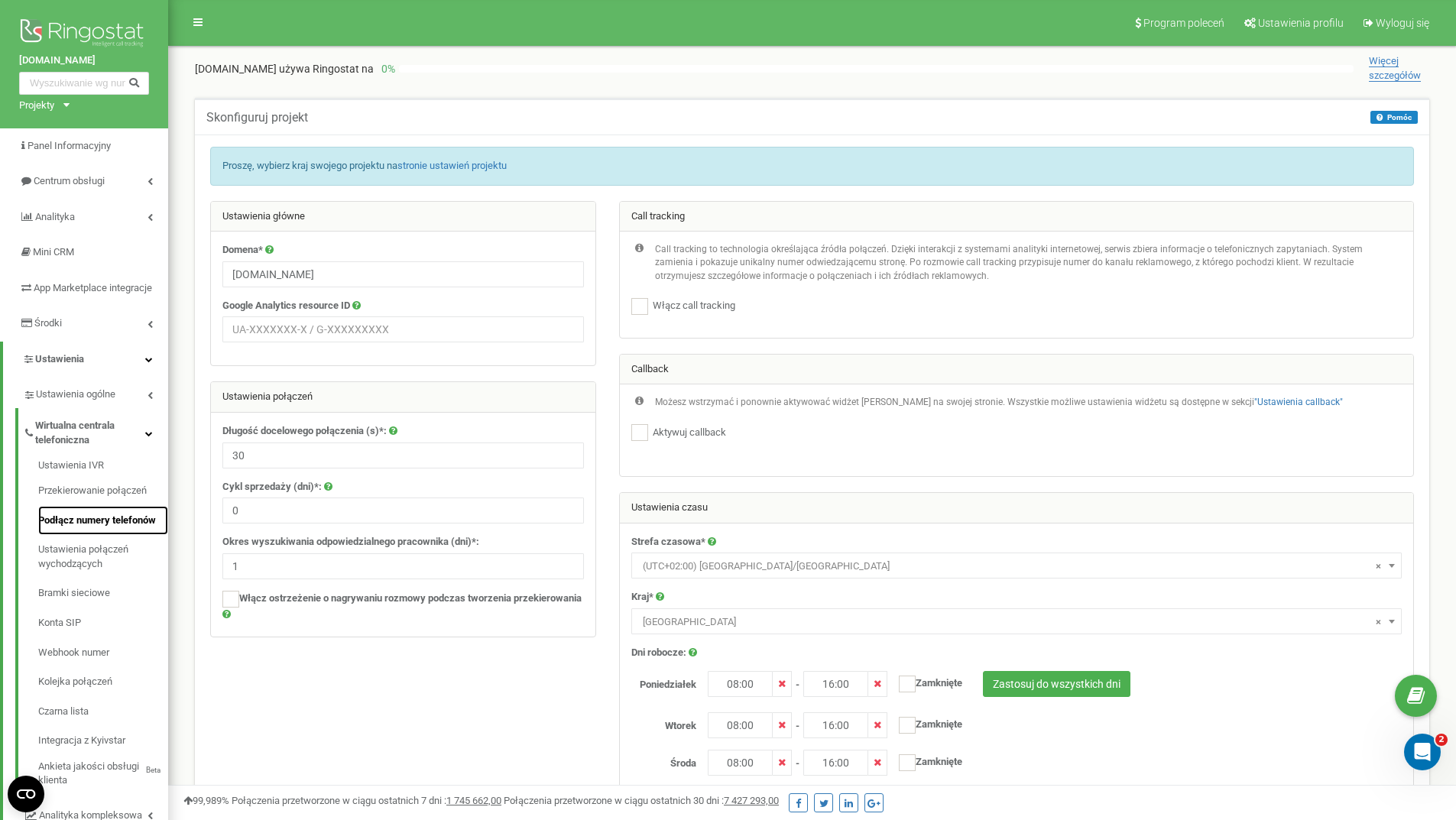
click at [92, 534] on link "Podłącz numery telefonów" at bounding box center [103, 521] width 130 height 30
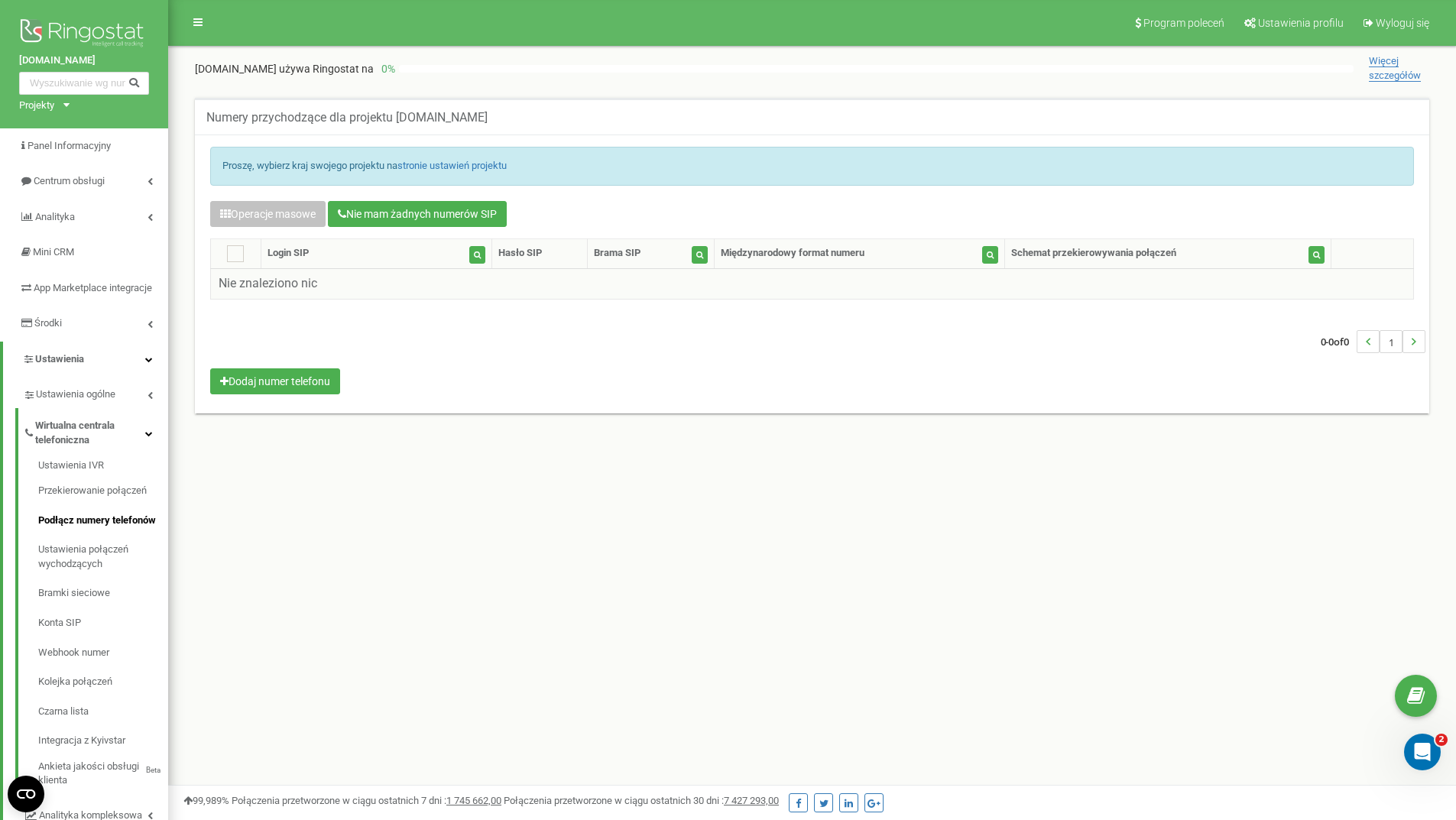
click at [331, 279] on td "Nie znaleziono nic" at bounding box center [812, 284] width 1202 height 31
click at [390, 208] on button "Nie mam żadnych numerów SIP" at bounding box center [417, 214] width 179 height 26
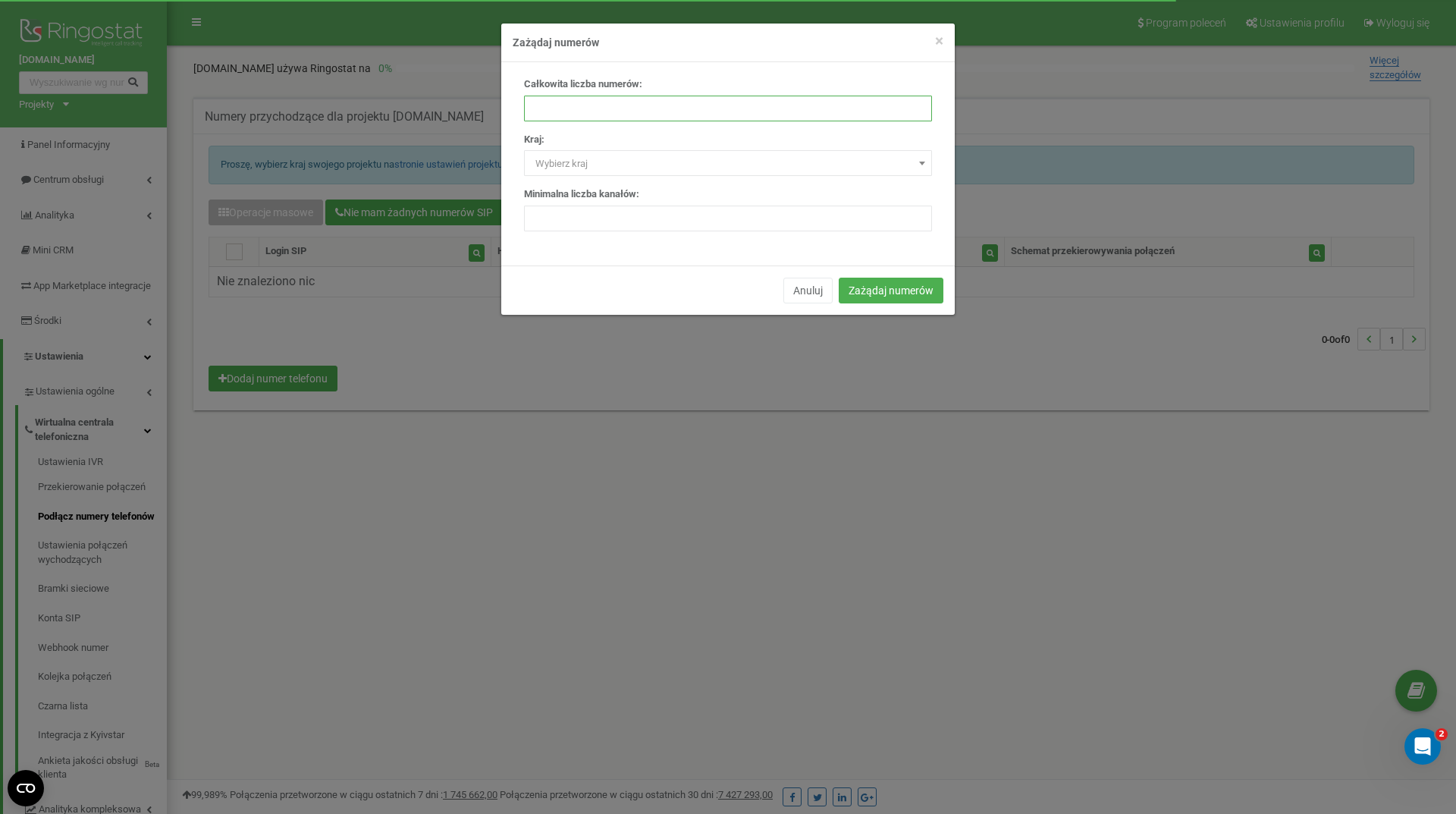
click at [589, 105] on input "number" at bounding box center [728, 108] width 408 height 26
click at [915, 102] on input "1" at bounding box center [728, 108] width 408 height 26
click at [915, 102] on input "2" at bounding box center [728, 108] width 408 height 26
type input "3"
click at [915, 105] on input "3" at bounding box center [728, 108] width 408 height 26
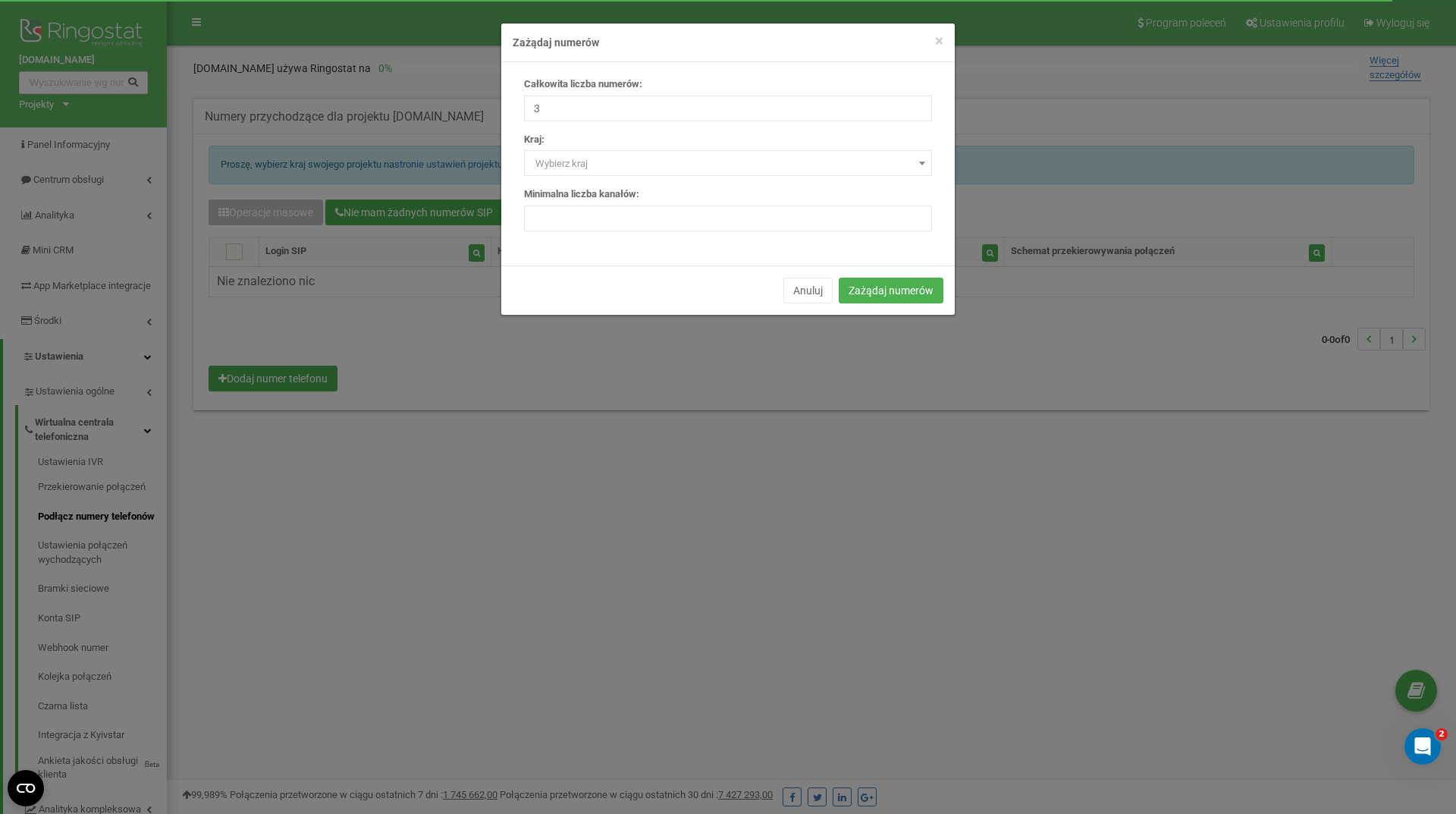
click at [795, 159] on span "Wybierz kraj" at bounding box center [728, 164] width 398 height 21
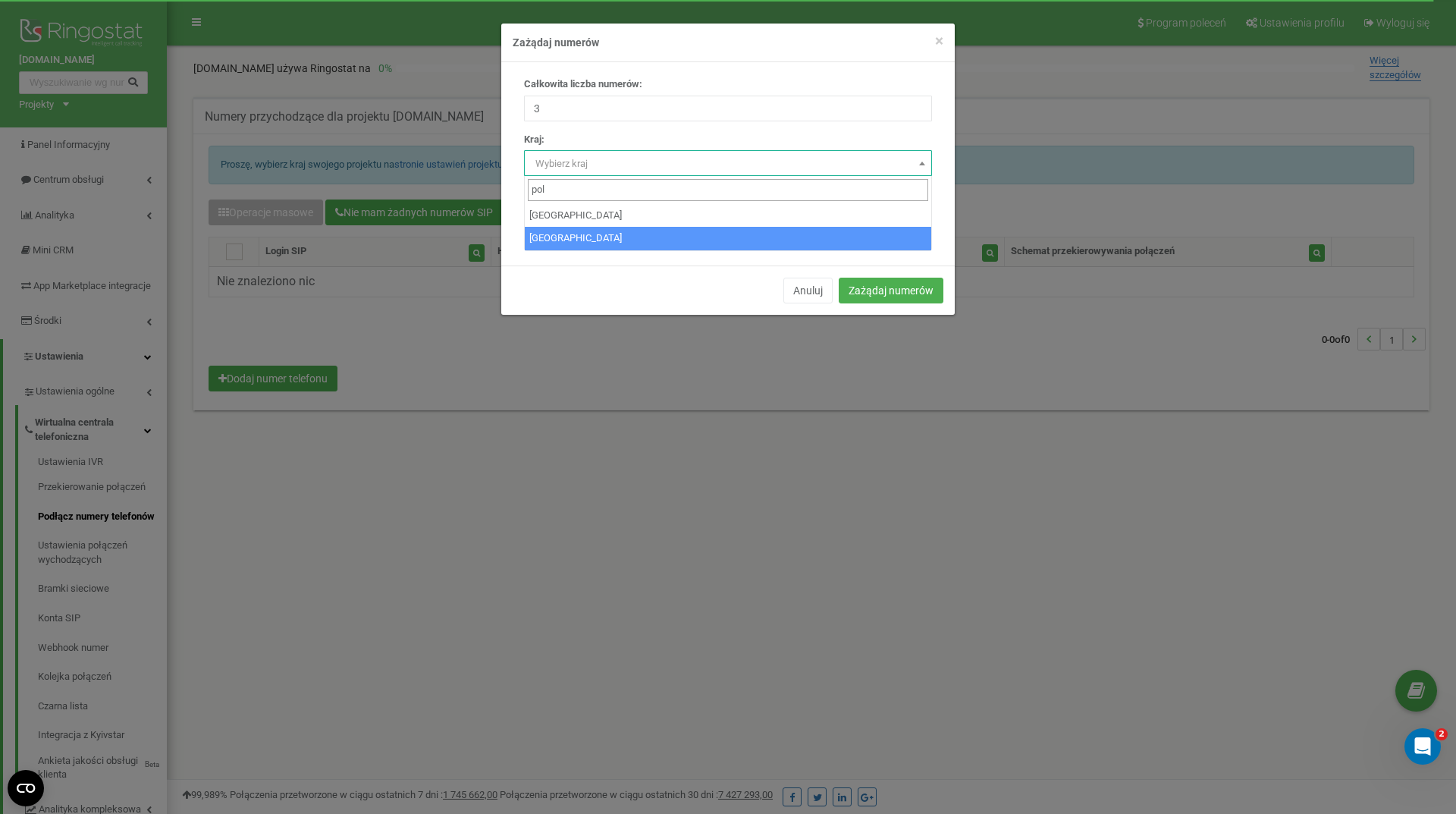
type input "pol"
select select "PL"
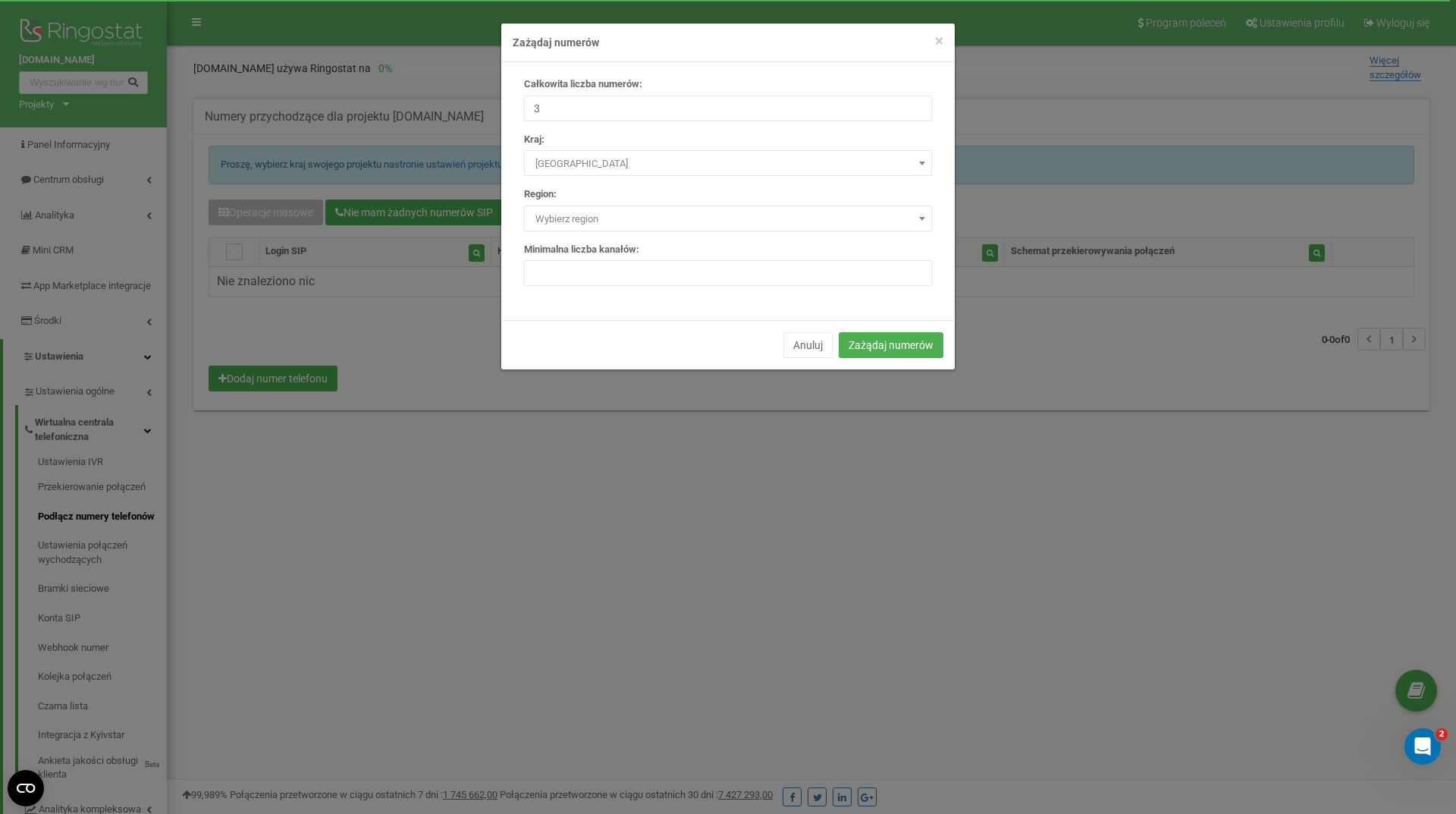
click at [580, 213] on span "Wybierz region" at bounding box center [728, 220] width 398 height 21
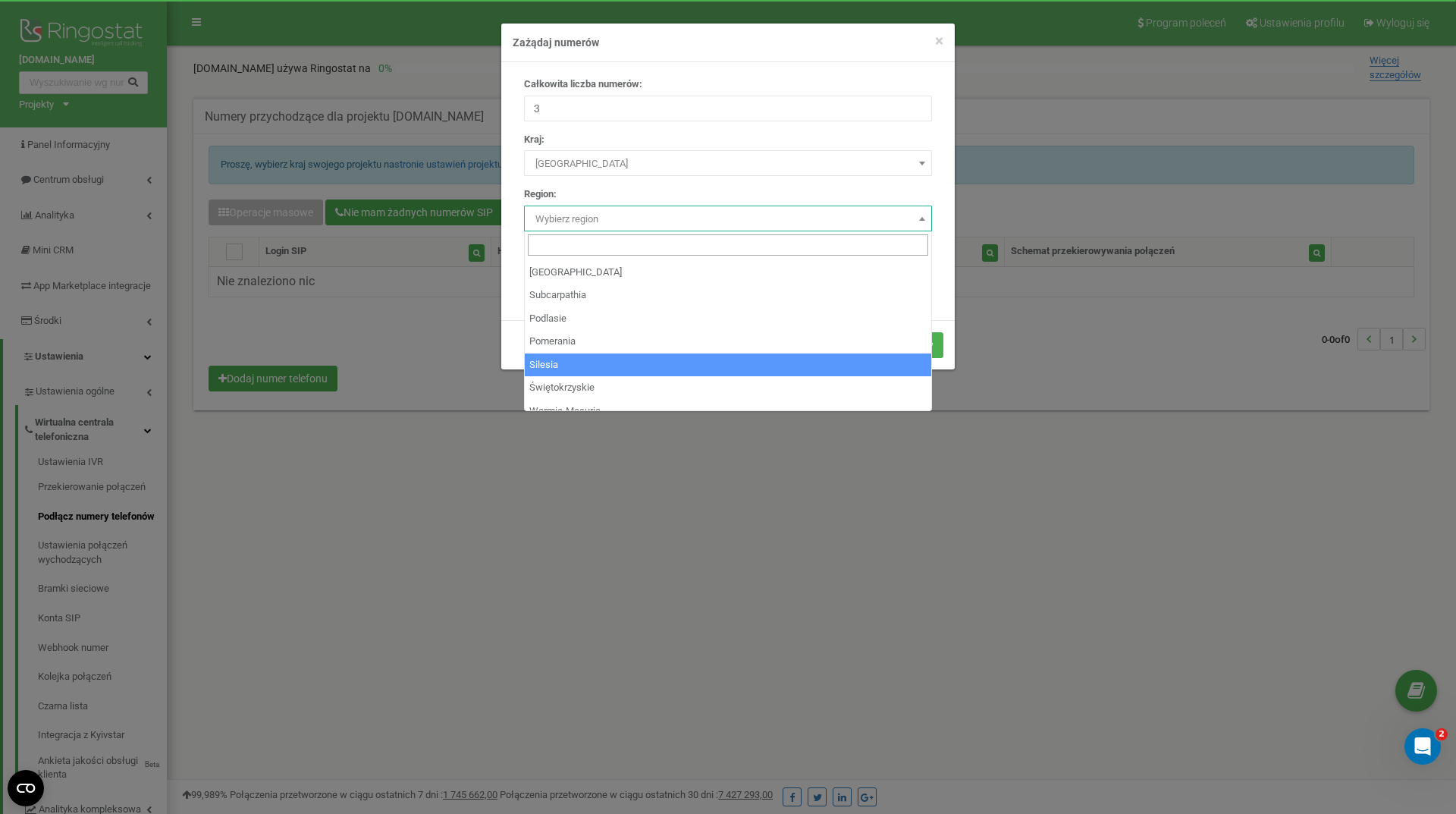
scroll to position [15, 0]
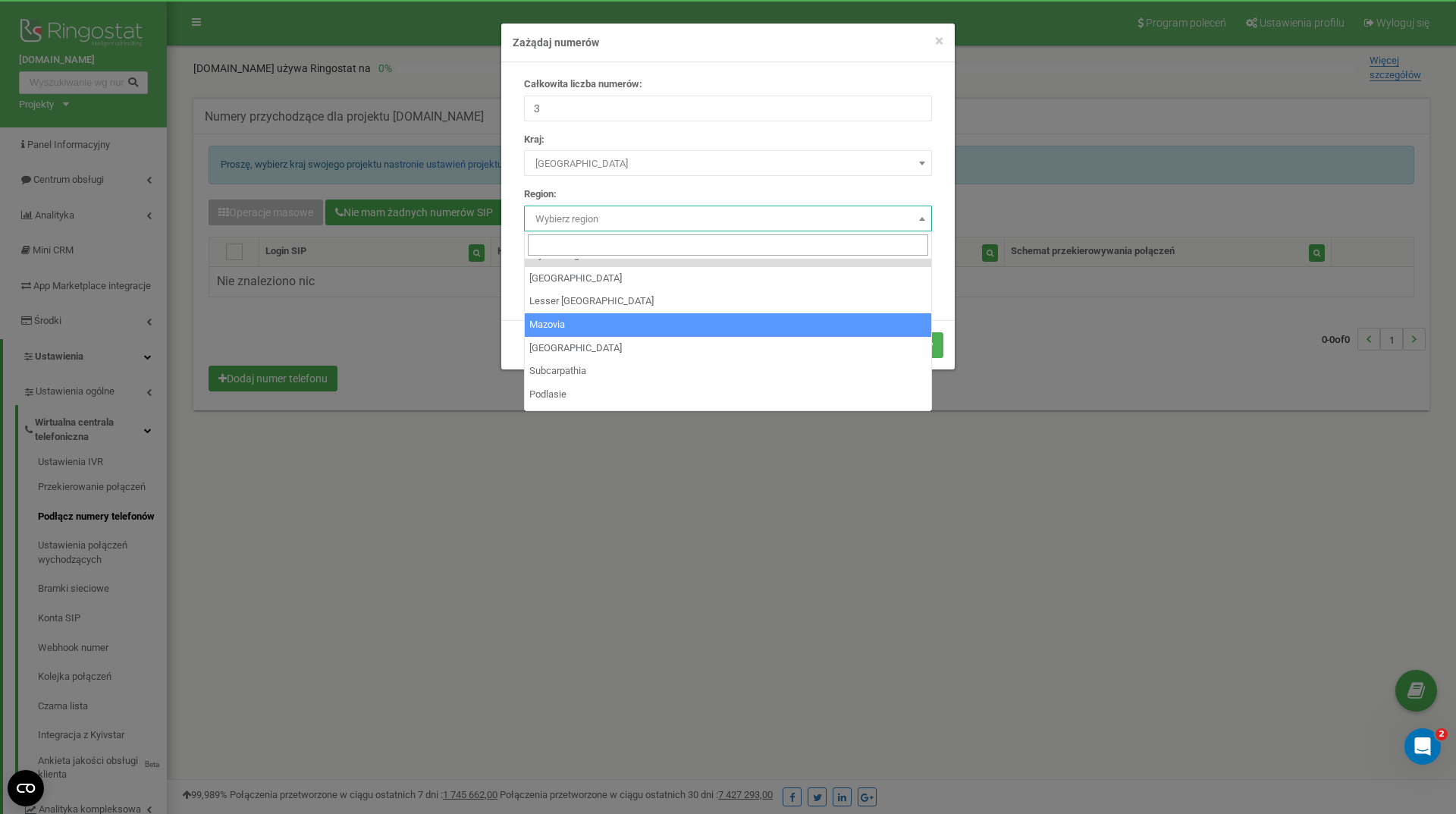
select select "PL_14"
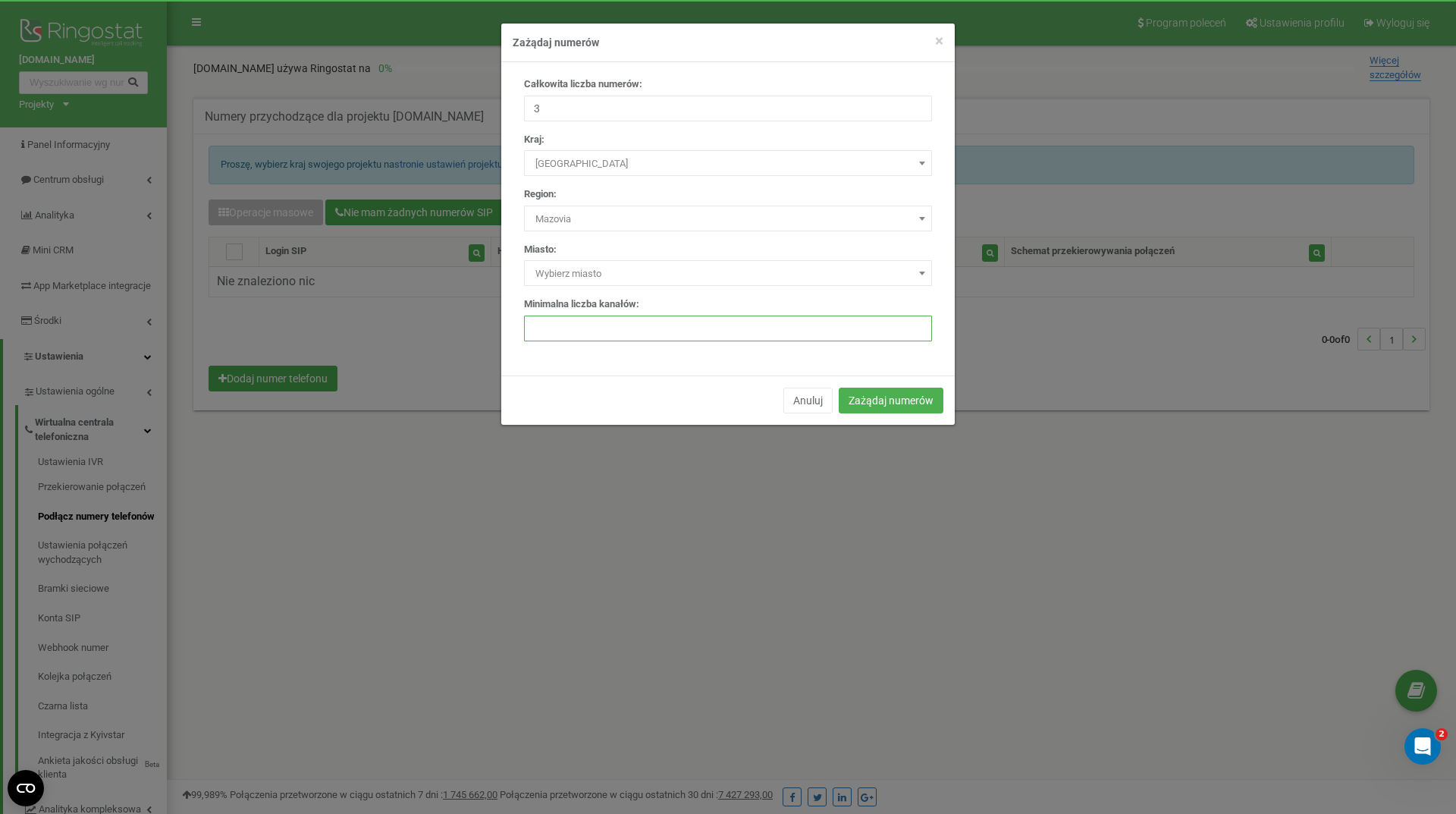
click at [584, 327] on input "number" at bounding box center [728, 328] width 408 height 26
click at [613, 324] on input "number" at bounding box center [728, 328] width 408 height 26
click at [916, 324] on input "1" at bounding box center [728, 328] width 408 height 26
click at [916, 324] on input "2" at bounding box center [728, 328] width 408 height 26
type input "3"
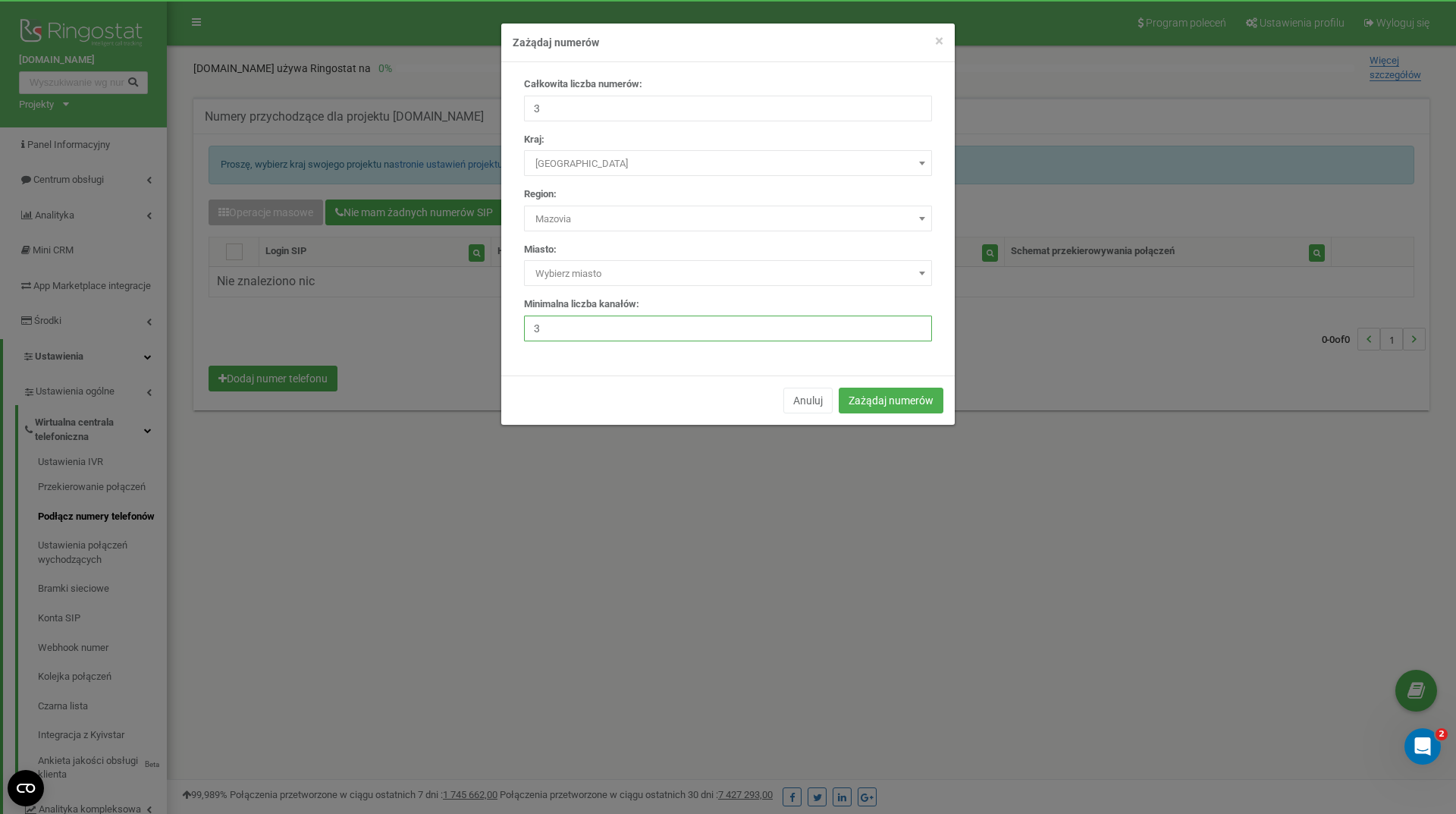
click at [916, 324] on input "3" at bounding box center [728, 328] width 408 height 26
click at [888, 400] on button "Zażądaj numerów" at bounding box center [891, 400] width 105 height 26
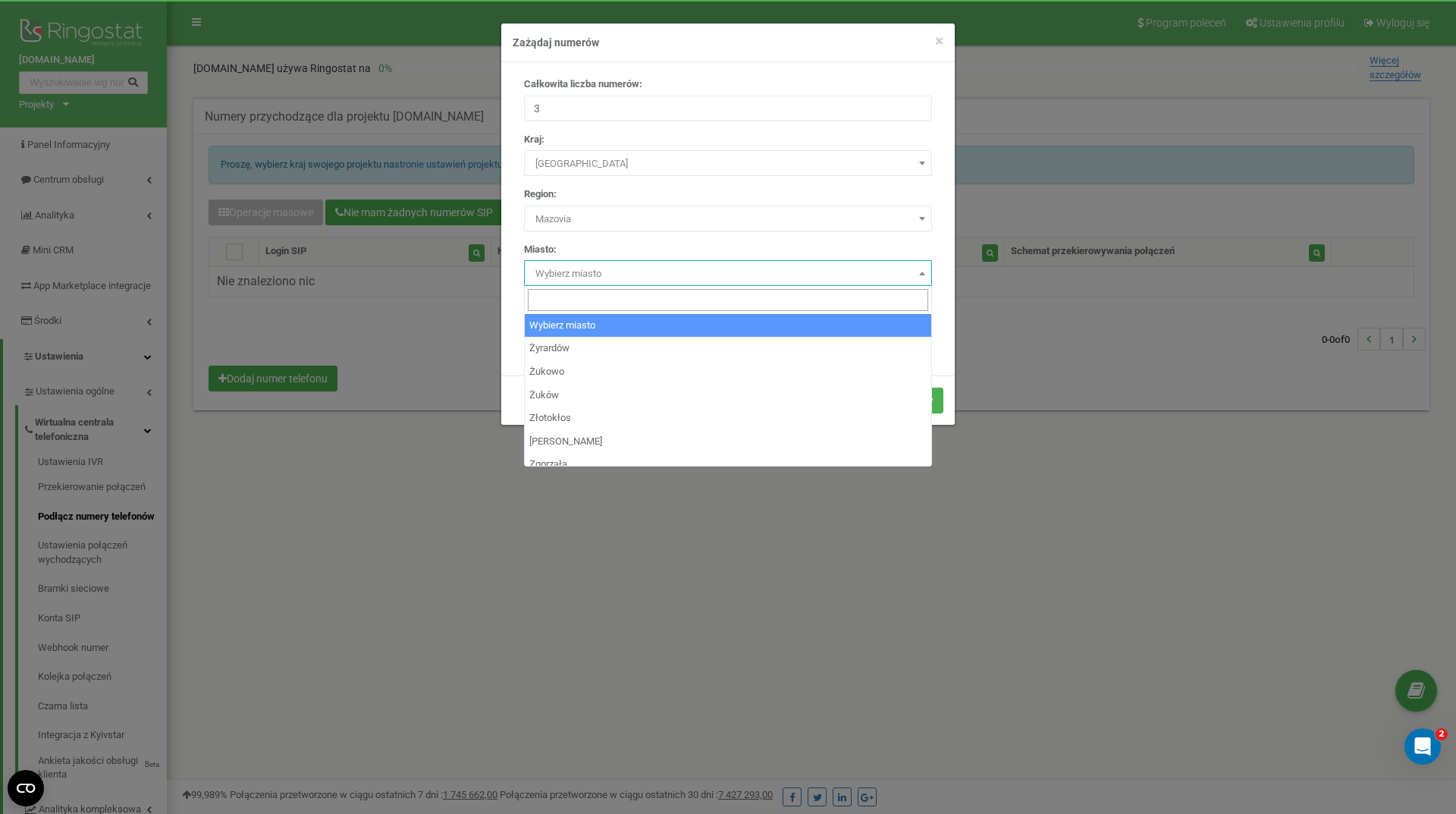
click at [825, 272] on span "Wybierz miasto" at bounding box center [728, 274] width 398 height 21
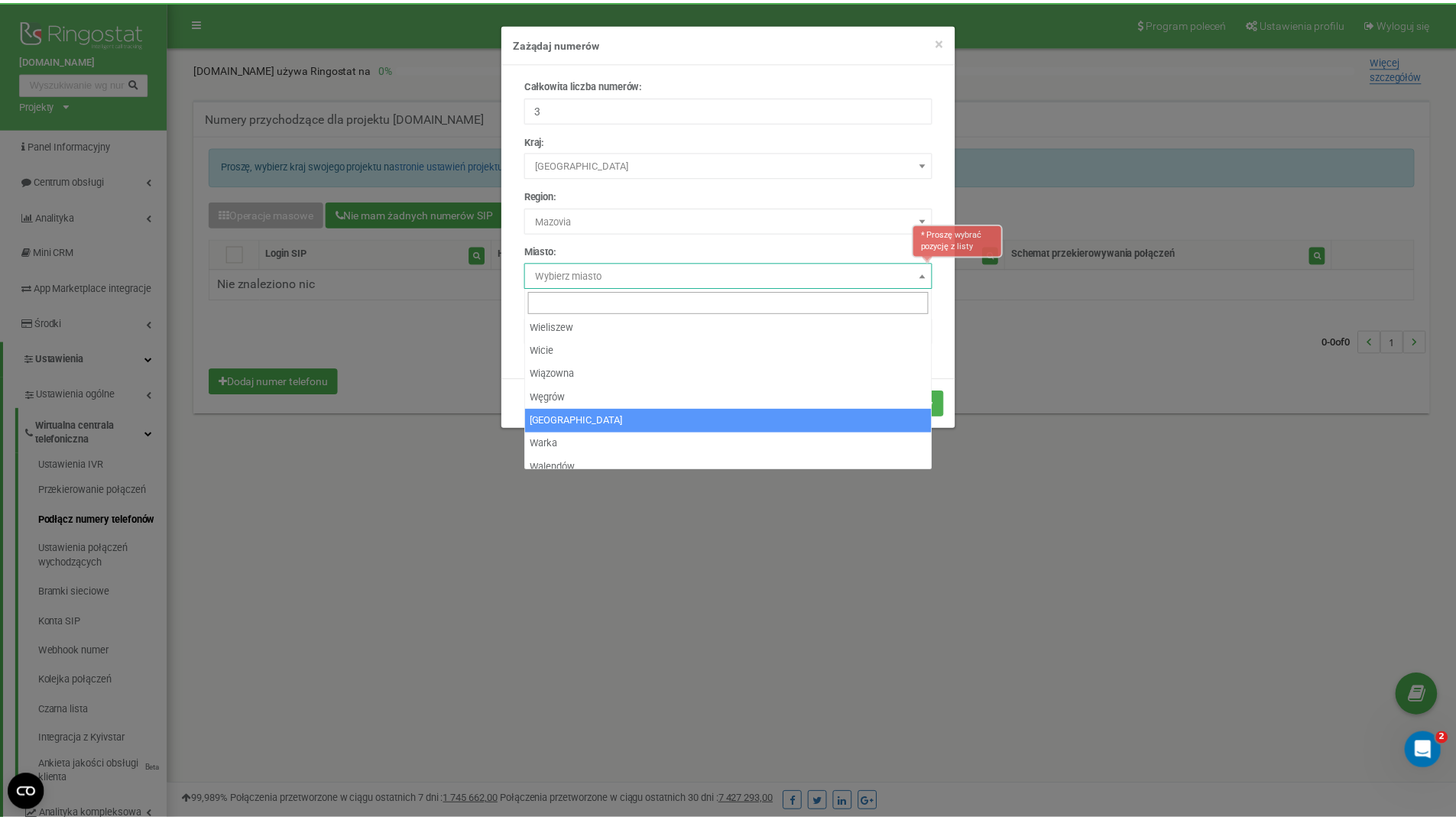
scroll to position [917, 0]
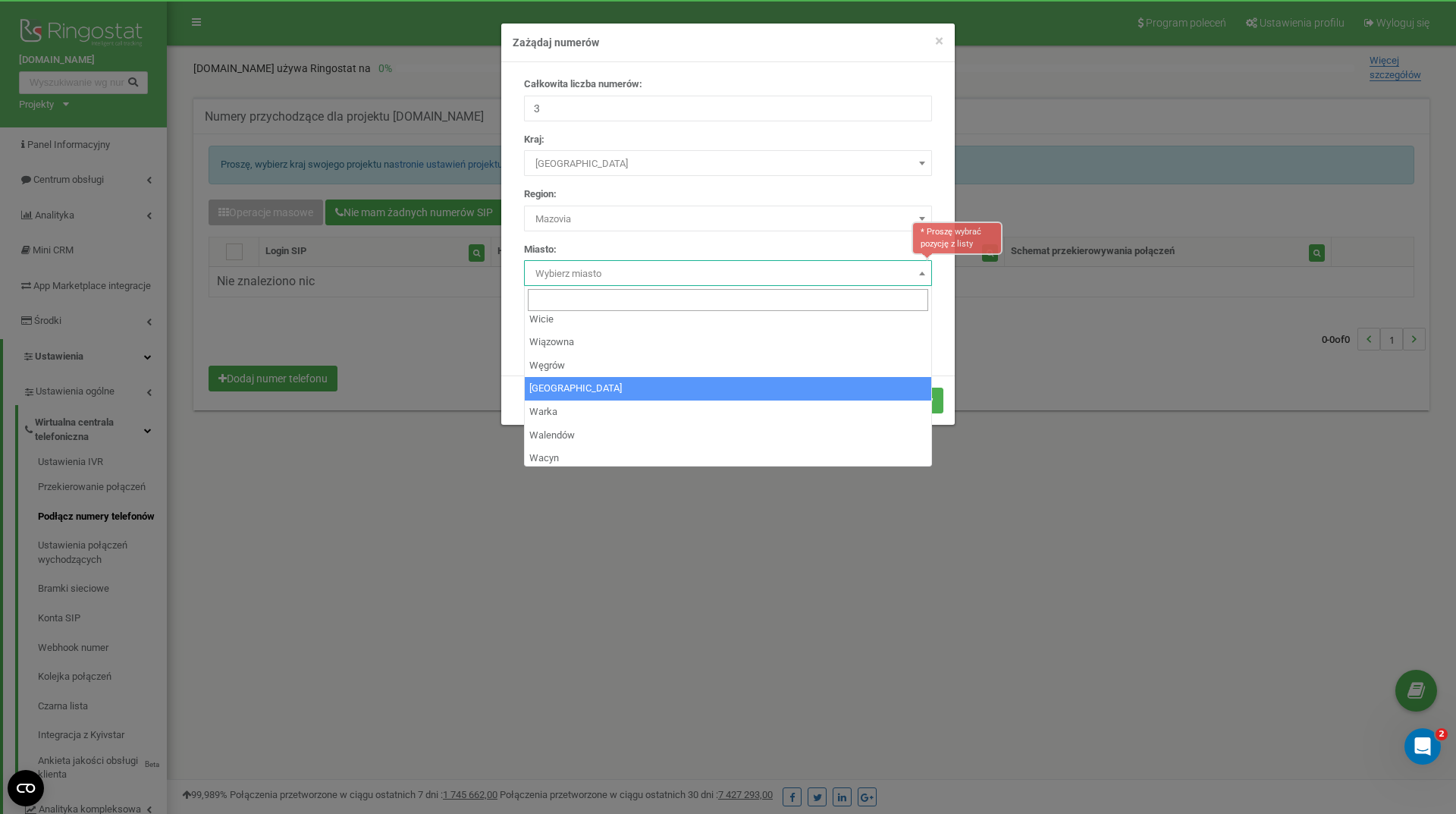
select select "756135"
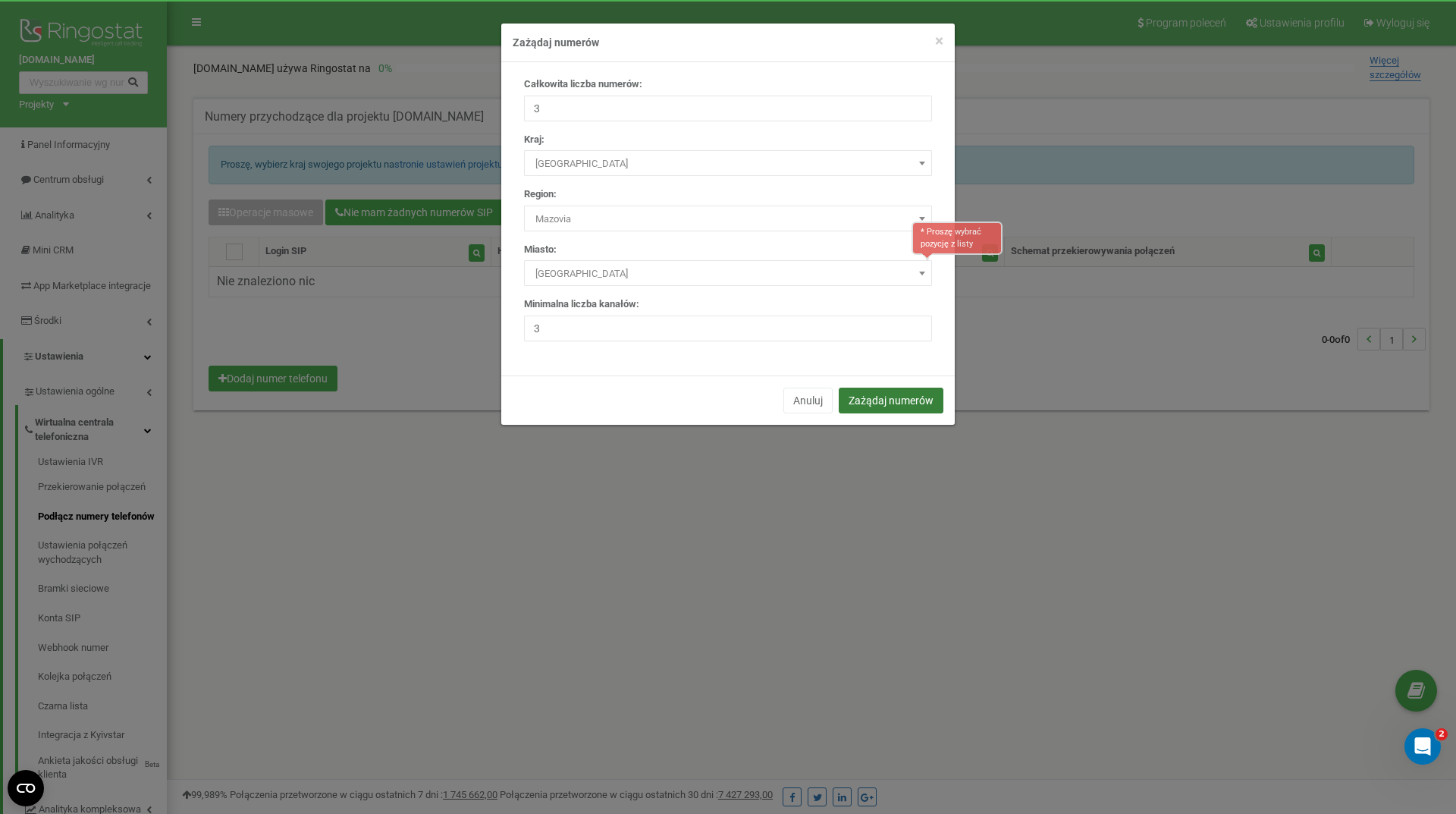
click at [913, 404] on button "Zażądaj numerów" at bounding box center [891, 400] width 105 height 26
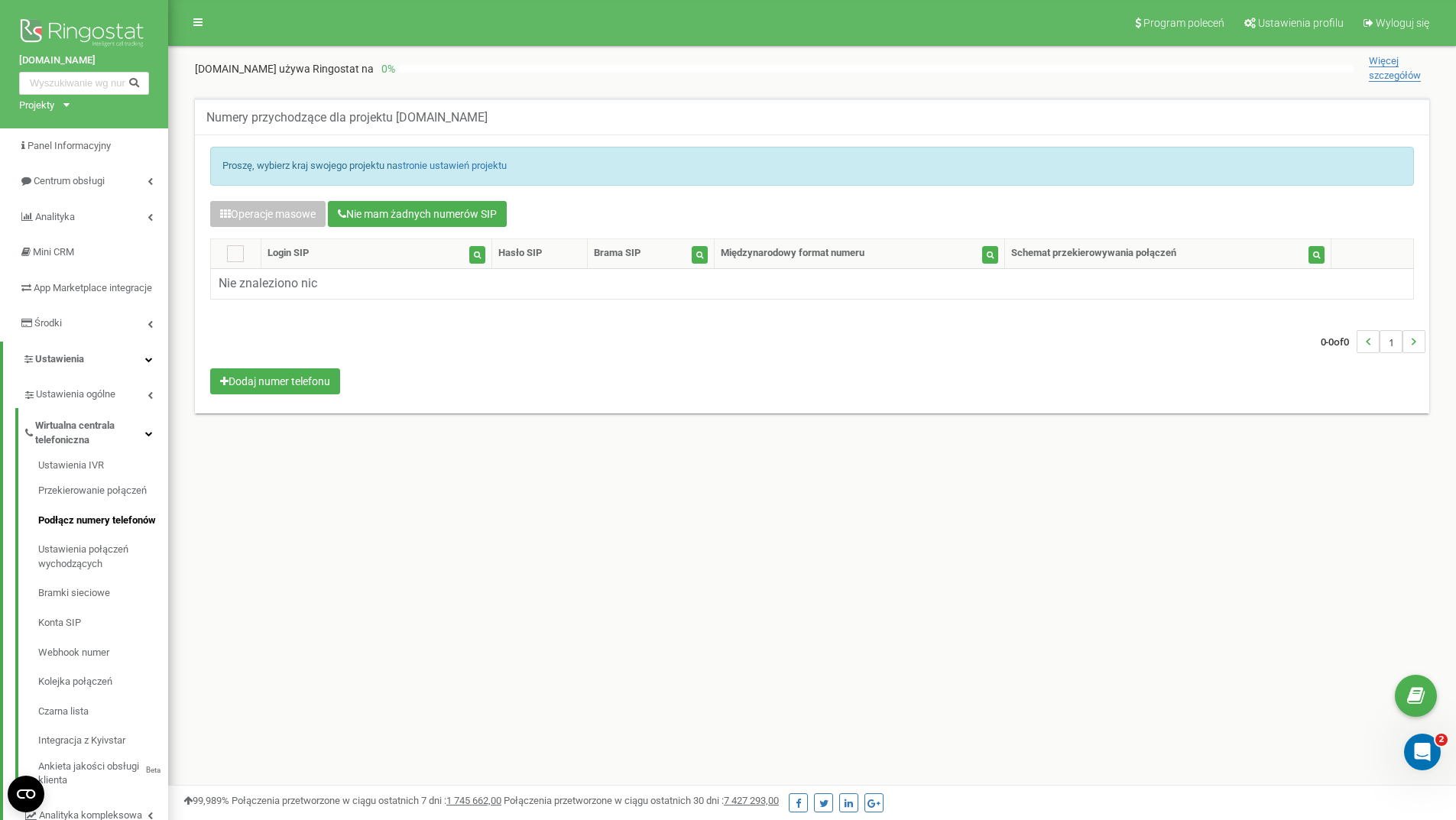
click at [427, 156] on div "Proszę, wybierz kraj swojego projektu na stronie ustawień projektu" at bounding box center [812, 165] width 1203 height 39
click at [252, 165] on p "Proszę, wybierz kraj swojego projektu na stronie ustawień projektu" at bounding box center [812, 165] width 1179 height 14
click at [499, 171] on link "stronie ustawień projektu" at bounding box center [452, 165] width 109 height 12
click at [496, 168] on link "stronie ustawień projektu" at bounding box center [452, 165] width 109 height 12
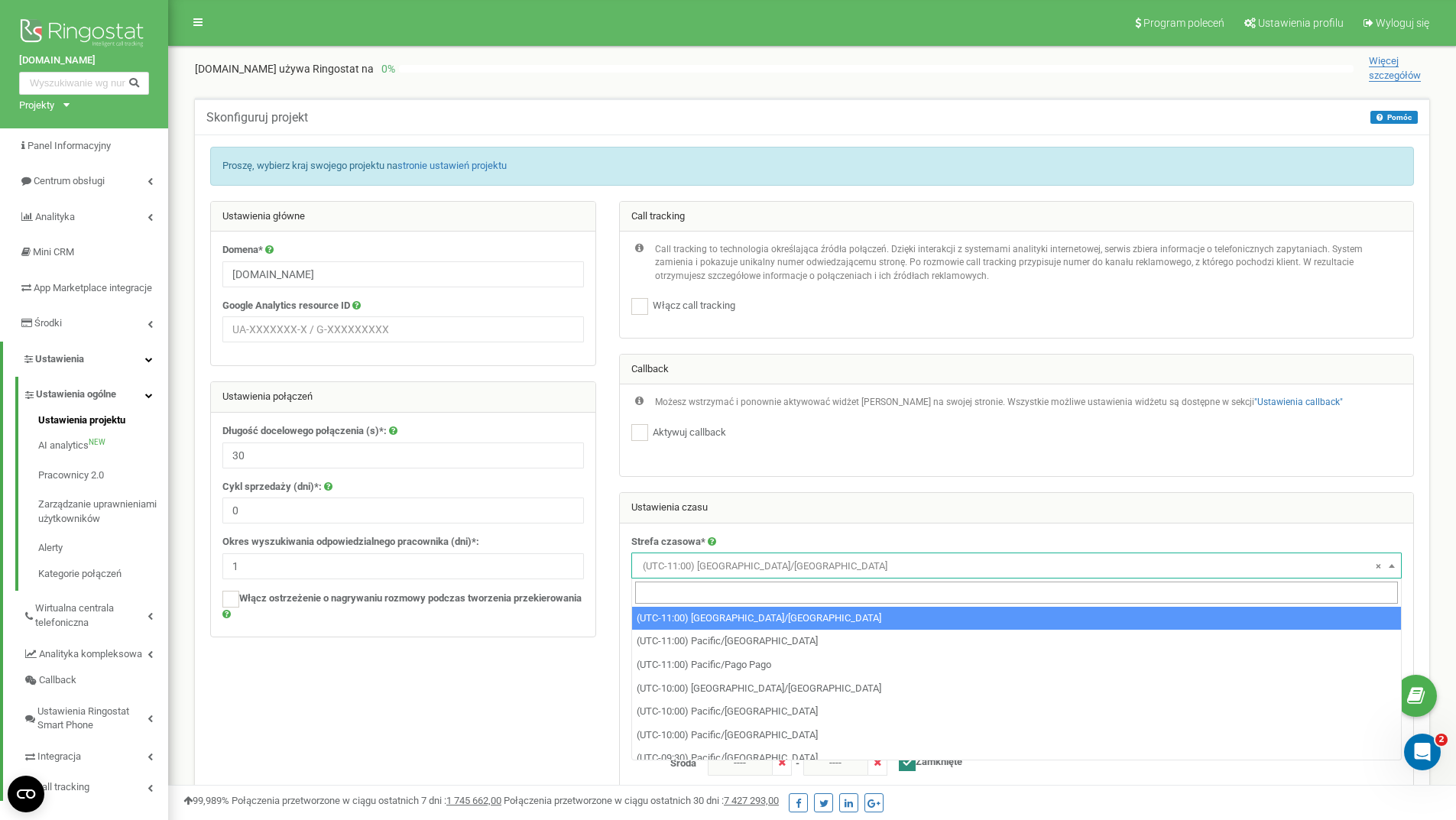
click at [787, 566] on span "× (UTC-11:00) [GEOGRAPHIC_DATA]/[GEOGRAPHIC_DATA]" at bounding box center [1016, 566] width 759 height 22
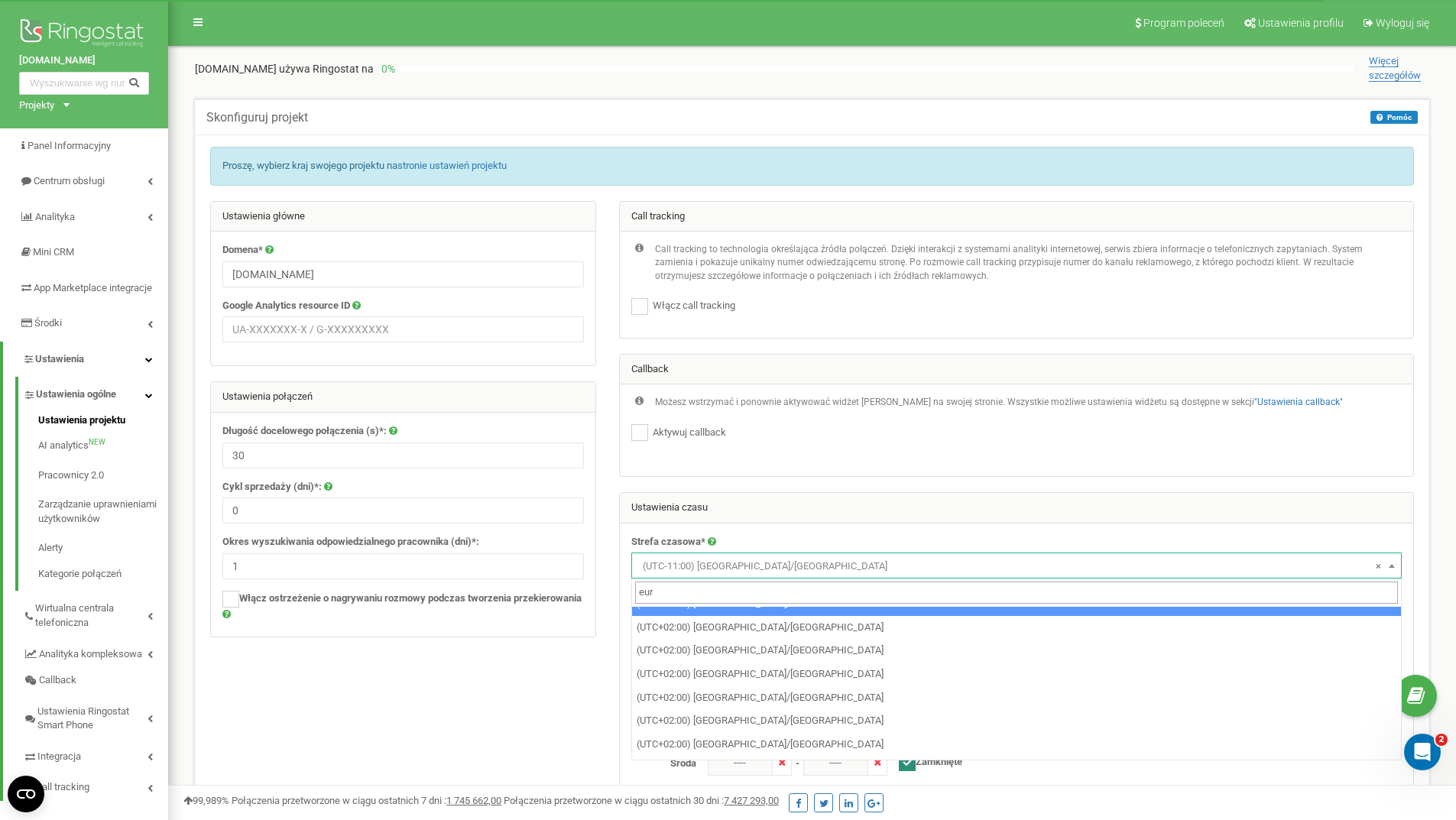
scroll to position [764, 0]
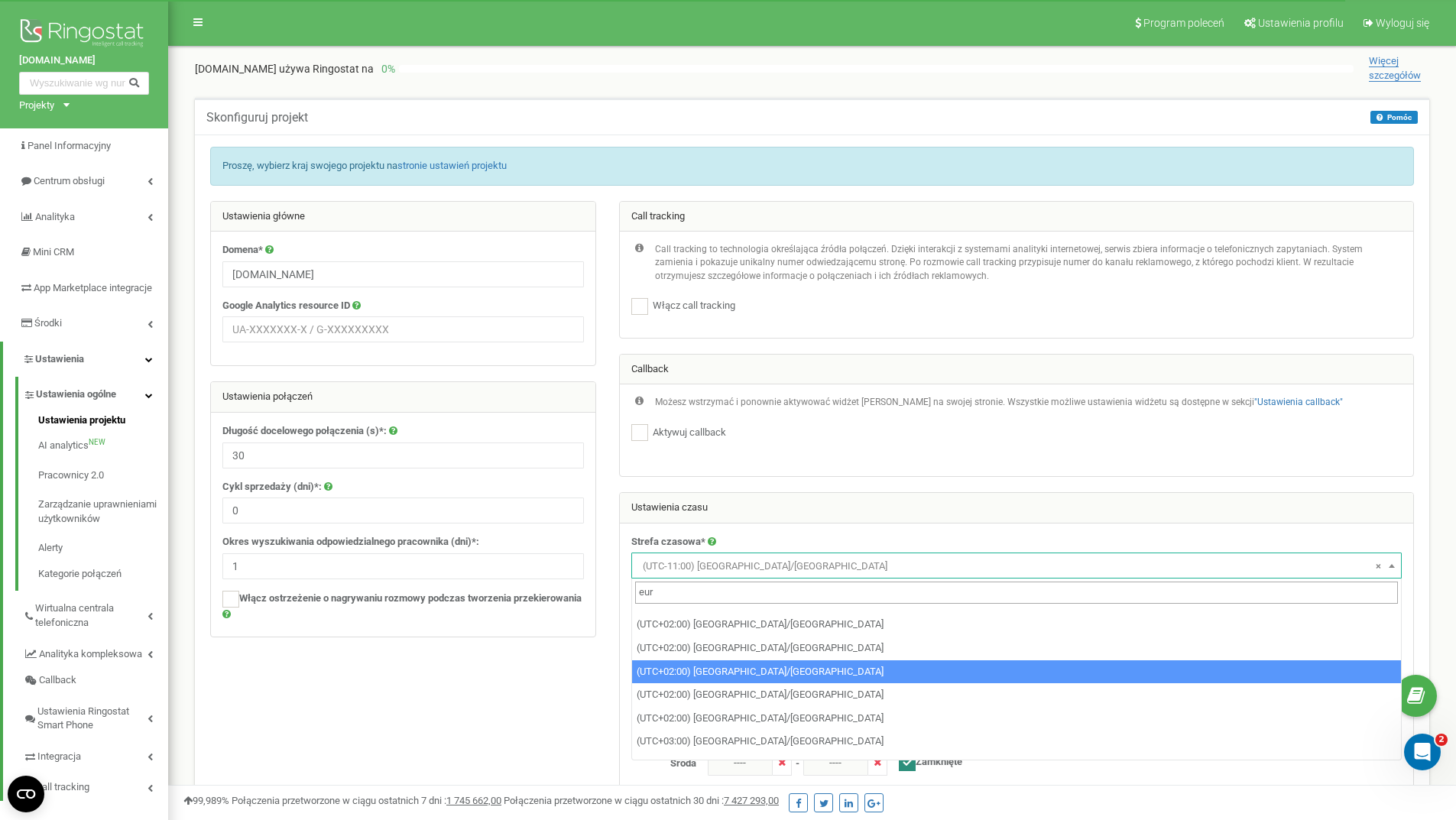
type input "eur"
select select "Europe/[GEOGRAPHIC_DATA]"
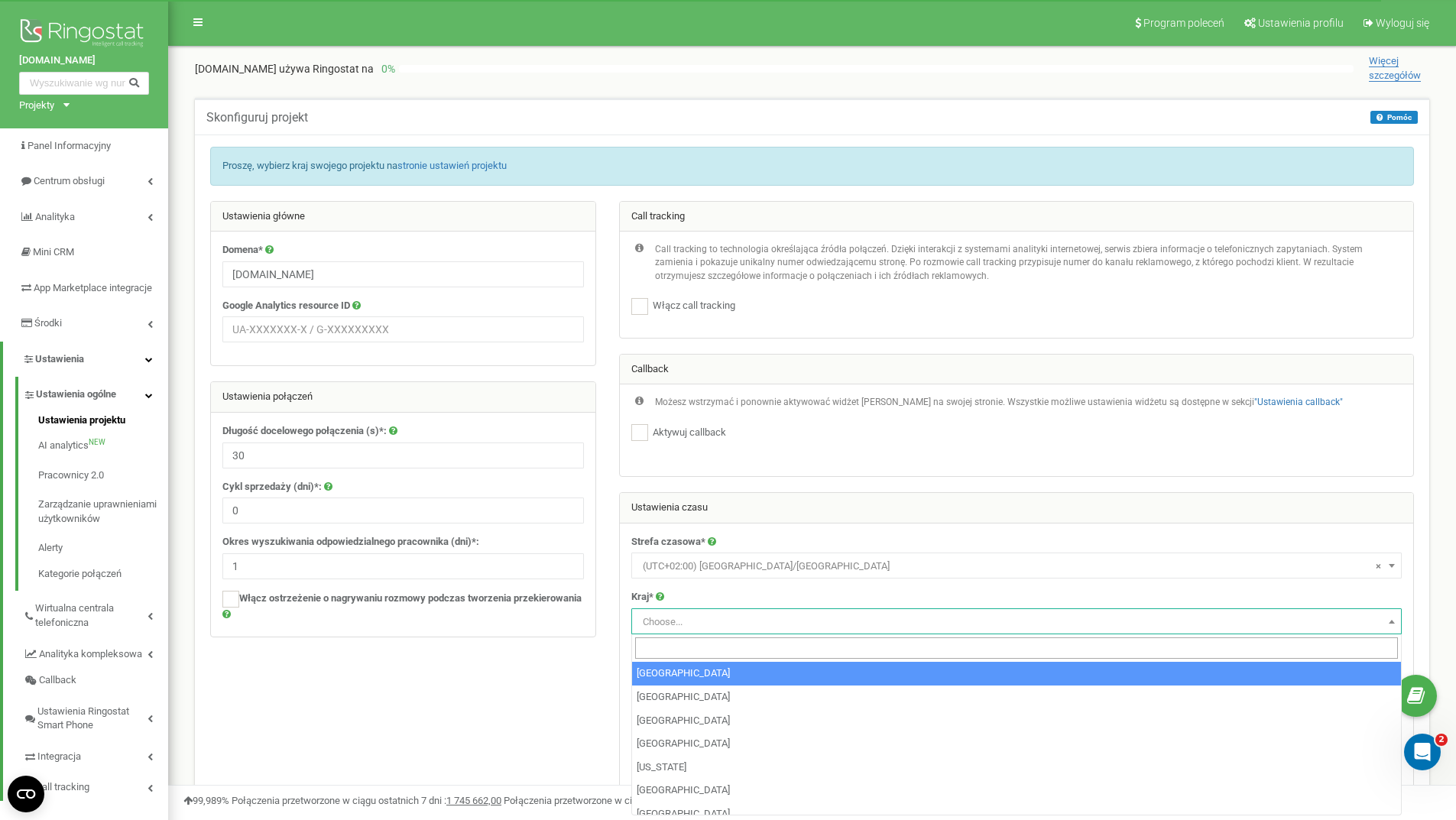
click at [725, 625] on span "Choose..." at bounding box center [1016, 622] width 759 height 22
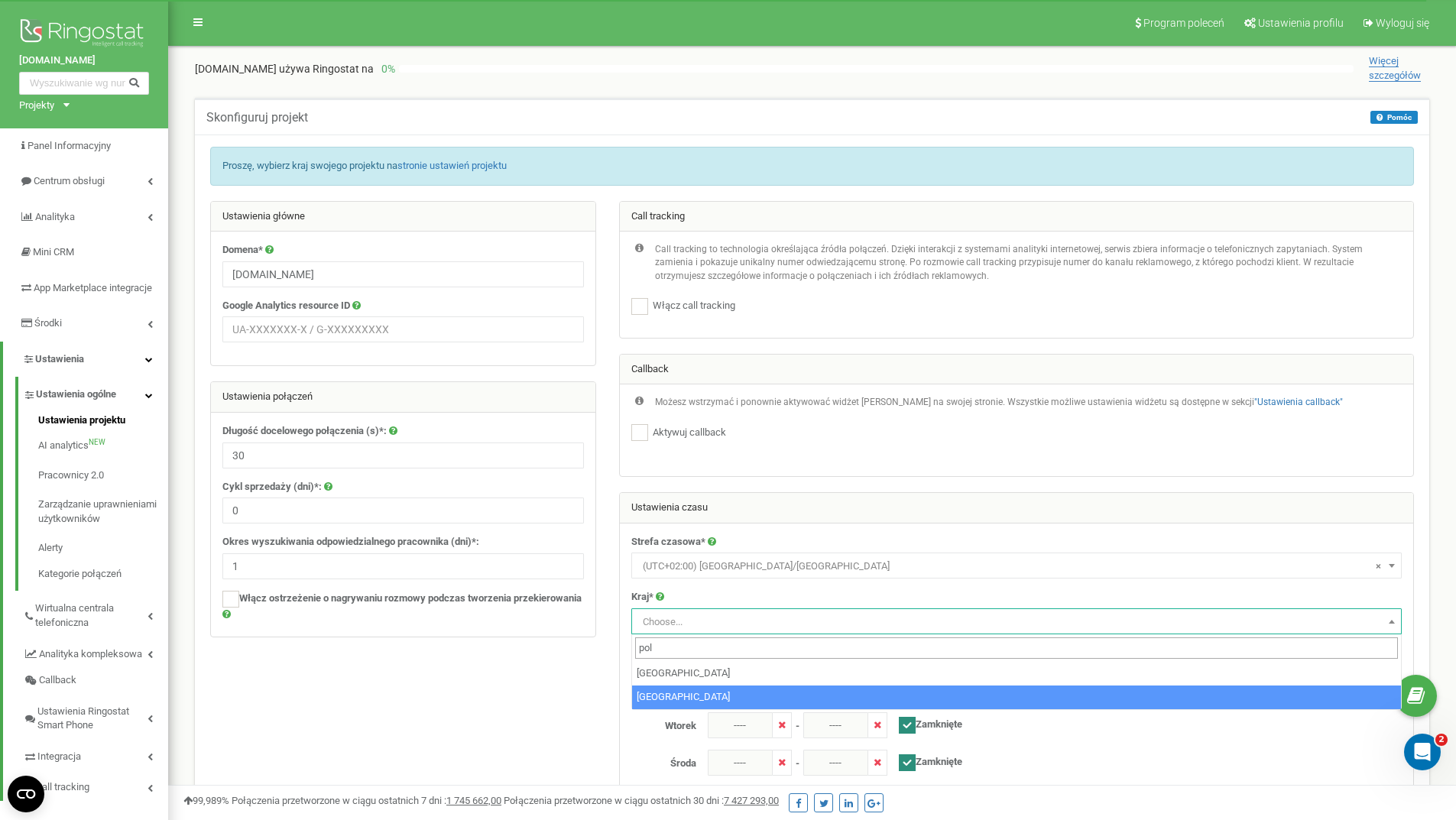
type input "pol"
select select "POL"
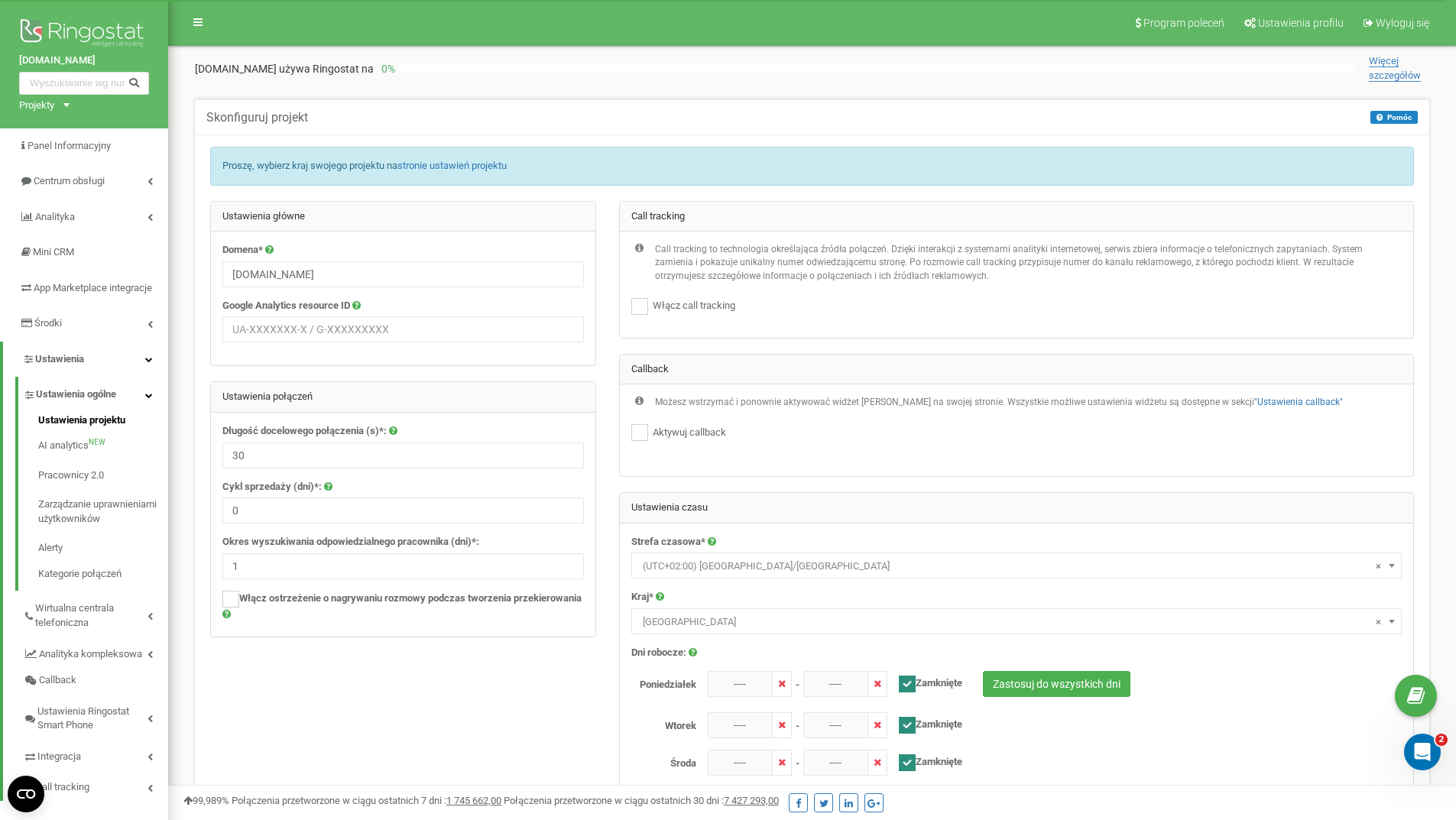
drag, startPoint x: 908, startPoint y: 685, endPoint x: 659, endPoint y: 678, distance: 249.1
click at [907, 685] on ins at bounding box center [907, 684] width 17 height 17
checkbox input "false"
click at [746, 678] on input "----" at bounding box center [740, 684] width 65 height 26
click at [758, 597] on div "00 1 2 3 4 5 6 7 8 9 10 11 12 13 14 15 16 17 18 19 20 21 22 23 00 05 10 15 20 2…" at bounding box center [795, 576] width 153 height 153
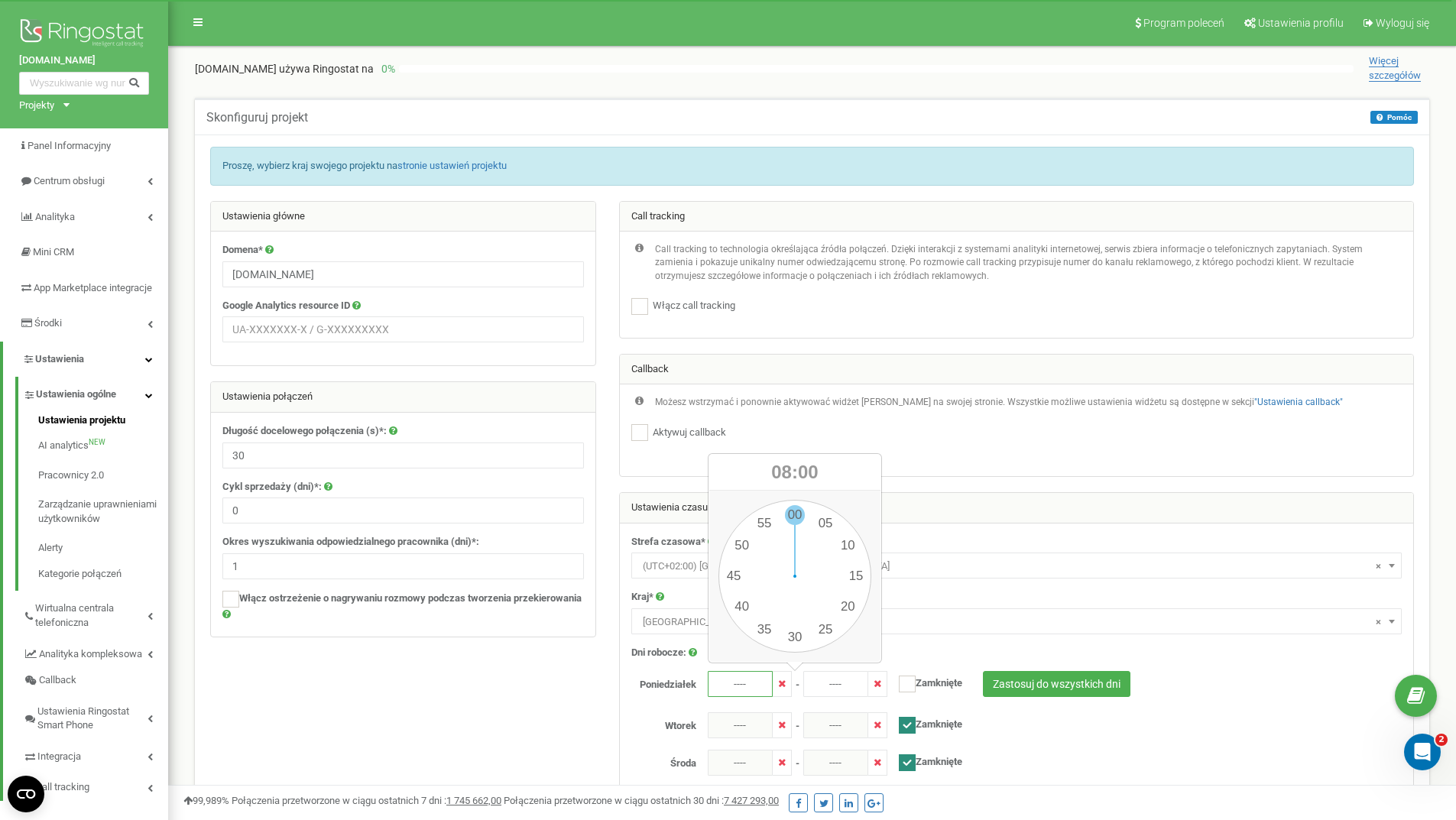
click at [799, 515] on div "00 1 2 3 4 5 6 7 8 9 10 11 12 13 14 15 16 17 18 19 20 21 22 23 00 05 10 15 20 2…" at bounding box center [795, 576] width 153 height 153
type input "08:00"
click at [827, 681] on input "----" at bounding box center [836, 684] width 65 height 26
click at [941, 605] on div "00 1 2 3 4 5 6 7 8 9 10 11 12 13 14 15 16 17 18 19 20 21 22 23 00 05 10 15 20 2…" at bounding box center [891, 576] width 153 height 153
click at [891, 512] on div "00 1 2 3 4 5 6 7 8 9 10 11 12 13 14 15 16 17 18 19 20 21 22 23 00 05 10 15 20 2…" at bounding box center [891, 576] width 153 height 153
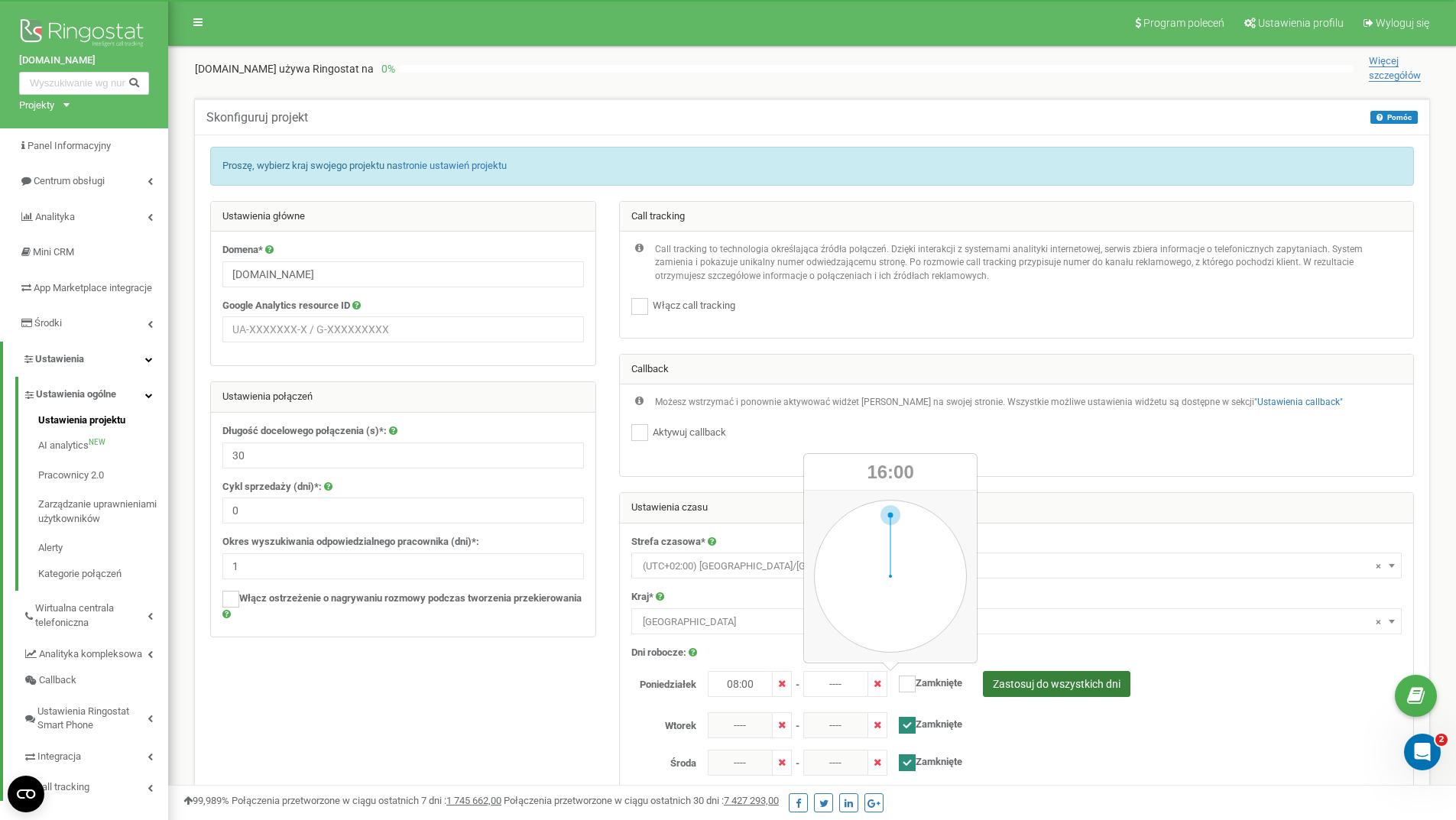
type input "16:00"
click at [1043, 677] on button "Zastosuj do wszystkich dni" at bounding box center [1056, 684] width 147 height 26
type input "08:00"
type input "16:00"
checkbox input "false"
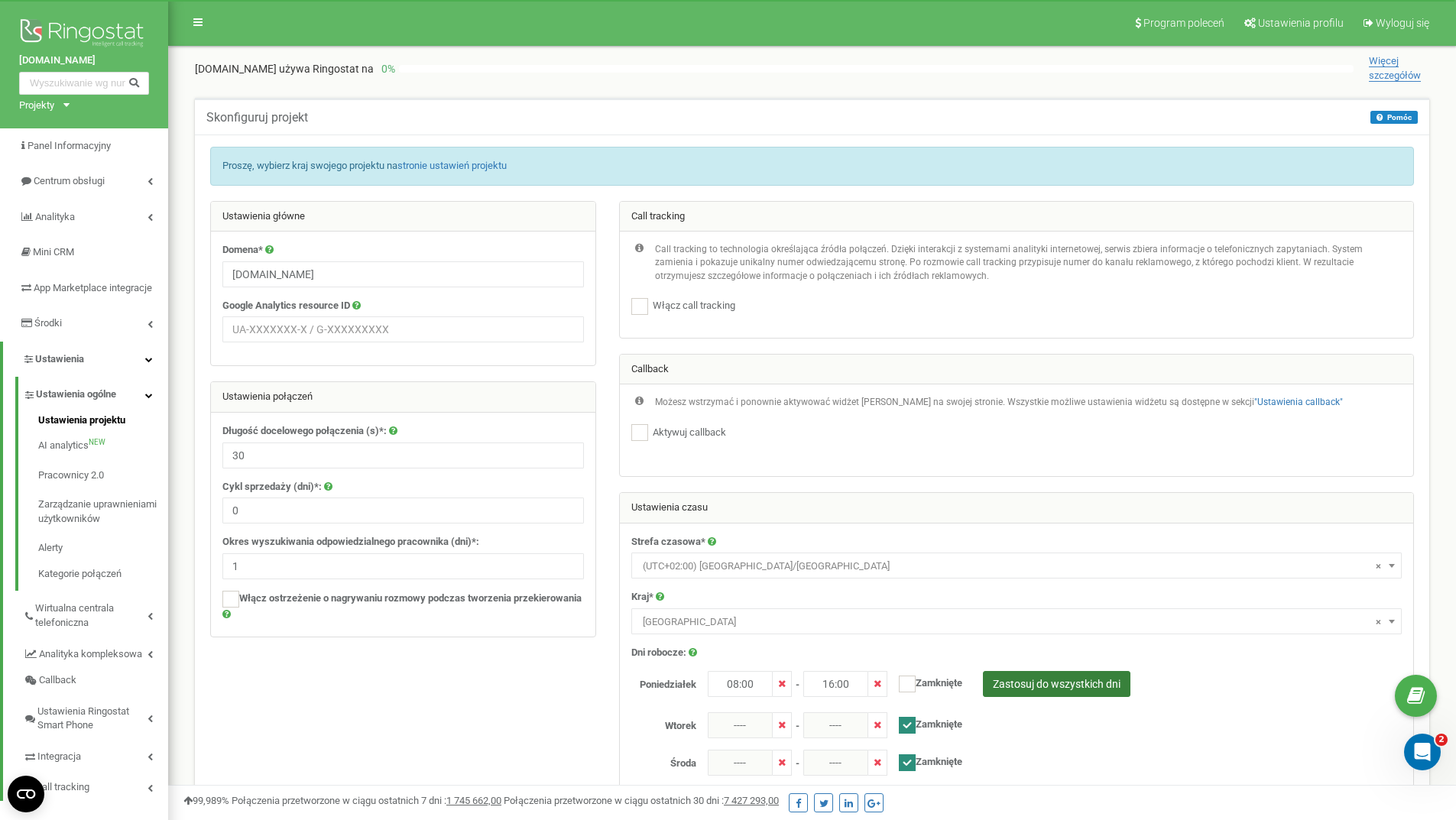
type input "08:00"
type input "16:00"
checkbox input "false"
type input "08:00"
type input "16:00"
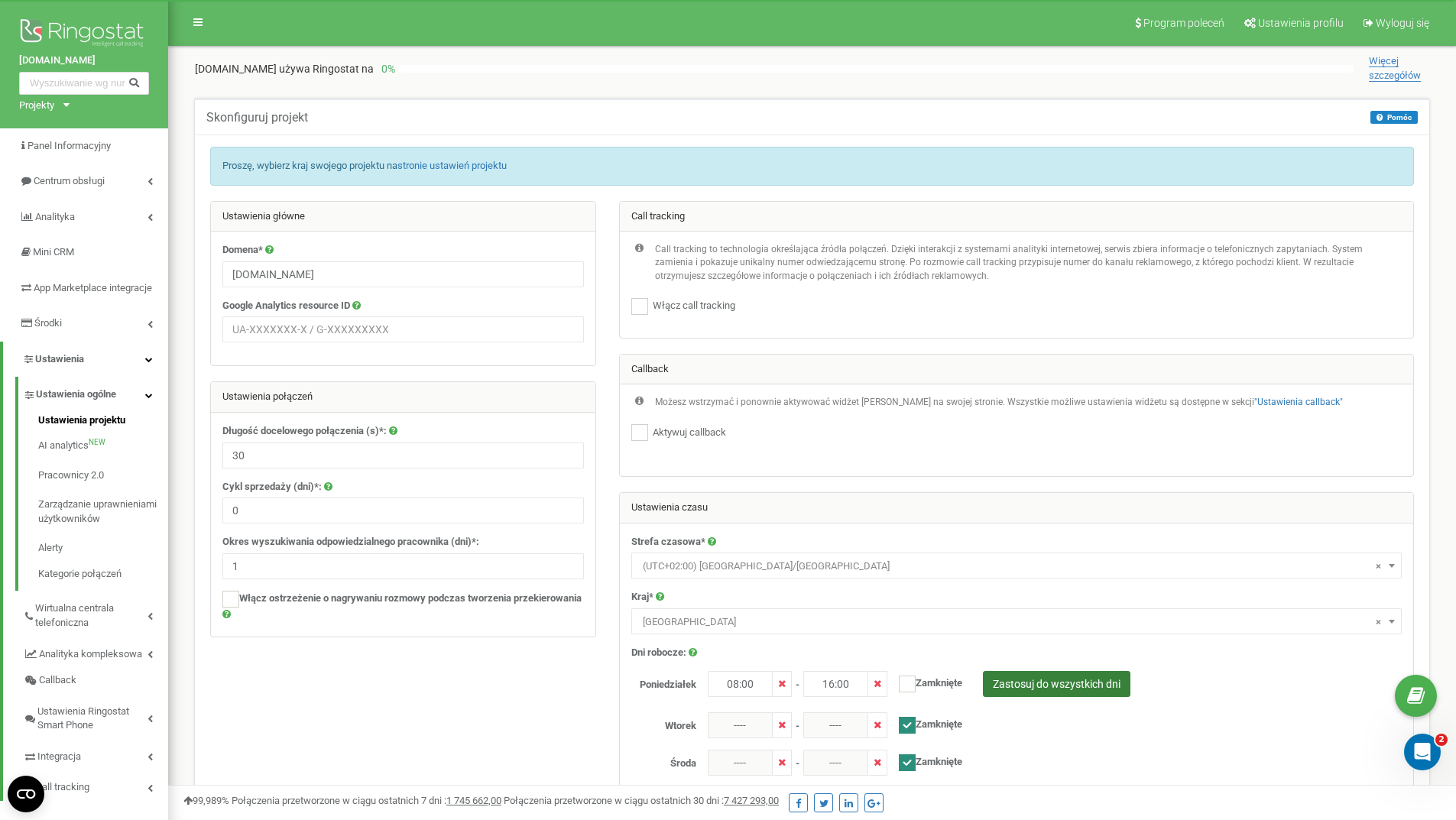
checkbox input "false"
type input "08:00"
type input "16:00"
checkbox input "false"
type input "08:00"
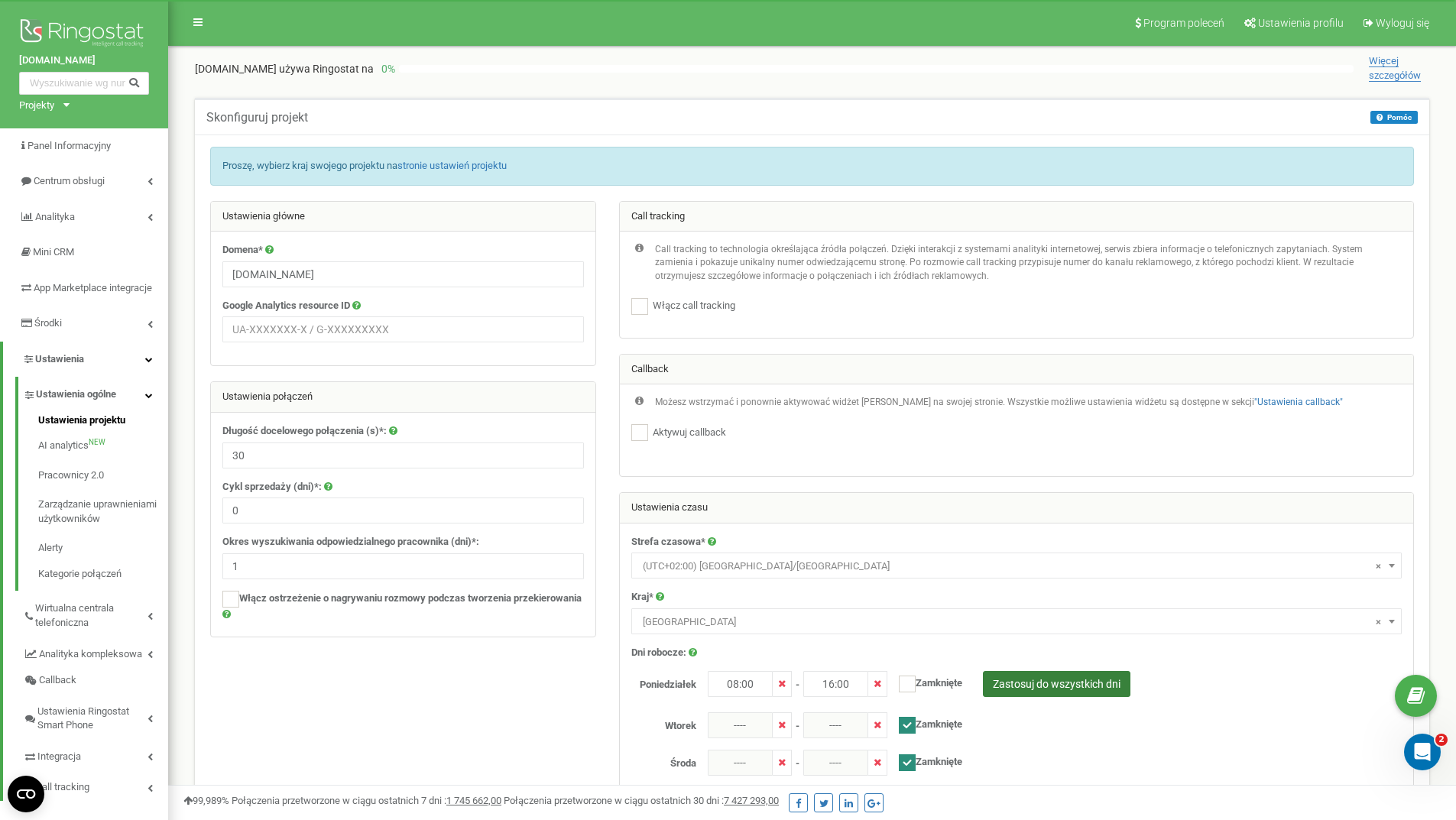
type input "16:00"
checkbox input "false"
type input "08:00"
type input "16:00"
checkbox input "false"
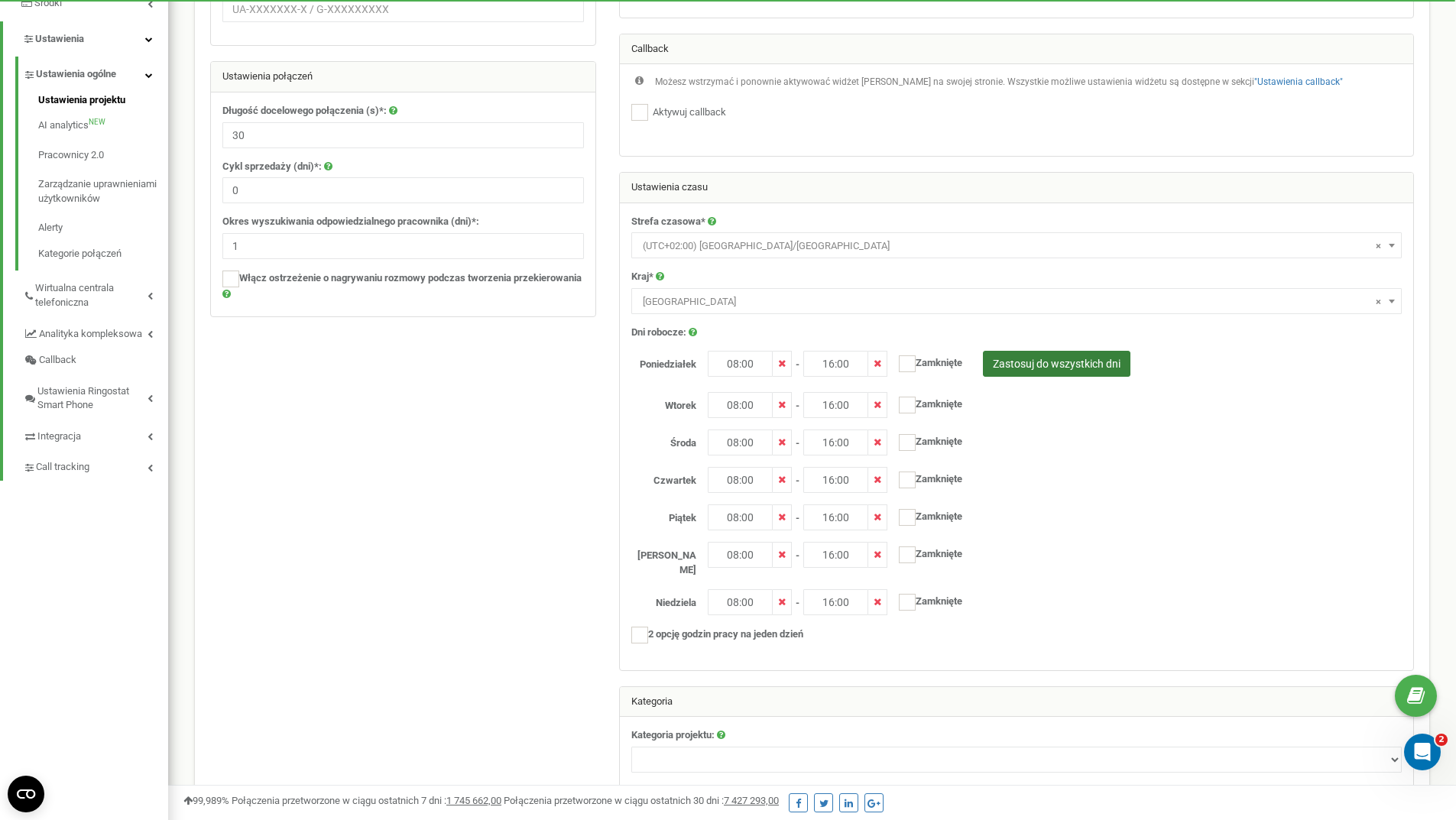
scroll to position [382, 0]
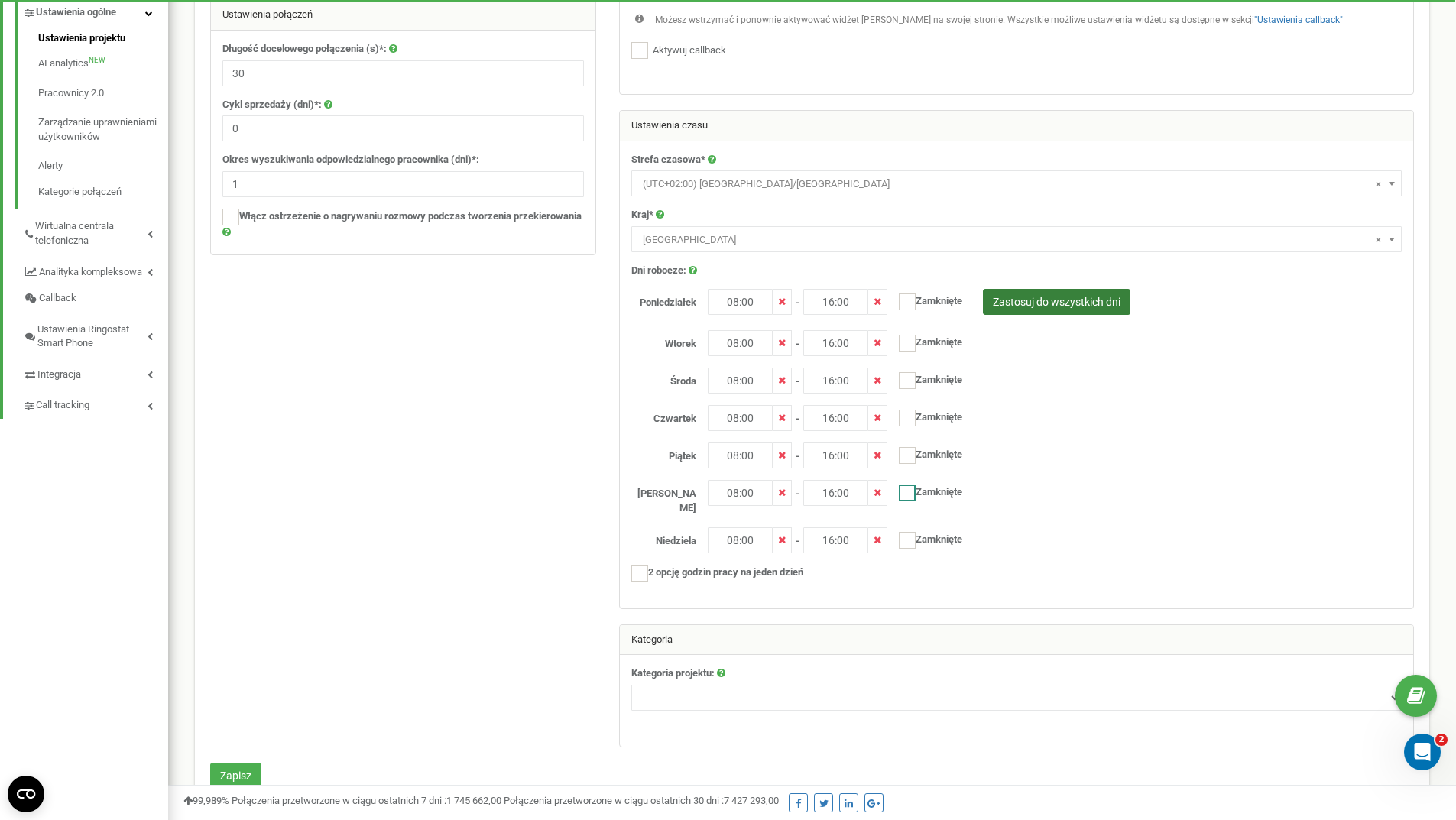
click at [914, 491] on ins at bounding box center [907, 493] width 17 height 17
checkbox input "true"
click at [908, 535] on ins at bounding box center [907, 541] width 17 height 17
checkbox input "true"
click at [697, 684] on select "Nieruchomości Turystyka Usługi prawne Produkty przemysłowe Towary / AGD Żywność…" at bounding box center [1016, 697] width 770 height 26
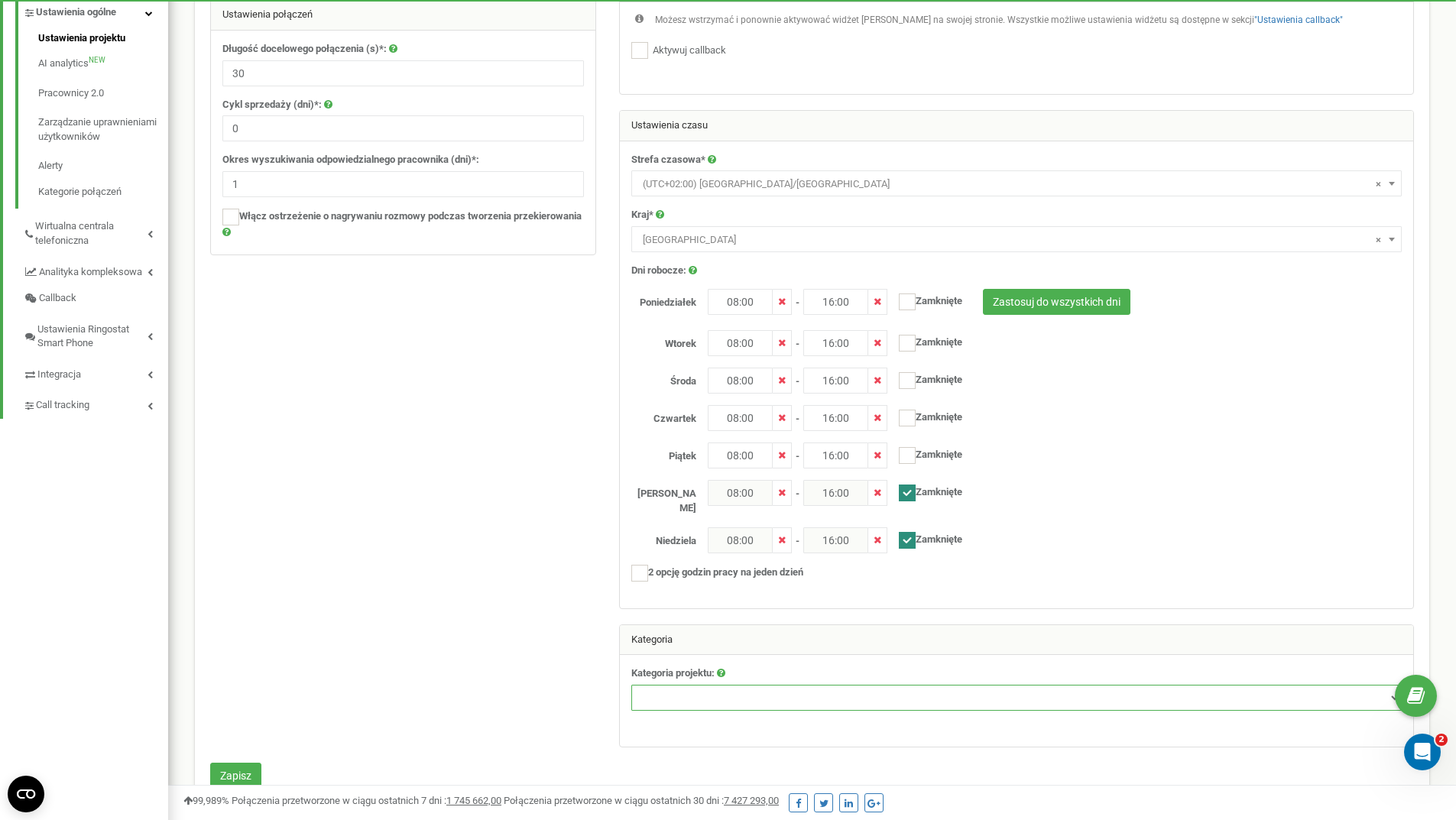
select select "4"
click at [631, 684] on select "Nieruchomości Turystyka Usługi prawne Produkty przemysłowe Towary / AGD Żywność…" at bounding box center [1016, 697] width 770 height 26
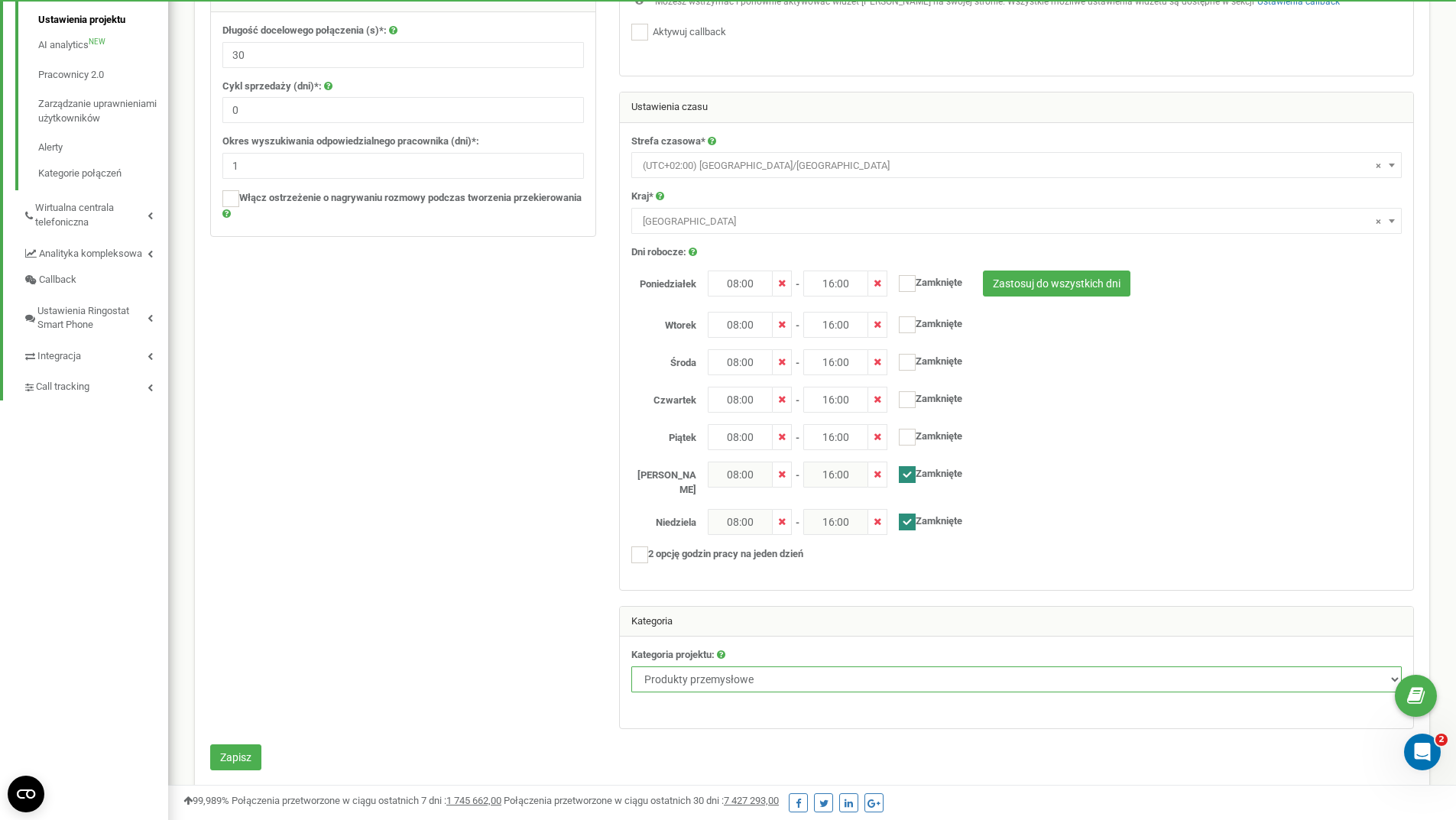
scroll to position [410, 0]
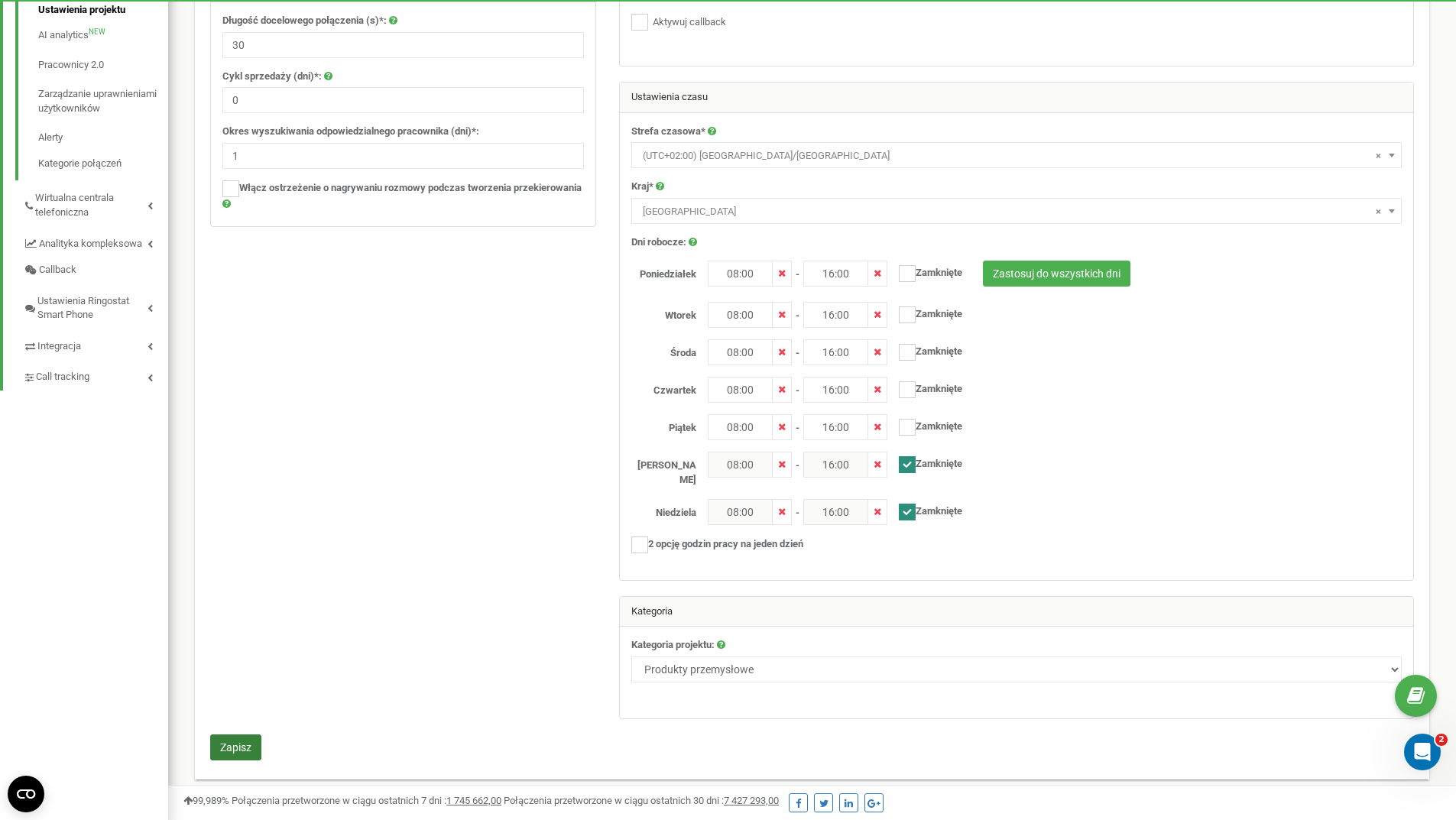
click at [250, 734] on button "Zapisz" at bounding box center [236, 747] width 52 height 26
